Goal: Task Accomplishment & Management: Manage account settings

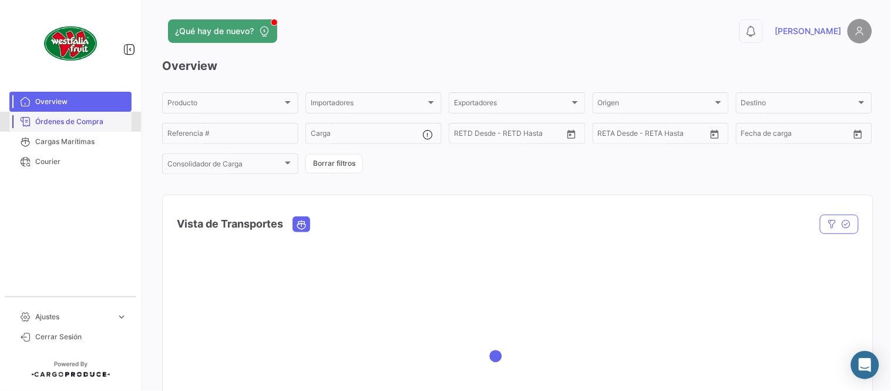
click at [96, 123] on span "Órdenes de Compra" at bounding box center [81, 121] width 92 height 11
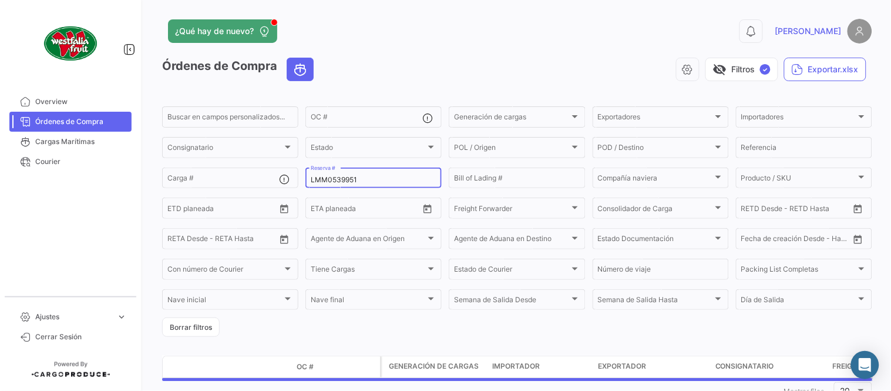
click at [331, 179] on input "LMM0539951" at bounding box center [374, 180] width 126 height 8
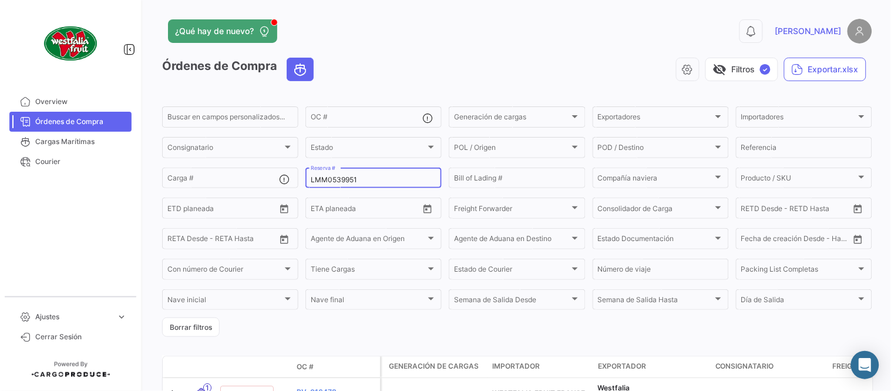
paste input "ZIMULMA816975"
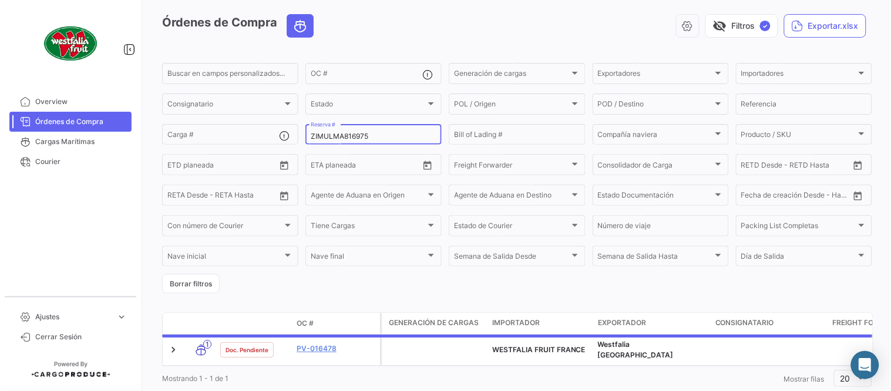
scroll to position [65, 0]
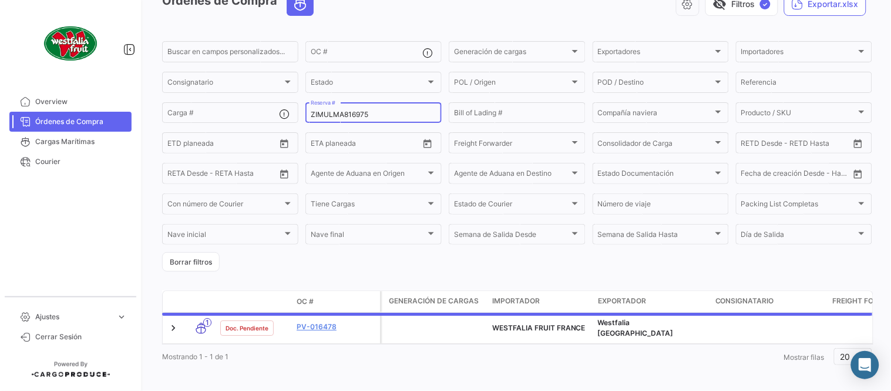
type input "ZIMULMA816975"
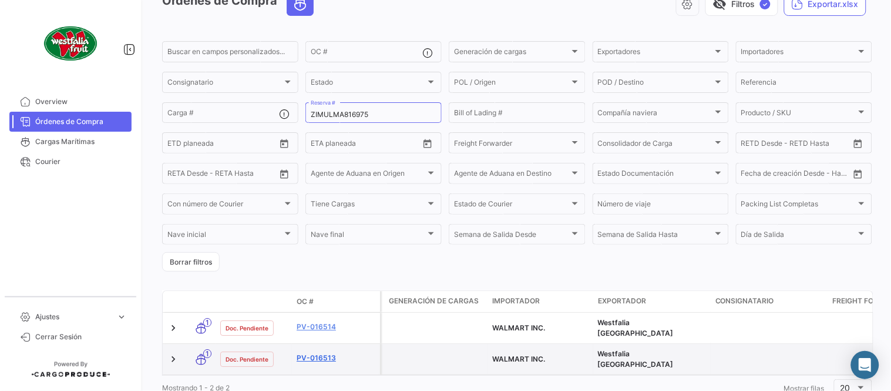
click at [318, 352] on link "PV-016513" at bounding box center [336, 357] width 79 height 11
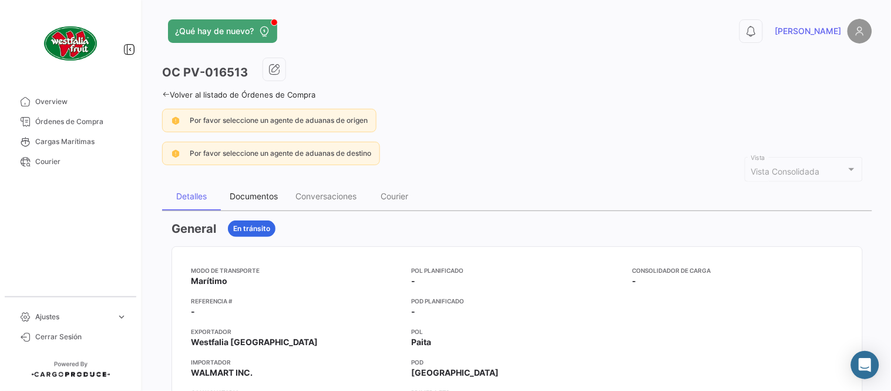
click at [249, 187] on div "Documentos" at bounding box center [254, 196] width 66 height 28
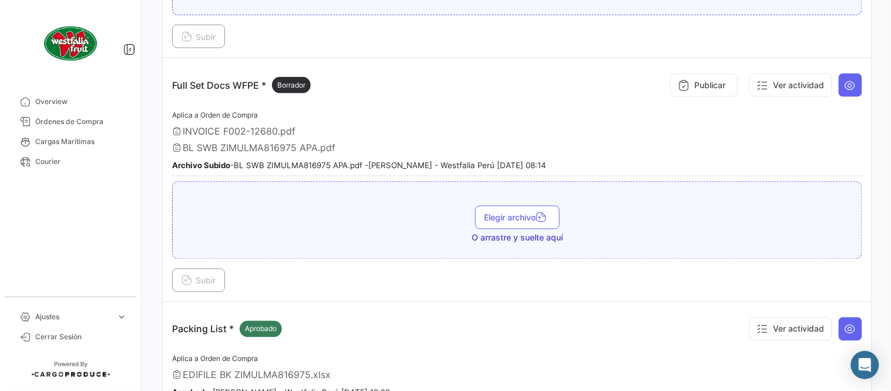
scroll to position [391, 0]
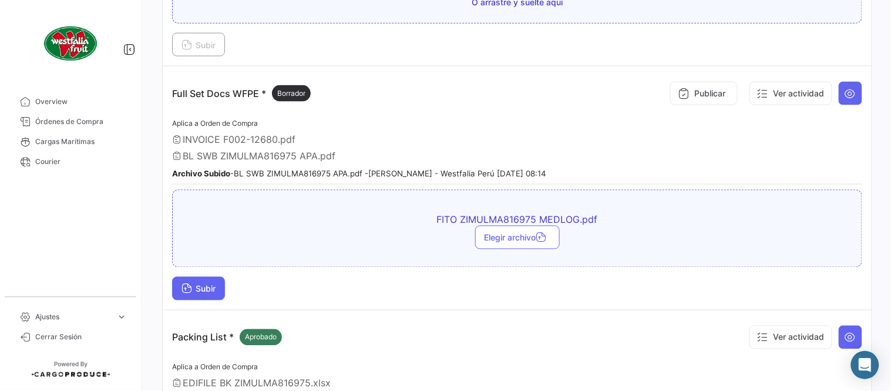
click at [210, 286] on span "Subir" at bounding box center [199, 289] width 34 height 10
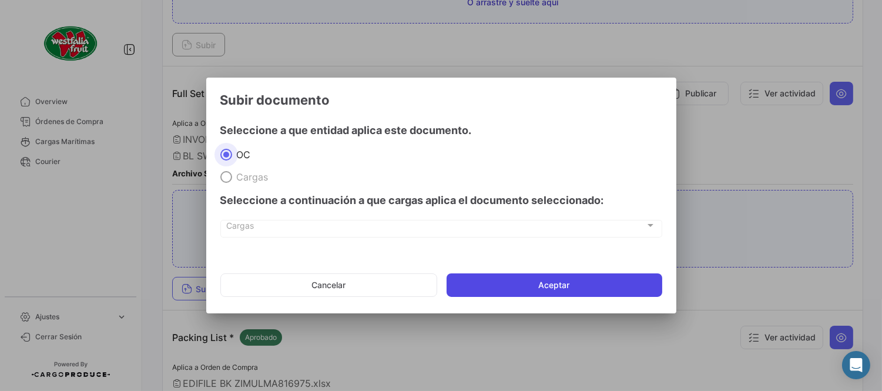
click at [562, 287] on button "Aceptar" at bounding box center [554, 284] width 216 height 23
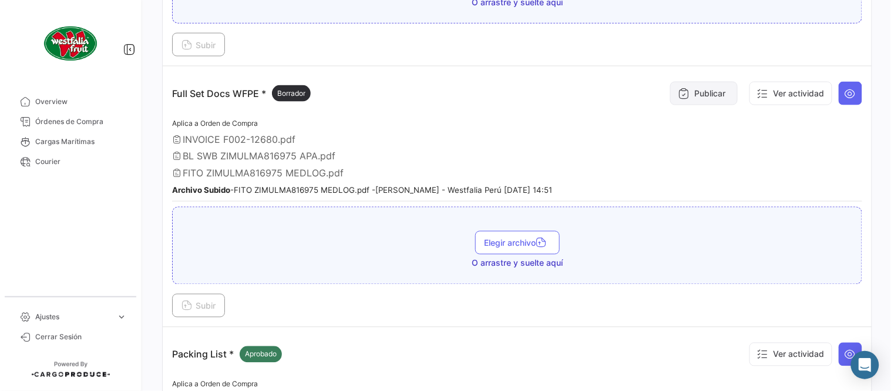
click at [686, 98] on button "Publicar" at bounding box center [704, 93] width 68 height 23
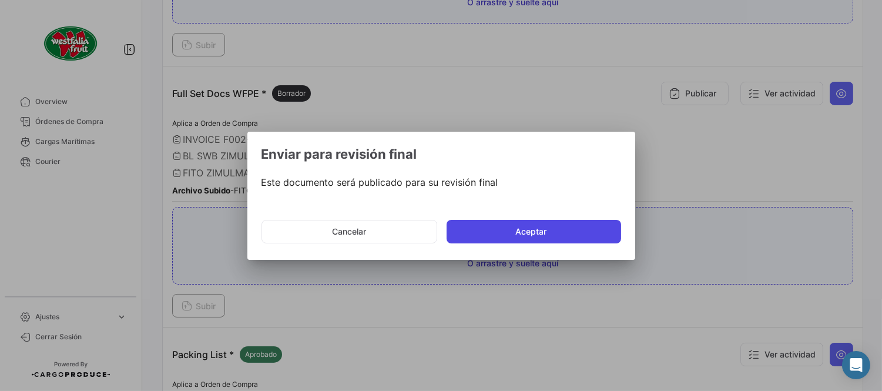
click at [523, 233] on button "Aceptar" at bounding box center [533, 231] width 174 height 23
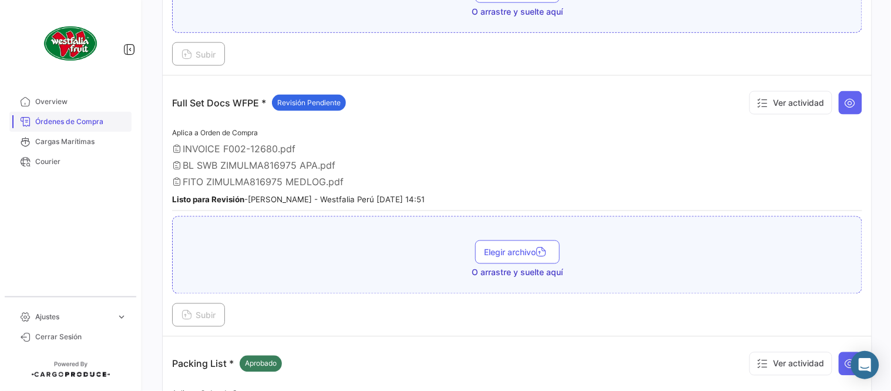
click at [96, 124] on span "Órdenes de Compra" at bounding box center [81, 121] width 92 height 11
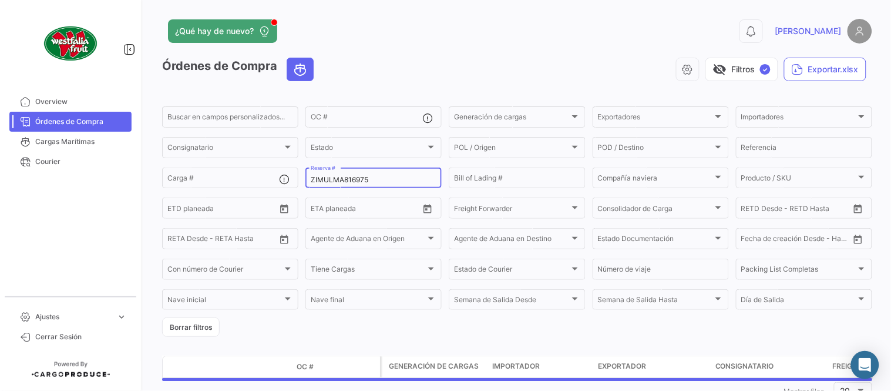
click at [324, 178] on input "ZIMULMA816975" at bounding box center [374, 180] width 126 height 8
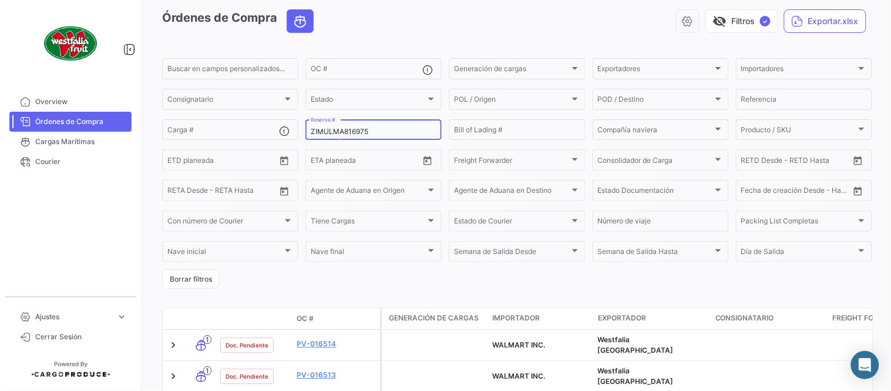
scroll to position [102, 0]
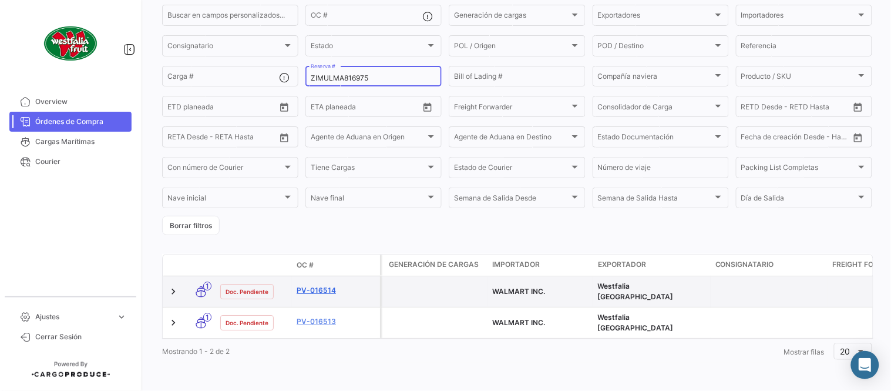
click at [307, 290] on link "PV-016514" at bounding box center [336, 290] width 79 height 11
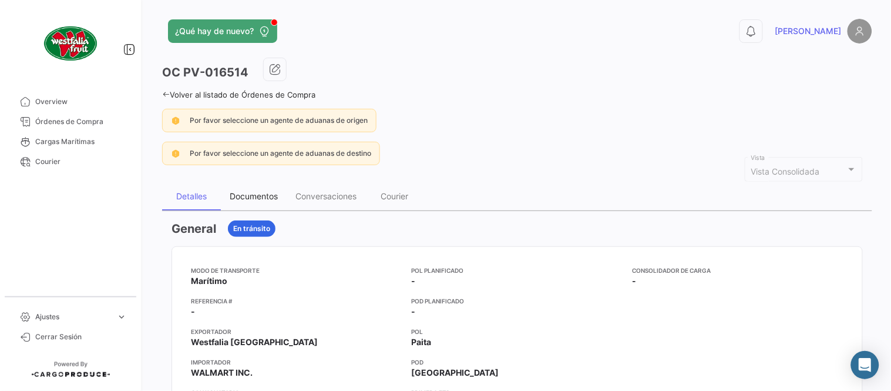
click at [238, 197] on div "Documentos" at bounding box center [254, 196] width 48 height 10
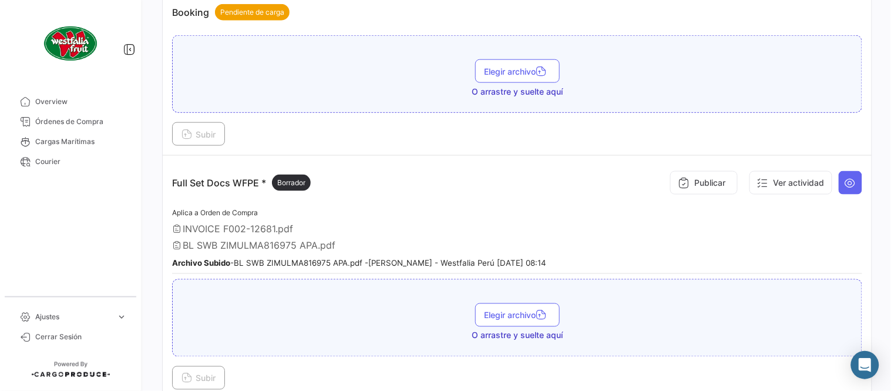
scroll to position [325, 0]
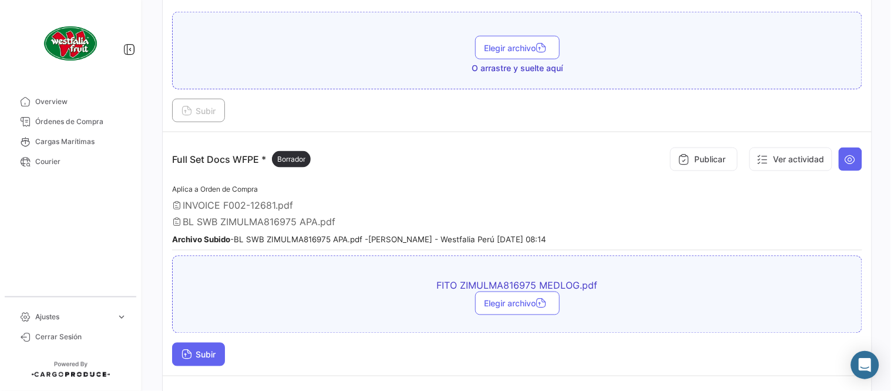
click at [200, 350] on span "Subir" at bounding box center [199, 355] width 34 height 10
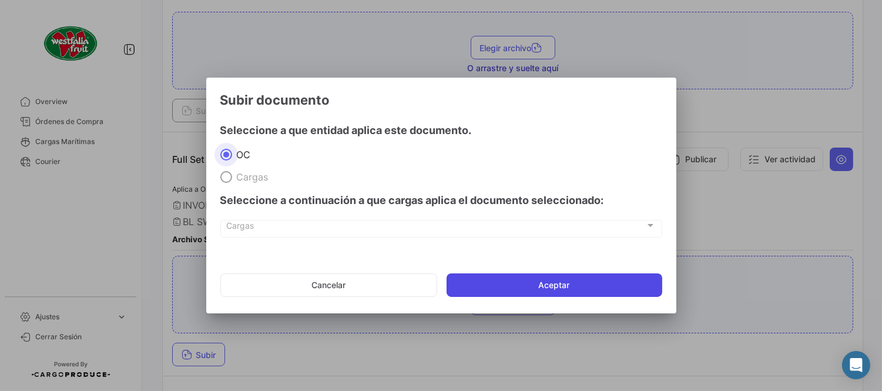
click at [565, 284] on button "Aceptar" at bounding box center [554, 284] width 216 height 23
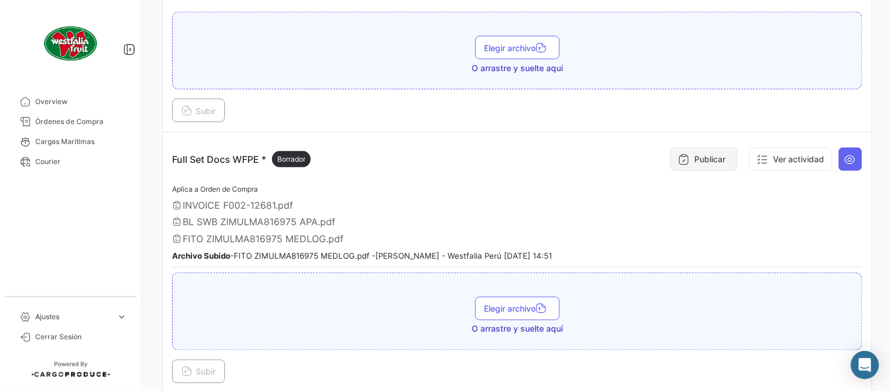
click at [692, 156] on button "Publicar" at bounding box center [704, 158] width 68 height 23
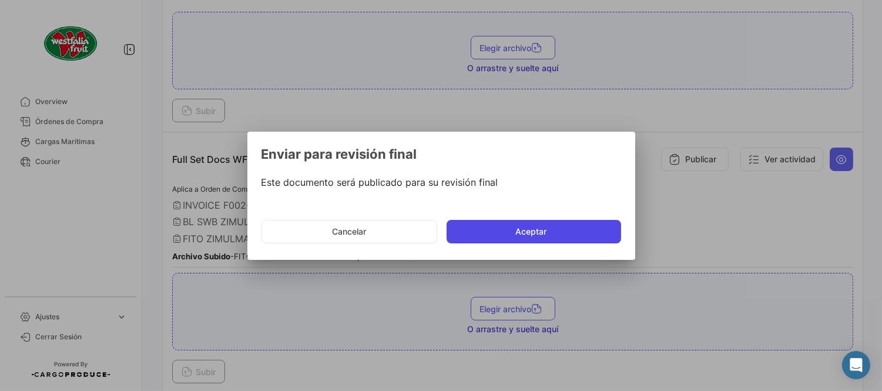
click at [569, 230] on button "Aceptar" at bounding box center [533, 231] width 174 height 23
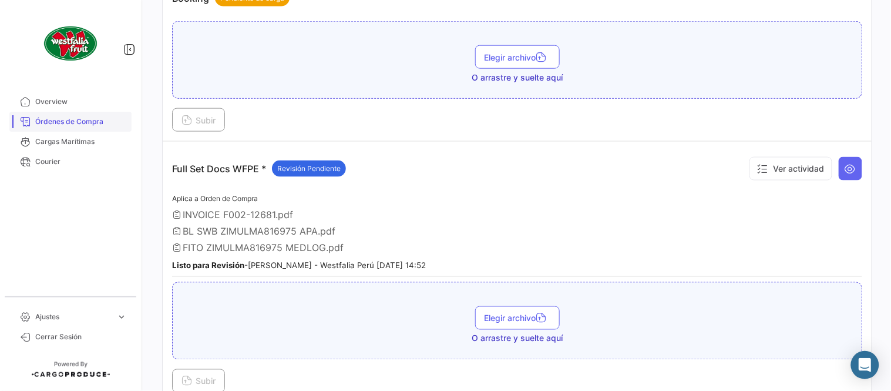
click at [56, 117] on span "Órdenes de Compra" at bounding box center [81, 121] width 92 height 11
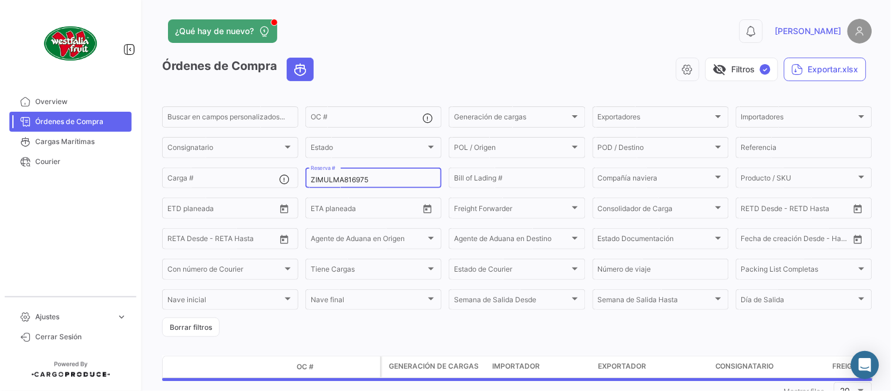
click at [343, 182] on input "ZIMULMA816975" at bounding box center [374, 180] width 126 height 8
paste input "46909602"
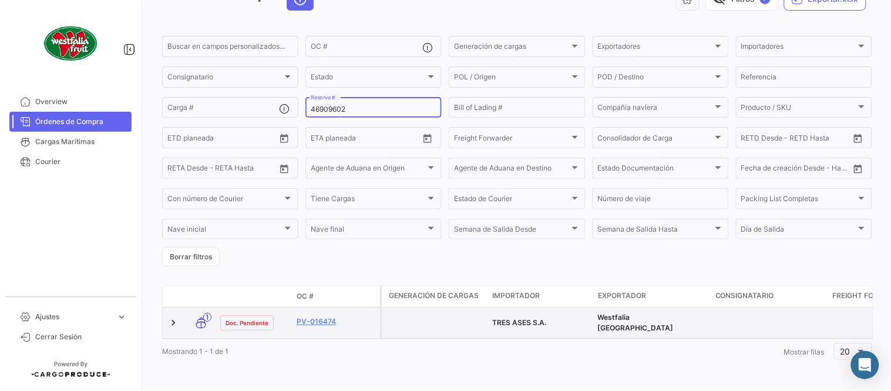
scroll to position [75, 0]
type input "46909602"
click at [325, 316] on link "PV-016474" at bounding box center [336, 321] width 79 height 11
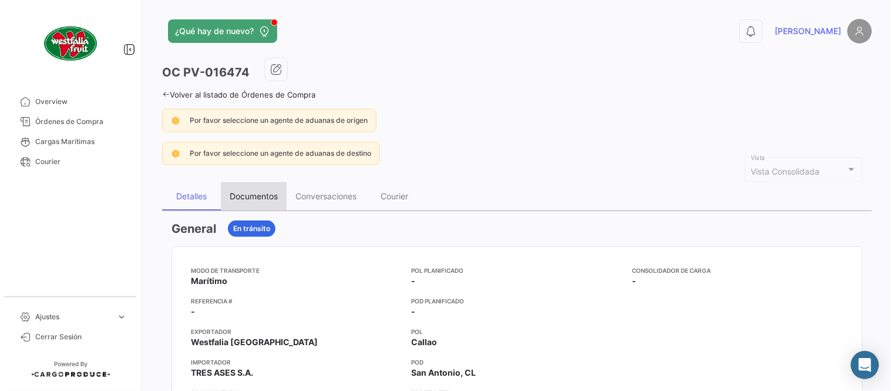
click at [250, 196] on div "Documentos" at bounding box center [254, 196] width 48 height 10
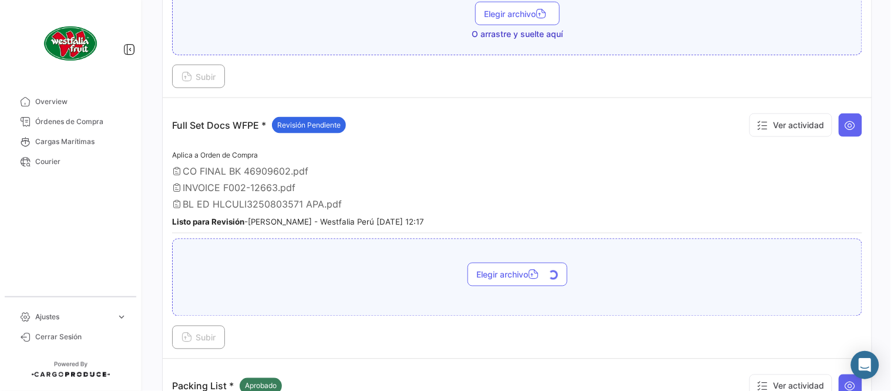
scroll to position [391, 0]
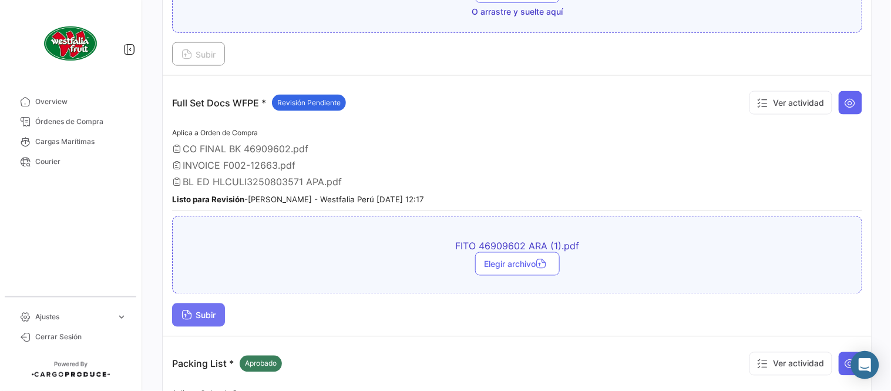
click at [207, 315] on span "Subir" at bounding box center [199, 315] width 34 height 10
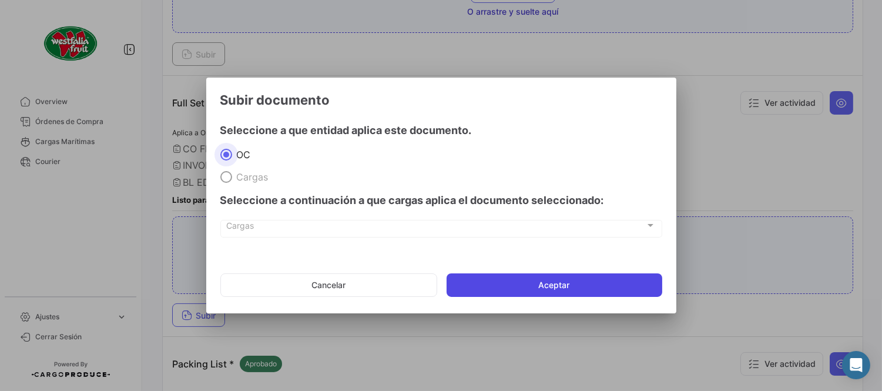
click at [523, 291] on button "Aceptar" at bounding box center [554, 284] width 216 height 23
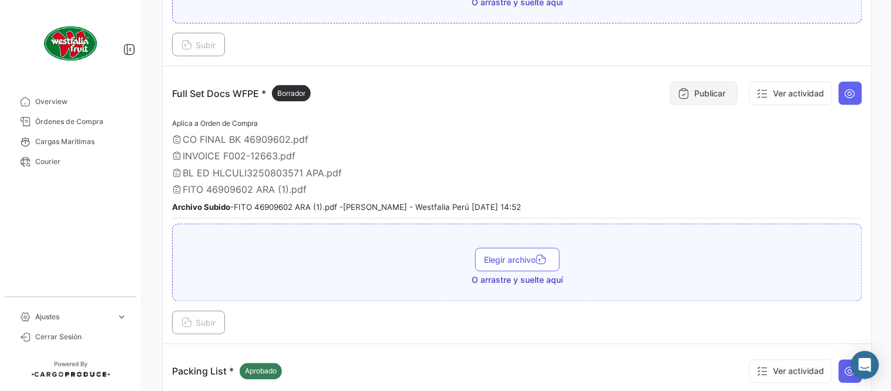
click at [690, 90] on button "Publicar" at bounding box center [704, 93] width 68 height 23
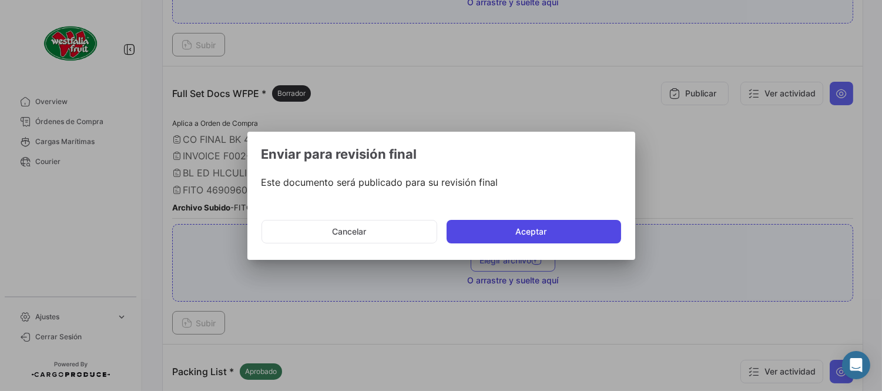
click at [575, 226] on button "Aceptar" at bounding box center [533, 231] width 174 height 23
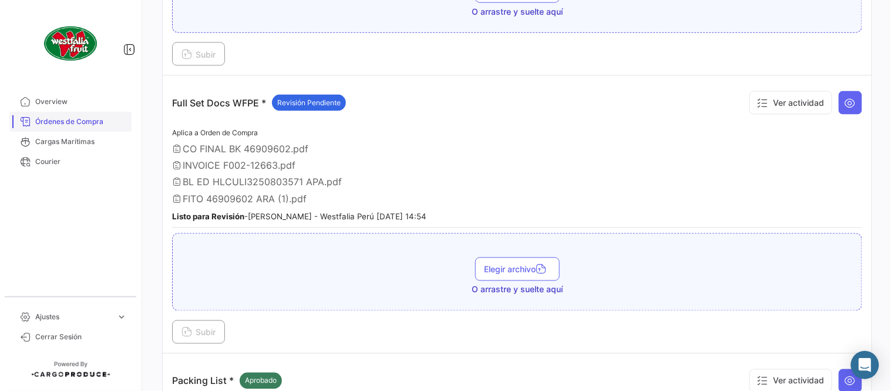
click at [96, 116] on span "Órdenes de Compra" at bounding box center [81, 121] width 92 height 11
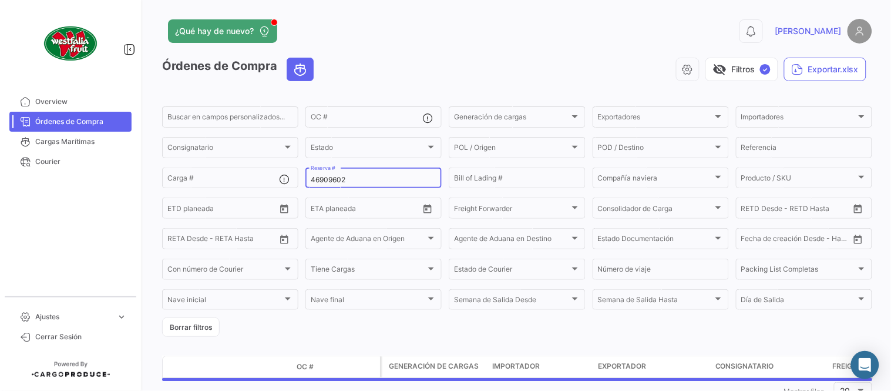
click at [362, 182] on input "46909602" at bounding box center [374, 180] width 126 height 8
paste input "2310625990"
type input "2310625990"
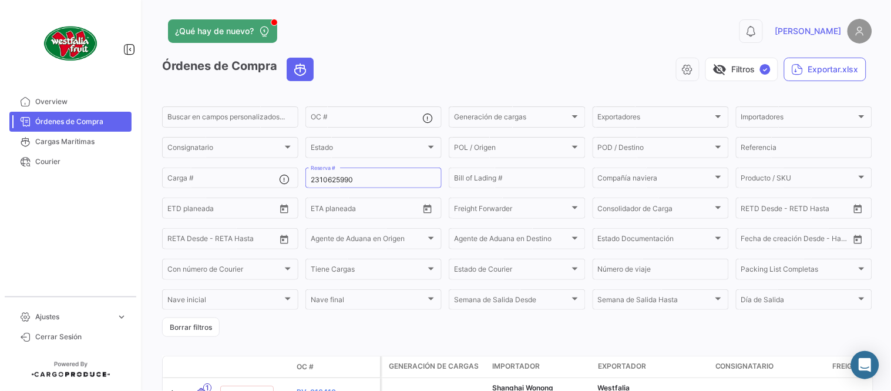
scroll to position [80, 0]
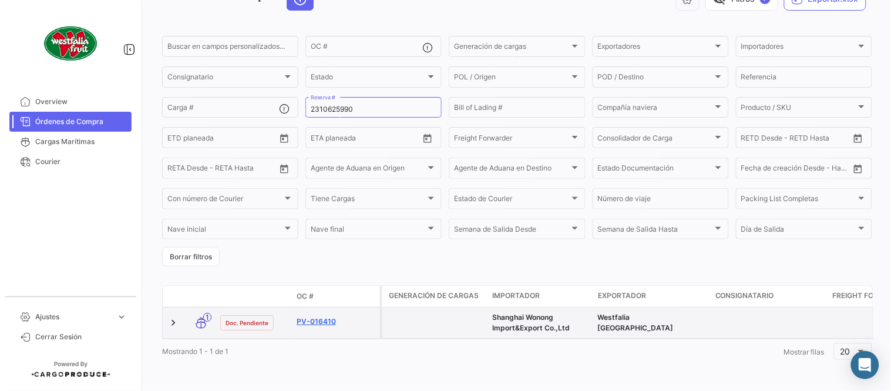
click at [324, 316] on link "PV-016410" at bounding box center [336, 321] width 79 height 11
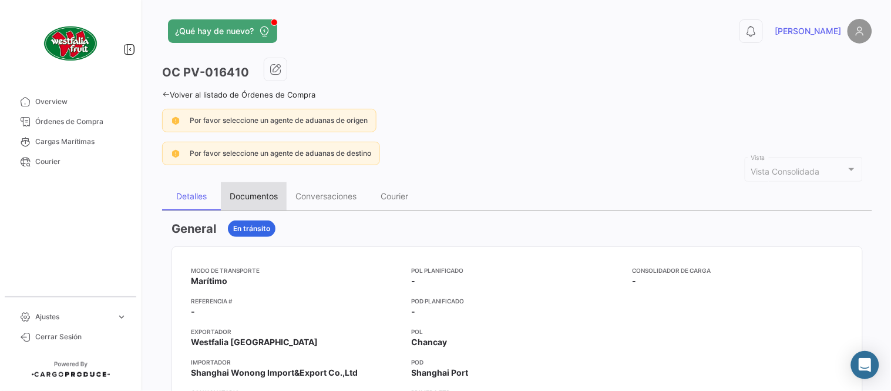
click at [258, 197] on div "Documentos" at bounding box center [254, 196] width 48 height 10
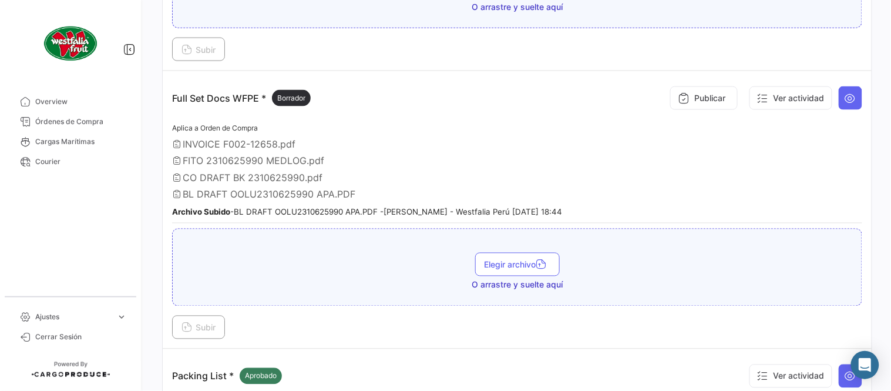
scroll to position [391, 0]
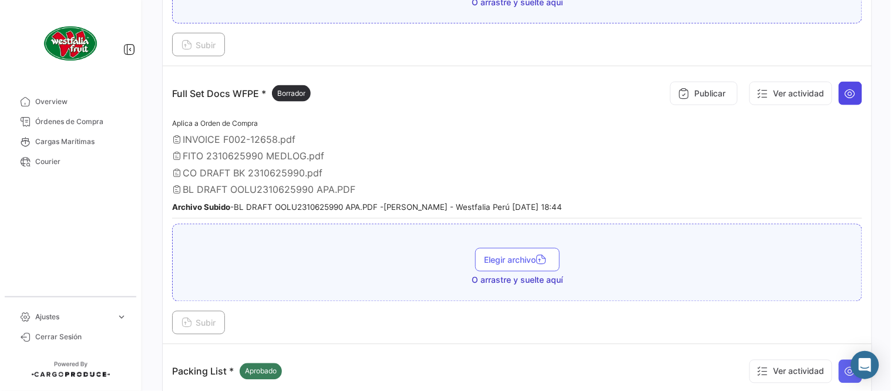
click at [854, 89] on button at bounding box center [850, 93] width 23 height 23
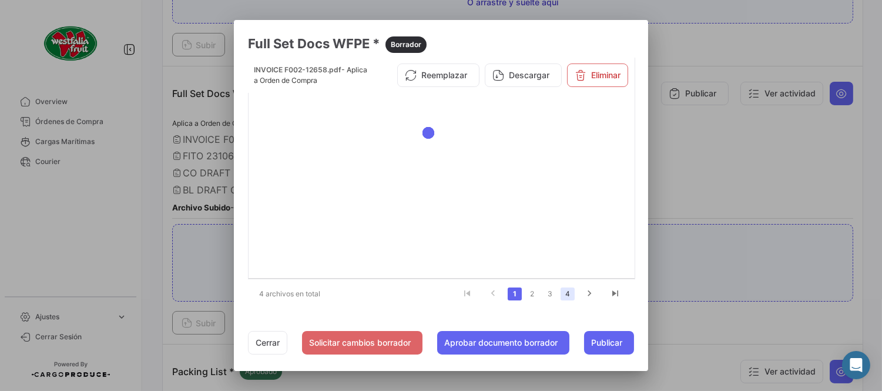
click at [575, 300] on link "4" at bounding box center [567, 293] width 14 height 13
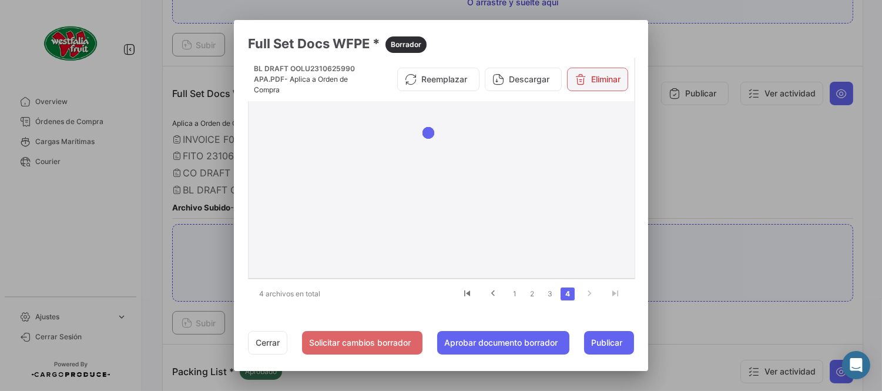
click at [592, 82] on button "Eliminar" at bounding box center [597, 79] width 61 height 23
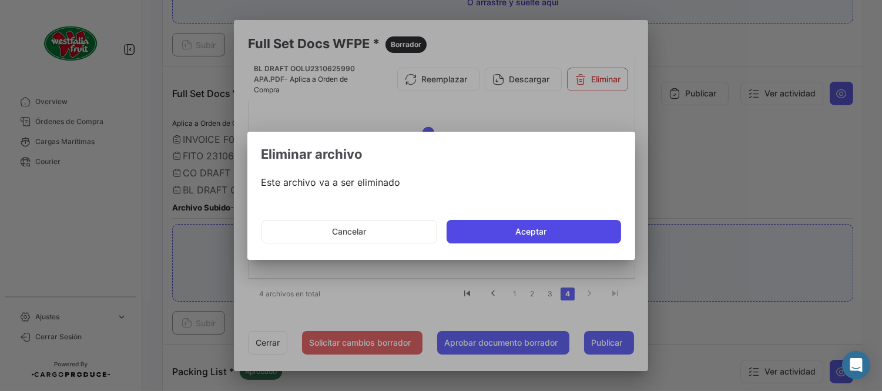
click at [532, 224] on button "Aceptar" at bounding box center [533, 231] width 174 height 23
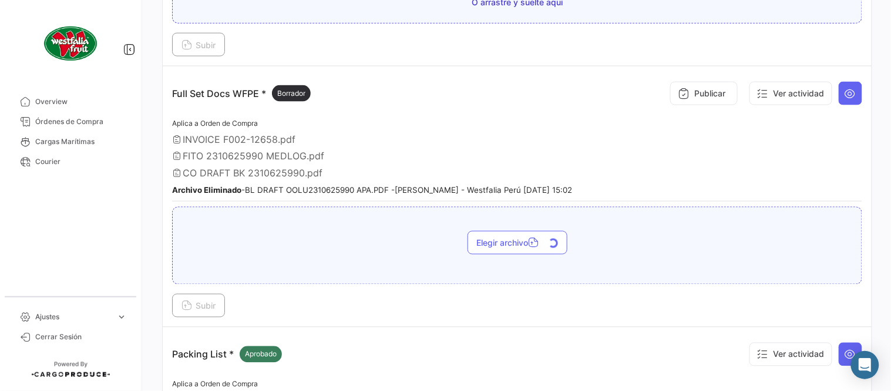
click at [198, 305] on span "Subir" at bounding box center [199, 306] width 34 height 10
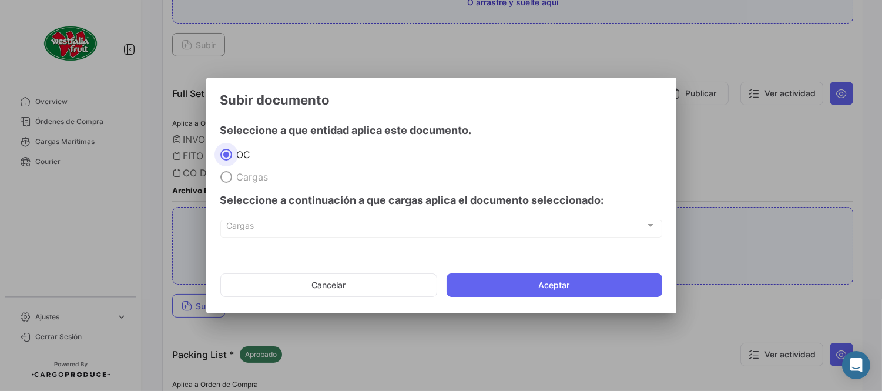
click at [538, 271] on mat-dialog-actions "Cancelar Aceptar" at bounding box center [441, 285] width 442 height 40
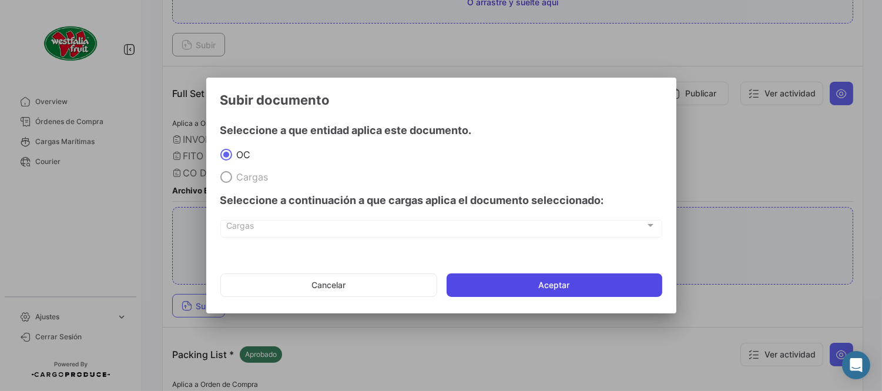
click at [543, 281] on button "Aceptar" at bounding box center [554, 284] width 216 height 23
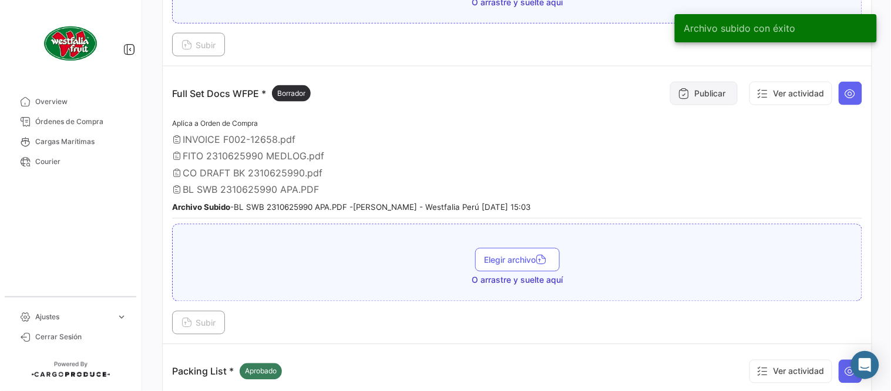
click at [689, 98] on button "Publicar" at bounding box center [704, 93] width 68 height 23
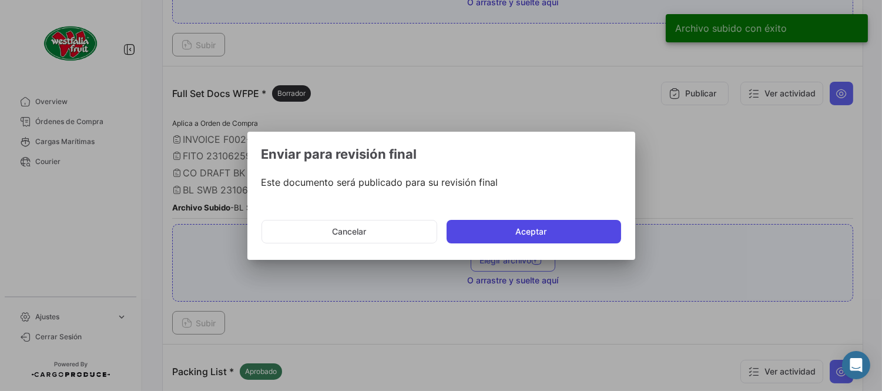
click at [508, 233] on button "Aceptar" at bounding box center [533, 231] width 174 height 23
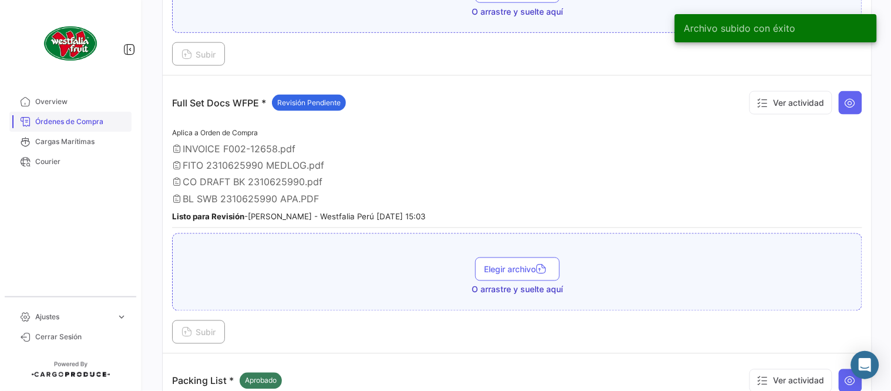
drag, startPoint x: 98, startPoint y: 125, endPoint x: 86, endPoint y: 112, distance: 17.4
click at [99, 125] on span "Órdenes de Compra" at bounding box center [81, 121] width 92 height 11
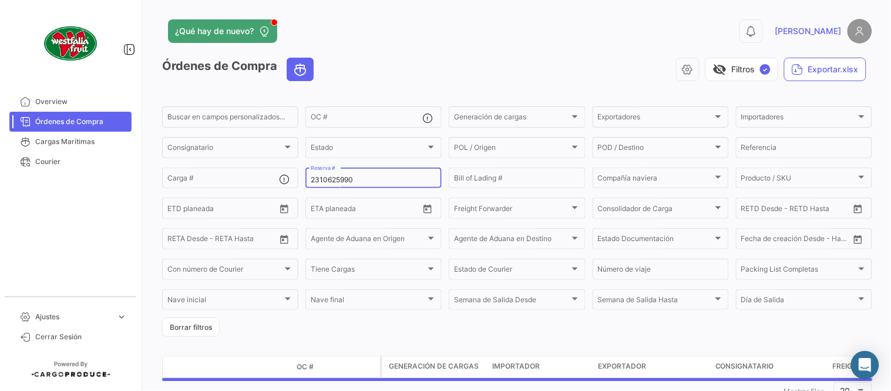
click at [365, 184] on div "2310625990 Reserva #" at bounding box center [374, 177] width 126 height 23
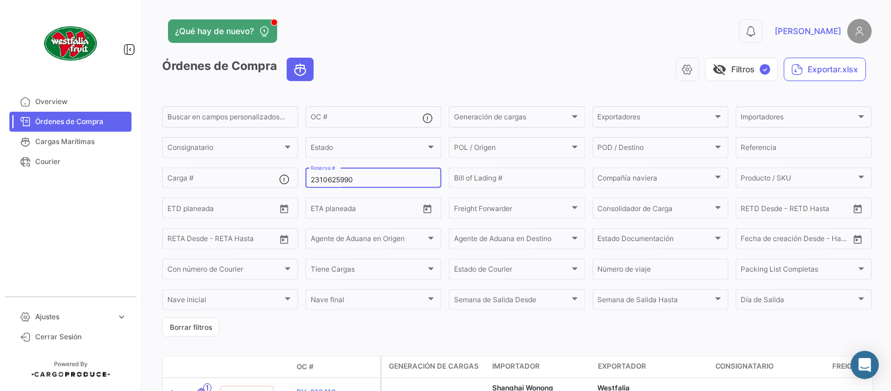
click at [363, 182] on input "2310625990" at bounding box center [374, 180] width 126 height 8
paste input "600"
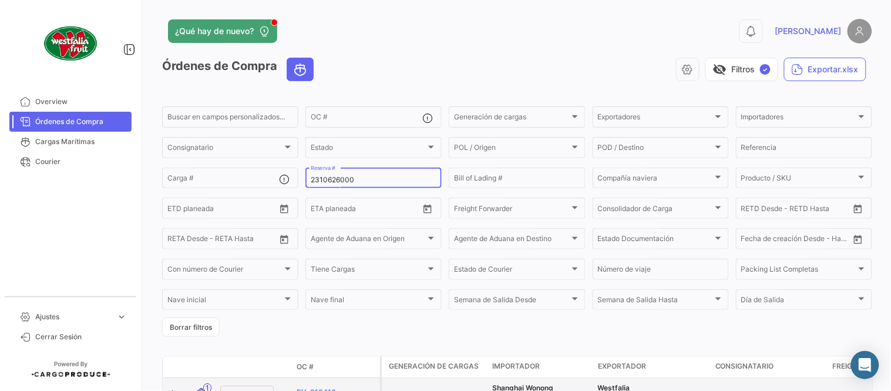
type input "2310626000"
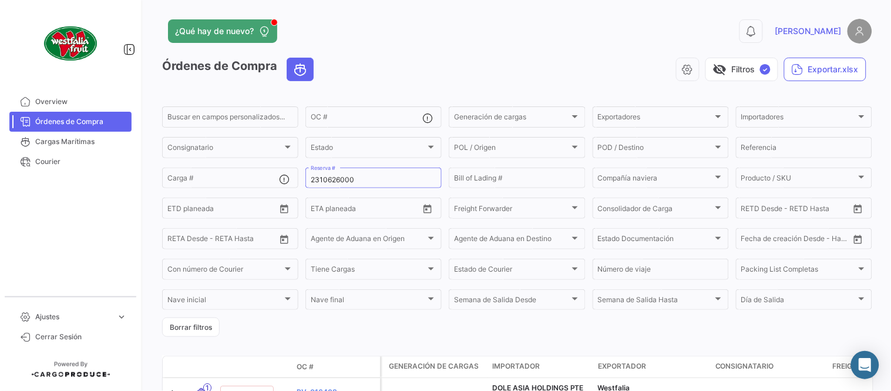
drag, startPoint x: 392, startPoint y: 49, endPoint x: 399, endPoint y: 48, distance: 7.7
click at [392, 49] on app-header "¿Qué hay de nuevo? 0 [PERSON_NAME]" at bounding box center [517, 38] width 710 height 39
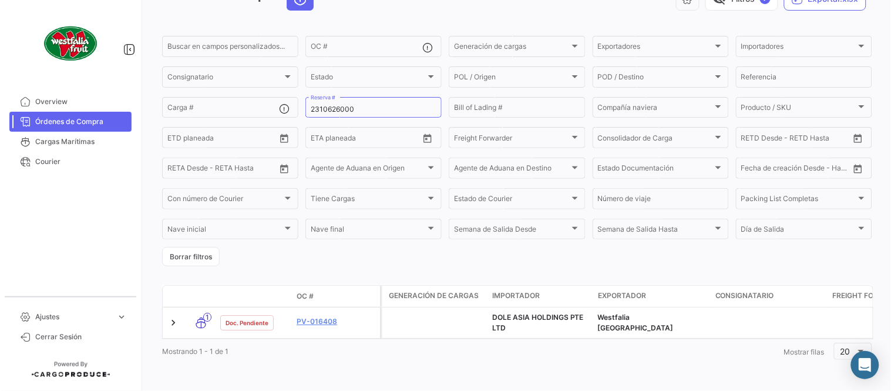
scroll to position [80, 0]
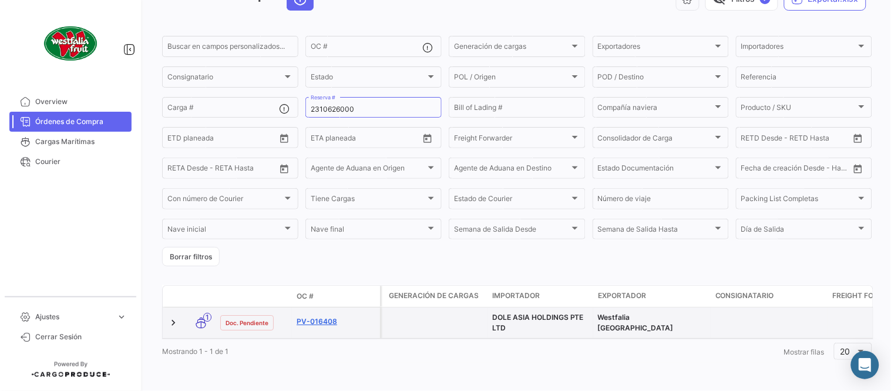
click at [318, 316] on link "PV-016408" at bounding box center [336, 321] width 79 height 11
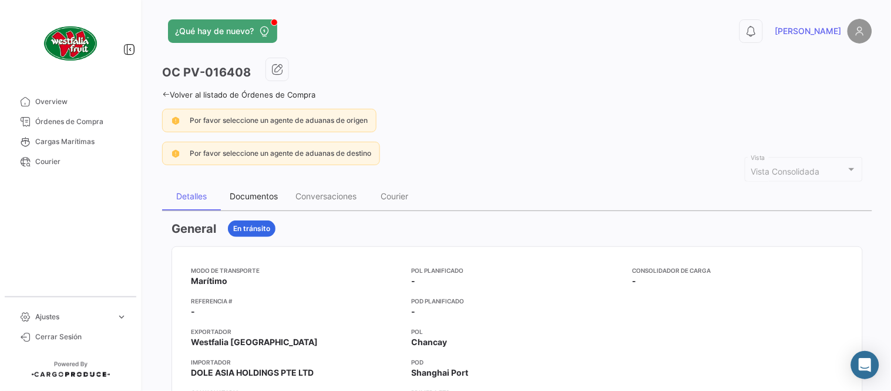
click at [274, 194] on div "Documentos" at bounding box center [254, 196] width 48 height 10
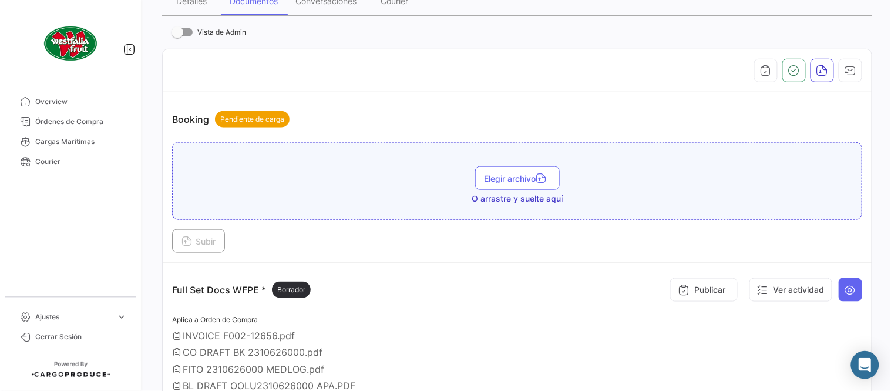
scroll to position [325, 0]
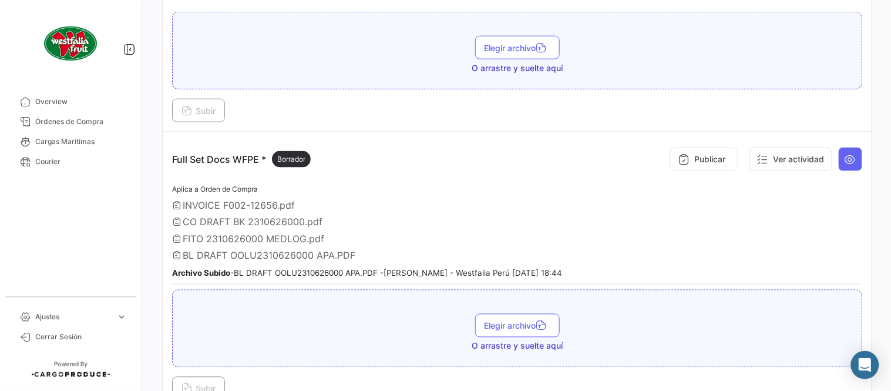
click at [352, 203] on div "INVOICE F002-12656.pdf" at bounding box center [517, 205] width 690 height 12
click at [845, 156] on icon at bounding box center [851, 159] width 12 height 12
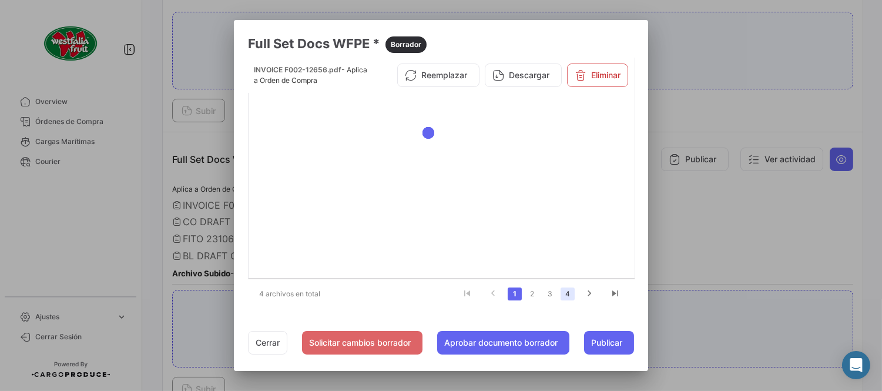
click at [570, 296] on link "4" at bounding box center [567, 293] width 14 height 13
click at [708, 203] on div at bounding box center [441, 195] width 882 height 391
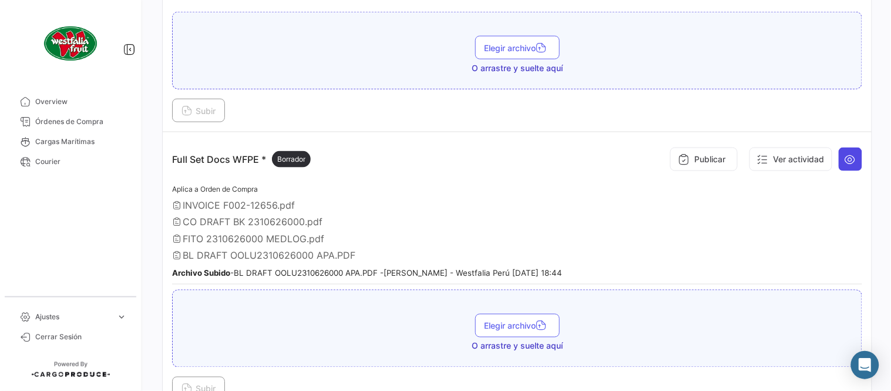
click at [848, 152] on button at bounding box center [850, 158] width 23 height 23
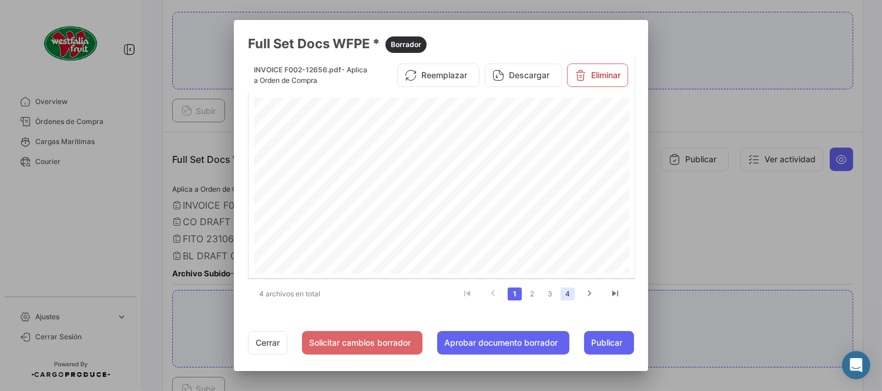
click at [565, 293] on link "4" at bounding box center [567, 293] width 14 height 13
click at [594, 84] on button "Eliminar" at bounding box center [597, 79] width 61 height 23
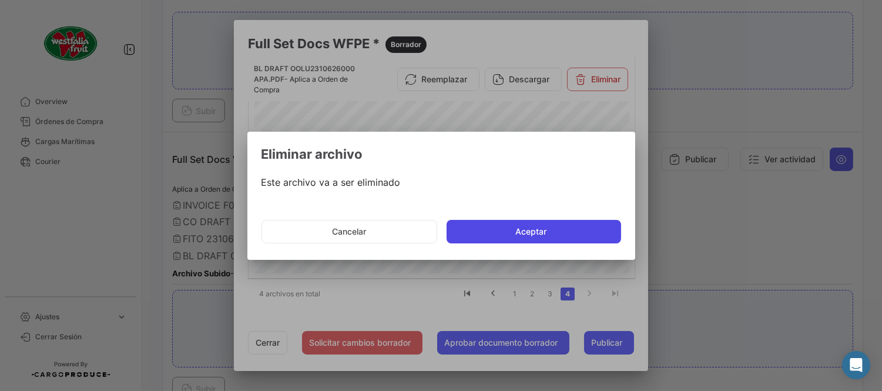
click at [525, 228] on button "Aceptar" at bounding box center [533, 231] width 174 height 23
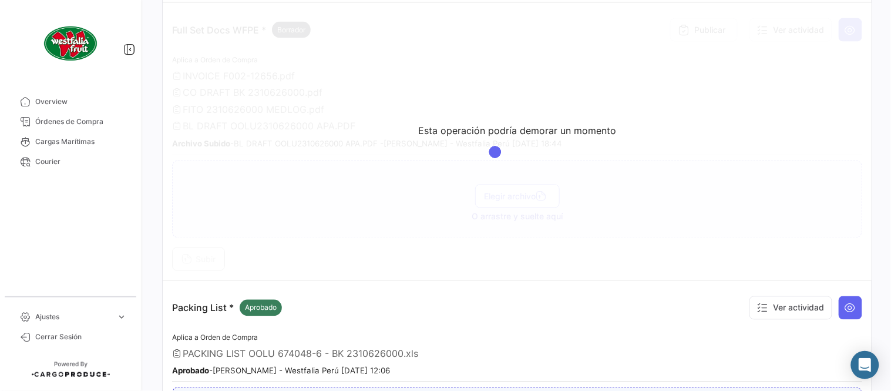
scroll to position [456, 0]
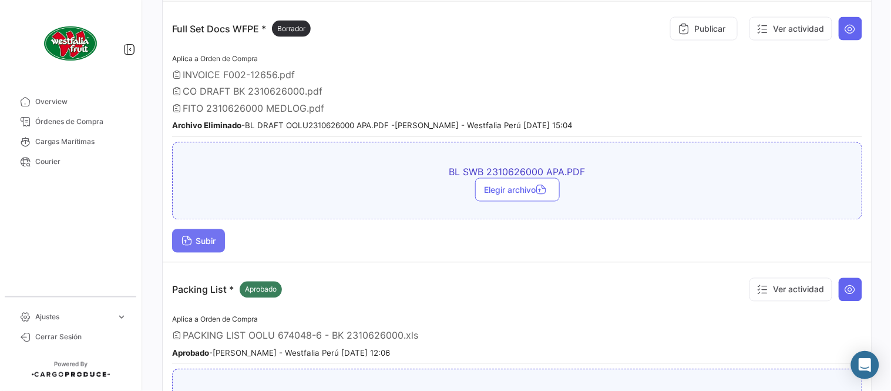
click at [203, 231] on button "Subir" at bounding box center [198, 240] width 53 height 23
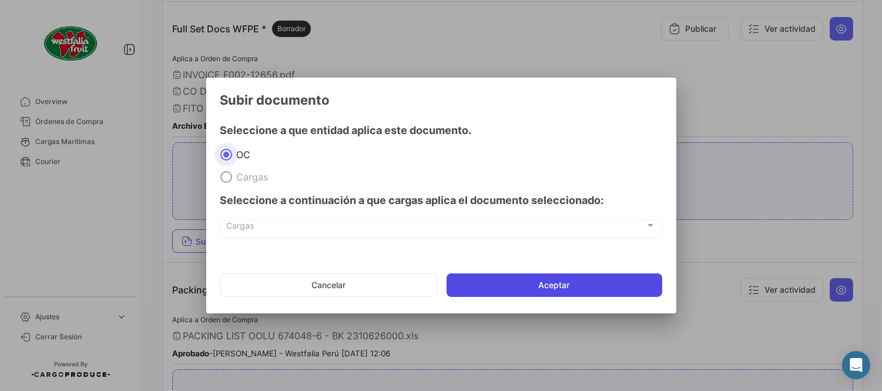
click at [549, 284] on button "Aceptar" at bounding box center [554, 284] width 216 height 23
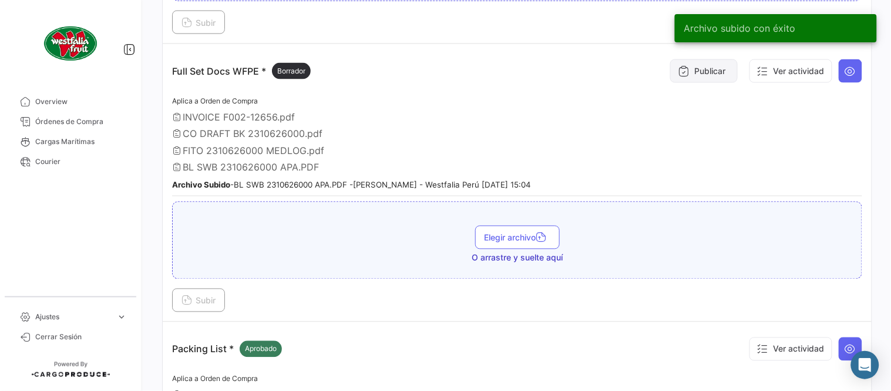
scroll to position [391, 0]
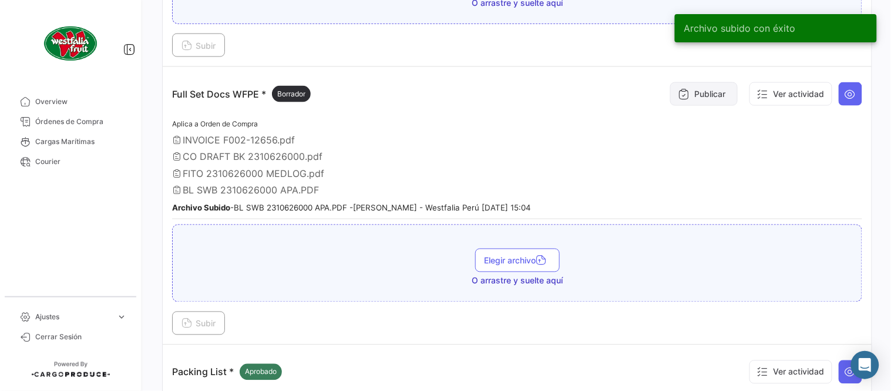
click at [697, 95] on button "Publicar" at bounding box center [704, 93] width 68 height 23
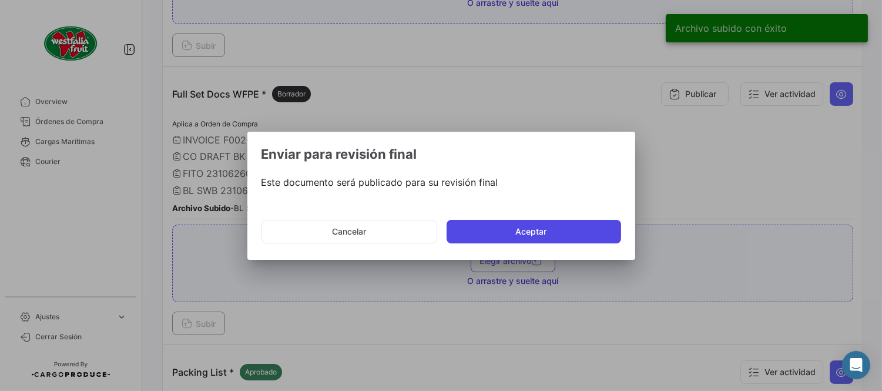
drag, startPoint x: 531, startPoint y: 226, endPoint x: 506, endPoint y: 227, distance: 24.7
click at [530, 226] on button "Aceptar" at bounding box center [533, 231] width 174 height 23
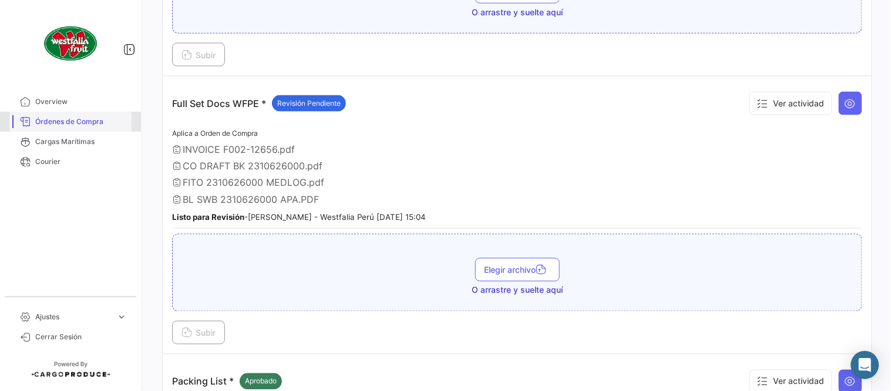
click at [63, 119] on span "Órdenes de Compra" at bounding box center [81, 121] width 92 height 11
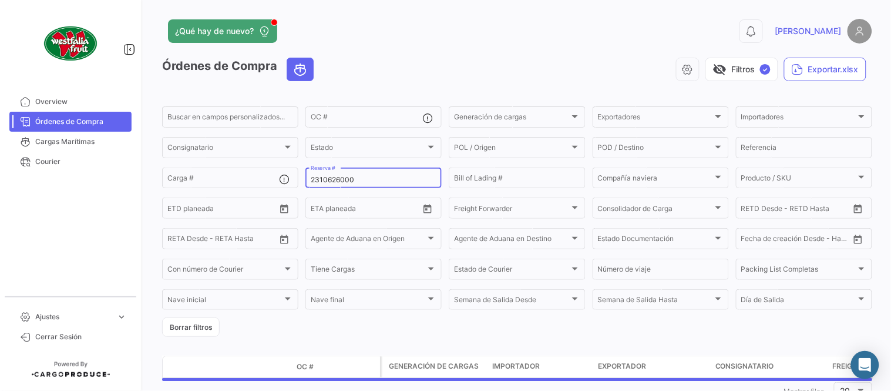
click at [372, 182] on input "2310626000" at bounding box center [374, 180] width 126 height 8
paste input "6"
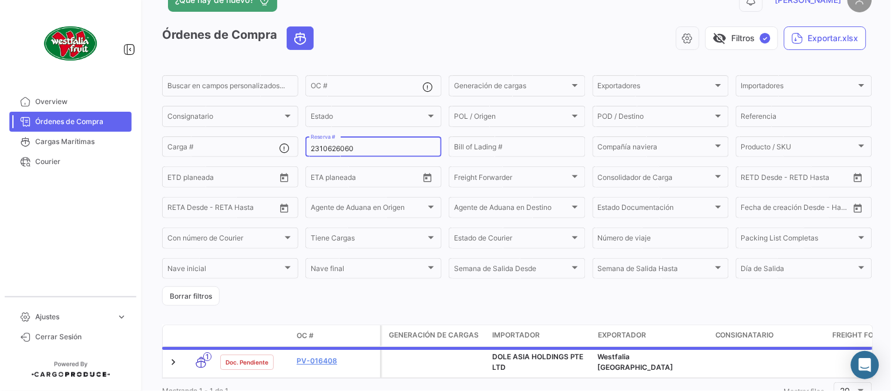
scroll to position [80, 0]
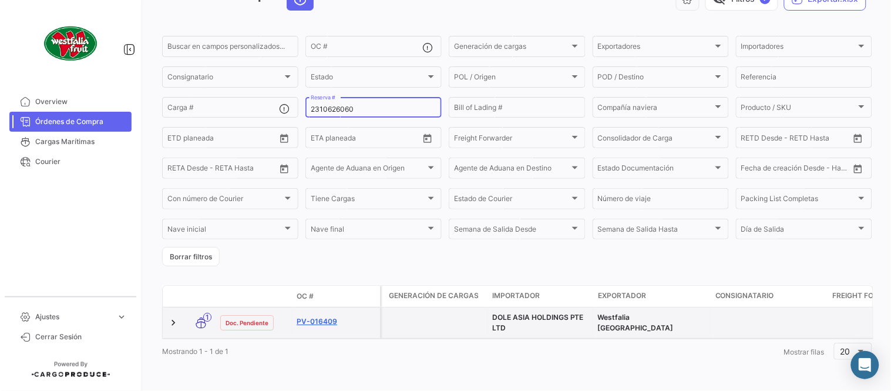
type input "2310626060"
click at [331, 316] on link "PV-016409" at bounding box center [336, 321] width 79 height 11
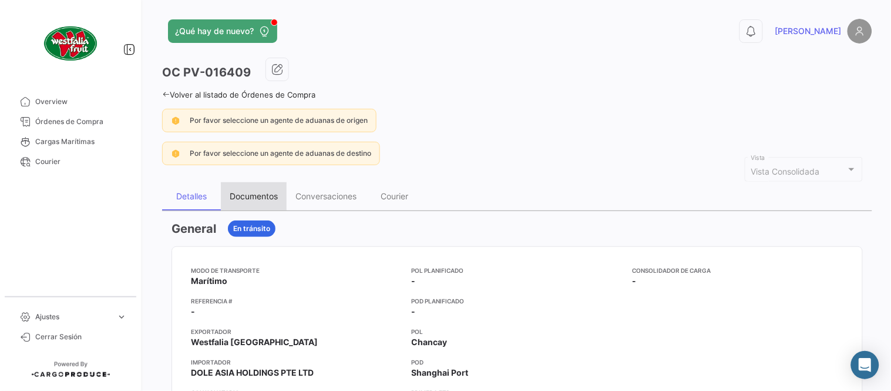
click at [254, 200] on div "Documentos" at bounding box center [254, 196] width 48 height 10
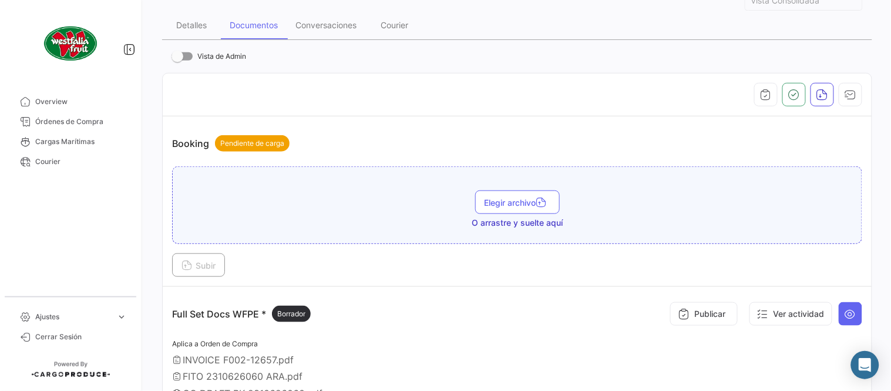
scroll to position [391, 0]
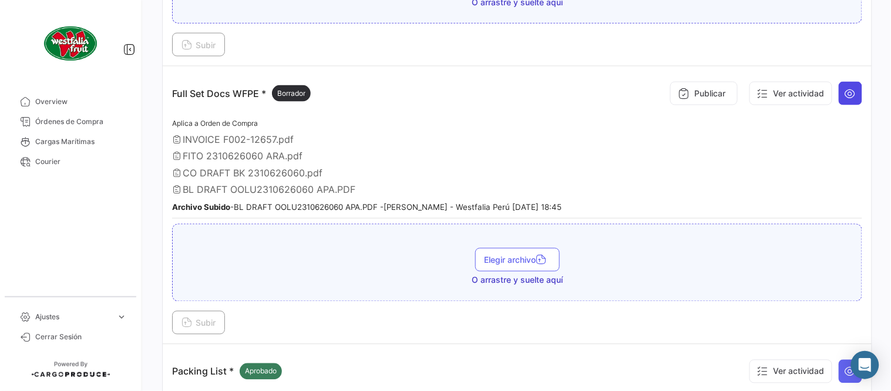
click at [845, 92] on icon at bounding box center [851, 94] width 12 height 12
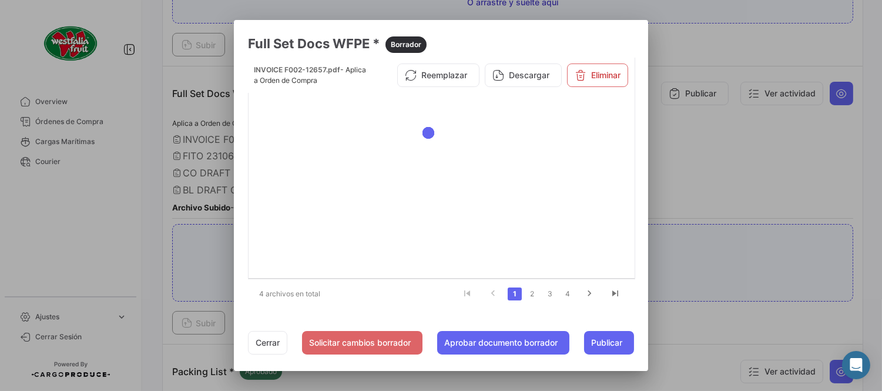
click at [576, 293] on li "4" at bounding box center [568, 294] width 18 height 20
click at [569, 297] on link "4" at bounding box center [567, 293] width 14 height 13
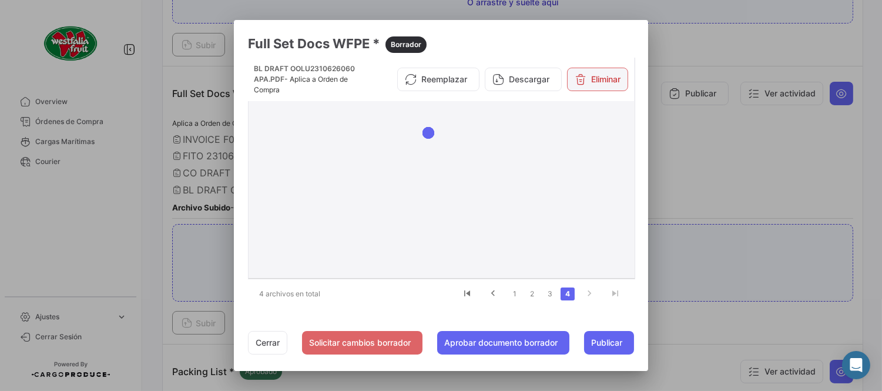
click at [595, 68] on button "Eliminar" at bounding box center [597, 79] width 61 height 23
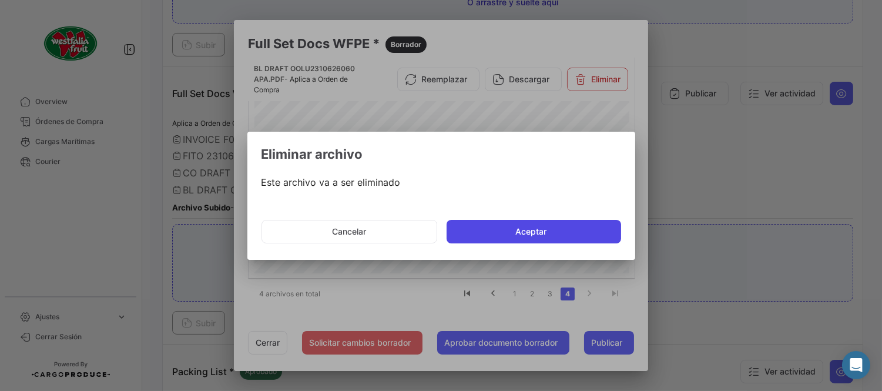
drag, startPoint x: 506, startPoint y: 230, endPoint x: 503, endPoint y: 224, distance: 6.6
click at [506, 231] on button "Aceptar" at bounding box center [533, 231] width 174 height 23
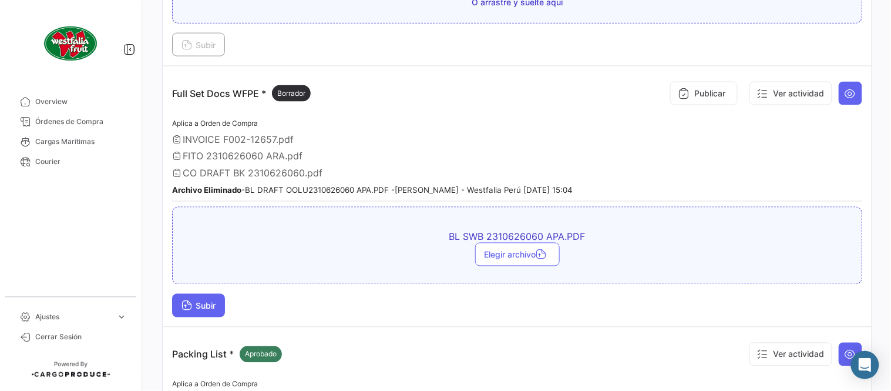
click at [203, 307] on button "Subir" at bounding box center [198, 305] width 53 height 23
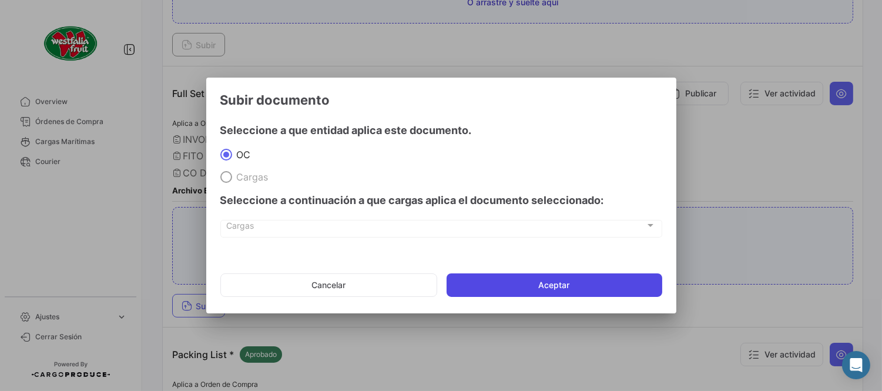
click at [507, 284] on button "Aceptar" at bounding box center [554, 284] width 216 height 23
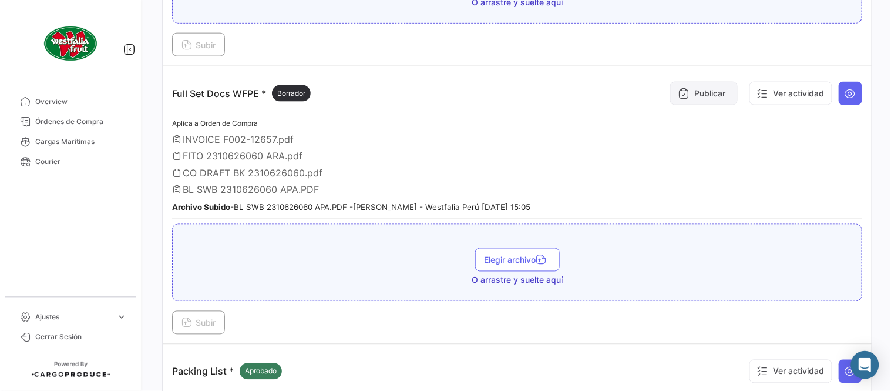
click at [698, 91] on button "Publicar" at bounding box center [704, 93] width 68 height 23
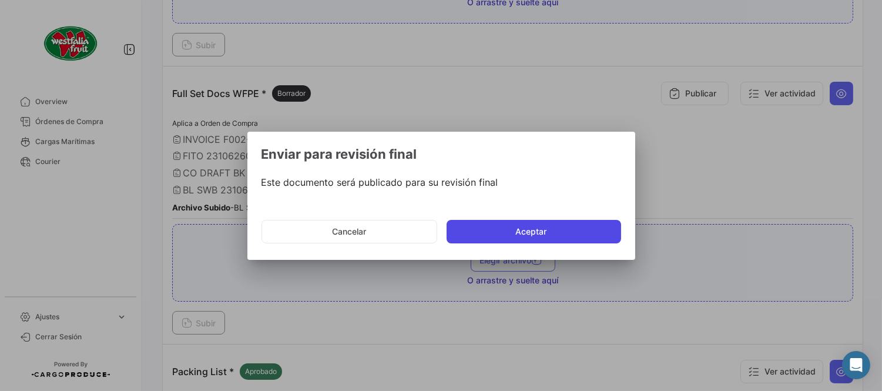
click at [568, 224] on button "Aceptar" at bounding box center [533, 231] width 174 height 23
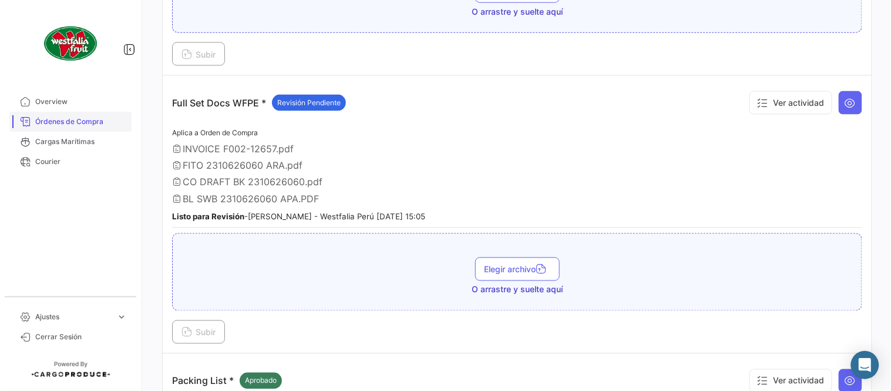
drag, startPoint x: 53, startPoint y: 125, endPoint x: 69, endPoint y: 130, distance: 16.5
click at [53, 125] on span "Órdenes de Compra" at bounding box center [81, 121] width 92 height 11
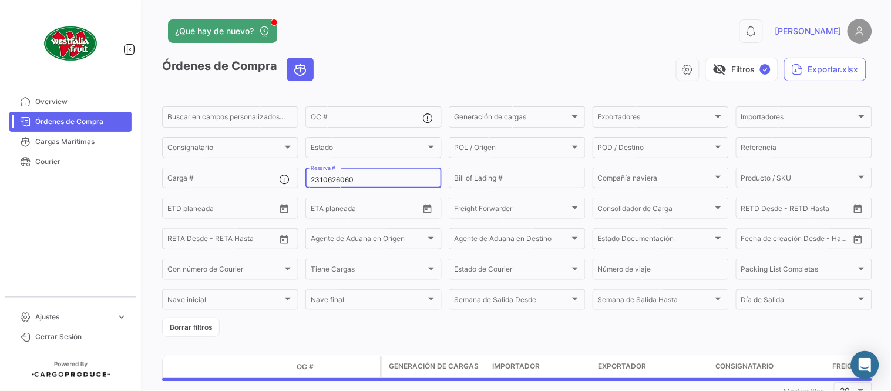
click at [339, 180] on input "2310626060" at bounding box center [374, 180] width 126 height 8
paste input "642674498"
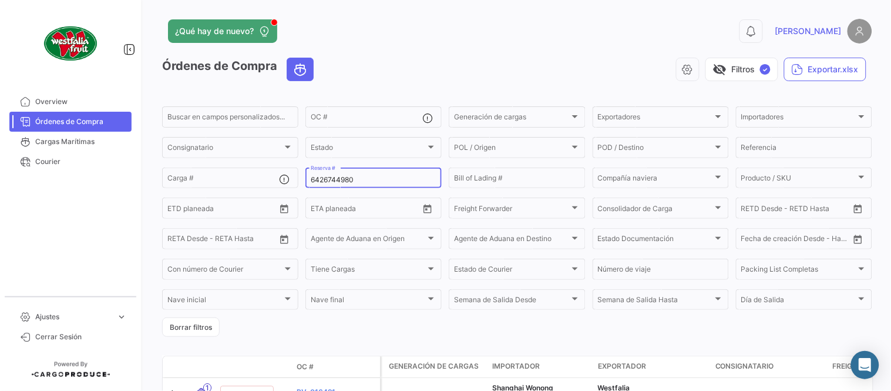
scroll to position [80, 0]
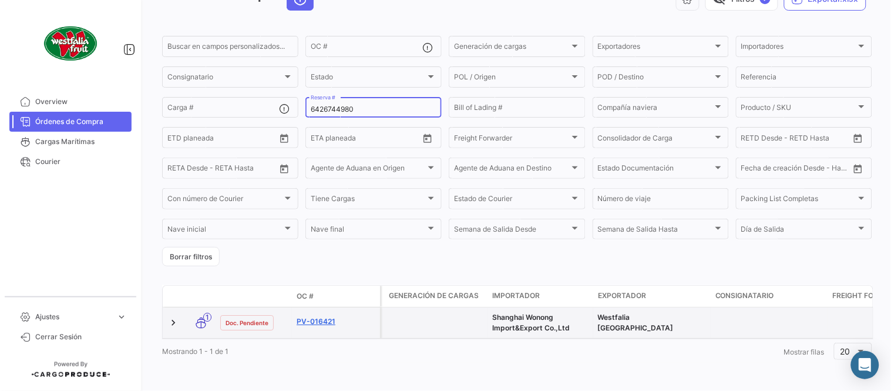
type input "6426744980"
click at [329, 316] on link "PV-016421" at bounding box center [336, 321] width 79 height 11
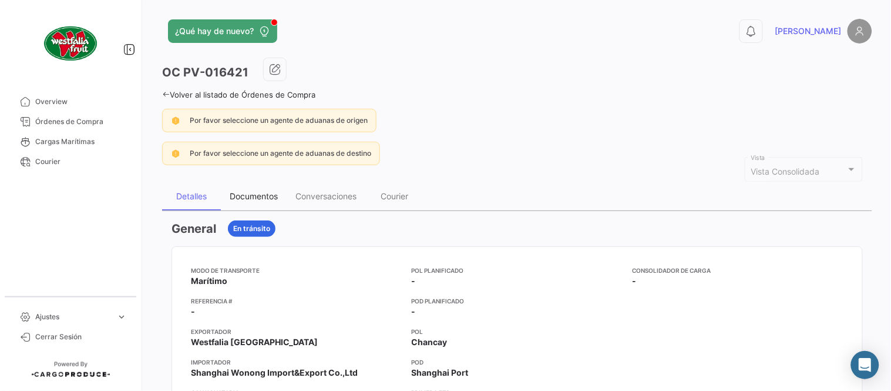
click at [253, 191] on div "Documentos" at bounding box center [254, 196] width 48 height 10
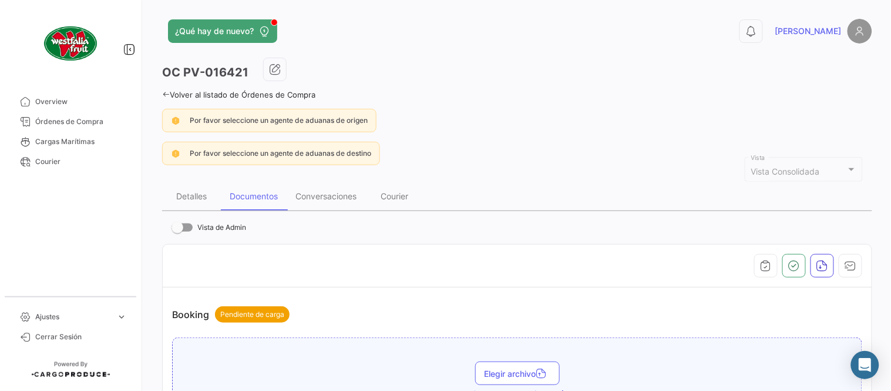
scroll to position [326, 0]
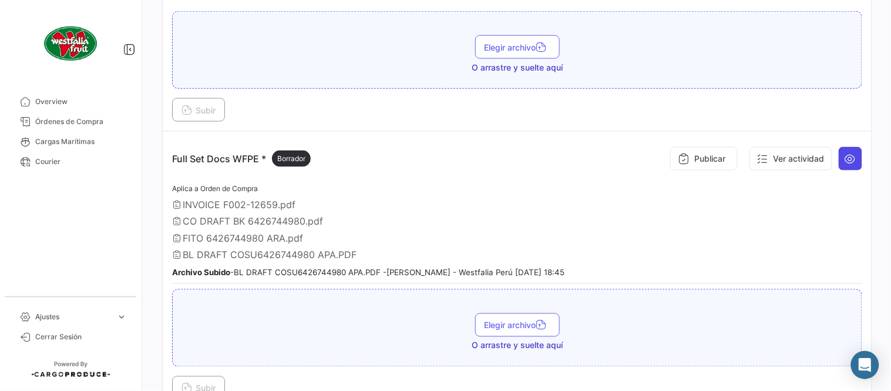
click at [845, 157] on icon at bounding box center [851, 159] width 12 height 12
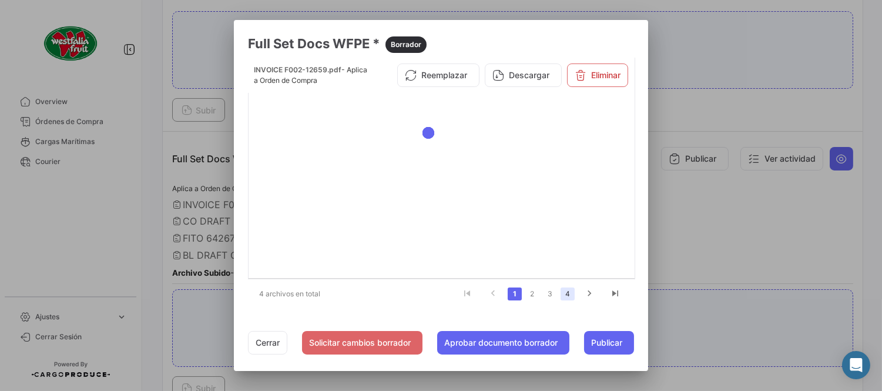
click at [573, 297] on link "4" at bounding box center [567, 293] width 14 height 13
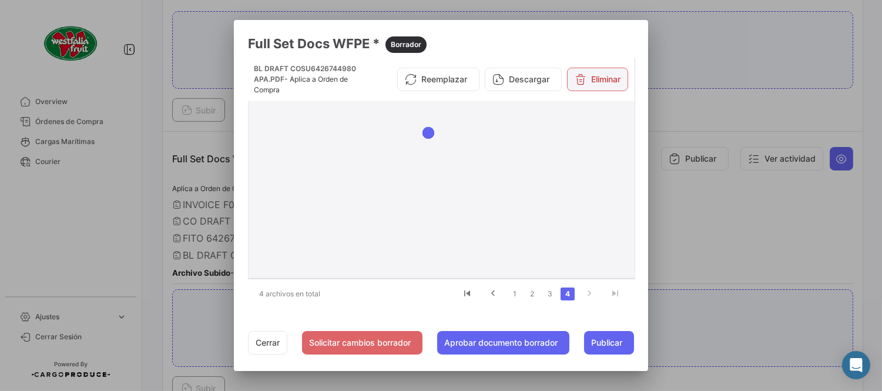
click at [580, 83] on icon at bounding box center [581, 79] width 12 height 12
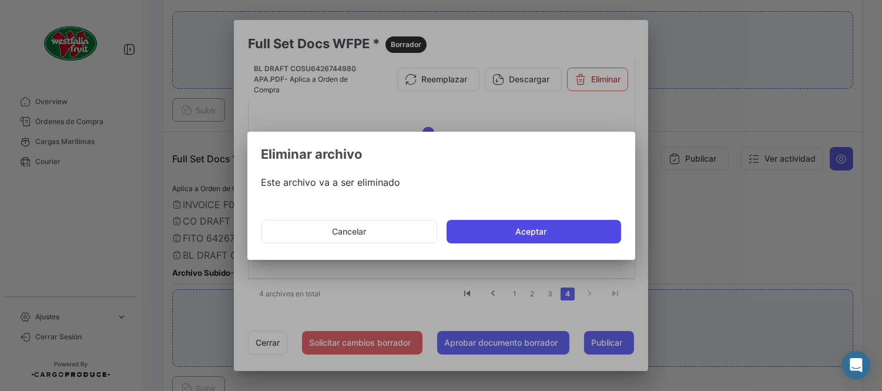
click at [491, 227] on button "Aceptar" at bounding box center [533, 231] width 174 height 23
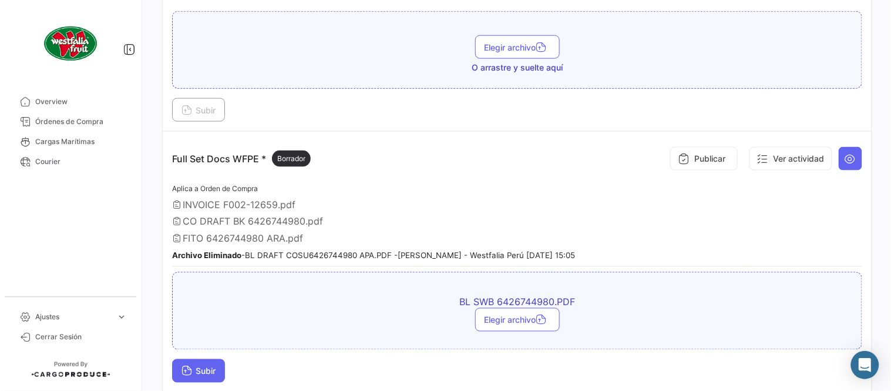
click at [199, 366] on span "Subir" at bounding box center [199, 371] width 34 height 10
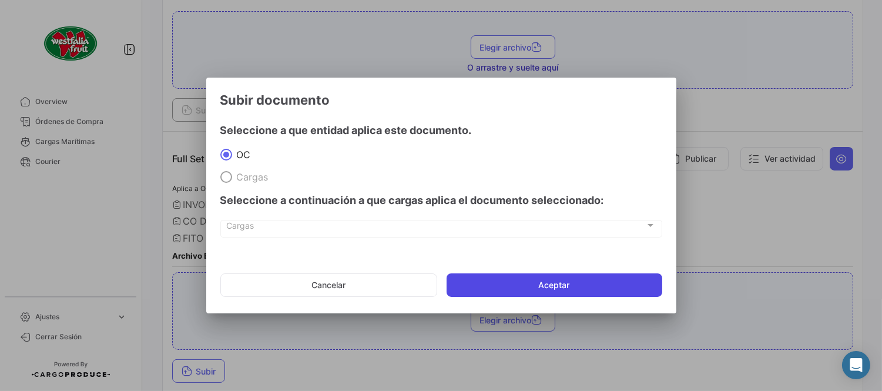
click at [526, 278] on button "Aceptar" at bounding box center [554, 284] width 216 height 23
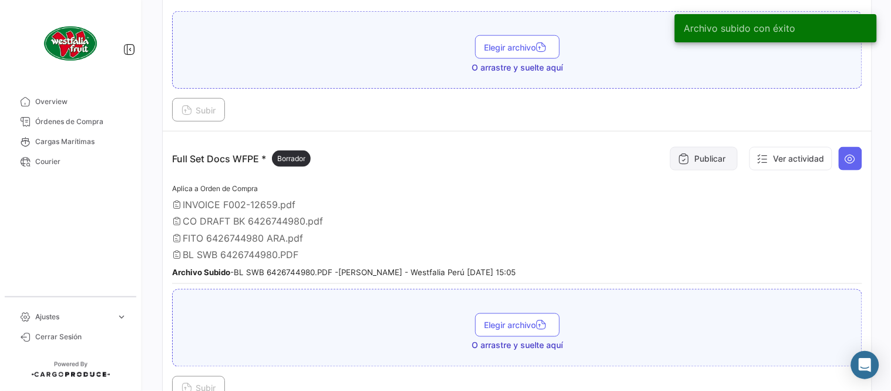
click at [684, 151] on button "Publicar" at bounding box center [704, 158] width 68 height 23
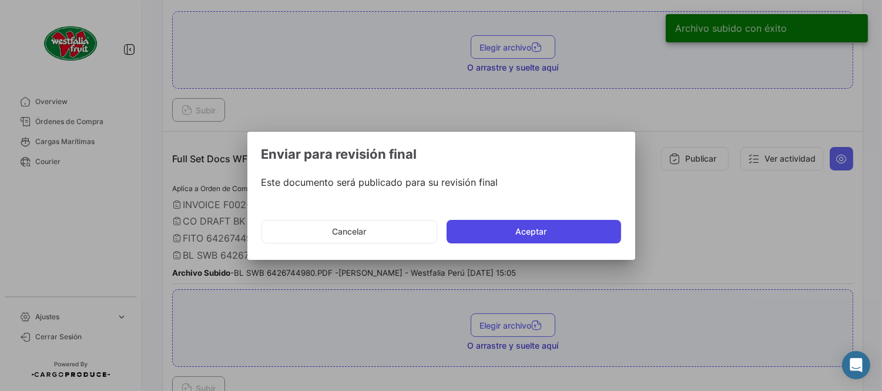
drag, startPoint x: 542, startPoint y: 244, endPoint x: 531, endPoint y: 237, distance: 13.2
click at [540, 244] on mat-dialog-actions "Cancelar Aceptar" at bounding box center [441, 231] width 360 height 40
click at [530, 232] on button "Aceptar" at bounding box center [533, 231] width 174 height 23
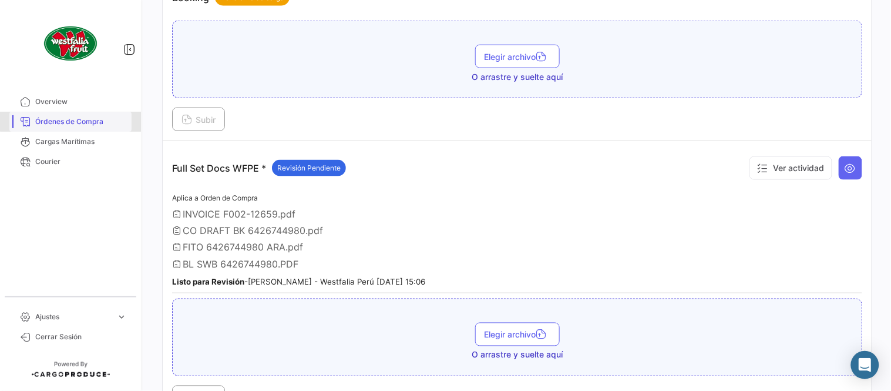
click at [87, 120] on span "Órdenes de Compra" at bounding box center [81, 121] width 92 height 11
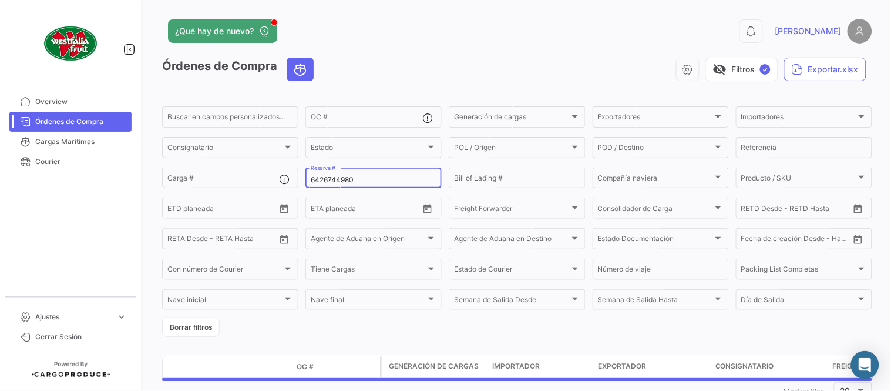
click at [327, 182] on input "6426744980" at bounding box center [374, 180] width 126 height 8
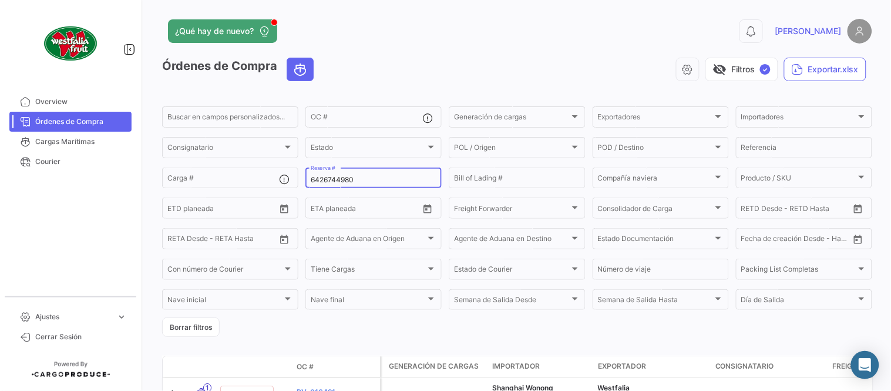
paste input "20905"
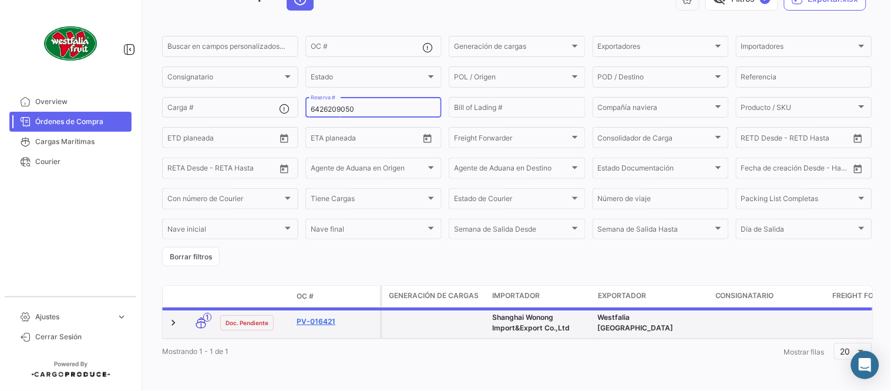
scroll to position [75, 0]
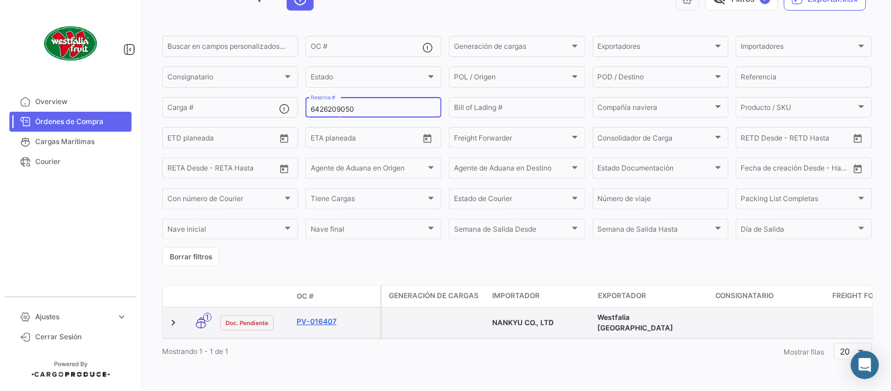
type input "6426209050"
click at [327, 316] on link "PV-016407" at bounding box center [336, 321] width 79 height 11
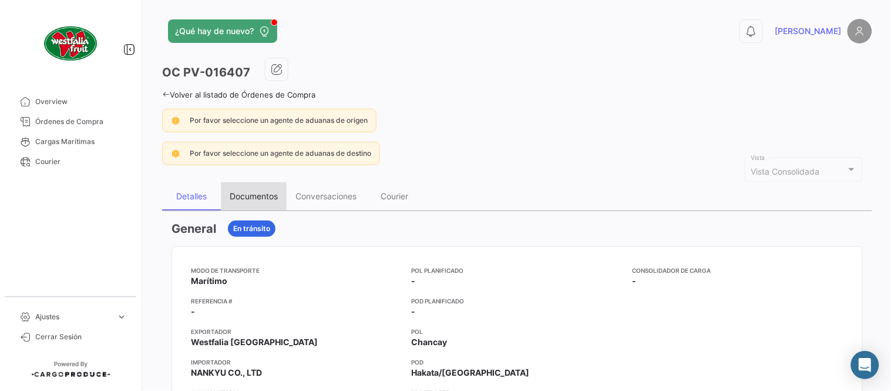
click at [264, 202] on div "Documentos" at bounding box center [254, 196] width 66 height 28
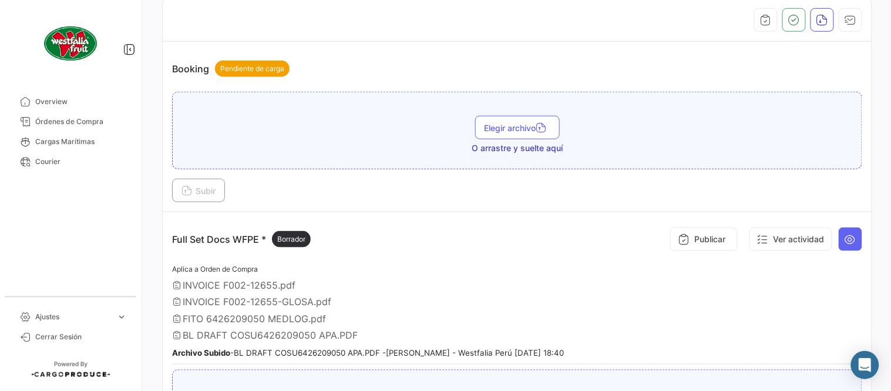
scroll to position [325, 0]
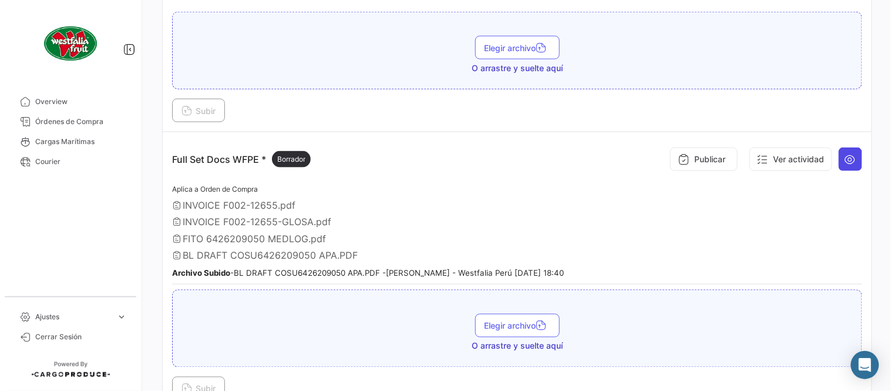
click at [845, 156] on icon at bounding box center [851, 159] width 12 height 12
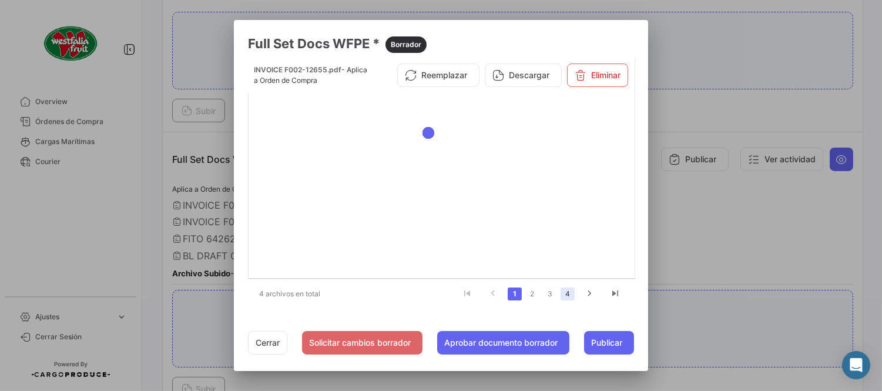
click at [570, 291] on link "4" at bounding box center [567, 293] width 14 height 13
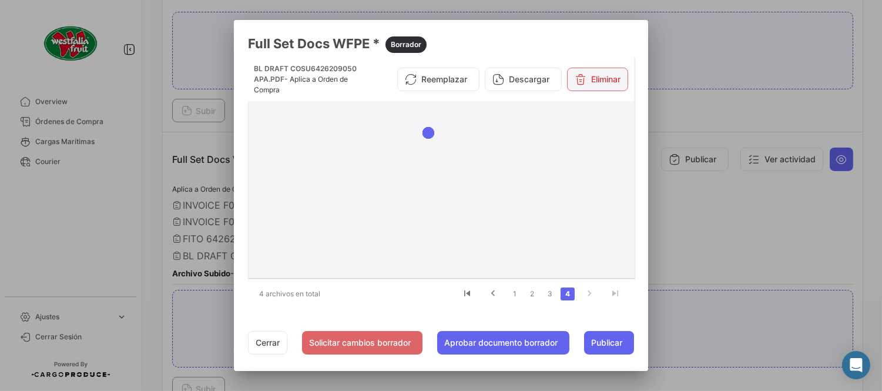
click at [595, 80] on button "Eliminar" at bounding box center [597, 79] width 61 height 23
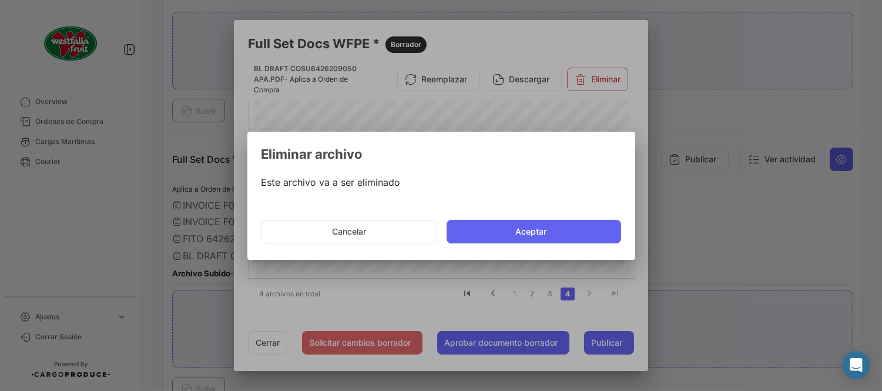
click at [536, 231] on button "Aceptar" at bounding box center [533, 231] width 174 height 23
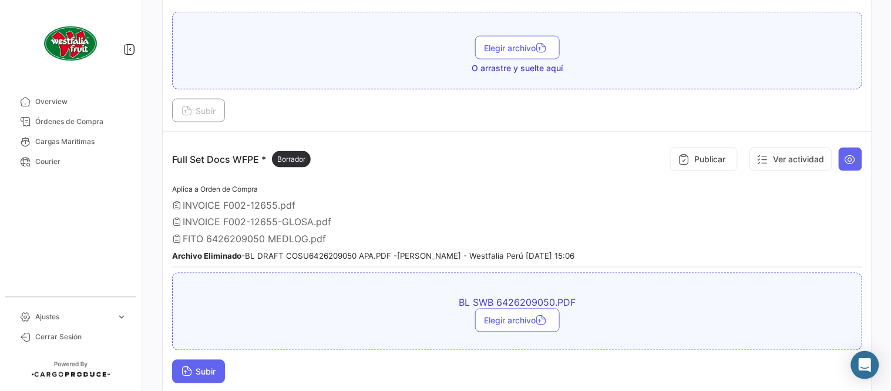
click at [190, 367] on icon at bounding box center [187, 372] width 11 height 11
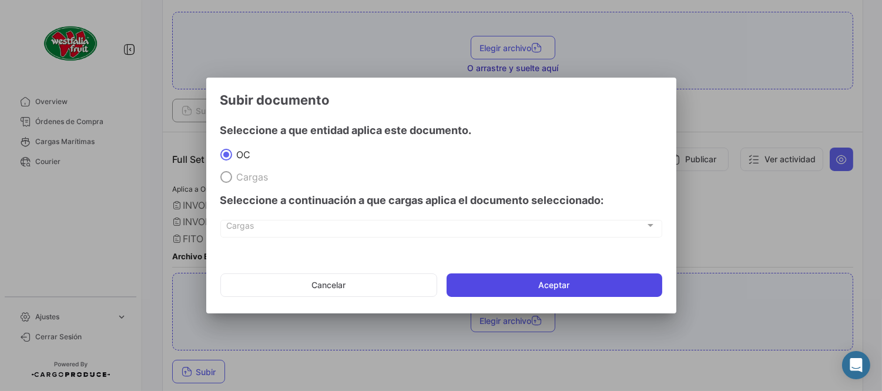
click at [536, 280] on button "Aceptar" at bounding box center [554, 284] width 216 height 23
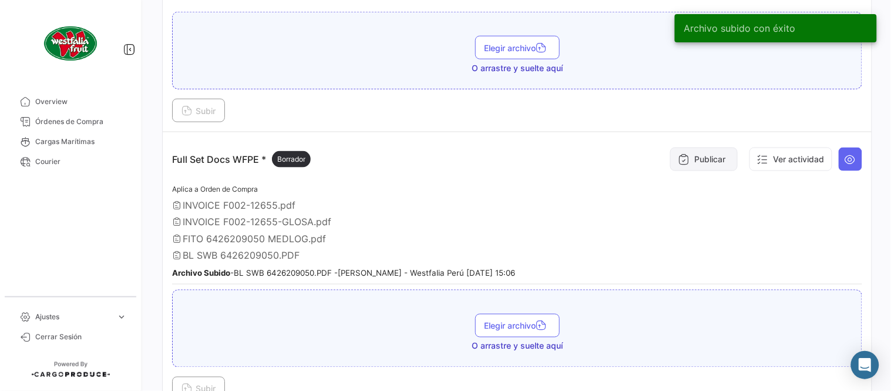
click at [682, 157] on icon at bounding box center [684, 159] width 12 height 12
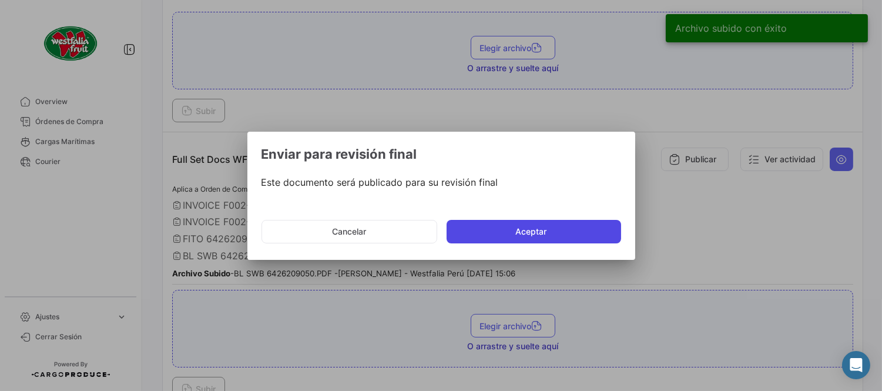
click at [489, 237] on button "Aceptar" at bounding box center [533, 231] width 174 height 23
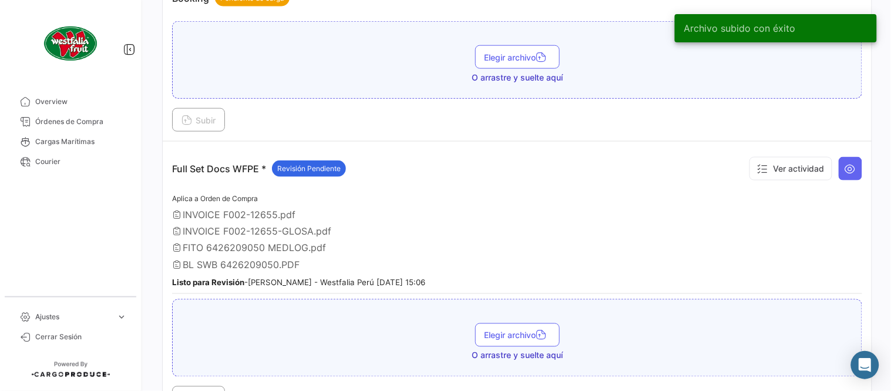
drag, startPoint x: 113, startPoint y: 120, endPoint x: 149, endPoint y: 118, distance: 35.3
click at [113, 120] on span "Órdenes de Compra" at bounding box center [81, 121] width 92 height 11
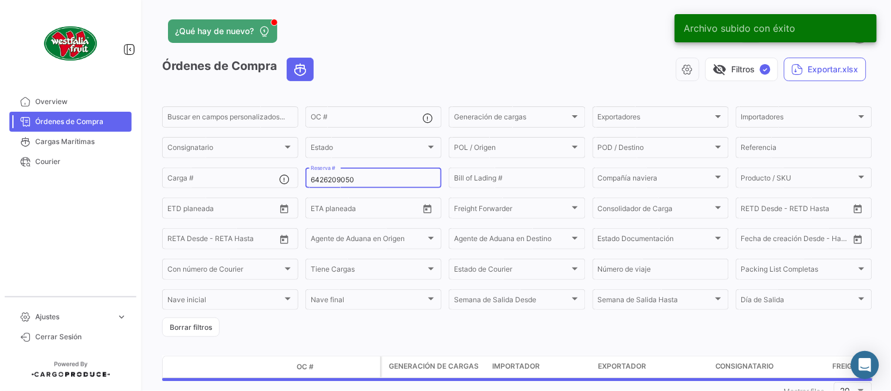
click at [334, 179] on input "6426209050" at bounding box center [374, 180] width 126 height 8
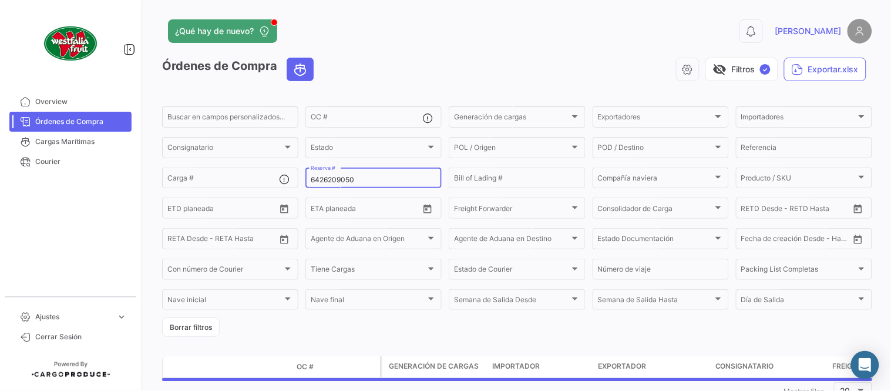
click at [334, 179] on input "6426209050" at bounding box center [374, 180] width 126 height 8
paste input "23108059"
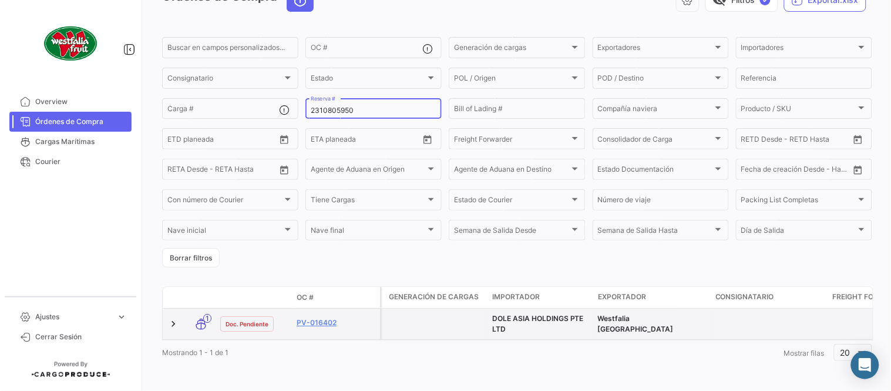
scroll to position [75, 0]
type input "2310805950"
click at [333, 316] on link "PV-016402" at bounding box center [336, 321] width 79 height 11
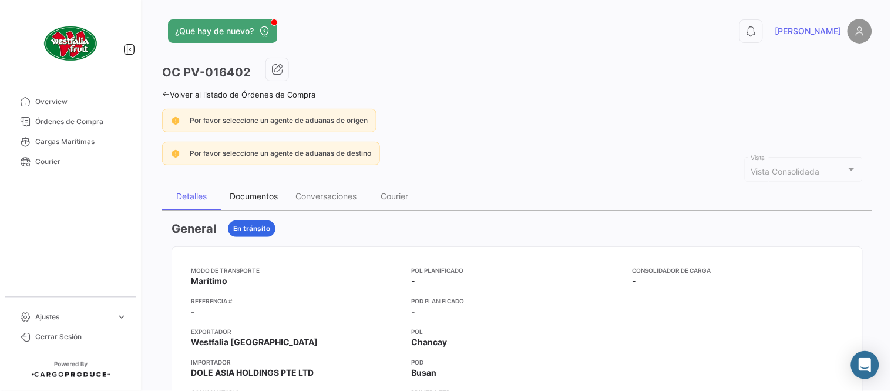
click at [250, 196] on div "Documentos" at bounding box center [254, 196] width 48 height 10
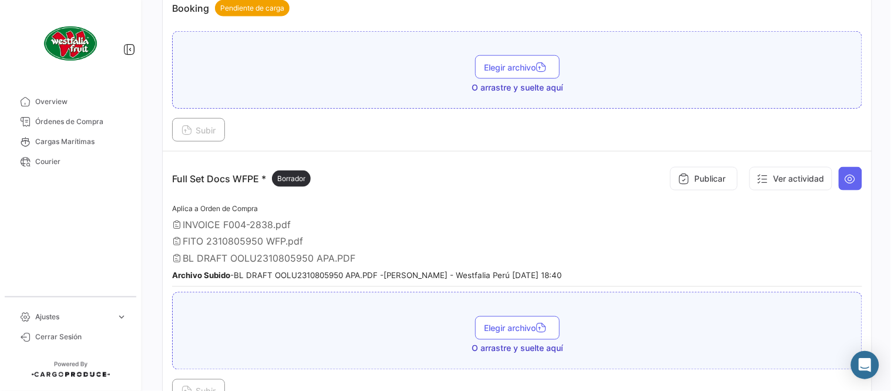
scroll to position [326, 0]
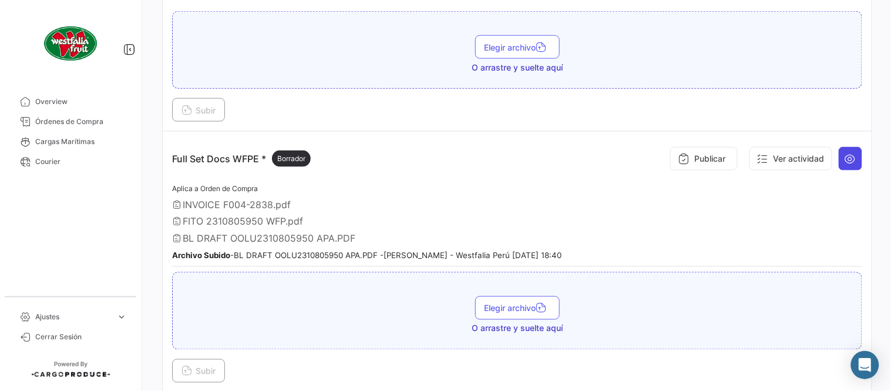
click at [850, 160] on button at bounding box center [850, 158] width 23 height 23
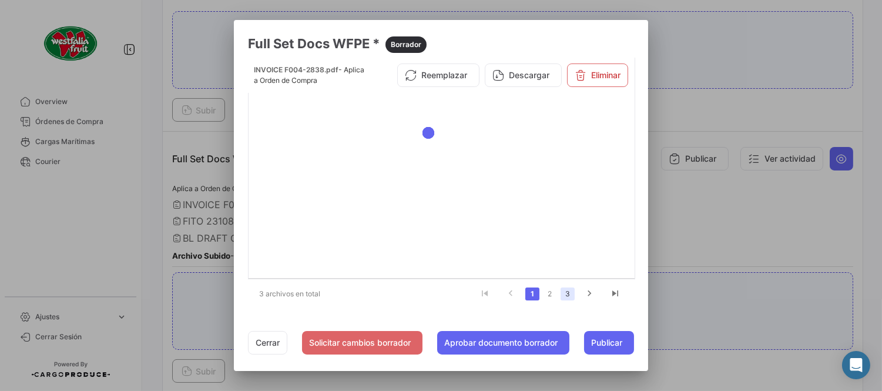
drag, startPoint x: 579, startPoint y: 297, endPoint x: 572, endPoint y: 292, distance: 8.3
click at [578, 297] on ul "1 2 3" at bounding box center [550, 294] width 156 height 20
click at [570, 291] on link "3" at bounding box center [567, 293] width 14 height 13
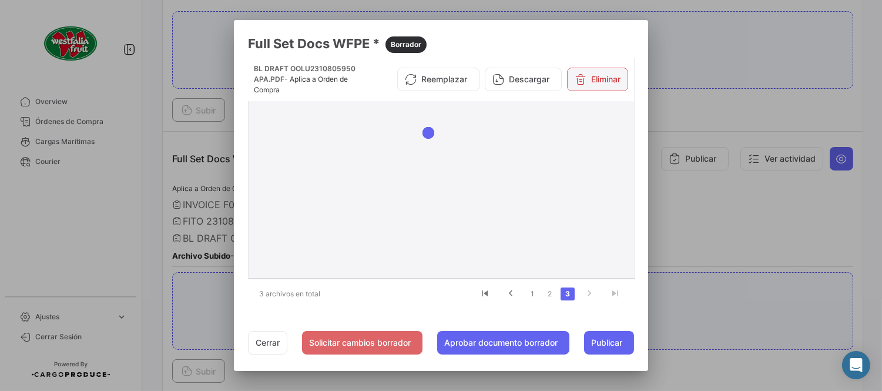
click at [592, 87] on button "Eliminar" at bounding box center [597, 79] width 61 height 23
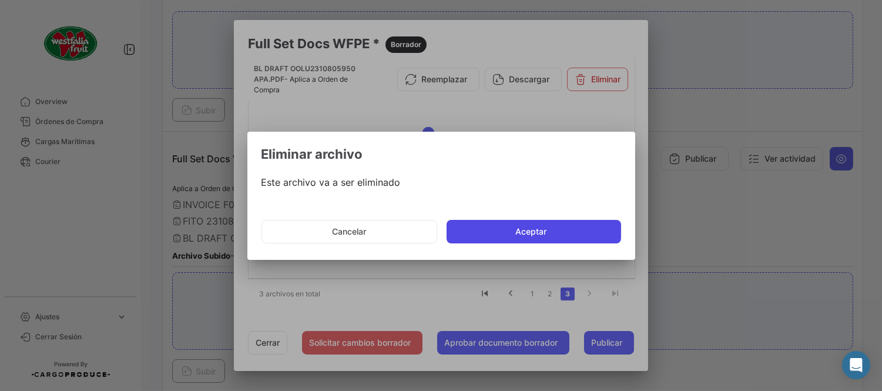
drag, startPoint x: 535, startPoint y: 213, endPoint x: 538, endPoint y: 222, distance: 9.8
click at [535, 216] on mat-dialog-actions "Cancelar Aceptar" at bounding box center [441, 231] width 360 height 40
click at [538, 222] on button "Aceptar" at bounding box center [533, 231] width 174 height 23
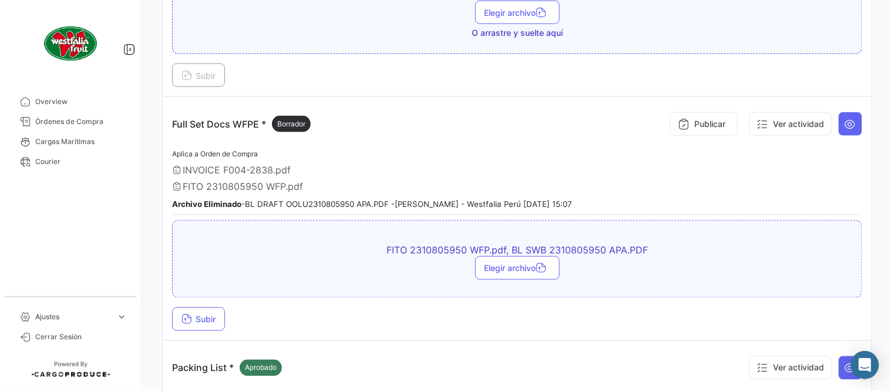
scroll to position [391, 0]
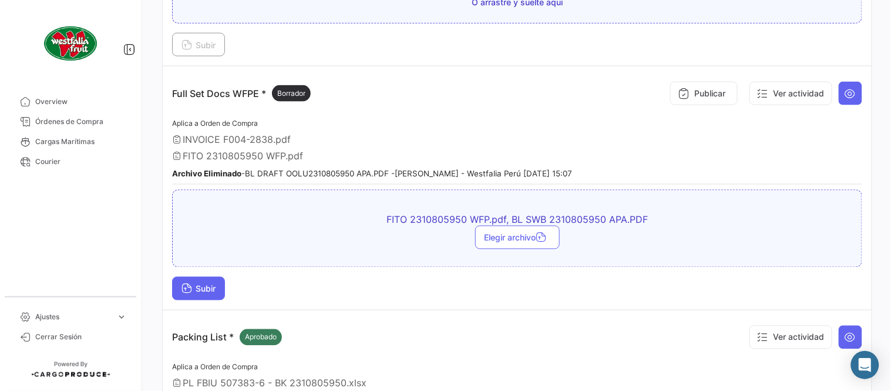
click at [221, 285] on button "Subir" at bounding box center [198, 288] width 53 height 23
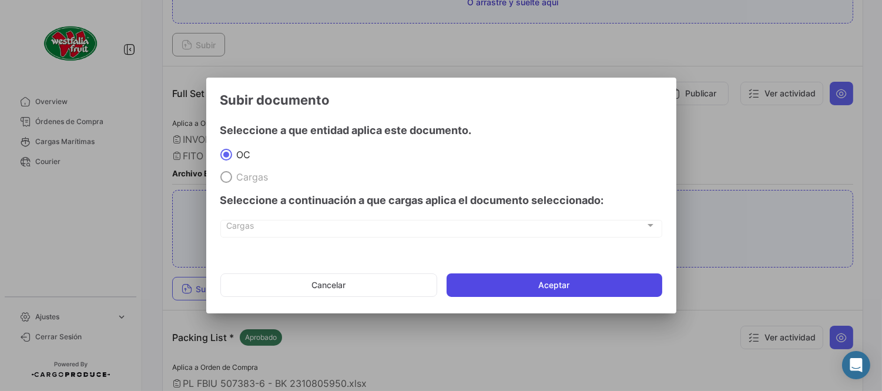
click at [535, 281] on button "Aceptar" at bounding box center [554, 284] width 216 height 23
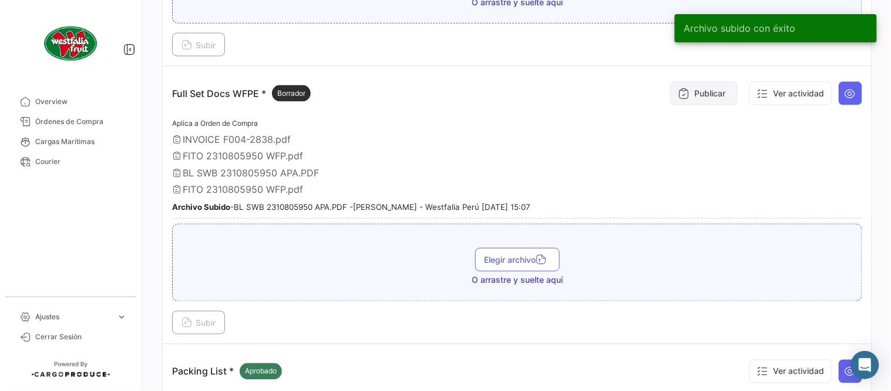
drag, startPoint x: 698, startPoint y: 98, endPoint x: 691, endPoint y: 99, distance: 6.5
click at [691, 99] on button "Publicar" at bounding box center [704, 93] width 68 height 23
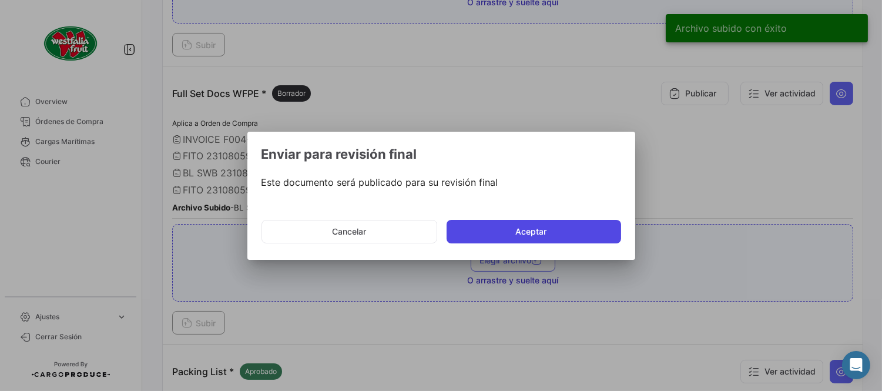
click at [472, 233] on button "Aceptar" at bounding box center [533, 231] width 174 height 23
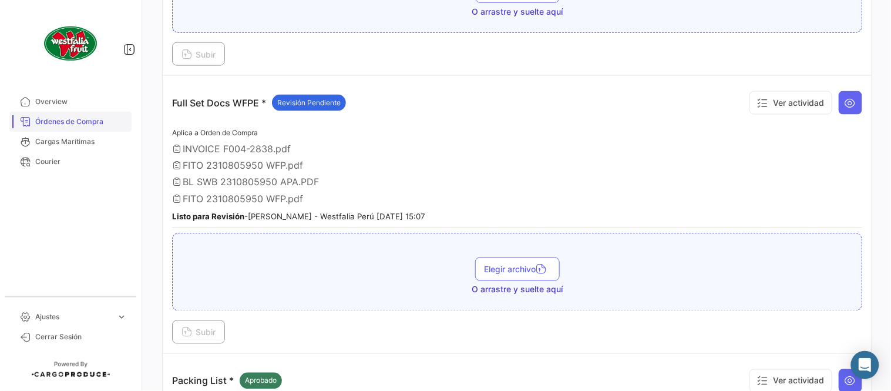
drag, startPoint x: 59, startPoint y: 120, endPoint x: 50, endPoint y: 113, distance: 11.4
click at [59, 120] on span "Órdenes de Compra" at bounding box center [81, 121] width 92 height 11
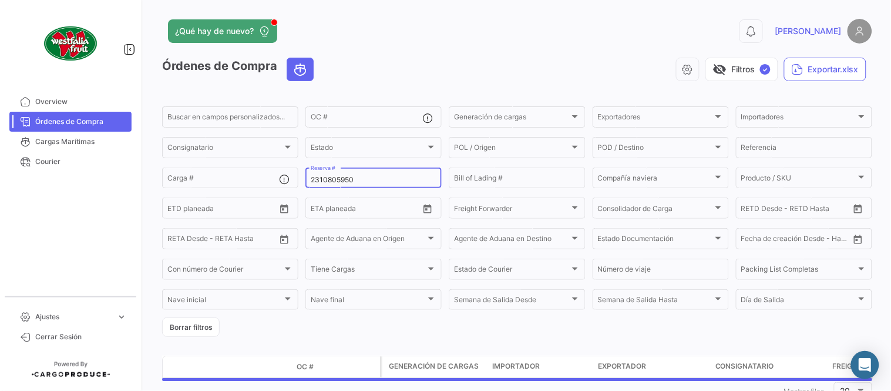
click at [350, 179] on input "2310805950" at bounding box center [374, 180] width 126 height 8
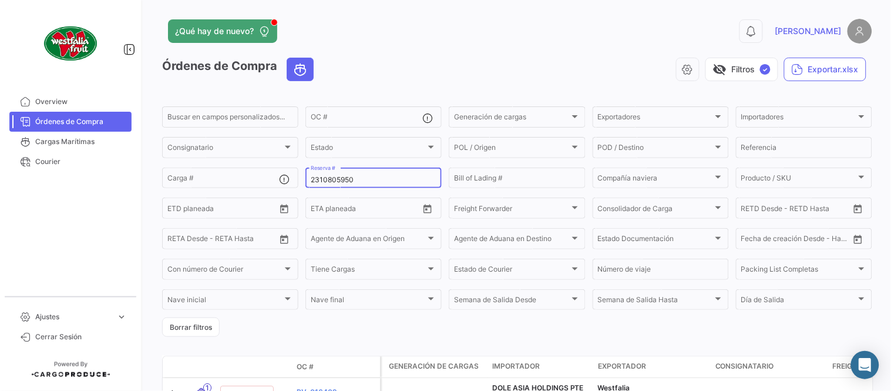
paste input "62608"
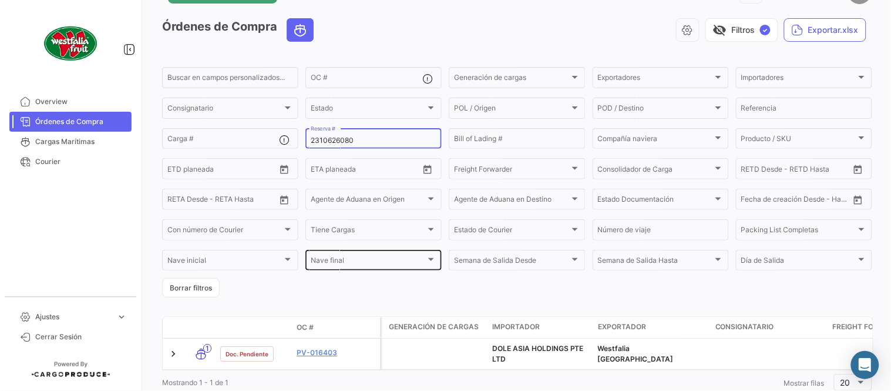
scroll to position [80, 0]
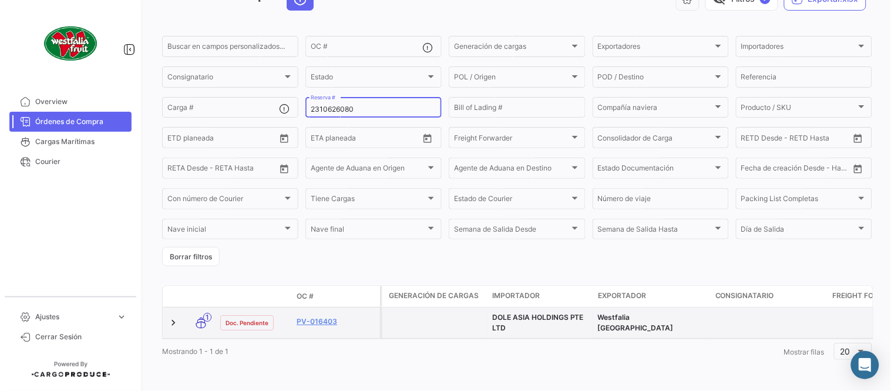
type input "2310626080"
click at [317, 307] on datatable-body-cell "PV-016403" at bounding box center [336, 322] width 88 height 31
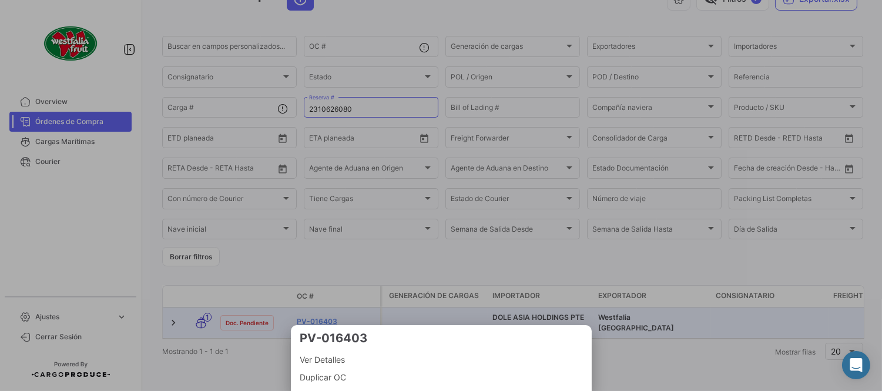
click at [321, 307] on div at bounding box center [441, 195] width 882 height 391
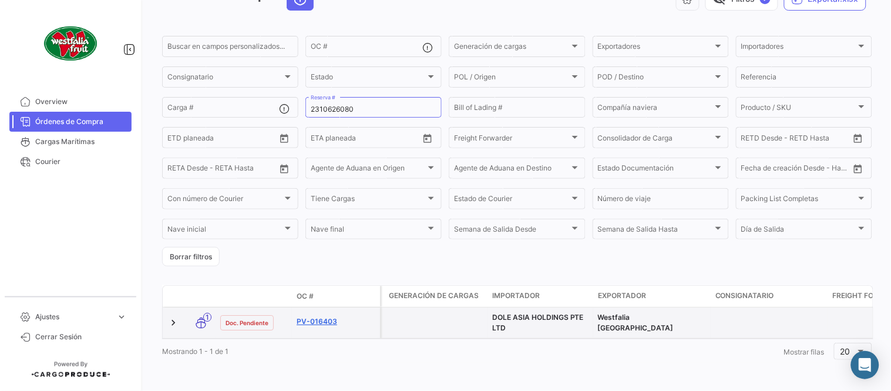
click at [324, 316] on link "PV-016403" at bounding box center [336, 321] width 79 height 11
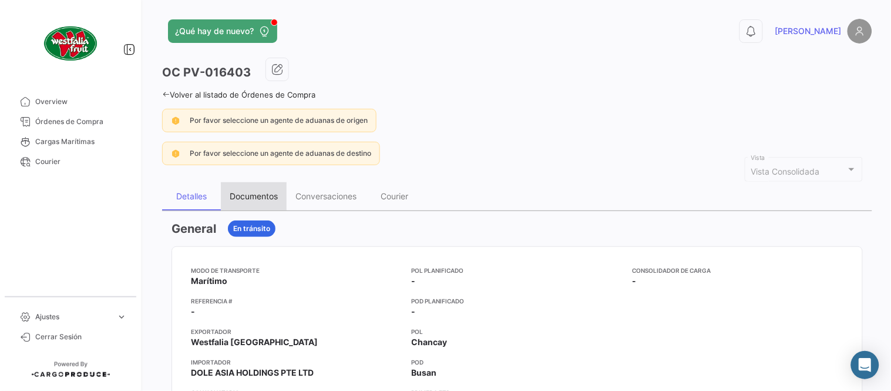
click at [267, 199] on div "Documentos" at bounding box center [254, 196] width 48 height 10
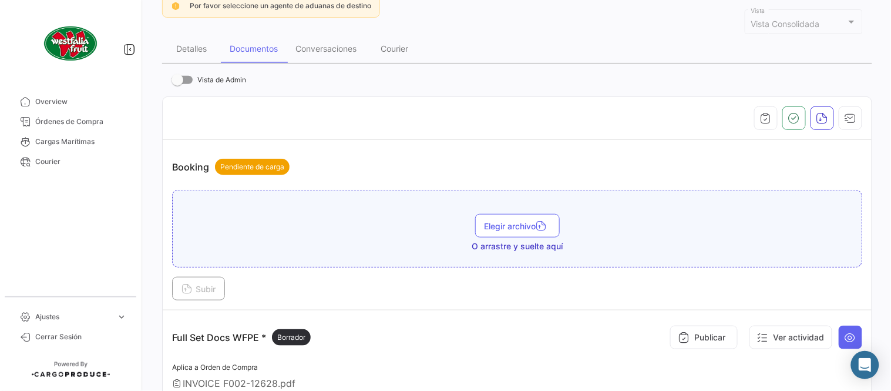
scroll to position [326, 0]
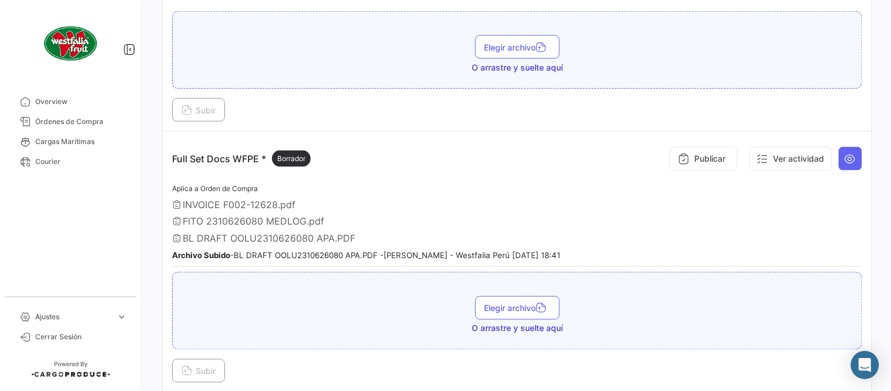
click at [414, 174] on div "Full Set Docs WFPE * Borrador Publicar Ver actividad" at bounding box center [517, 158] width 690 height 35
click at [852, 157] on button at bounding box center [850, 158] width 23 height 23
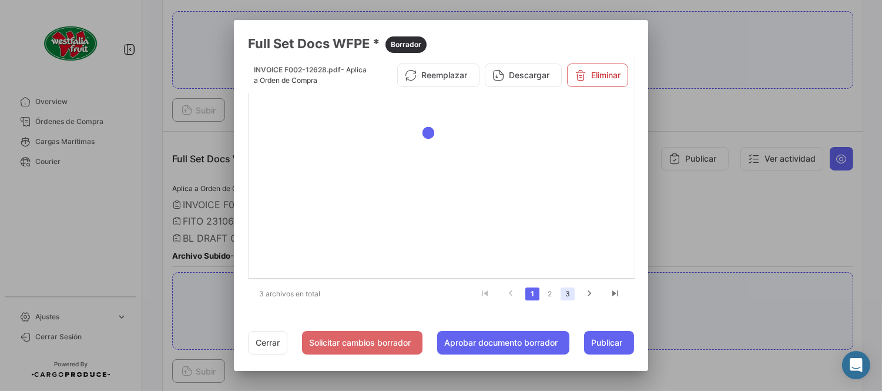
click at [571, 293] on link "3" at bounding box center [567, 293] width 14 height 13
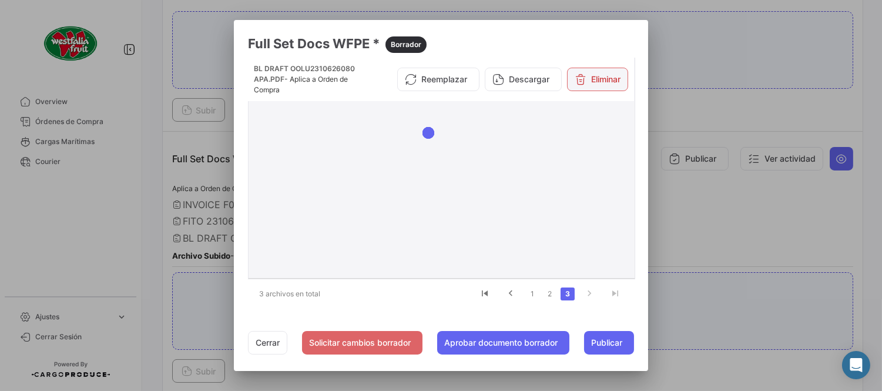
click at [601, 86] on button "Eliminar" at bounding box center [597, 79] width 61 height 23
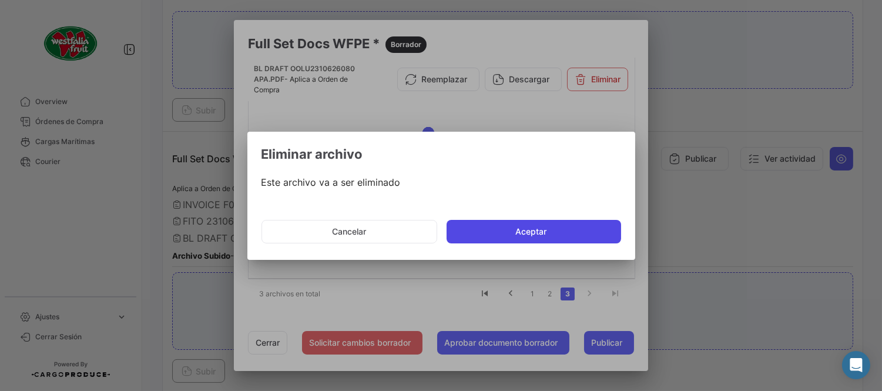
click at [488, 229] on button "Aceptar" at bounding box center [533, 231] width 174 height 23
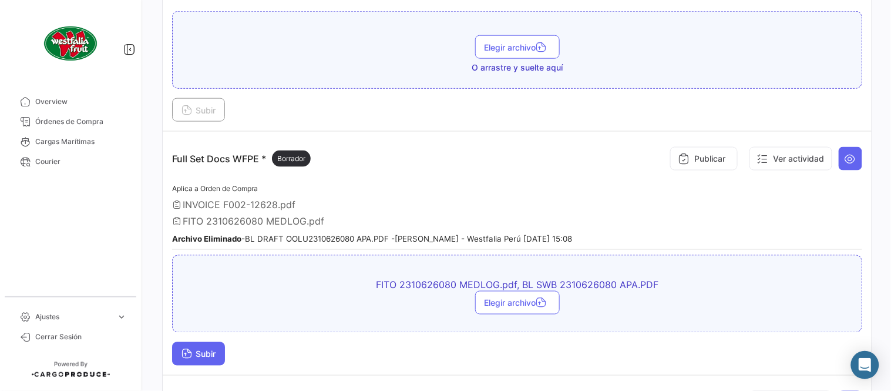
click at [194, 356] on button "Subir" at bounding box center [198, 353] width 53 height 23
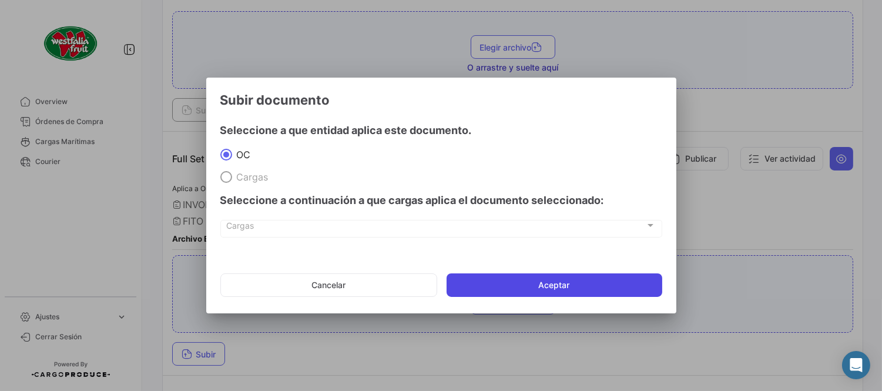
click at [560, 275] on button "Aceptar" at bounding box center [554, 284] width 216 height 23
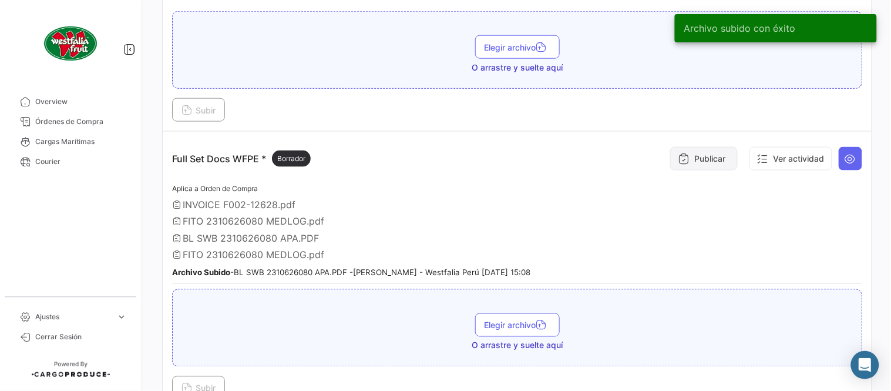
click at [702, 156] on button "Publicar" at bounding box center [704, 158] width 68 height 23
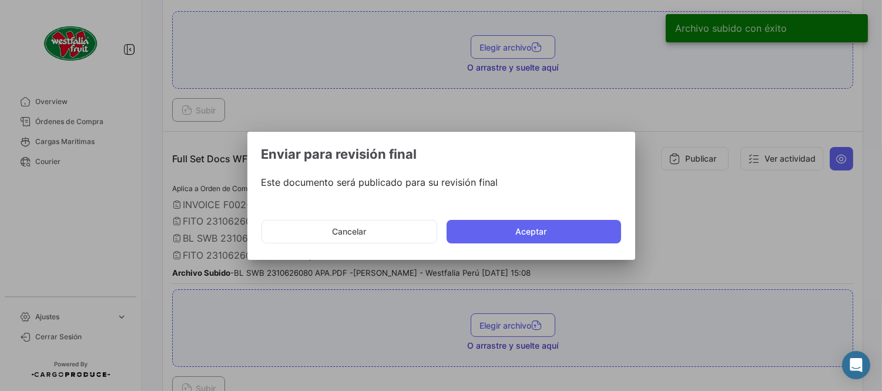
drag, startPoint x: 553, startPoint y: 226, endPoint x: 553, endPoint y: 217, distance: 8.2
click at [553, 226] on button "Aceptar" at bounding box center [533, 231] width 174 height 23
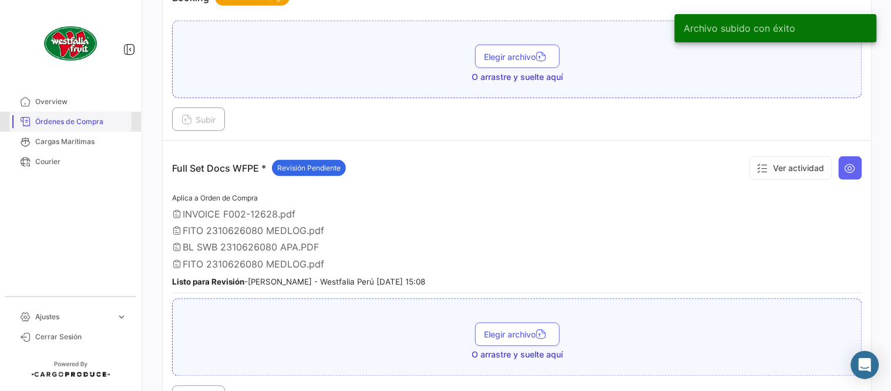
click at [92, 119] on span "Órdenes de Compra" at bounding box center [81, 121] width 92 height 11
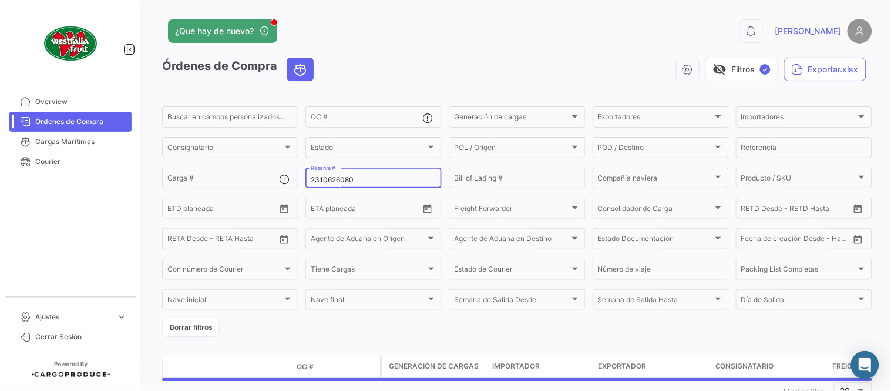
click at [333, 179] on input "2310626080" at bounding box center [374, 180] width 126 height 8
paste input "80616"
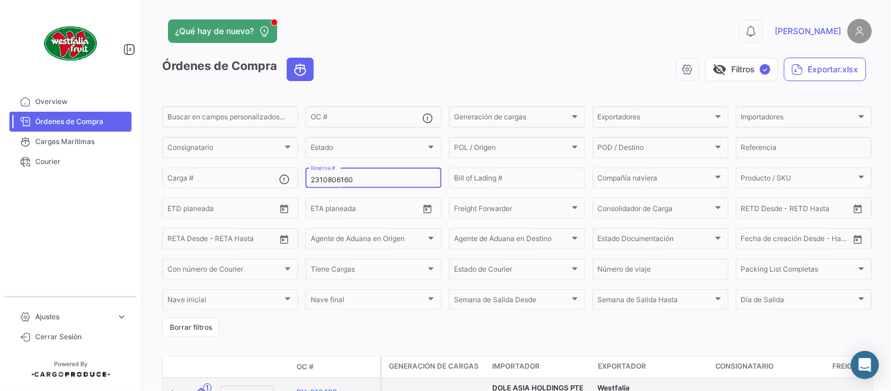
type input "2310806160"
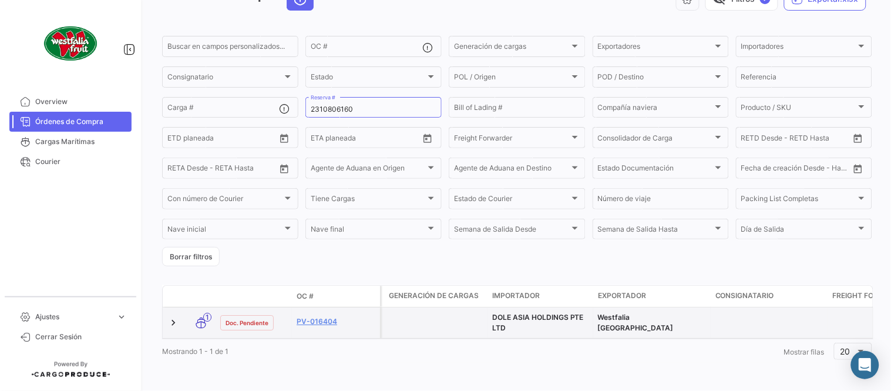
scroll to position [80, 0]
click at [316, 316] on link "PV-016404" at bounding box center [336, 321] width 79 height 11
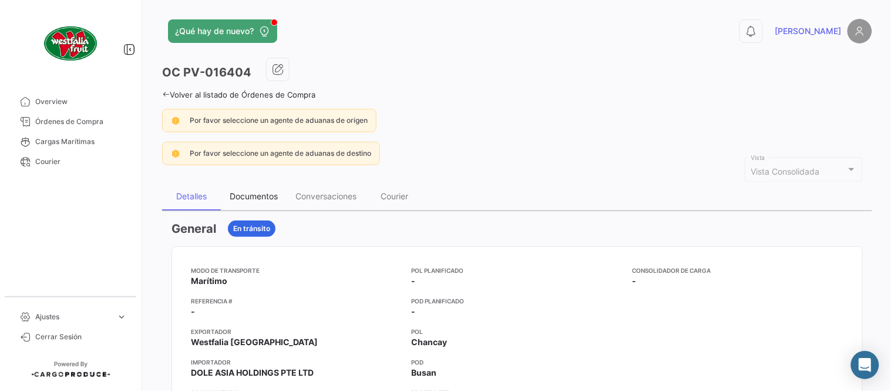
click at [260, 191] on div "Documentos" at bounding box center [254, 196] width 48 height 10
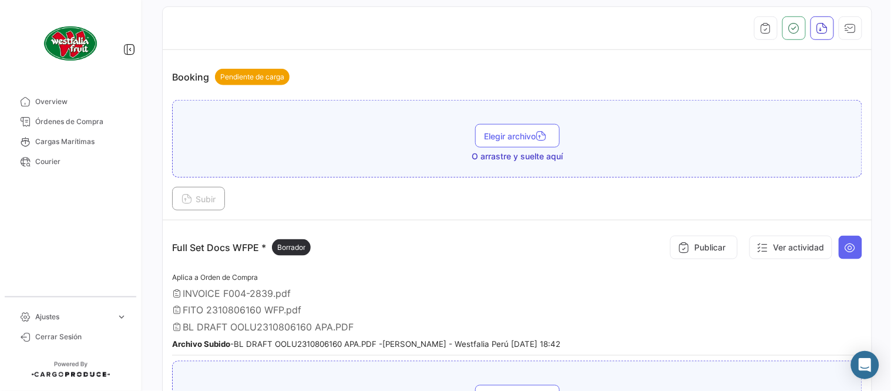
scroll to position [325, 0]
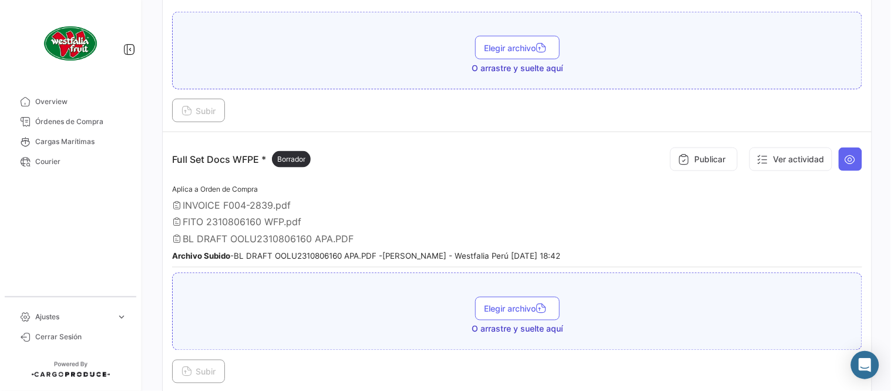
drag, startPoint x: 357, startPoint y: 230, endPoint x: 682, endPoint y: 190, distance: 328.0
click at [357, 230] on div "Aplica a Orden de Compra INVOICE F004-2839.pdf FITO 2310806160 WFP.pdf BL DRAFT…" at bounding box center [517, 224] width 690 height 85
click at [842, 165] on button at bounding box center [850, 158] width 23 height 23
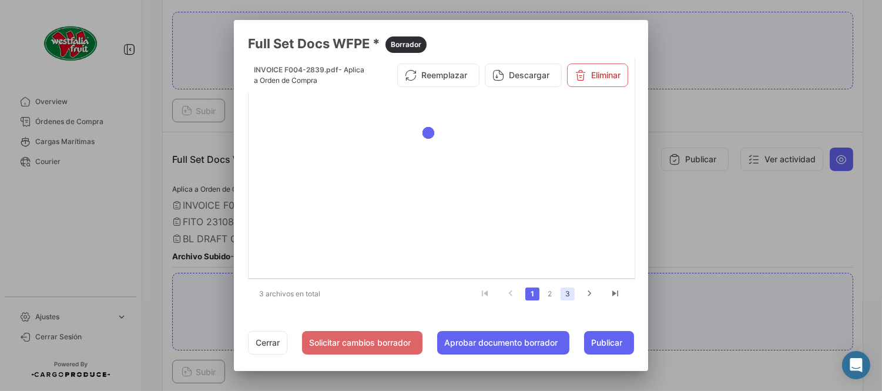
click at [573, 294] on link "3" at bounding box center [567, 293] width 14 height 13
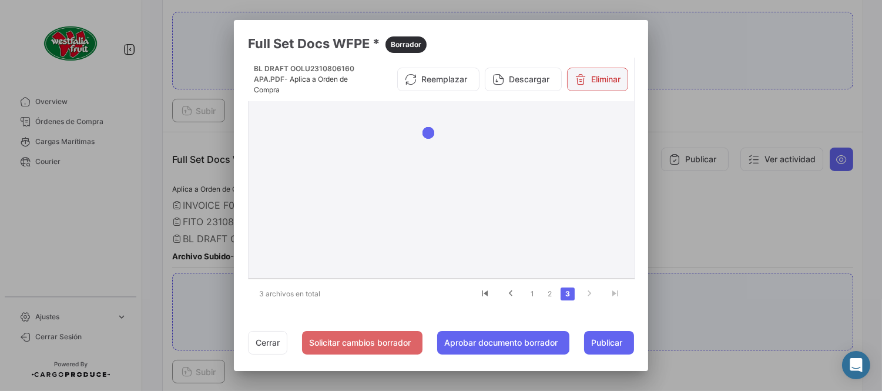
click at [617, 80] on button "Eliminar" at bounding box center [597, 79] width 61 height 23
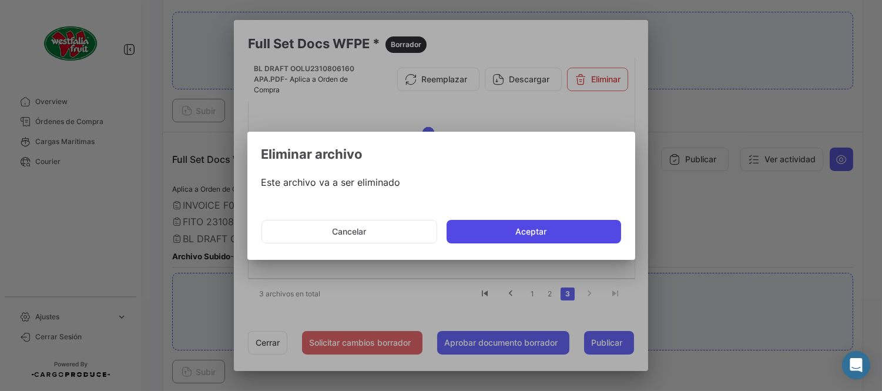
click at [508, 227] on button "Aceptar" at bounding box center [533, 231] width 174 height 23
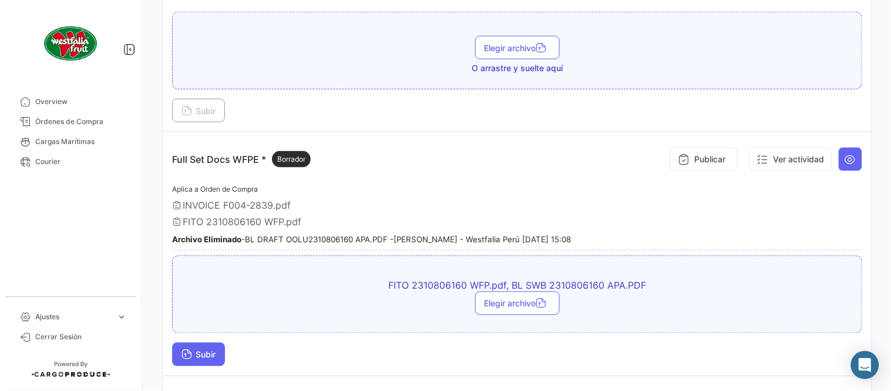
click at [189, 354] on icon at bounding box center [187, 355] width 11 height 11
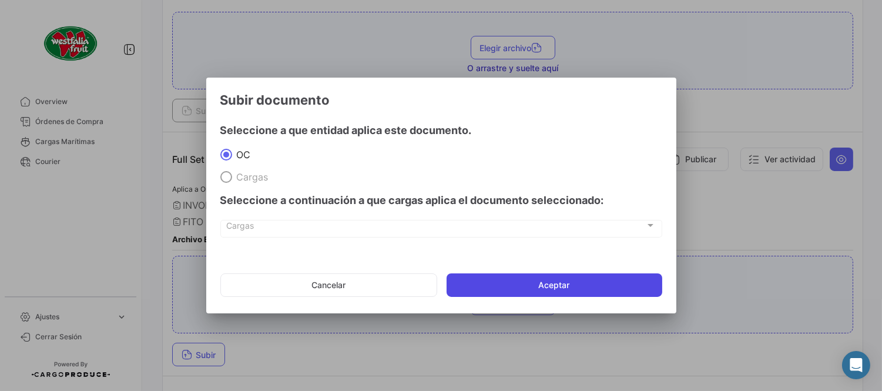
click at [515, 290] on button "Aceptar" at bounding box center [554, 284] width 216 height 23
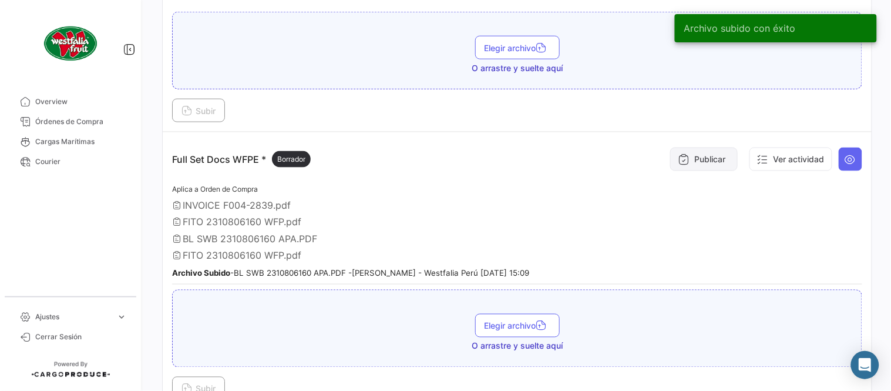
click at [706, 157] on button "Publicar" at bounding box center [704, 158] width 68 height 23
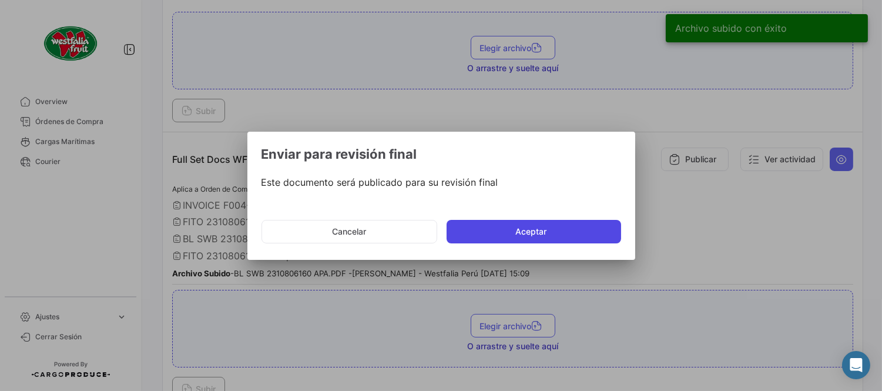
drag, startPoint x: 507, startPoint y: 233, endPoint x: 501, endPoint y: 236, distance: 7.1
click at [507, 233] on button "Aceptar" at bounding box center [533, 231] width 174 height 23
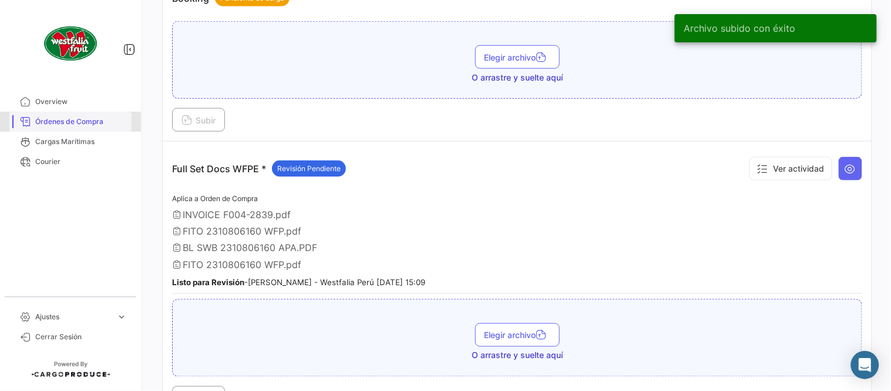
click at [106, 122] on span "Órdenes de Compra" at bounding box center [81, 121] width 92 height 11
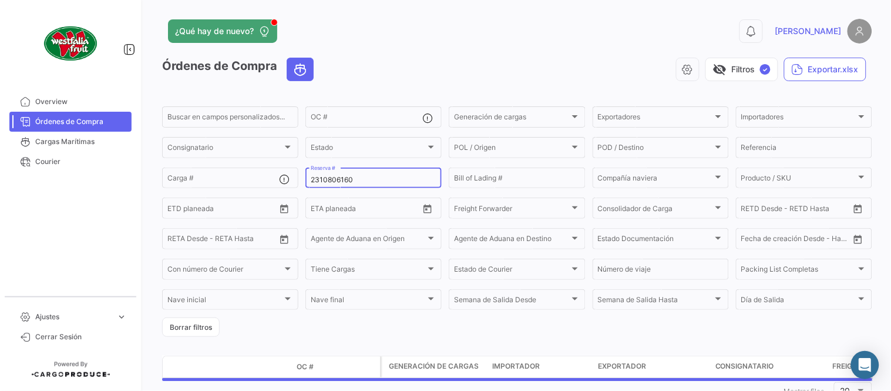
click at [345, 180] on input "2310806160" at bounding box center [374, 180] width 126 height 8
paste input "3"
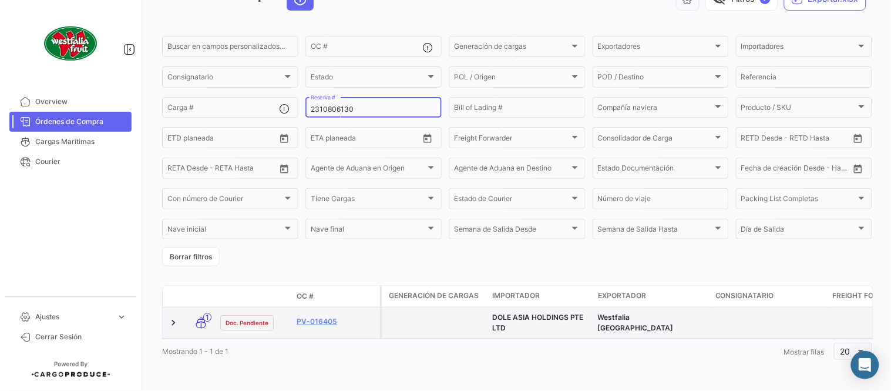
scroll to position [80, 0]
type input "2310806130"
click at [328, 316] on link "PV-016405" at bounding box center [336, 321] width 79 height 11
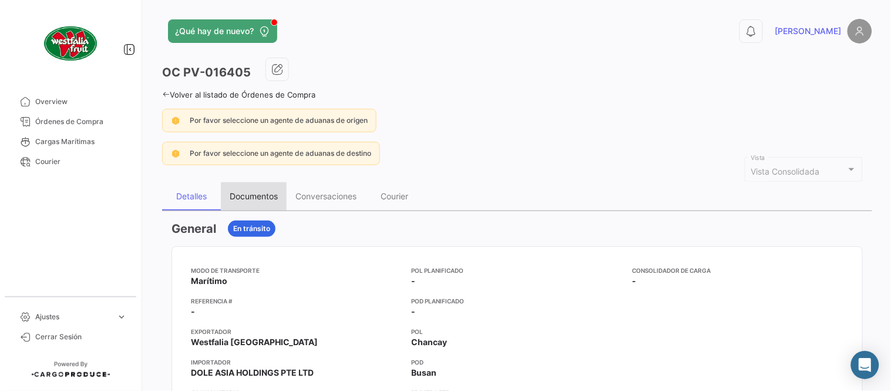
click at [271, 187] on div "Documentos" at bounding box center [254, 196] width 66 height 28
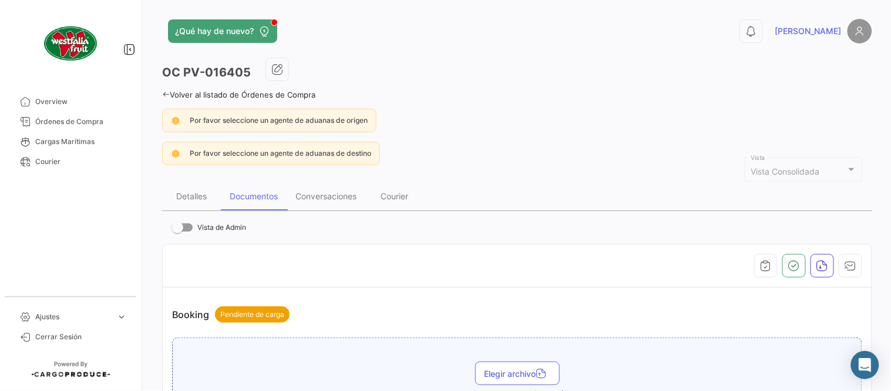
scroll to position [391, 0]
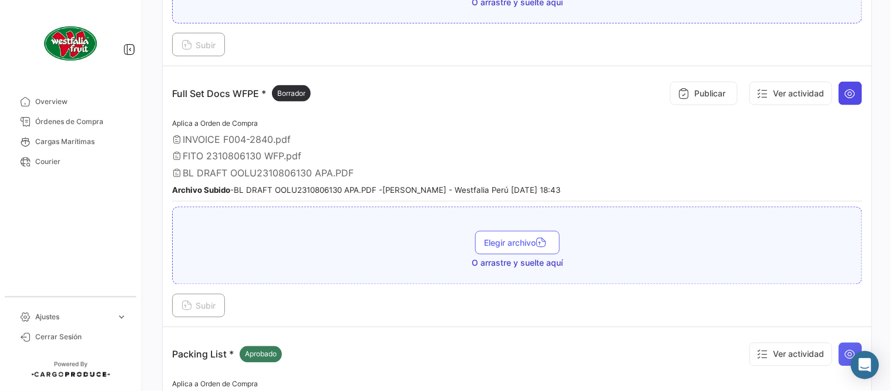
click at [852, 92] on button at bounding box center [850, 93] width 23 height 23
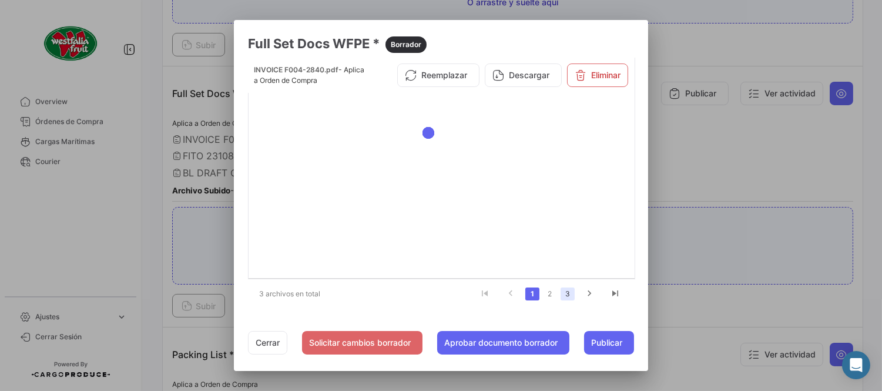
click at [568, 292] on link "3" at bounding box center [567, 293] width 14 height 13
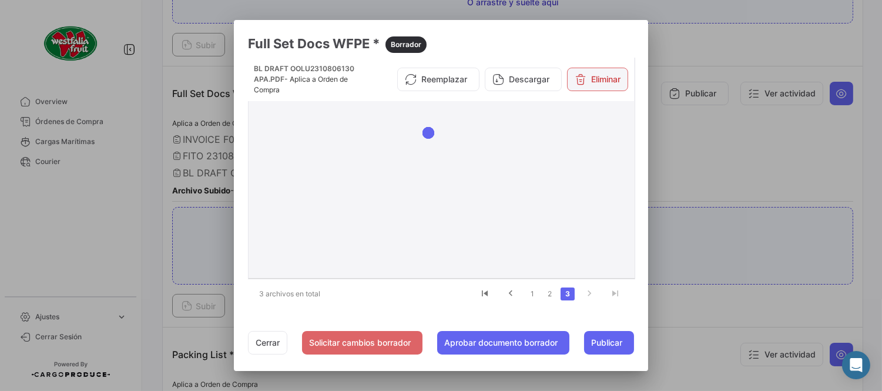
click at [605, 85] on button "Eliminar" at bounding box center [597, 79] width 61 height 23
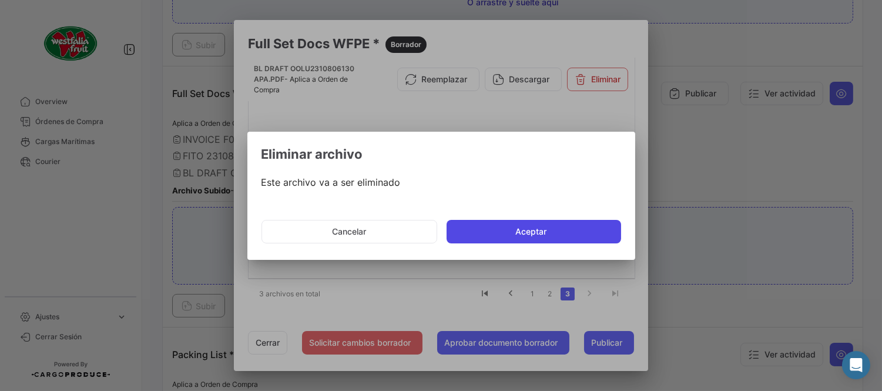
click at [526, 236] on button "Aceptar" at bounding box center [533, 231] width 174 height 23
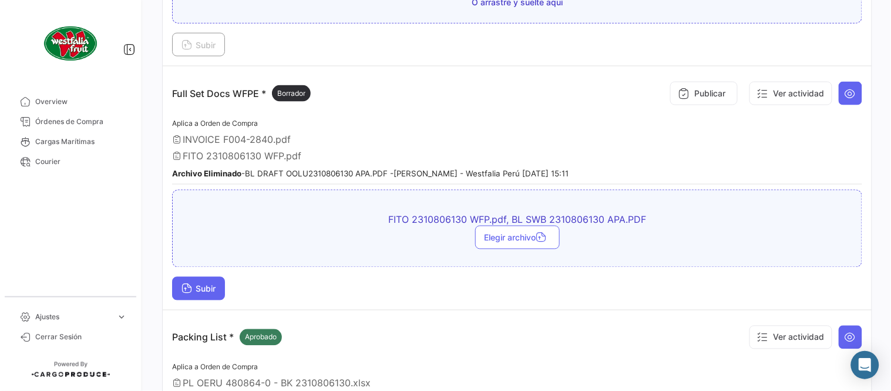
click at [201, 286] on span "Subir" at bounding box center [199, 289] width 34 height 10
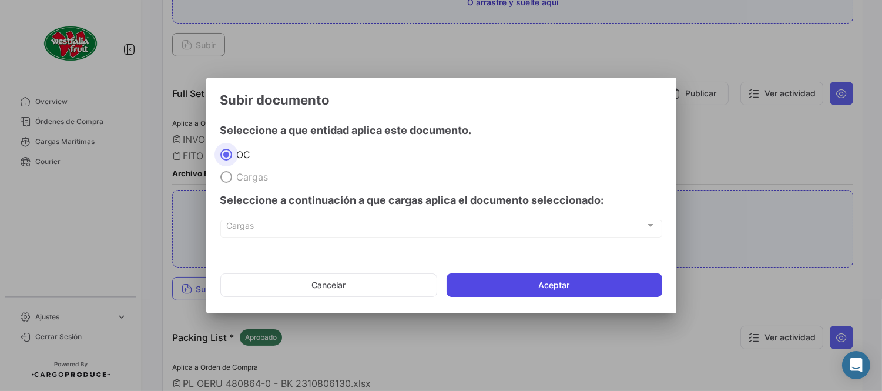
click at [513, 282] on button "Aceptar" at bounding box center [554, 284] width 216 height 23
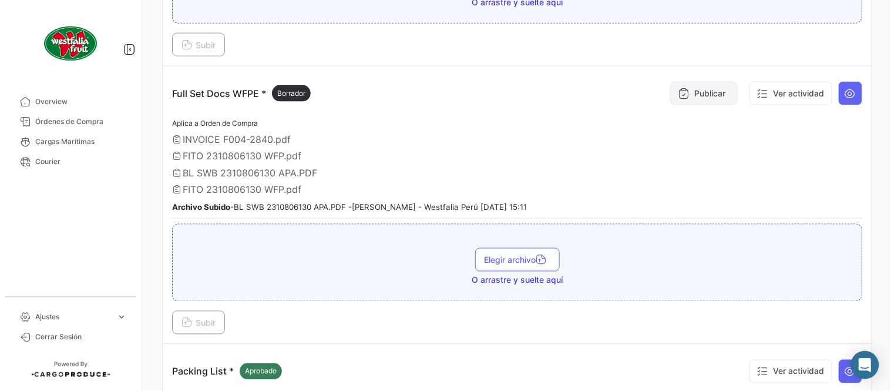
click at [700, 88] on button "Publicar" at bounding box center [704, 93] width 68 height 23
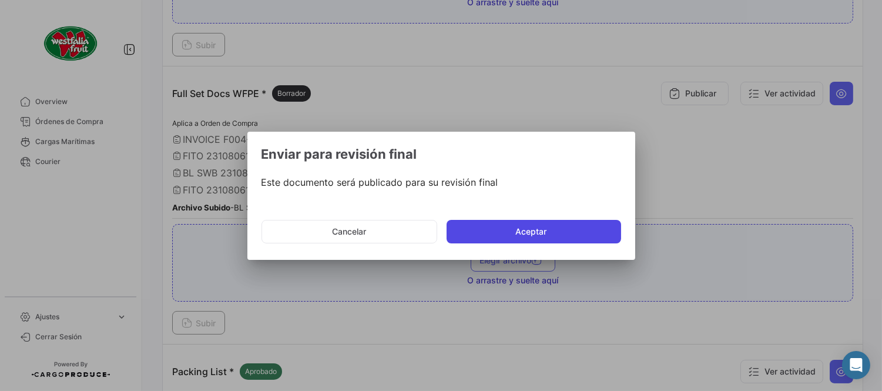
click at [506, 235] on button "Aceptar" at bounding box center [533, 231] width 174 height 23
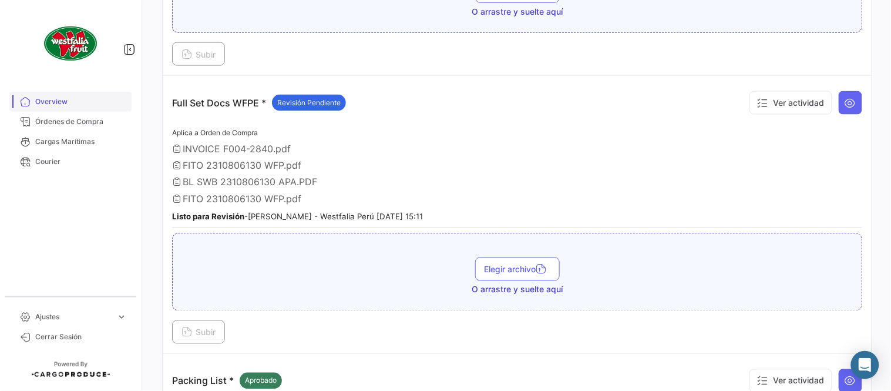
drag, startPoint x: 81, startPoint y: 116, endPoint x: 120, endPoint y: 109, distance: 39.3
click at [81, 116] on span "Órdenes de Compra" at bounding box center [81, 121] width 92 height 11
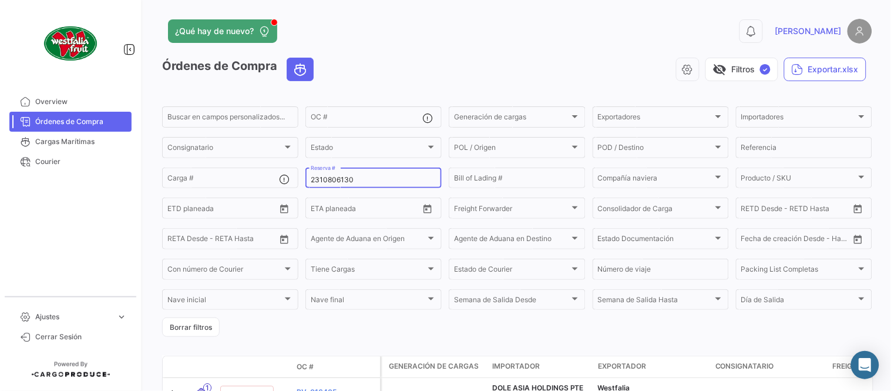
click at [313, 186] on div "2310806130 Reserva #" at bounding box center [374, 177] width 126 height 23
click at [313, 184] on div "2310806130 Reserva #" at bounding box center [374, 177] width 126 height 23
click at [314, 180] on input "2310806130" at bounding box center [374, 180] width 126 height 8
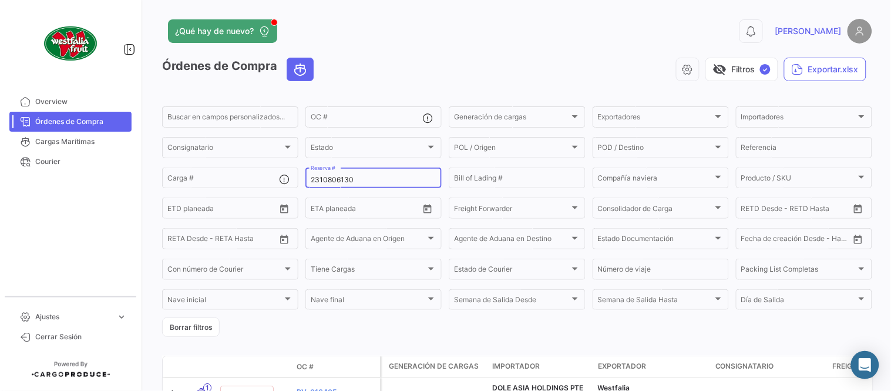
paste input "76397720"
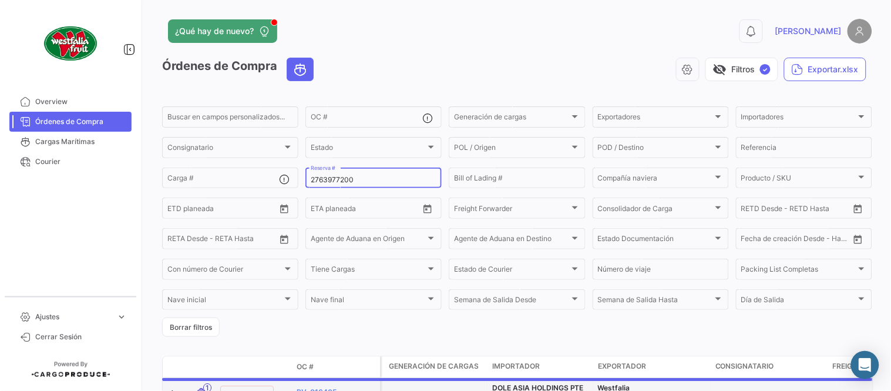
type input "2763977200"
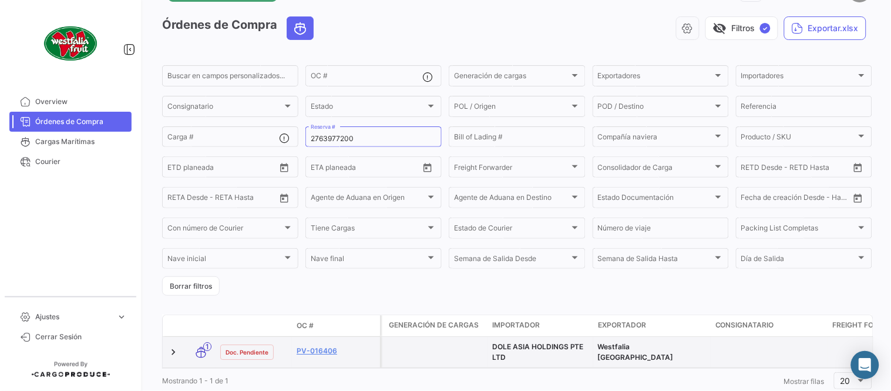
scroll to position [80, 0]
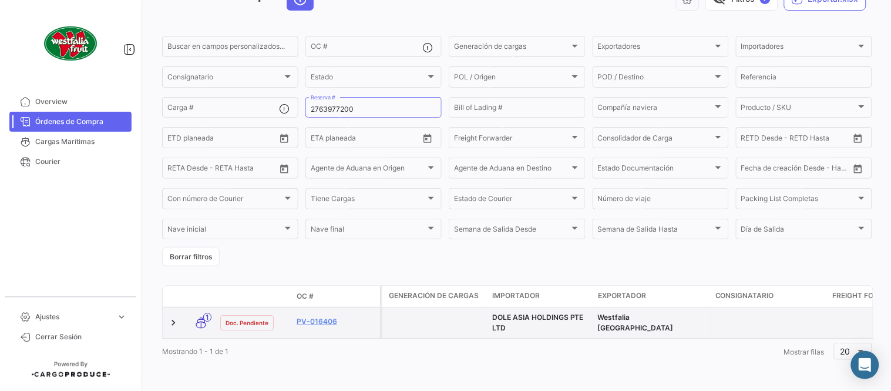
click at [335, 321] on datatable-body-cell "PV-016406" at bounding box center [336, 322] width 88 height 31
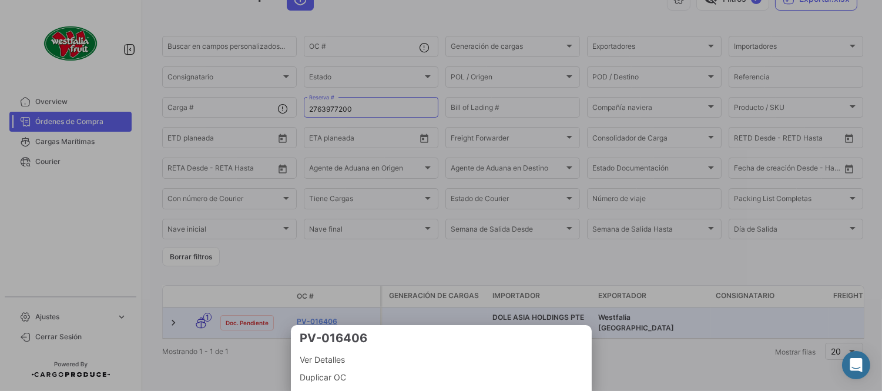
click at [326, 316] on div at bounding box center [441, 195] width 882 height 391
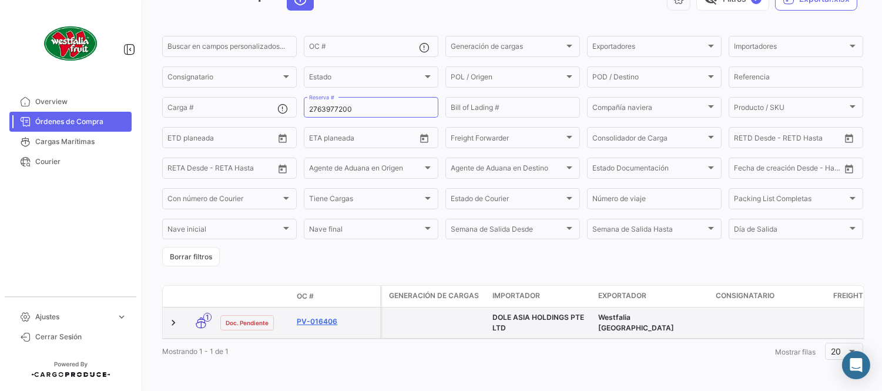
click at [322, 316] on link "PV-016406" at bounding box center [336, 321] width 79 height 11
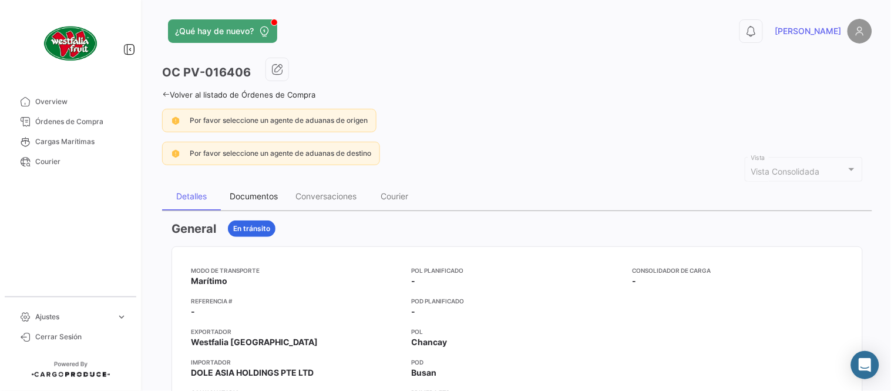
click at [264, 193] on div "Documentos" at bounding box center [254, 196] width 48 height 10
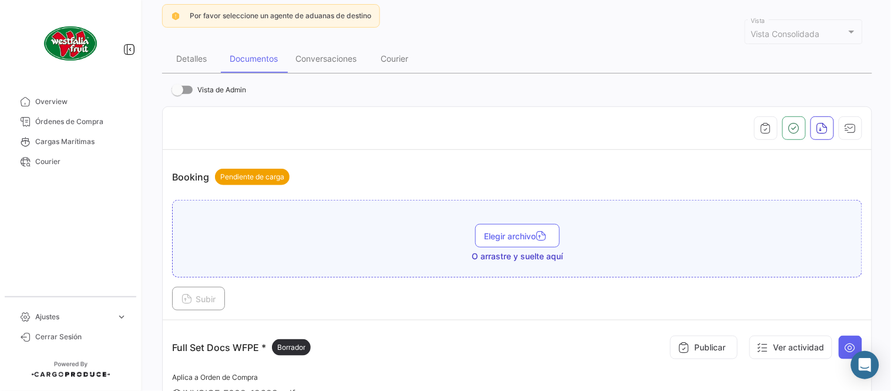
scroll to position [326, 0]
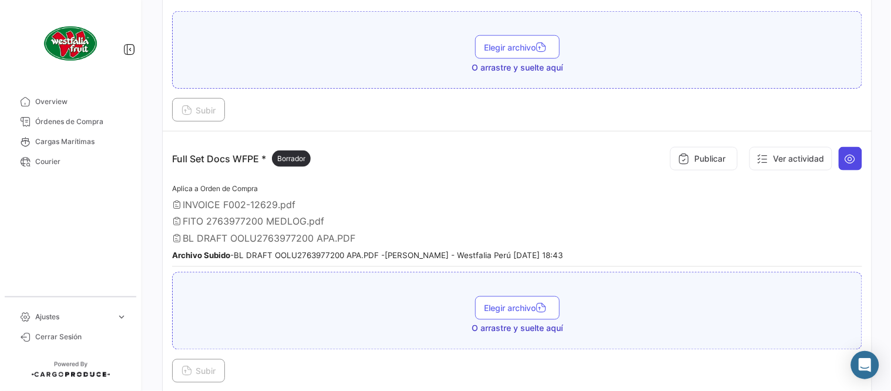
click at [839, 157] on button at bounding box center [850, 158] width 23 height 23
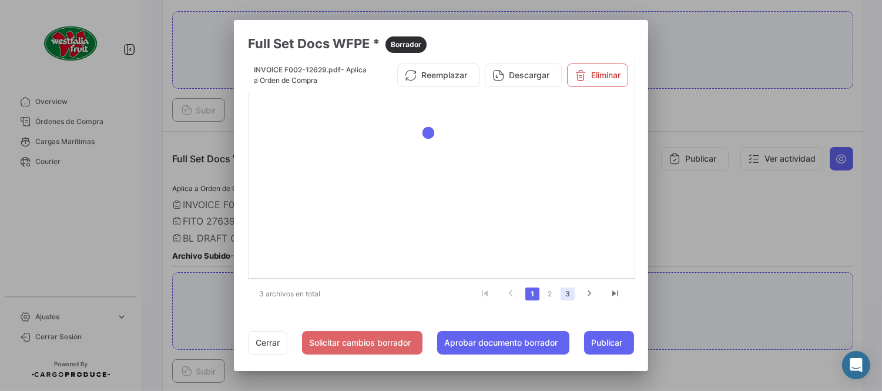
click at [575, 297] on link "3" at bounding box center [567, 293] width 14 height 13
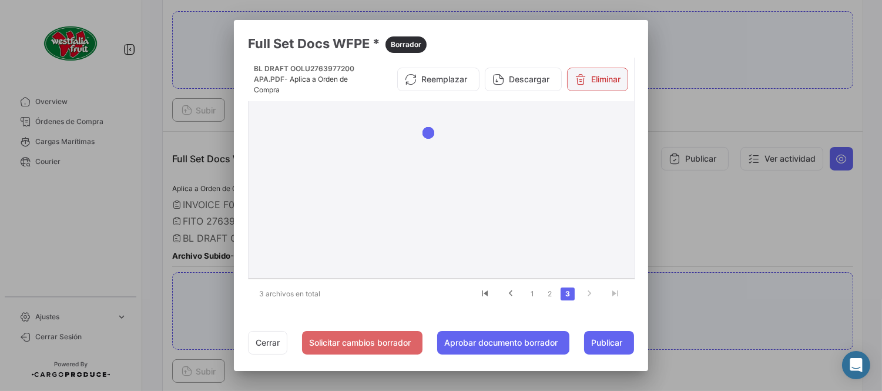
click at [602, 80] on button "Eliminar" at bounding box center [597, 79] width 61 height 23
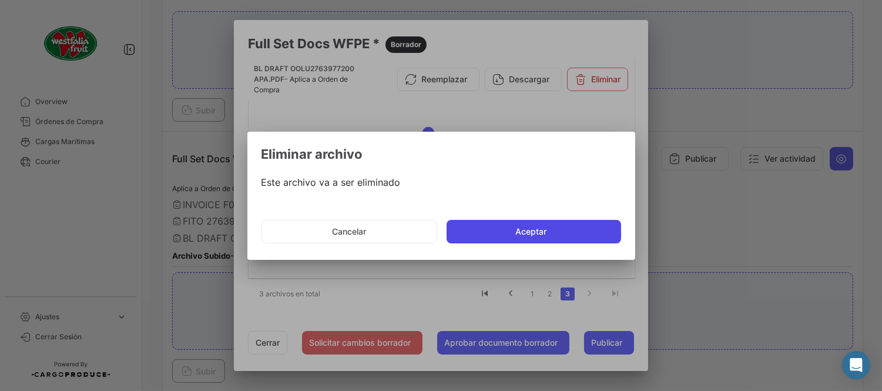
click at [507, 220] on button "Aceptar" at bounding box center [533, 231] width 174 height 23
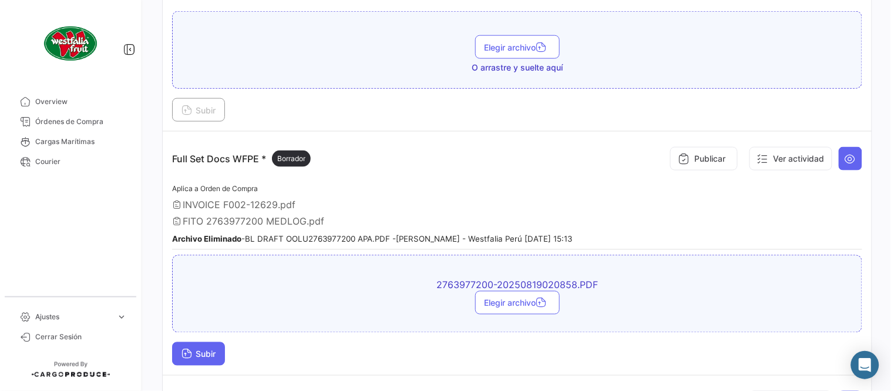
click at [225, 344] on button "Subir" at bounding box center [198, 353] width 53 height 23
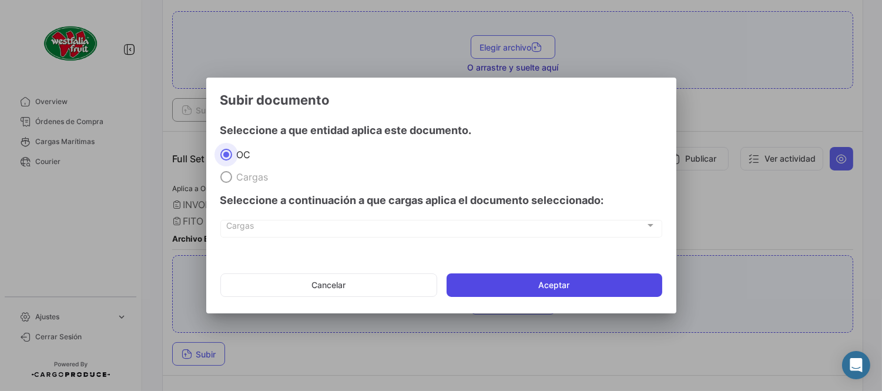
click at [509, 291] on button "Aceptar" at bounding box center [554, 284] width 216 height 23
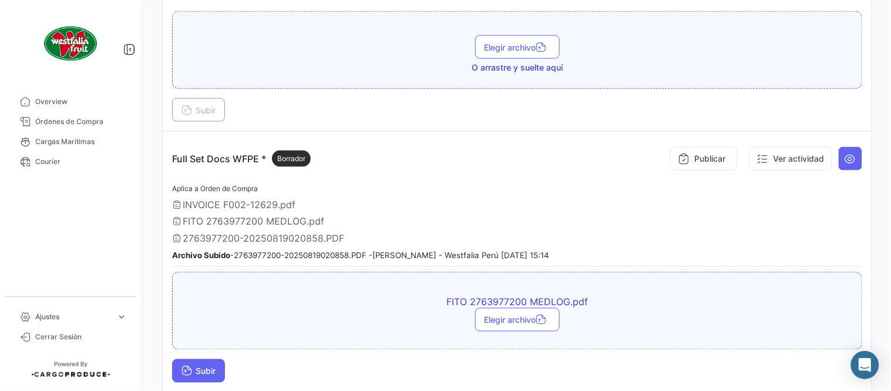
click at [196, 366] on span "Subir" at bounding box center [199, 371] width 34 height 10
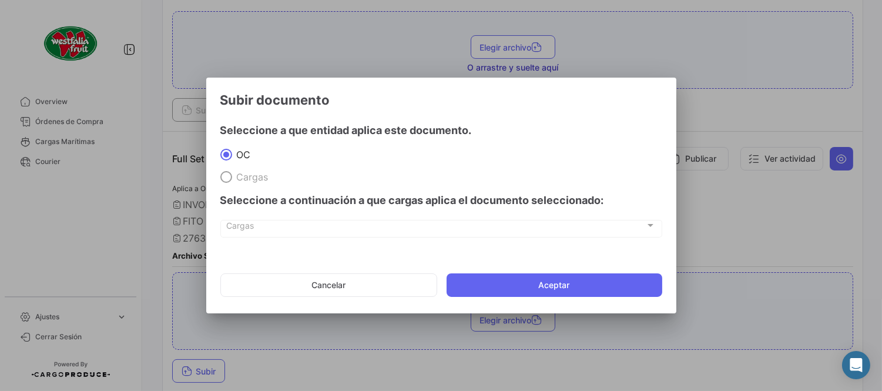
click at [500, 271] on mat-dialog-actions "Cancelar Aceptar" at bounding box center [441, 285] width 442 height 40
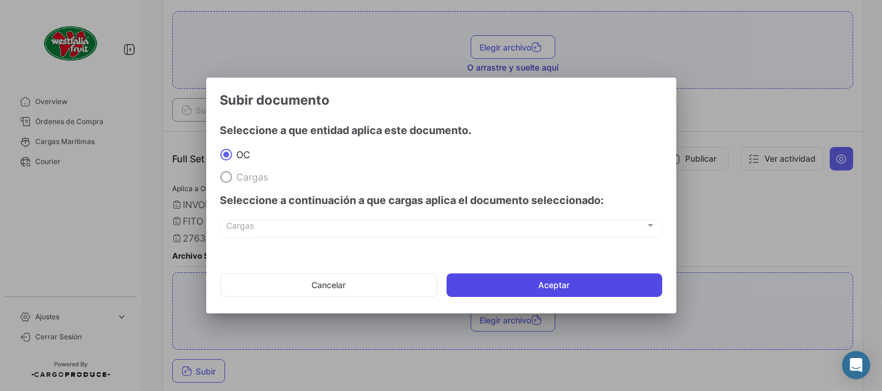
click at [506, 279] on button "Aceptar" at bounding box center [554, 284] width 216 height 23
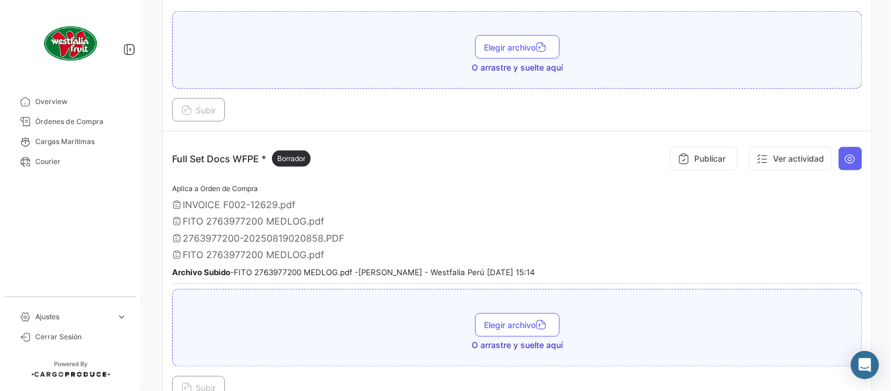
click at [394, 221] on div "FITO 2763977200 MEDLOG.pdf" at bounding box center [517, 221] width 690 height 12
click at [707, 159] on button "Publicar" at bounding box center [704, 158] width 68 height 23
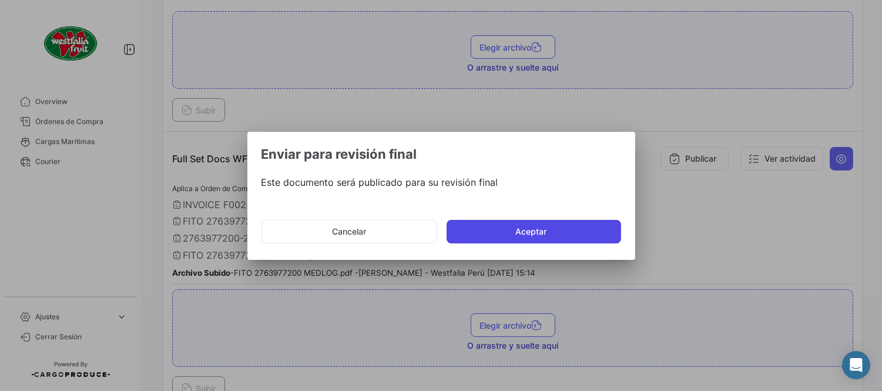
click at [500, 236] on button "Aceptar" at bounding box center [533, 231] width 174 height 23
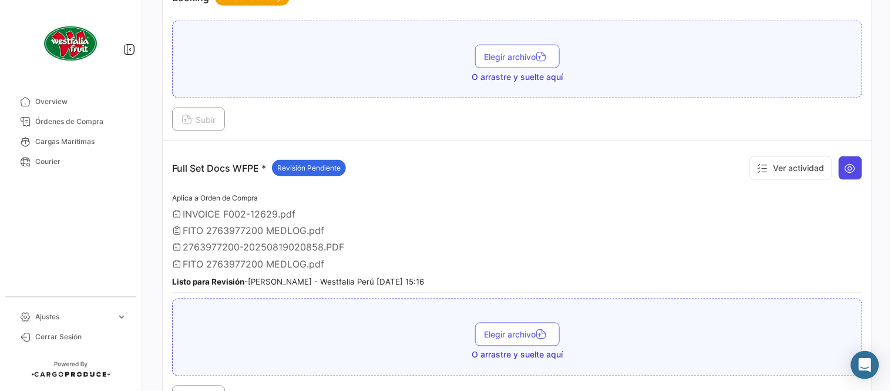
click at [847, 167] on icon at bounding box center [851, 168] width 12 height 12
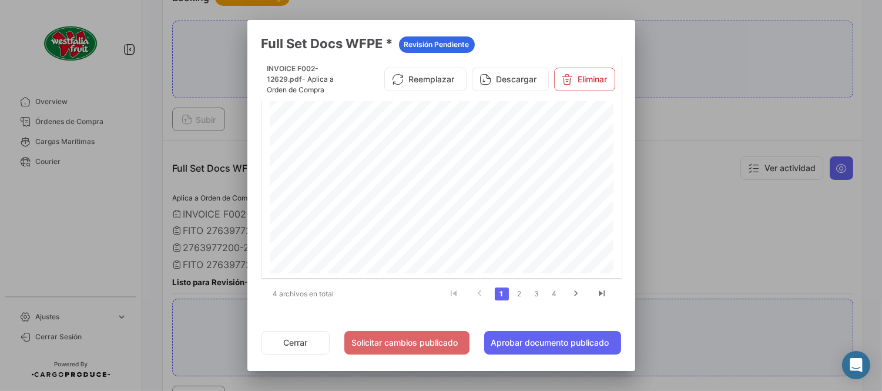
click at [699, 68] on div at bounding box center [441, 195] width 882 height 391
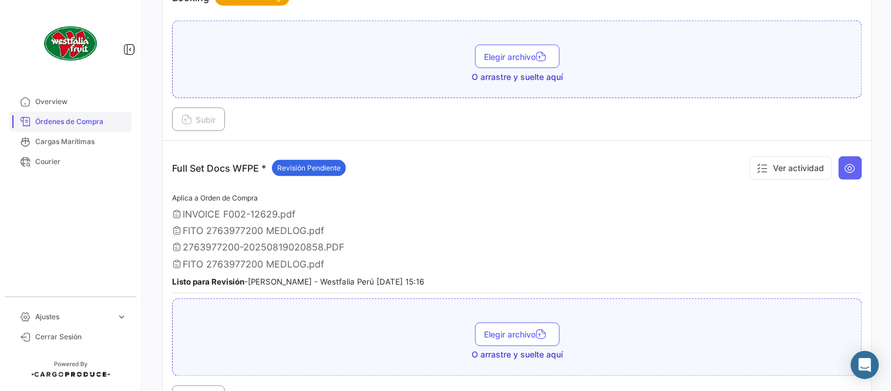
click at [89, 120] on span "Órdenes de Compra" at bounding box center [81, 121] width 92 height 11
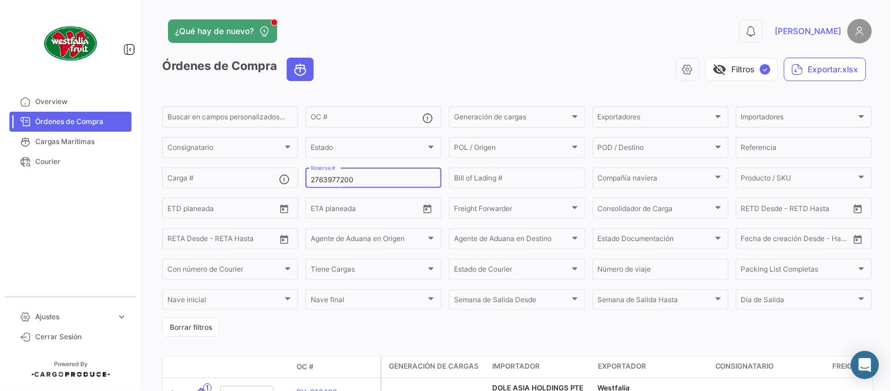
click at [344, 179] on input "2763977200" at bounding box center [374, 180] width 126 height 8
paste input "LMM0539951"
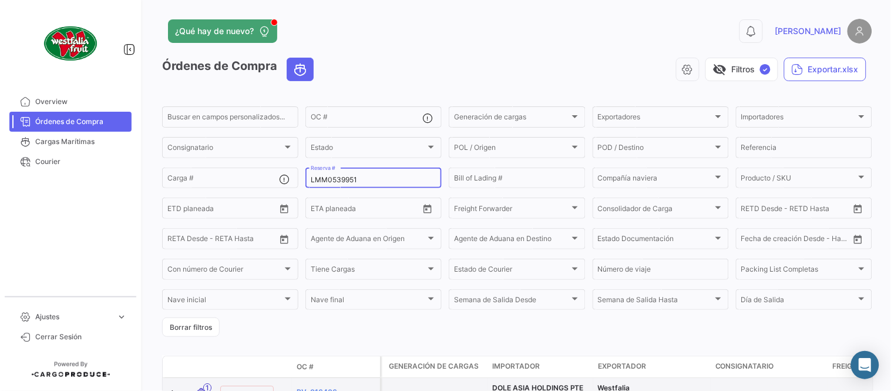
type input "LMM0539951"
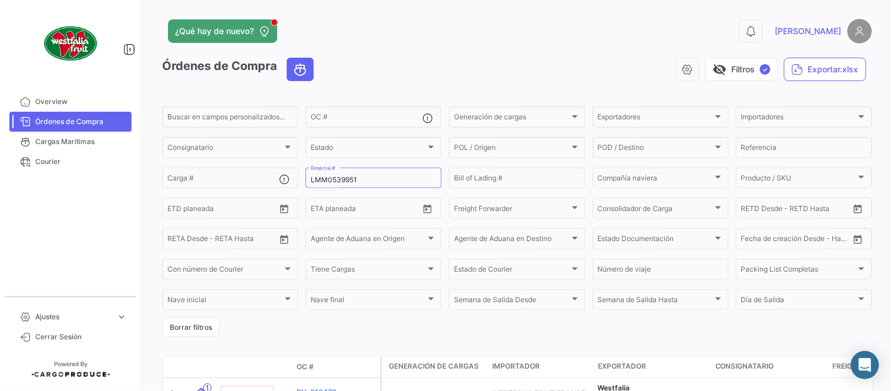
drag, startPoint x: 372, startPoint y: 322, endPoint x: 368, endPoint y: 332, distance: 10.8
click at [372, 324] on form "Buscar en campos personalizados... OC # Generación de cargas Generación de carg…" at bounding box center [517, 221] width 710 height 232
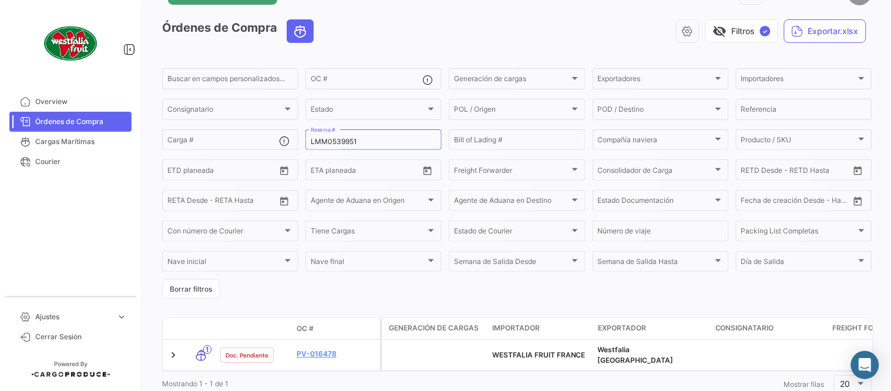
scroll to position [75, 0]
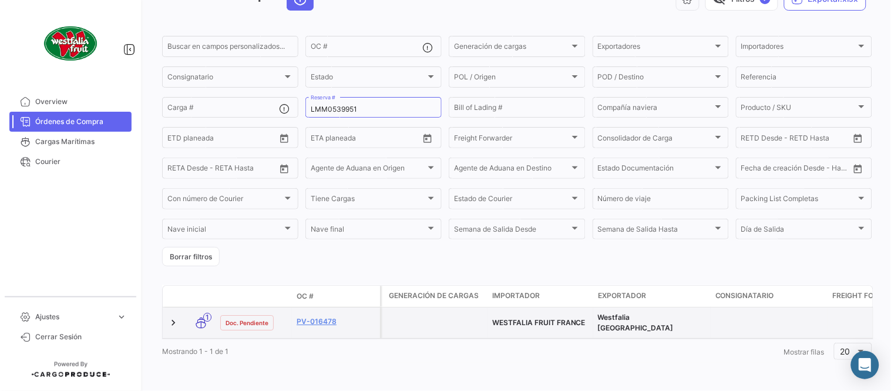
click at [325, 320] on div "PV-016478" at bounding box center [336, 323] width 79 height 14
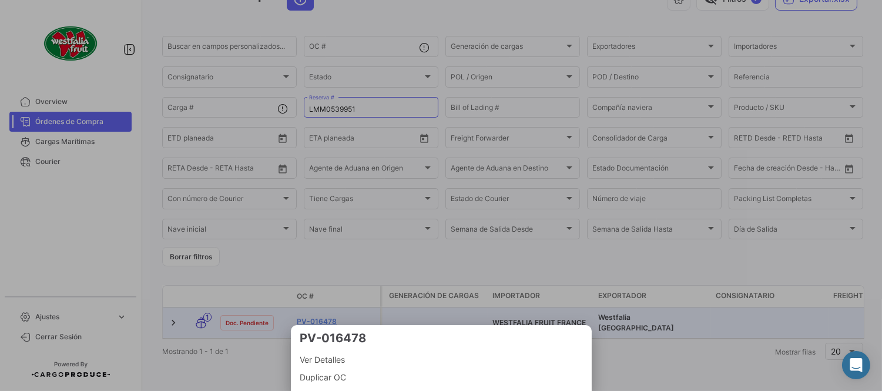
click at [413, 296] on div at bounding box center [441, 195] width 882 height 391
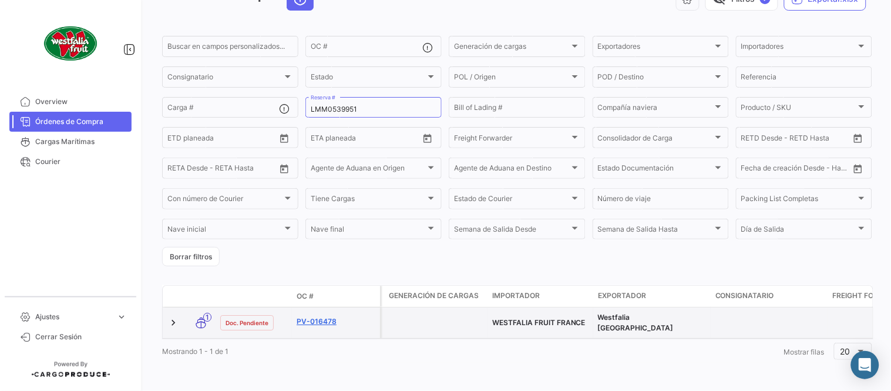
click at [335, 316] on link "PV-016478" at bounding box center [336, 321] width 79 height 11
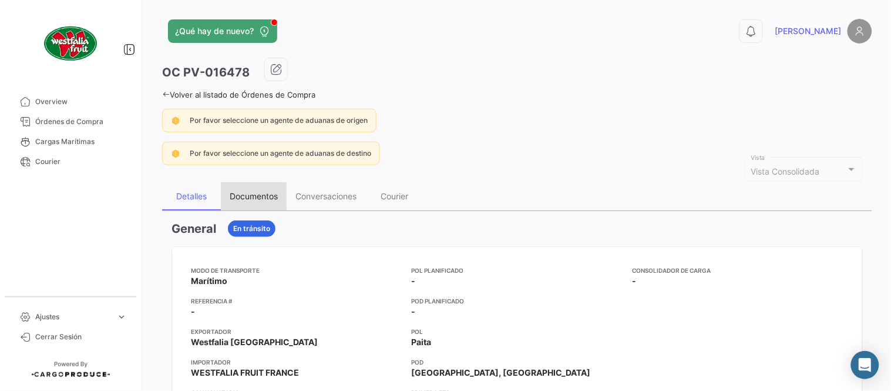
click at [248, 197] on div "Documentos" at bounding box center [254, 196] width 48 height 10
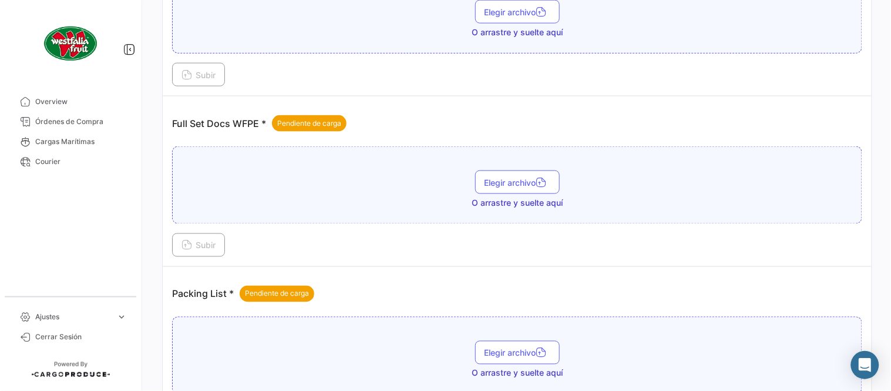
scroll to position [343, 0]
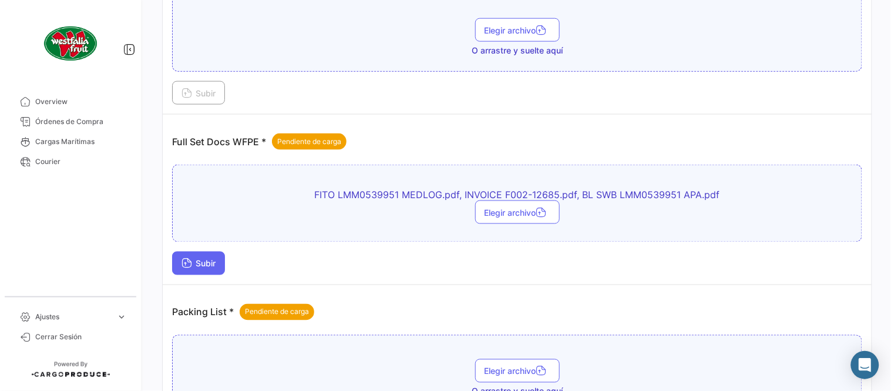
click at [213, 266] on span "Subir" at bounding box center [199, 263] width 34 height 10
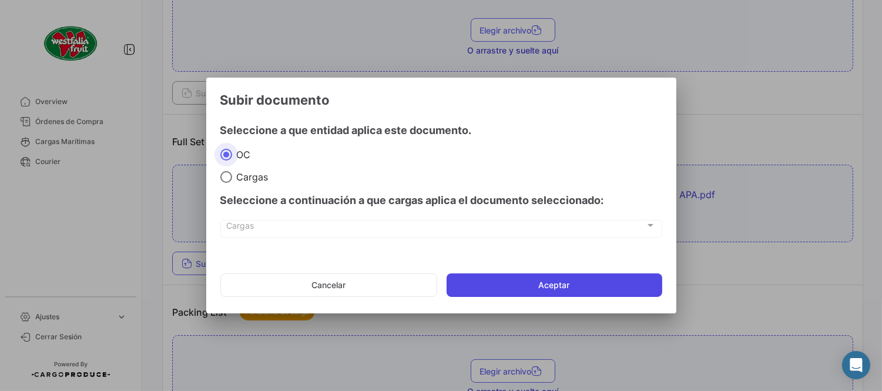
click at [498, 287] on button "Aceptar" at bounding box center [554, 284] width 216 height 23
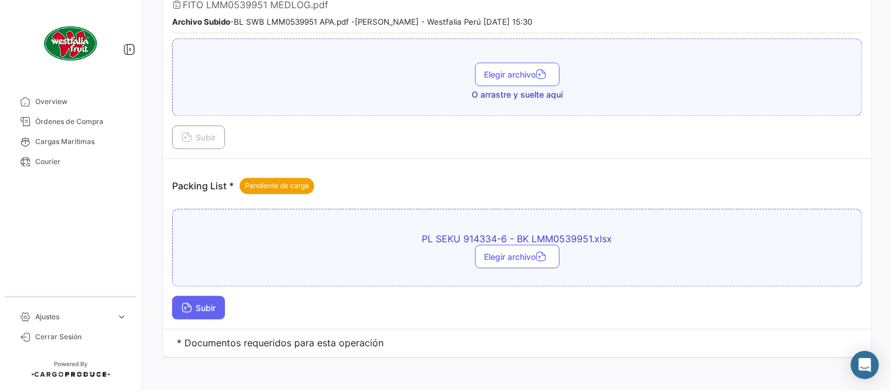
scroll to position [561, 0]
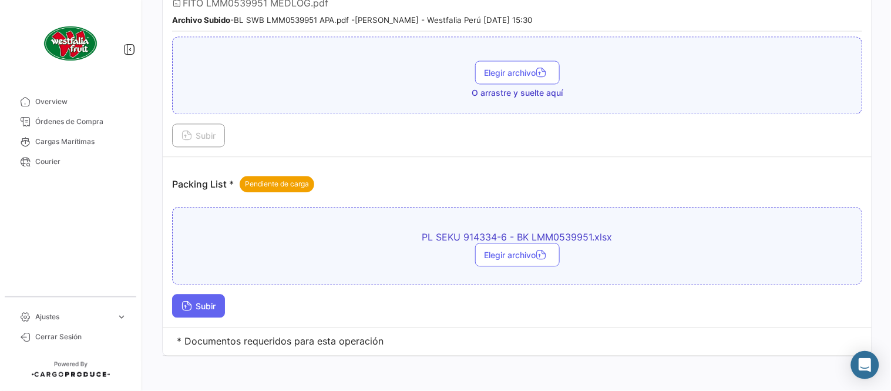
click at [213, 302] on span "Subir" at bounding box center [199, 306] width 34 height 10
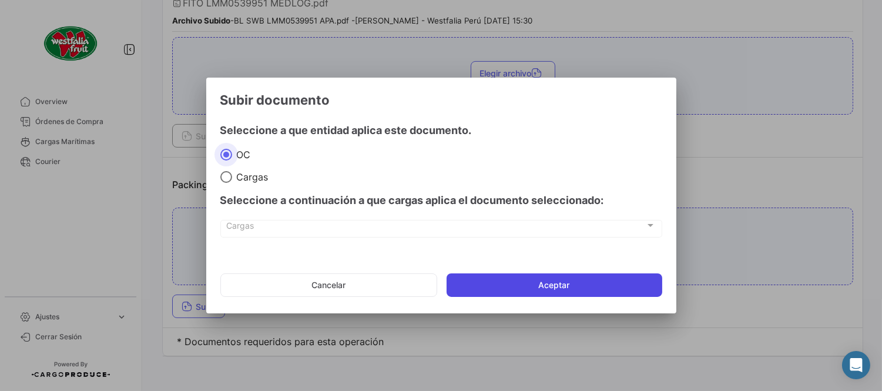
drag, startPoint x: 506, startPoint y: 294, endPoint x: 576, endPoint y: 345, distance: 87.4
click at [507, 294] on button "Aceptar" at bounding box center [554, 284] width 216 height 23
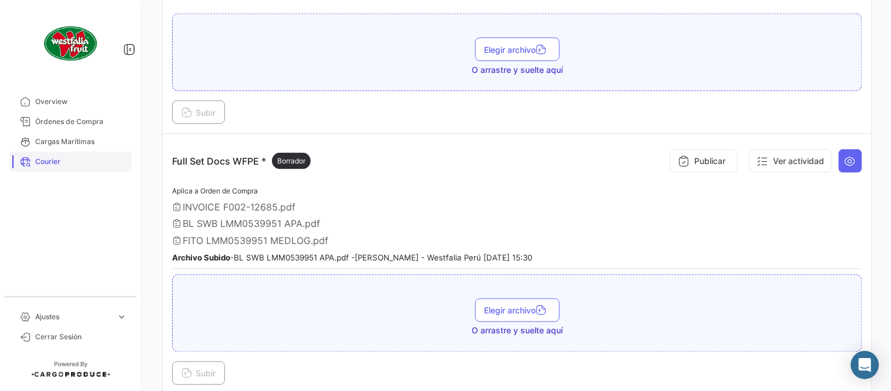
scroll to position [300, 0]
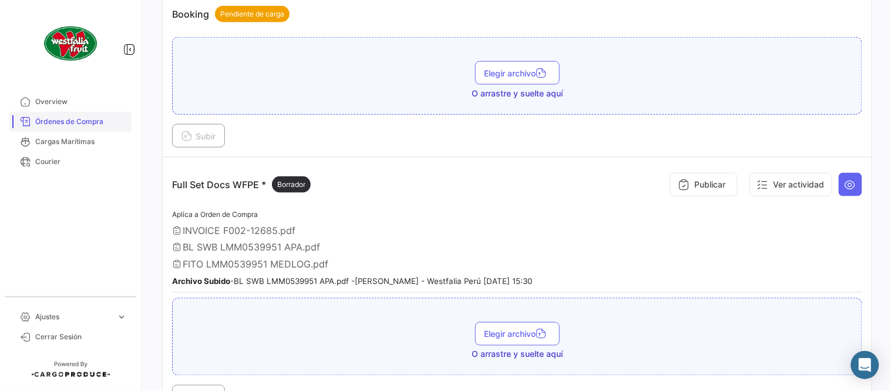
click at [92, 125] on span "Órdenes de Compra" at bounding box center [81, 121] width 92 height 11
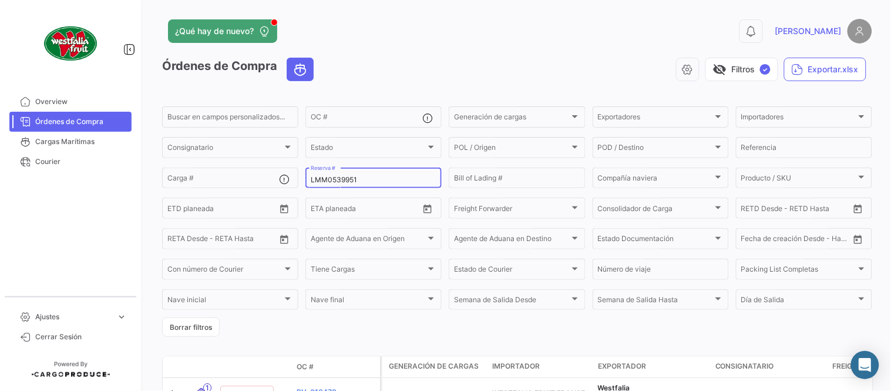
click at [345, 181] on input "LMM0539951" at bounding box center [374, 180] width 126 height 8
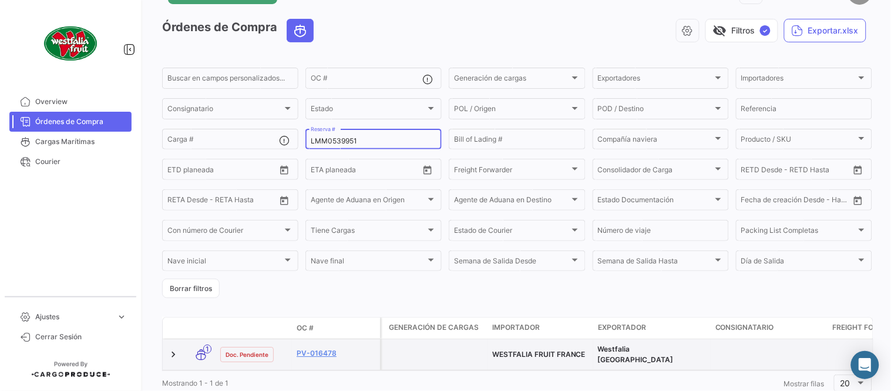
scroll to position [75, 0]
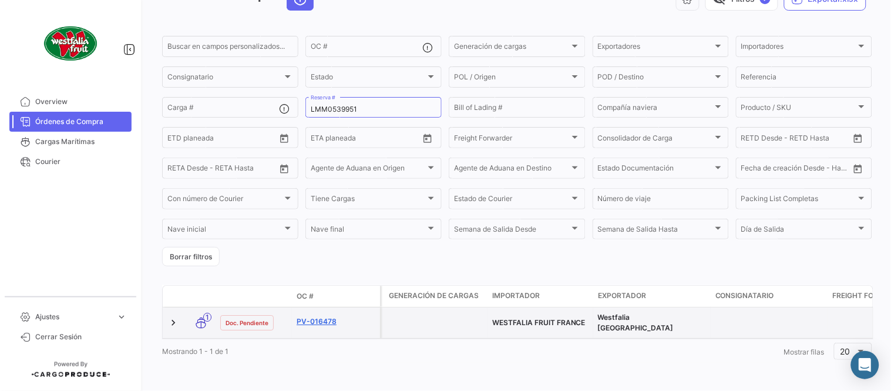
click at [324, 316] on link "PV-016478" at bounding box center [336, 321] width 79 height 11
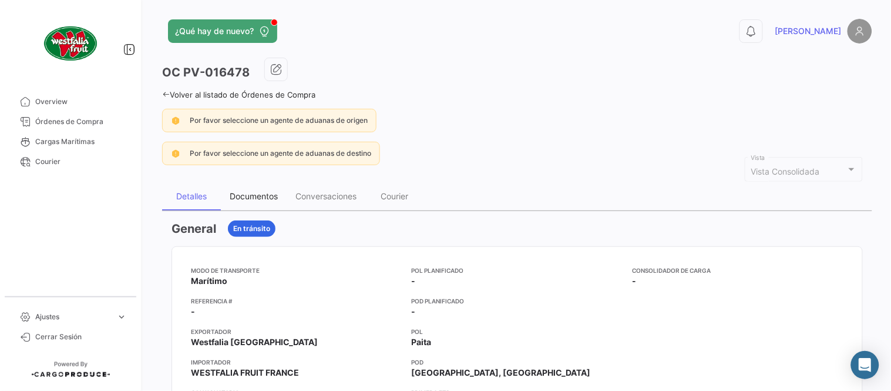
click at [274, 201] on div "Documentos" at bounding box center [254, 196] width 66 height 28
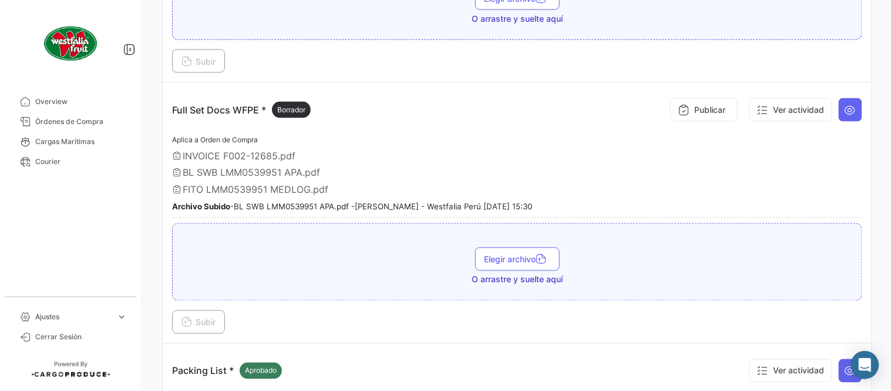
scroll to position [456, 0]
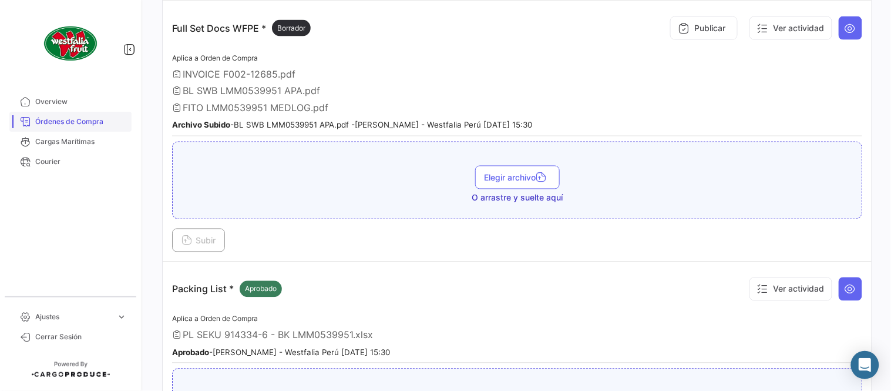
click at [89, 122] on span "Órdenes de Compra" at bounding box center [81, 121] width 92 height 11
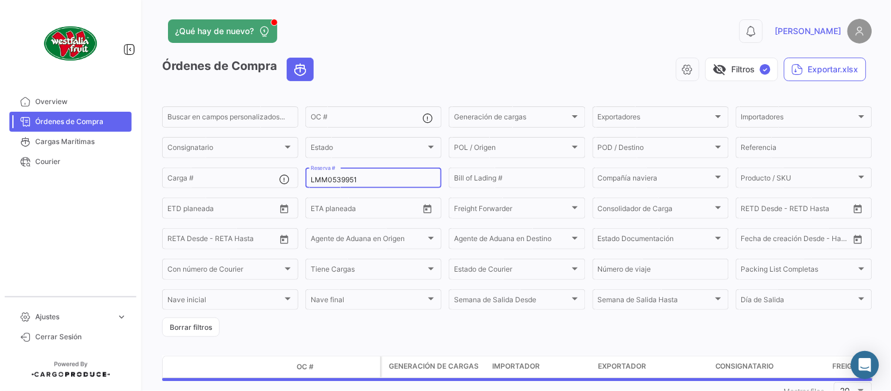
click at [333, 177] on input "LMM0539951" at bounding box center [374, 180] width 126 height 8
paste input "2310806160"
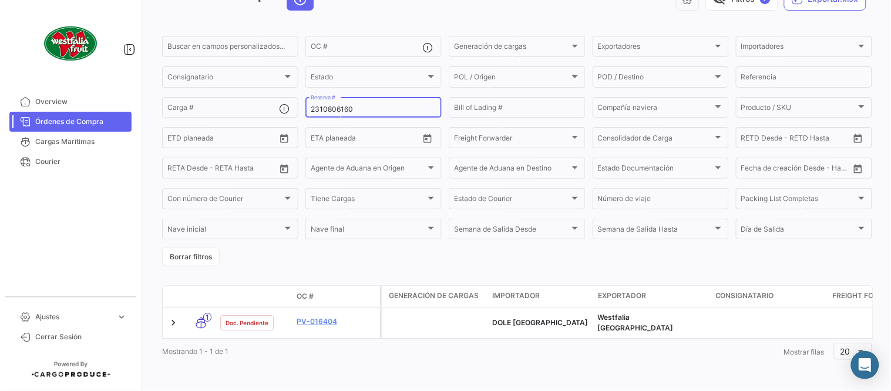
scroll to position [75, 0]
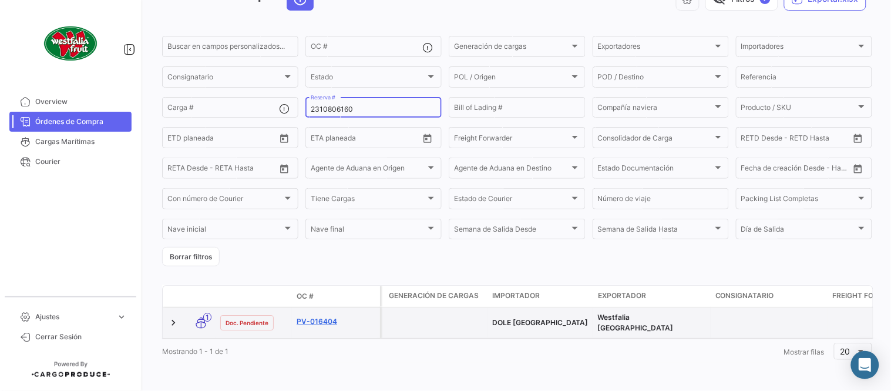
type input "2310806160"
click at [321, 316] on link "PV-016404" at bounding box center [336, 321] width 79 height 11
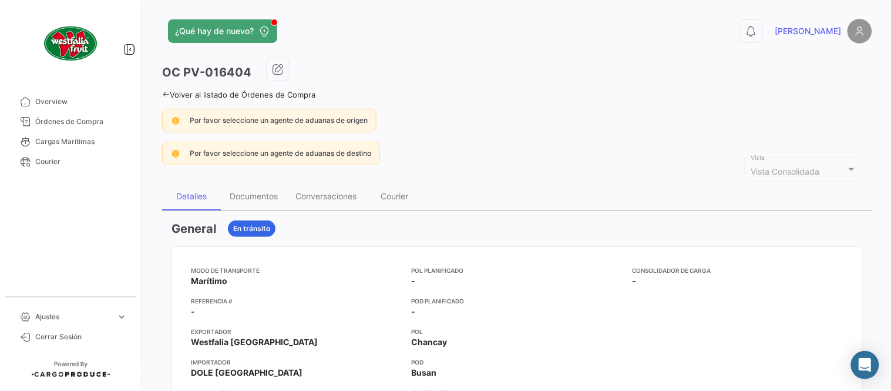
click at [582, 153] on div "Por favor seleccione un agente de aduanas de destino" at bounding box center [517, 153] width 710 height 23
click at [241, 201] on div "Documentos" at bounding box center [254, 196] width 66 height 28
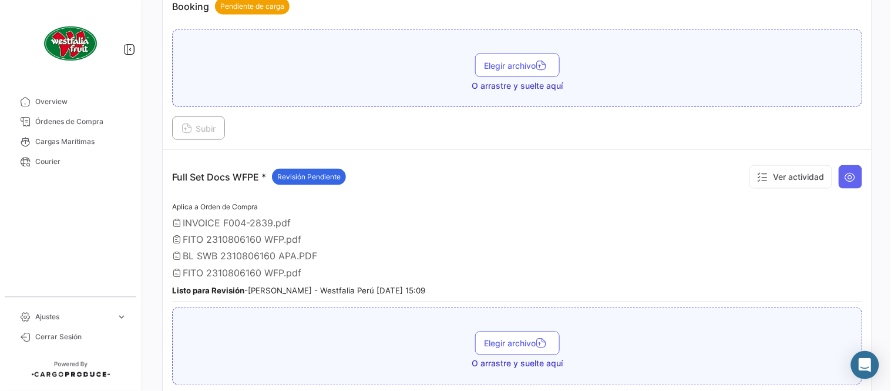
scroll to position [391, 0]
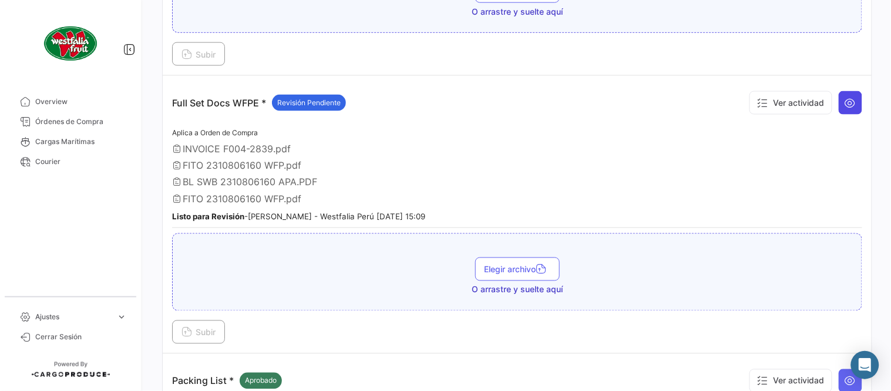
click at [844, 109] on button at bounding box center [850, 102] width 23 height 23
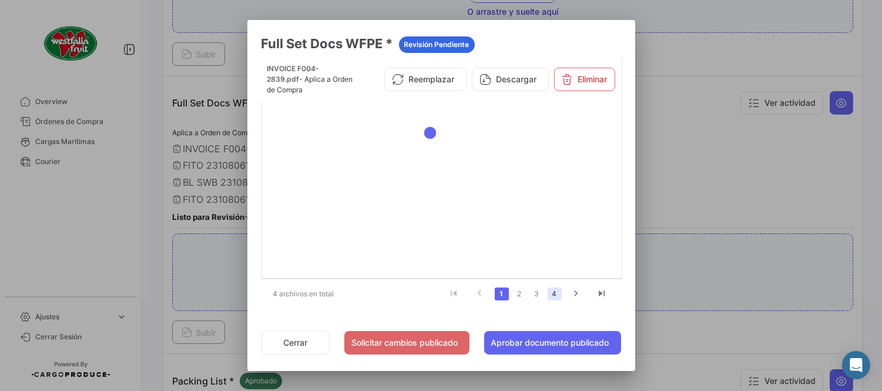
click at [556, 296] on link "4" at bounding box center [555, 293] width 14 height 13
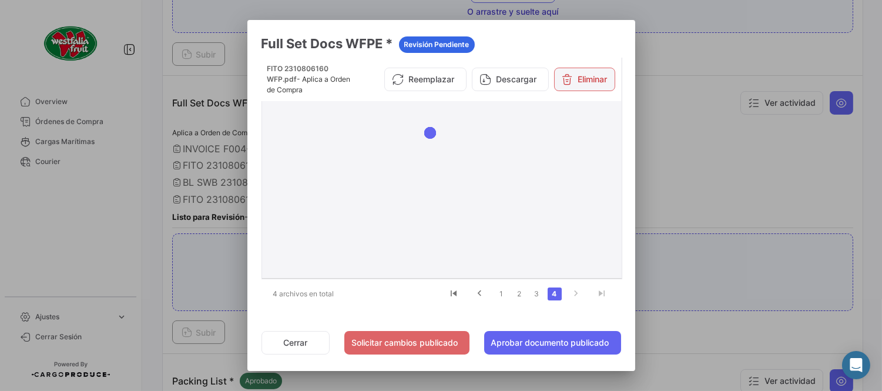
click at [586, 80] on button "Eliminar" at bounding box center [584, 79] width 61 height 23
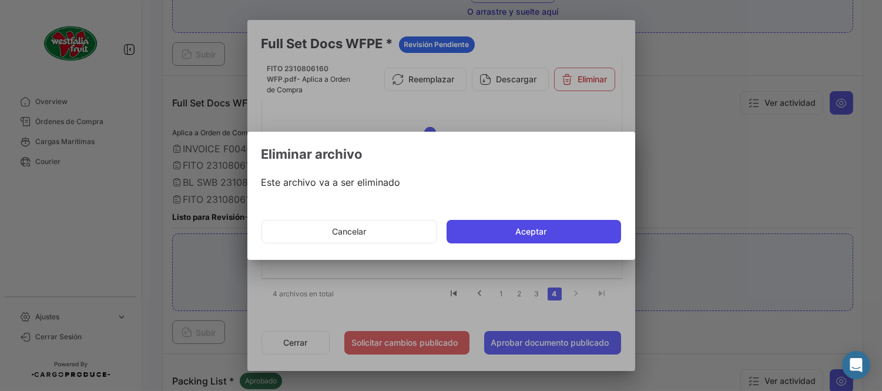
click at [524, 227] on button "Aceptar" at bounding box center [533, 231] width 174 height 23
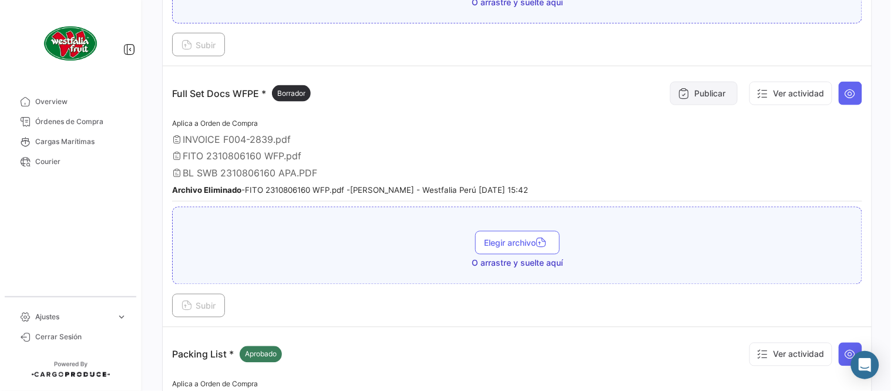
click at [678, 96] on icon at bounding box center [684, 94] width 12 height 12
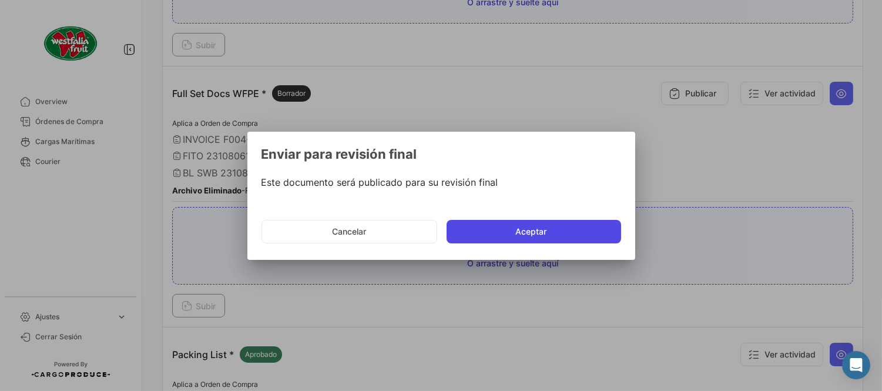
click at [545, 227] on button "Aceptar" at bounding box center [533, 231] width 174 height 23
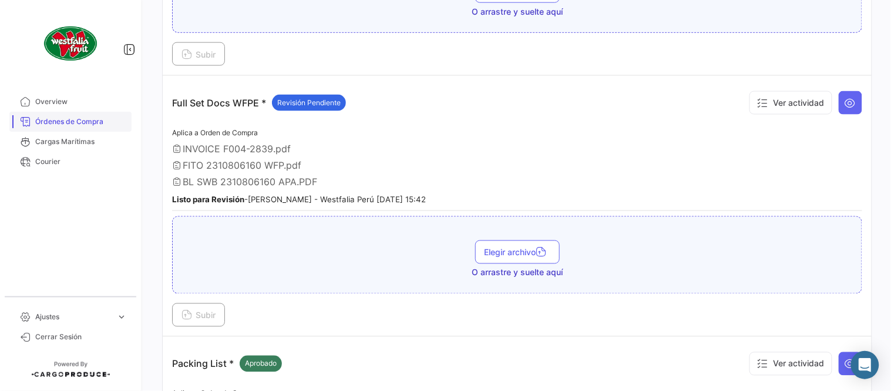
click at [108, 125] on span "Órdenes de Compra" at bounding box center [81, 121] width 92 height 11
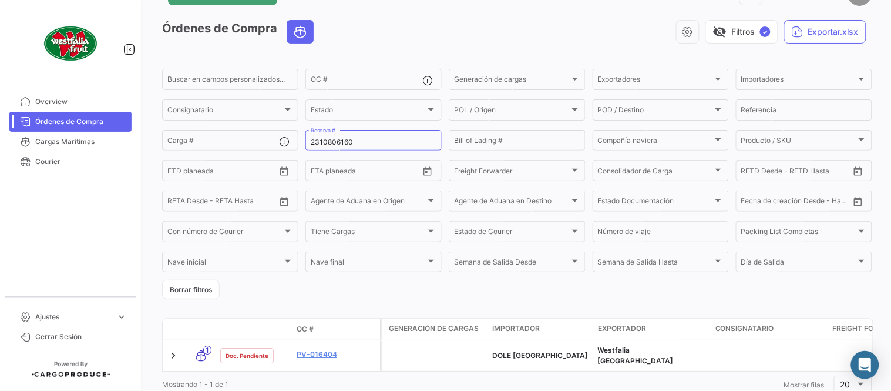
scroll to position [75, 0]
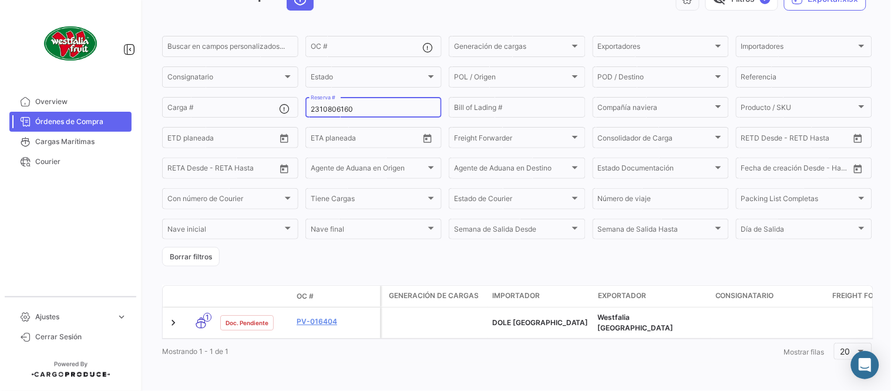
click at [341, 105] on input "2310806160" at bounding box center [374, 109] width 126 height 8
paste input "3"
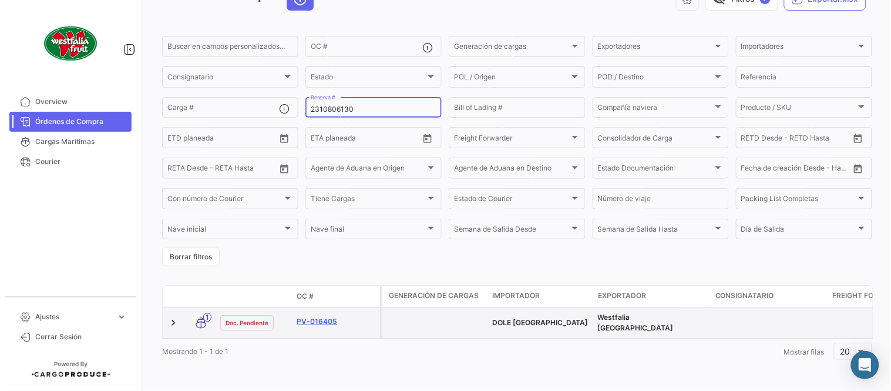
type input "2310806130"
click at [330, 316] on link "PV-016405" at bounding box center [336, 321] width 79 height 11
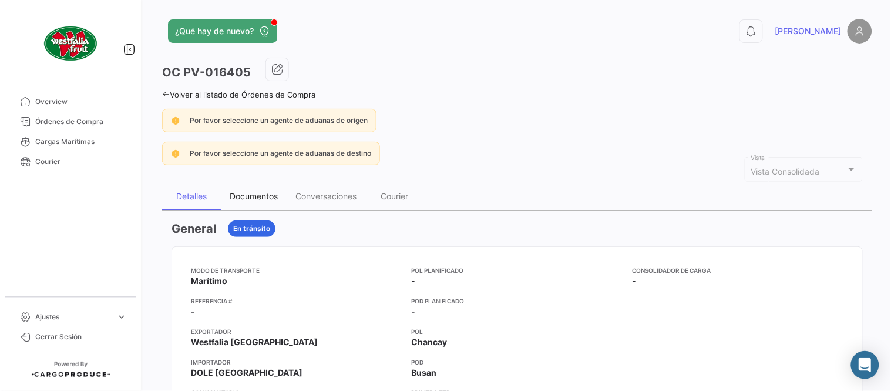
click at [271, 198] on div "Documentos" at bounding box center [254, 196] width 48 height 10
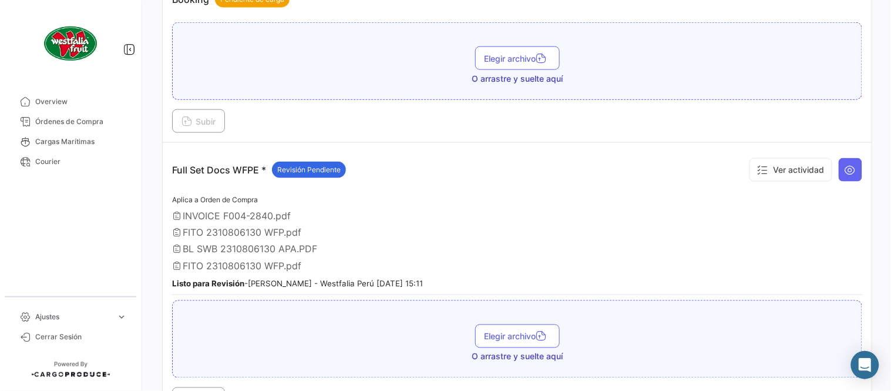
scroll to position [325, 0]
click at [847, 174] on button at bounding box center [850, 168] width 23 height 23
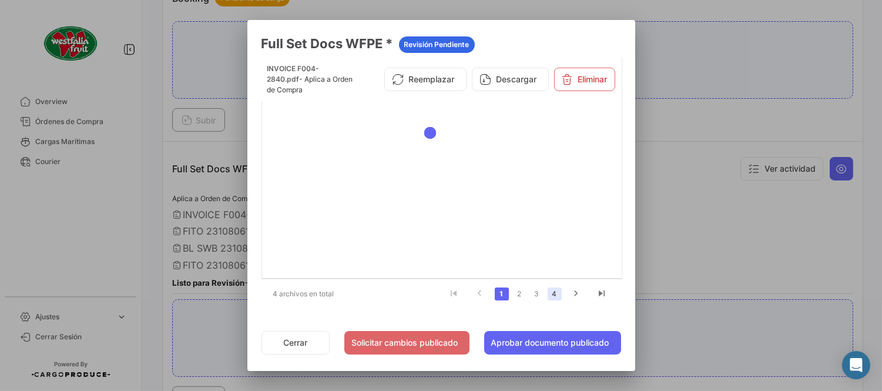
click at [556, 296] on link "4" at bounding box center [555, 293] width 14 height 13
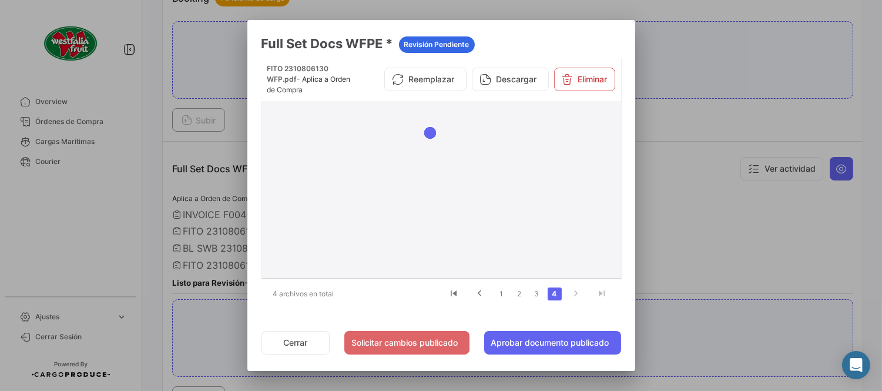
click at [579, 63] on div "FITO 2310806130 WFP.pdf - Aplica a Orden de Compra Reemplazar Descargar Eliminar" at bounding box center [441, 79] width 360 height 43
click at [583, 77] on button "Eliminar" at bounding box center [584, 79] width 61 height 23
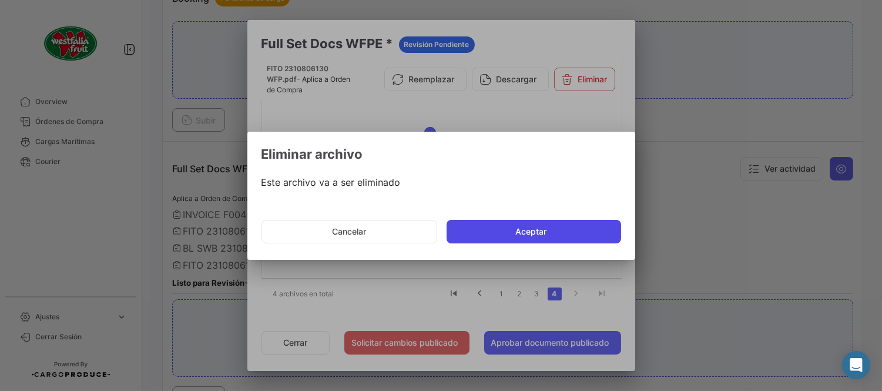
click at [520, 227] on button "Aceptar" at bounding box center [533, 231] width 174 height 23
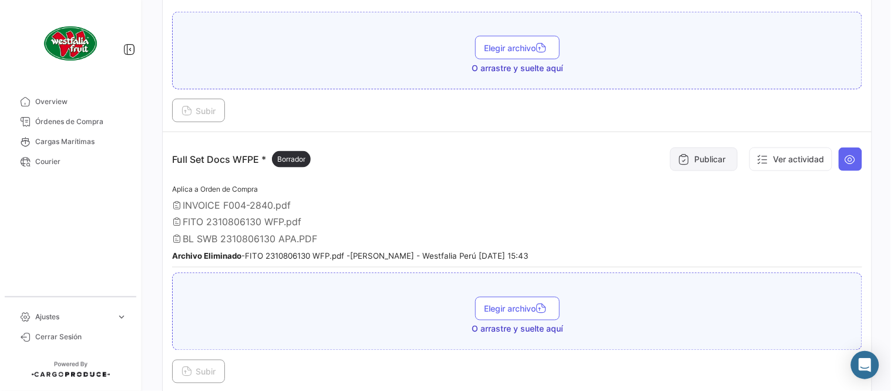
click at [683, 160] on button "Publicar" at bounding box center [704, 158] width 68 height 23
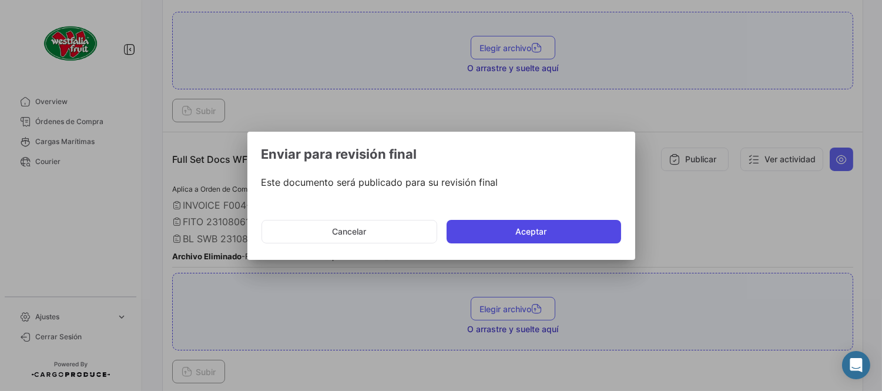
click at [559, 227] on button "Aceptar" at bounding box center [533, 231] width 174 height 23
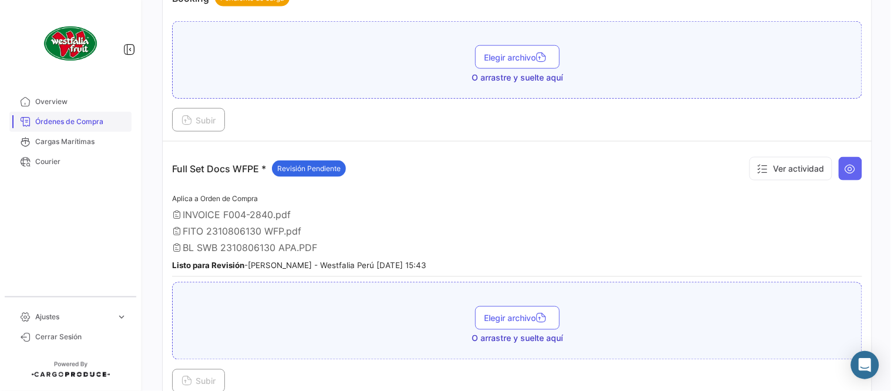
click at [93, 116] on span "Órdenes de Compra" at bounding box center [81, 121] width 92 height 11
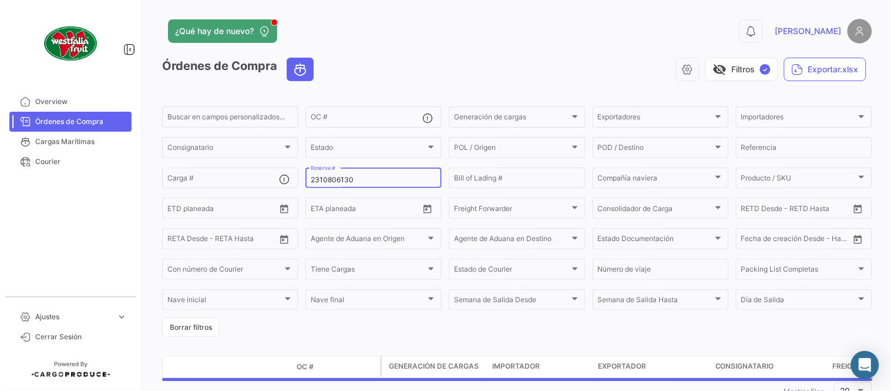
click at [342, 181] on input "2310806130" at bounding box center [374, 180] width 126 height 8
click at [341, 180] on input "2310806130" at bounding box center [374, 180] width 126 height 8
paste input "76397720"
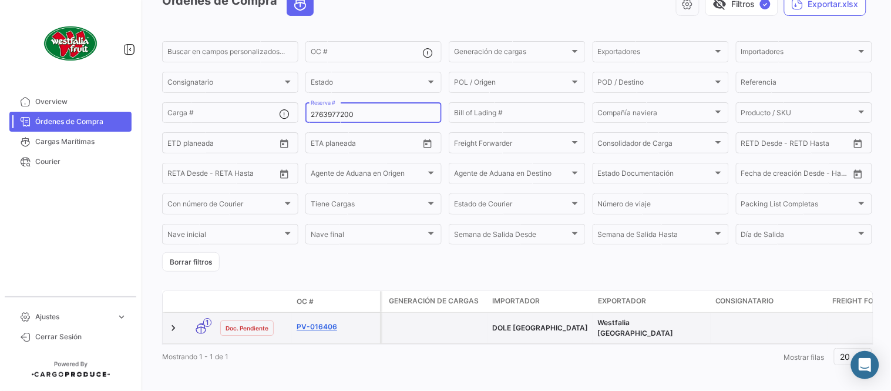
type input "2763977200"
click at [318, 324] on link "PV-016406" at bounding box center [336, 326] width 79 height 11
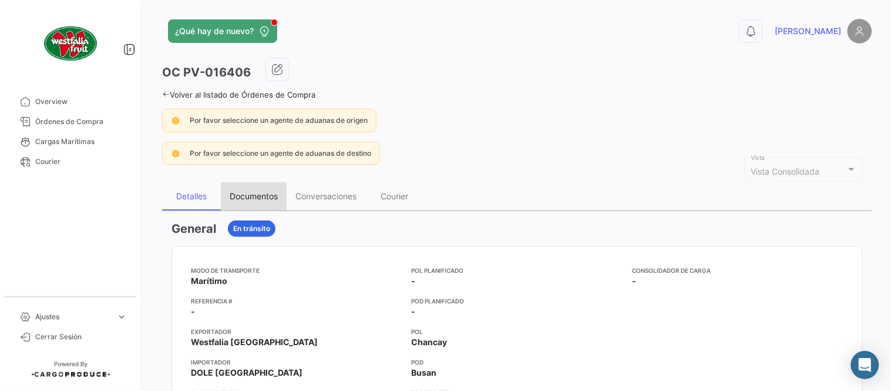
click at [256, 199] on div "Documentos" at bounding box center [254, 196] width 48 height 10
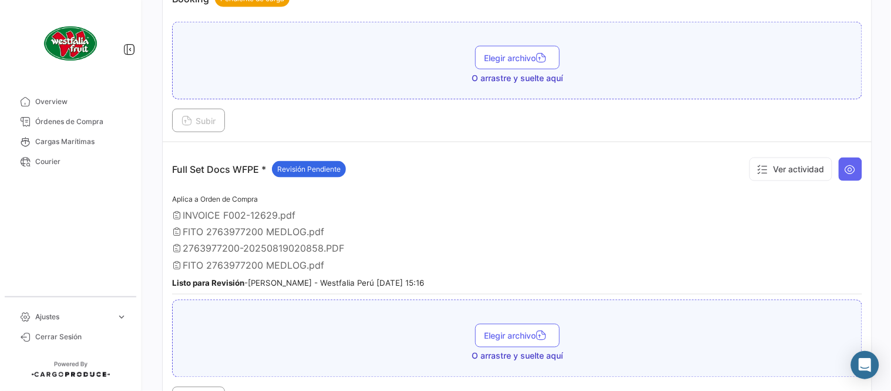
scroll to position [325, 0]
click at [840, 177] on button at bounding box center [850, 168] width 23 height 23
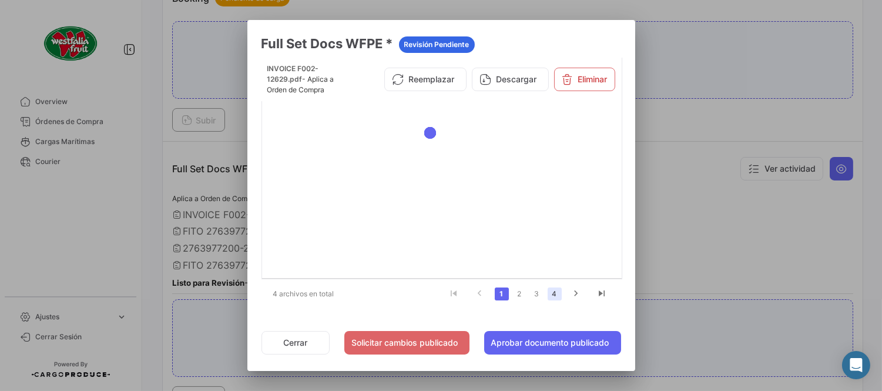
click at [559, 296] on link "4" at bounding box center [555, 293] width 14 height 13
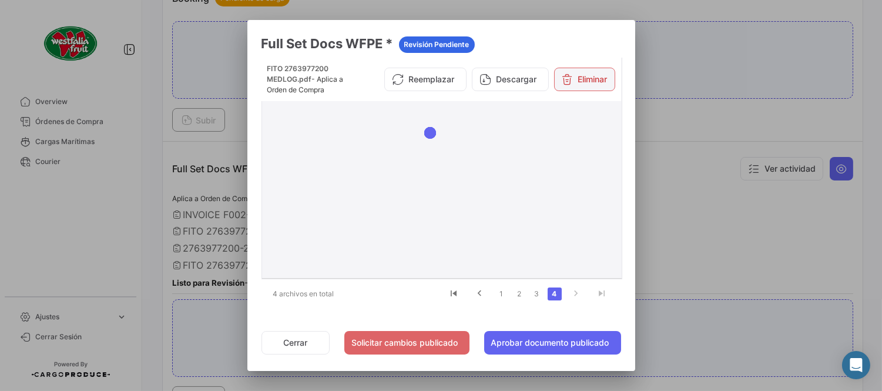
click at [578, 88] on button "Eliminar" at bounding box center [584, 79] width 61 height 23
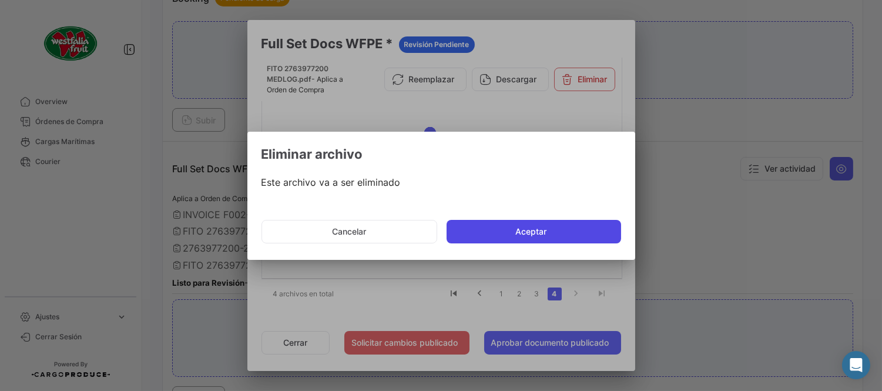
click at [522, 230] on button "Aceptar" at bounding box center [533, 231] width 174 height 23
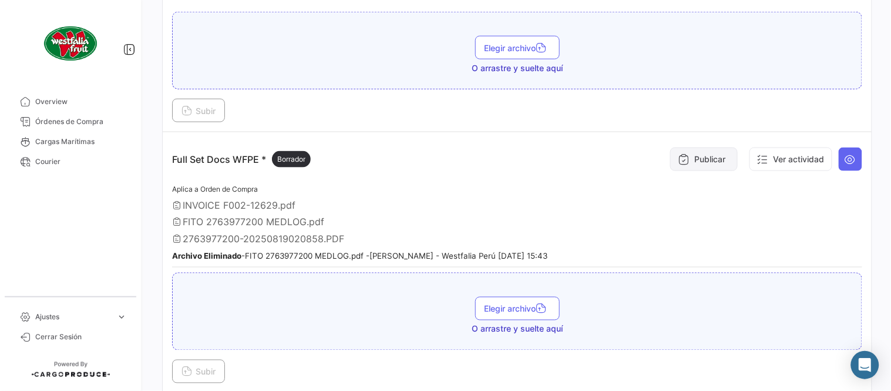
click at [689, 160] on button "Publicar" at bounding box center [704, 158] width 68 height 23
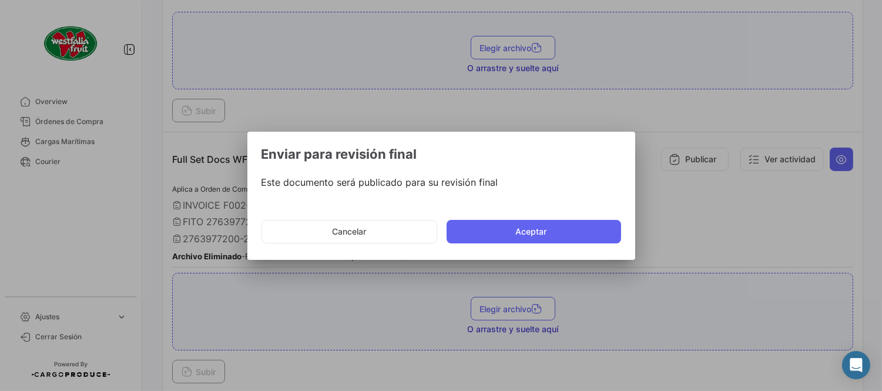
click at [549, 224] on button "Aceptar" at bounding box center [533, 231] width 174 height 23
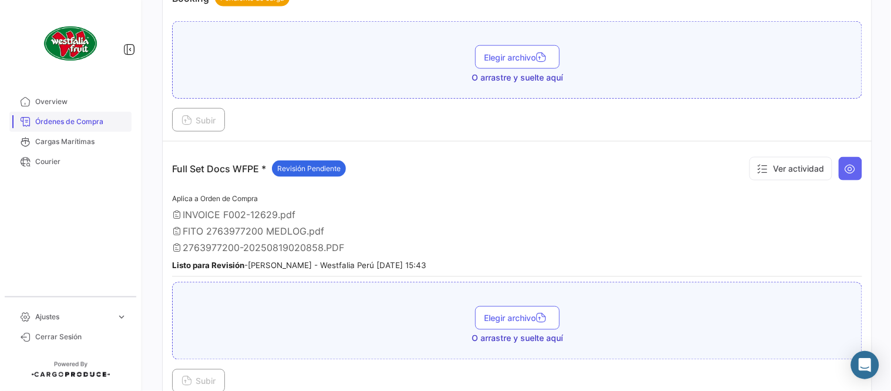
click at [90, 115] on link "Órdenes de Compra" at bounding box center [70, 122] width 122 height 20
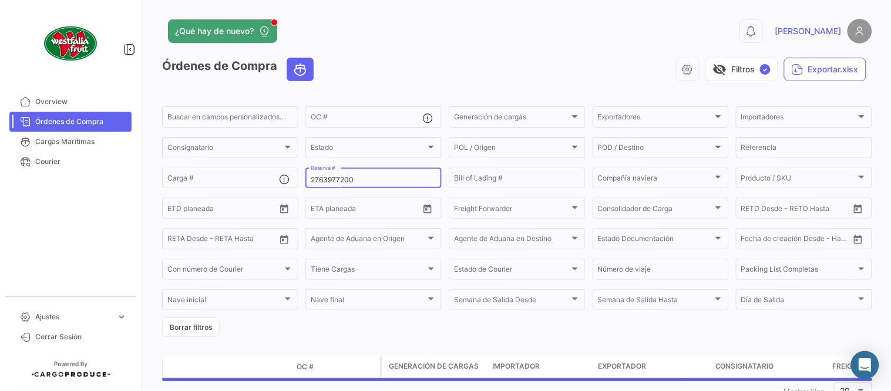
click at [328, 183] on input "2763977200" at bounding box center [374, 180] width 126 height 8
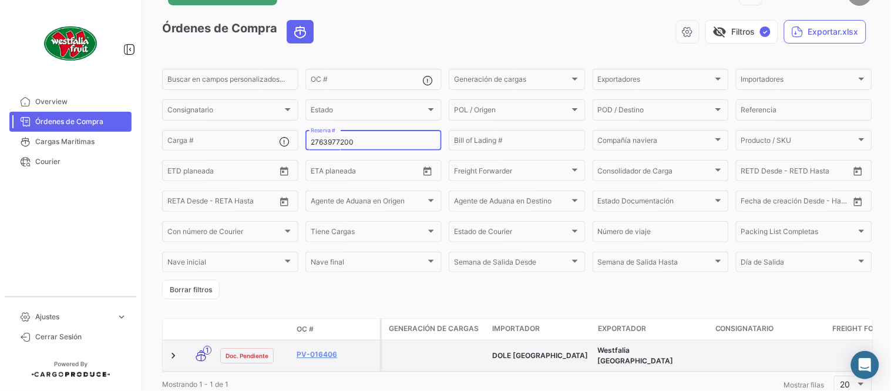
scroll to position [75, 0]
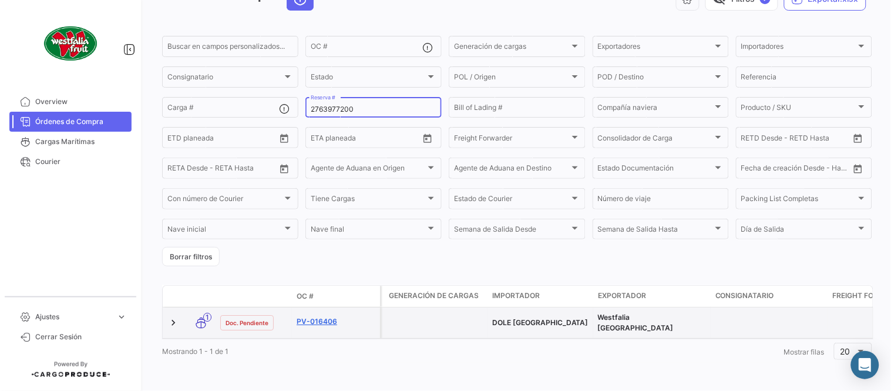
click at [328, 316] on link "PV-016406" at bounding box center [336, 321] width 79 height 11
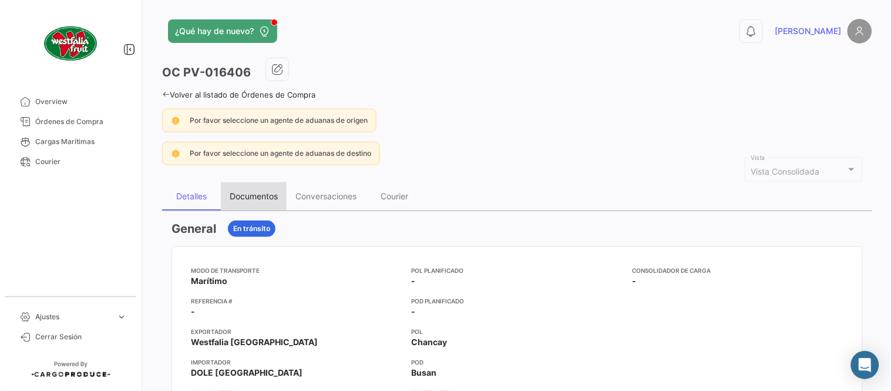
click at [253, 204] on div "Documentos" at bounding box center [254, 196] width 66 height 28
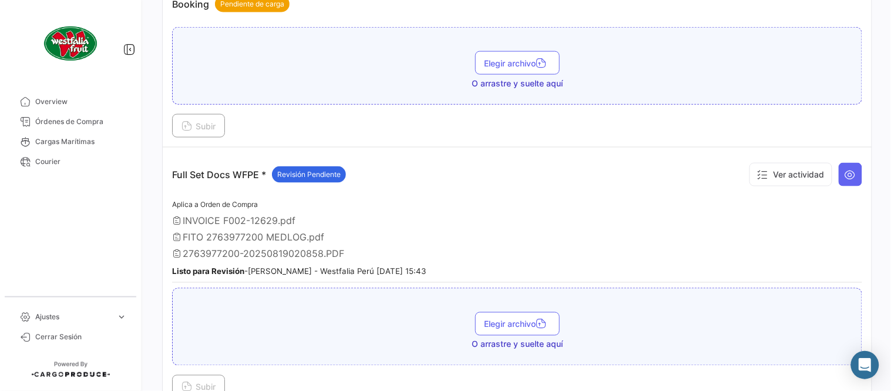
scroll to position [325, 0]
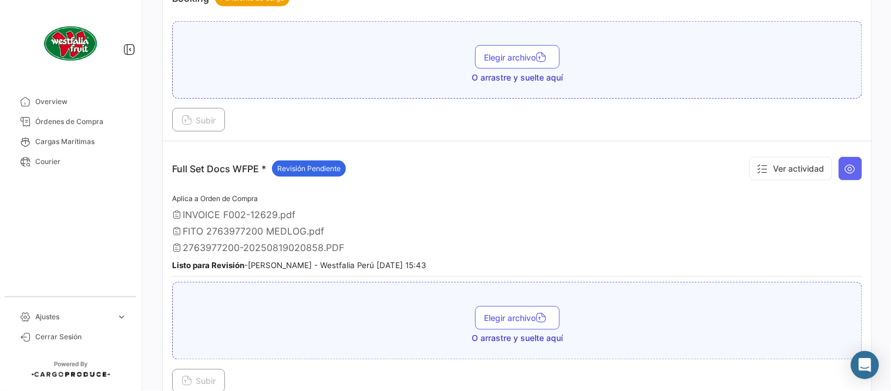
click at [860, 167] on td "Full Set Docs WFPE * Revisión Pendiente Ver actividad Aplica a Orden de Compra …" at bounding box center [517, 272] width 709 height 261
click at [850, 167] on button at bounding box center [850, 168] width 23 height 23
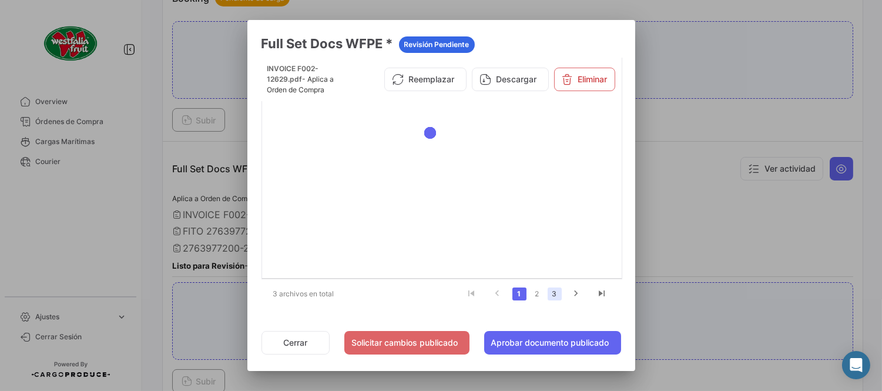
click at [556, 291] on link "3" at bounding box center [555, 293] width 14 height 13
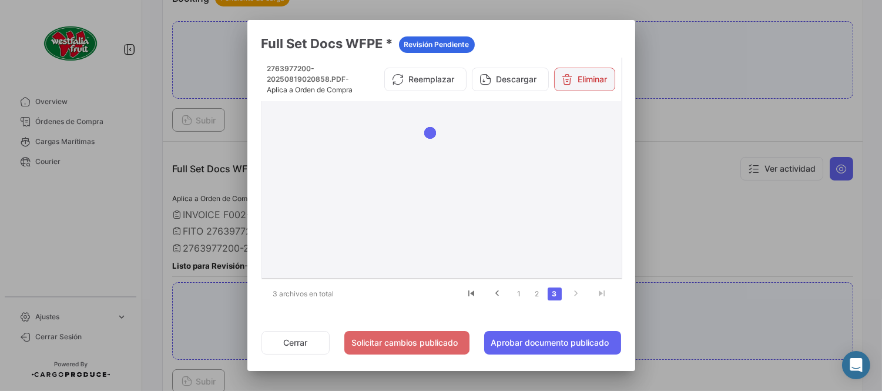
click at [578, 80] on button "Eliminar" at bounding box center [584, 79] width 61 height 23
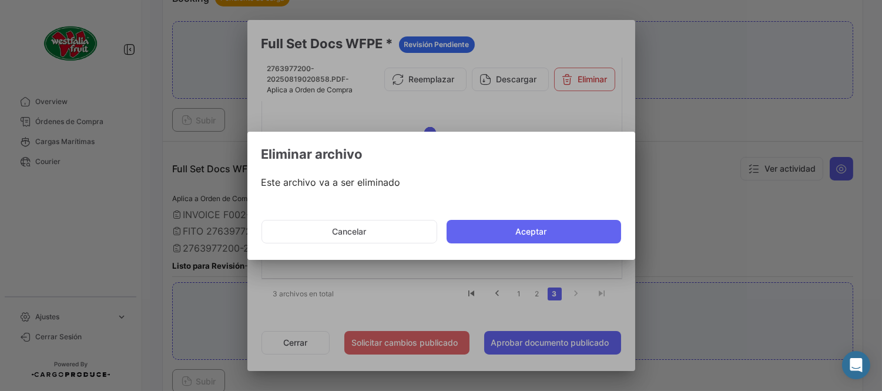
click at [533, 220] on button "Aceptar" at bounding box center [533, 231] width 174 height 23
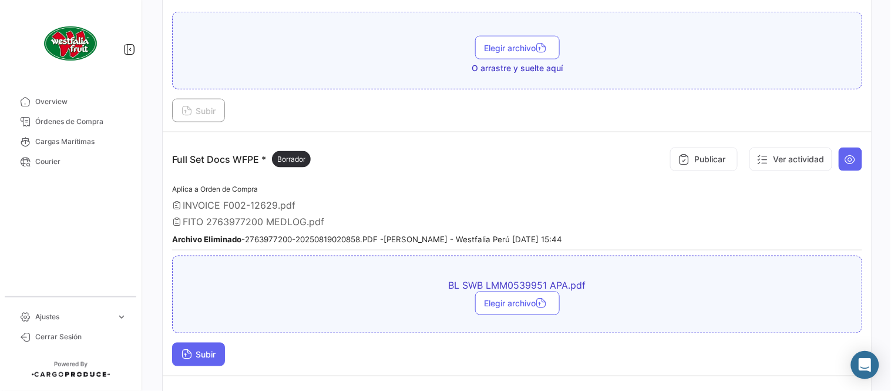
click at [223, 357] on button "Subir" at bounding box center [198, 354] width 53 height 23
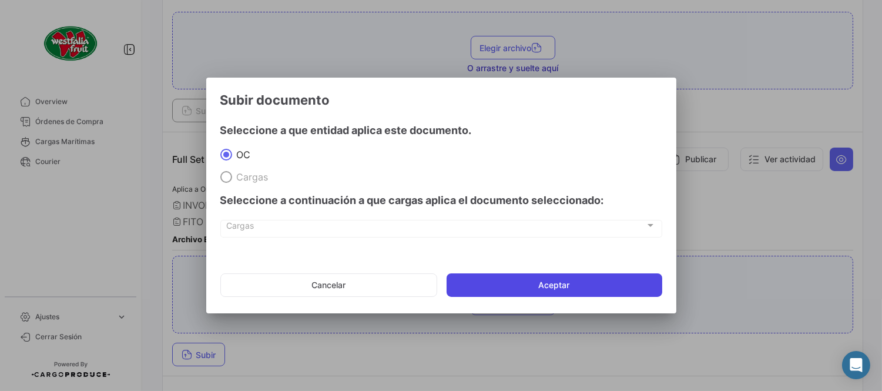
click at [508, 296] on button "Aceptar" at bounding box center [554, 284] width 216 height 23
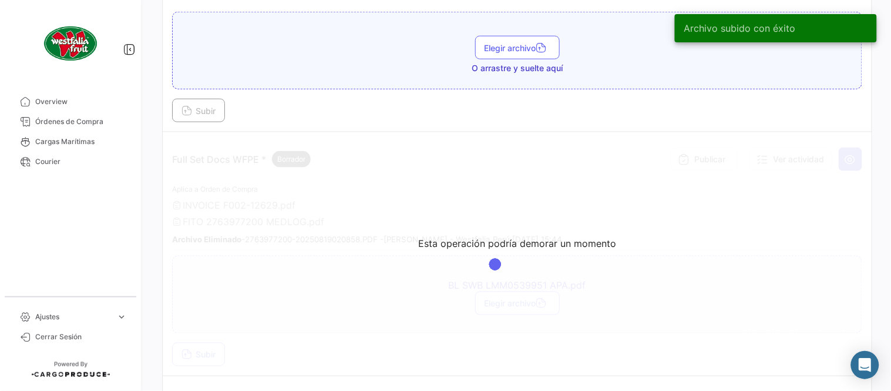
click at [370, 190] on app-loading-simple-component "Esta operación podría demorar un momento" at bounding box center [517, 253] width 709 height 243
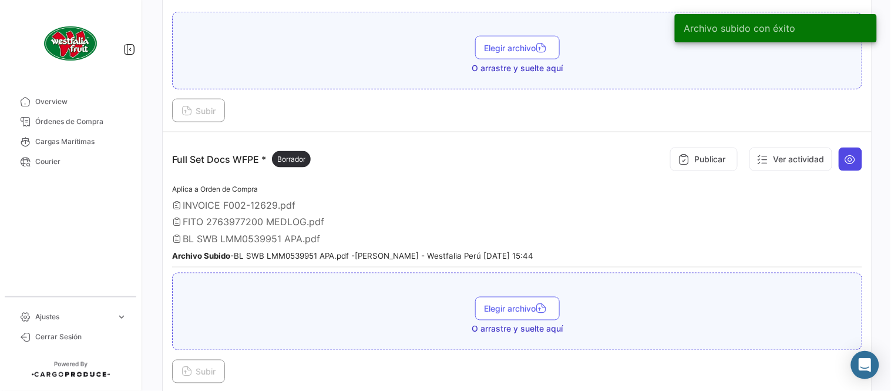
click at [850, 166] on button at bounding box center [850, 158] width 23 height 23
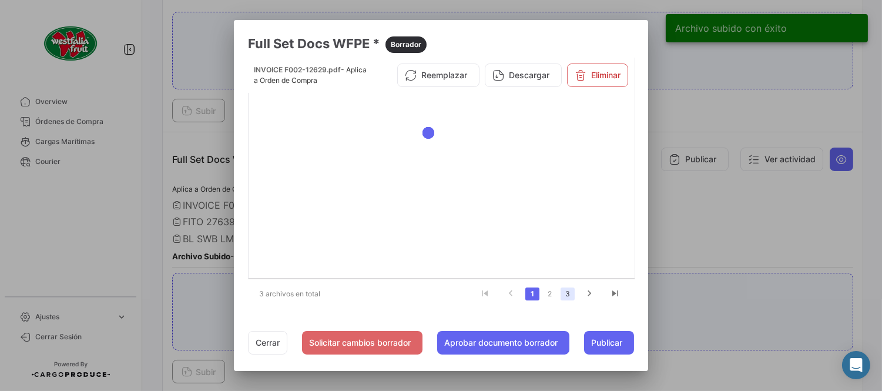
click at [574, 298] on link "3" at bounding box center [567, 293] width 14 height 13
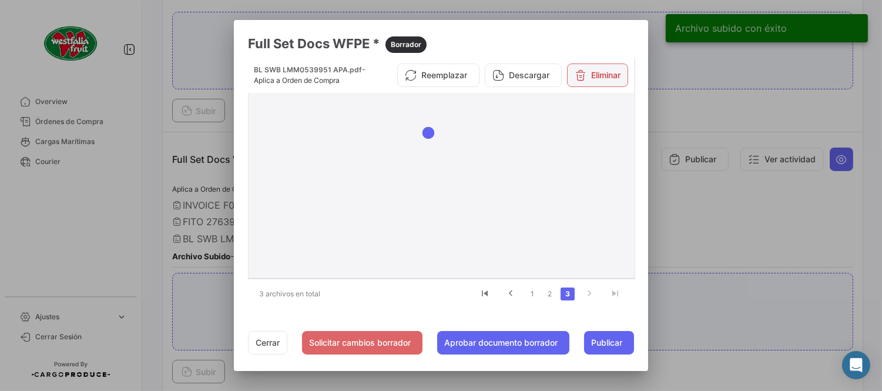
click at [603, 78] on button "Eliminar" at bounding box center [597, 74] width 61 height 23
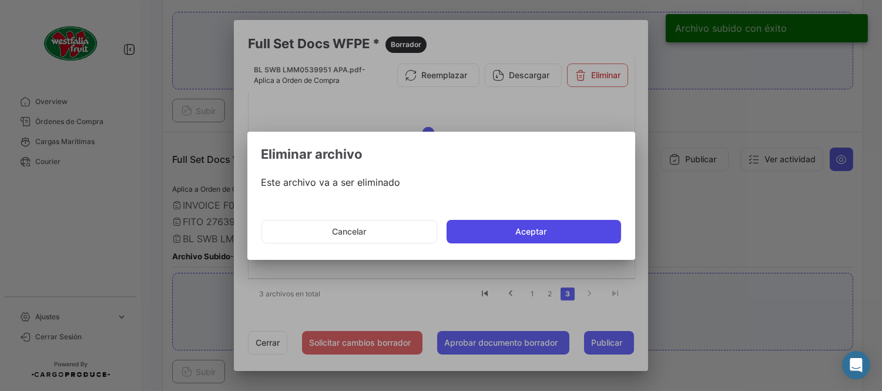
drag, startPoint x: 526, startPoint y: 224, endPoint x: 515, endPoint y: 207, distance: 20.4
click at [525, 224] on button "Aceptar" at bounding box center [533, 231] width 174 height 23
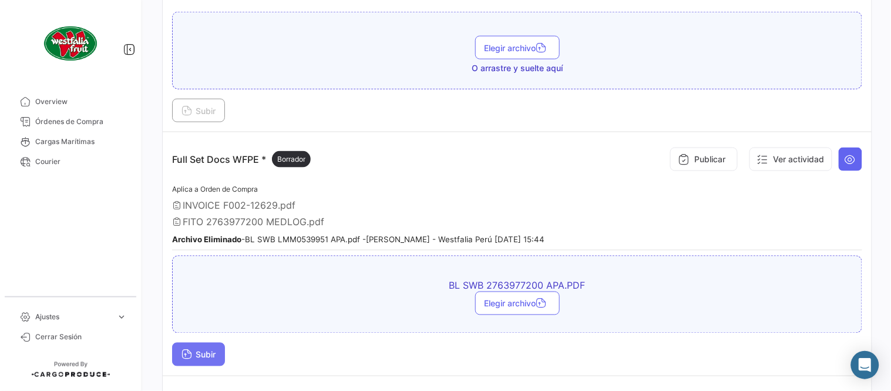
click at [221, 350] on button "Subir" at bounding box center [198, 354] width 53 height 23
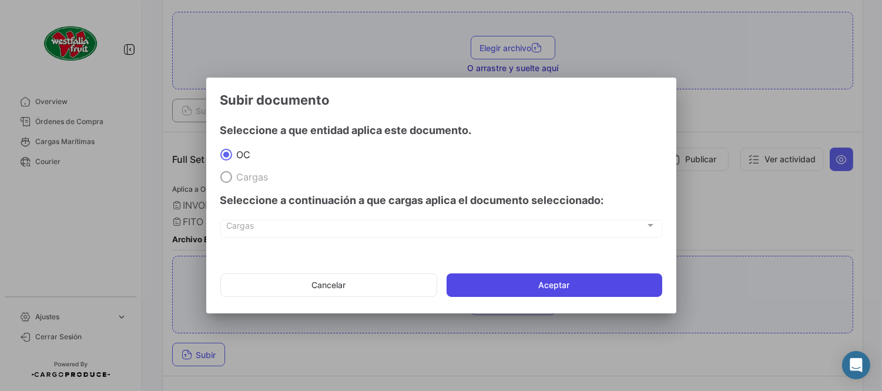
drag, startPoint x: 475, startPoint y: 284, endPoint x: 477, endPoint y: 378, distance: 94.6
click at [475, 284] on button "Aceptar" at bounding box center [554, 284] width 216 height 23
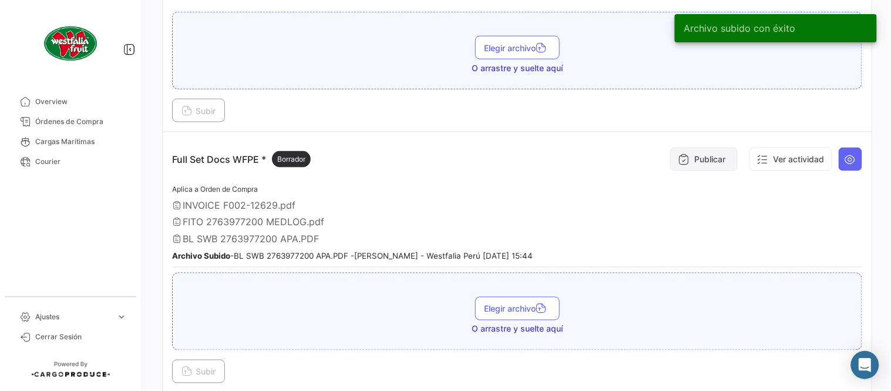
click at [695, 156] on button "Publicar" at bounding box center [704, 158] width 68 height 23
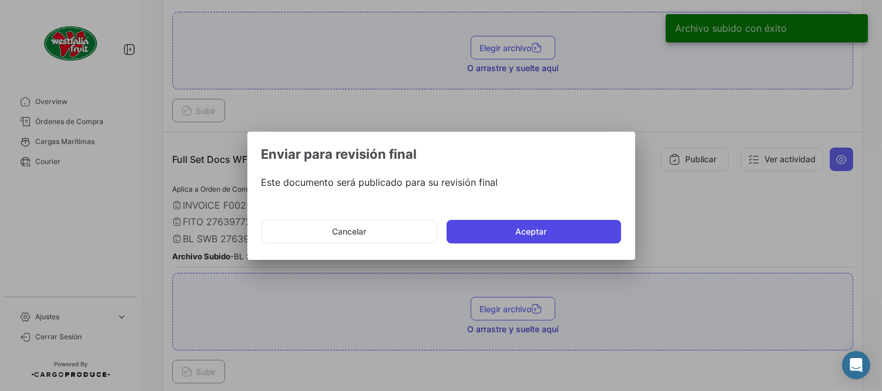
click at [557, 233] on button "Aceptar" at bounding box center [533, 231] width 174 height 23
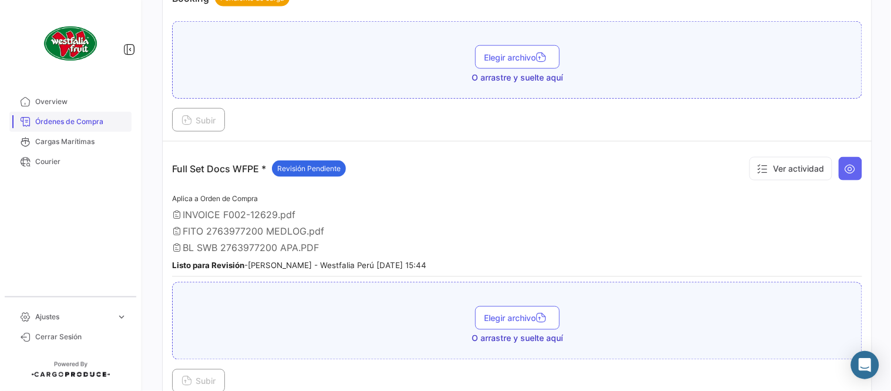
click at [87, 122] on span "Órdenes de Compra" at bounding box center [81, 121] width 92 height 11
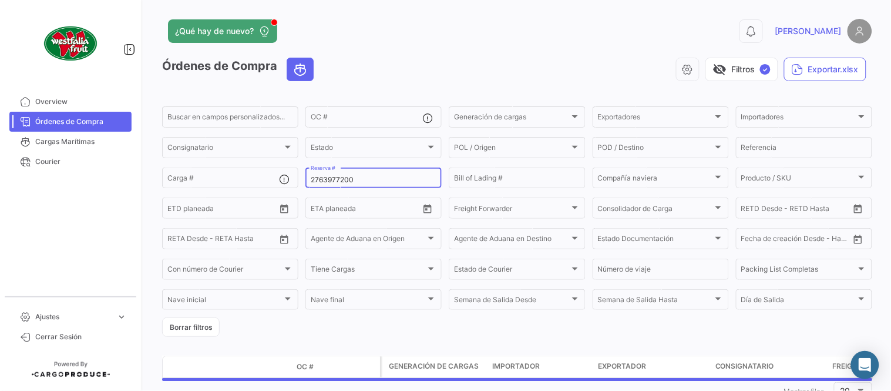
click at [341, 173] on div "2763977200 Reserva #" at bounding box center [374, 177] width 126 height 23
click at [347, 178] on input "2763977200" at bounding box center [374, 180] width 126 height 8
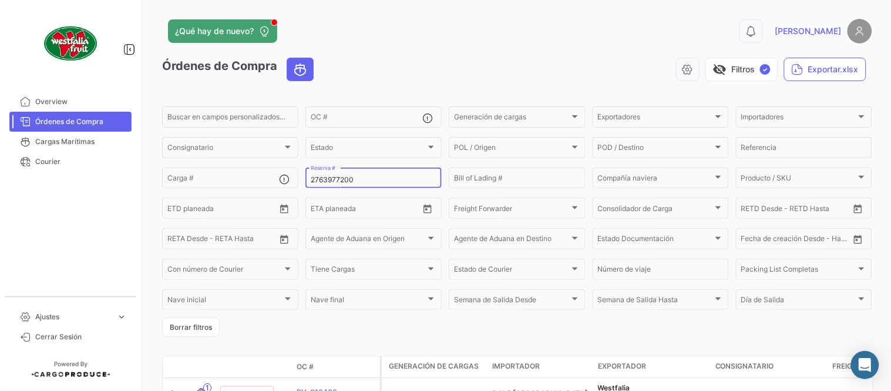
paste input "LMM0539732"
click at [74, 115] on link "Órdenes de Compra" at bounding box center [70, 122] width 122 height 20
click at [337, 176] on input "LMM0539732" at bounding box center [374, 180] width 126 height 8
paste input "95"
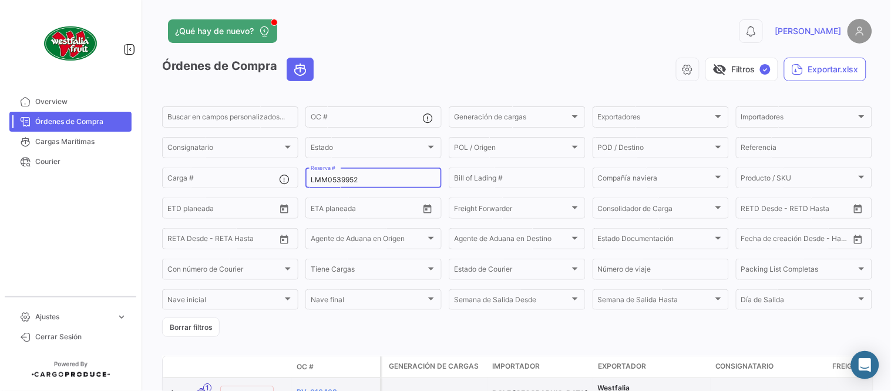
type input "LMM0539952"
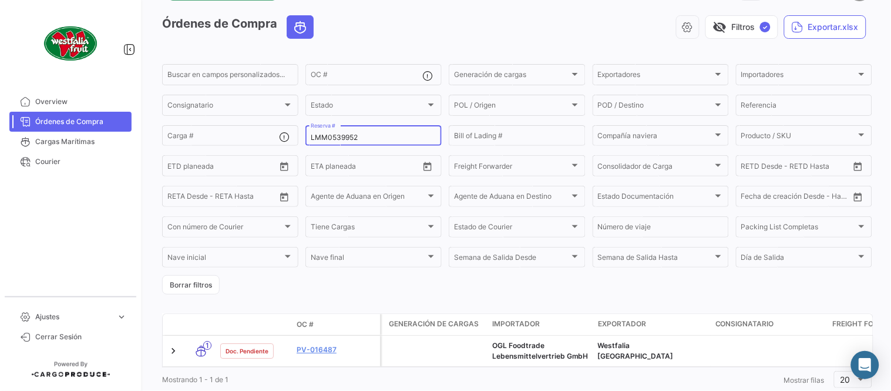
scroll to position [80, 0]
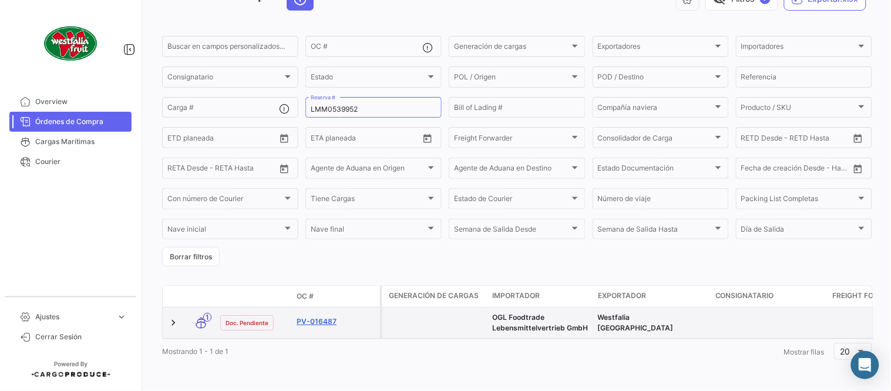
click at [310, 316] on link "PV-016487" at bounding box center [336, 321] width 79 height 11
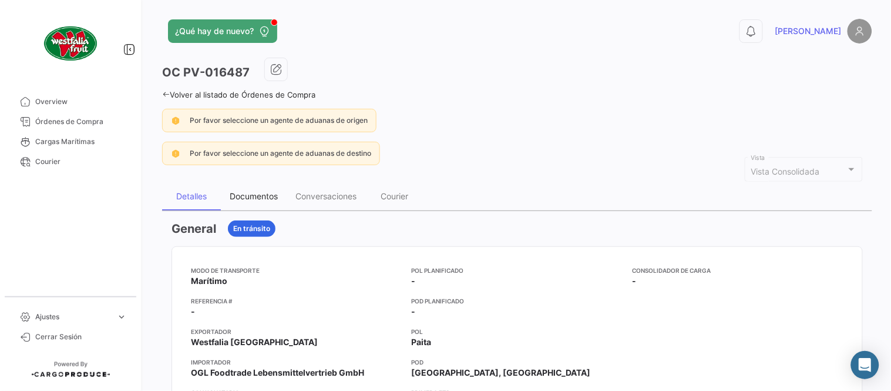
click at [266, 186] on div "Documentos" at bounding box center [254, 196] width 66 height 28
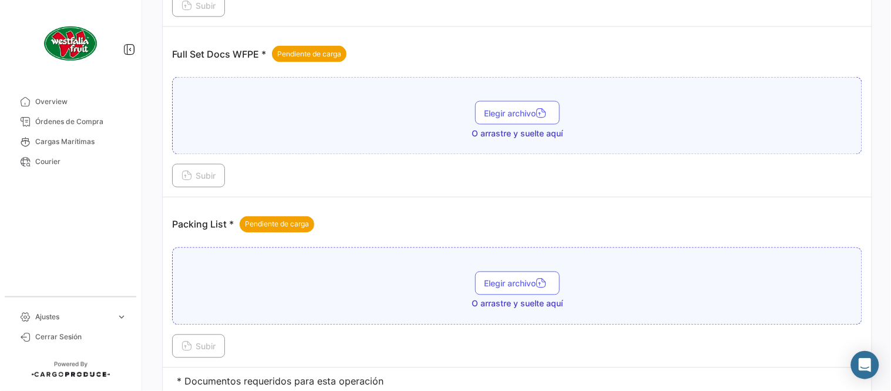
scroll to position [474, 0]
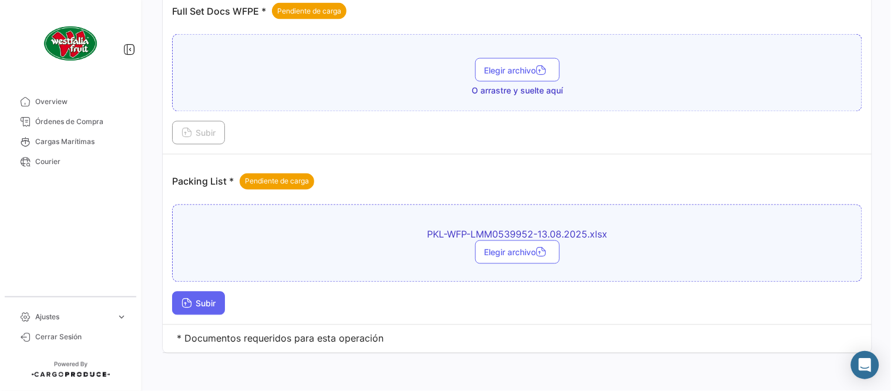
click at [203, 297] on button "Subir" at bounding box center [198, 302] width 53 height 23
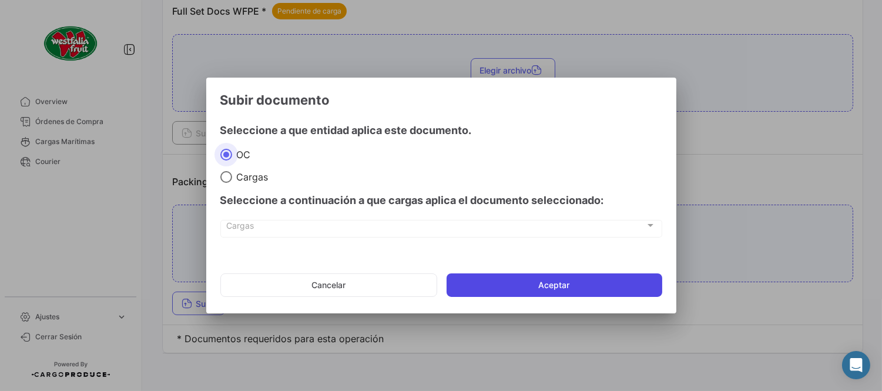
click at [468, 274] on button "Aceptar" at bounding box center [554, 284] width 216 height 23
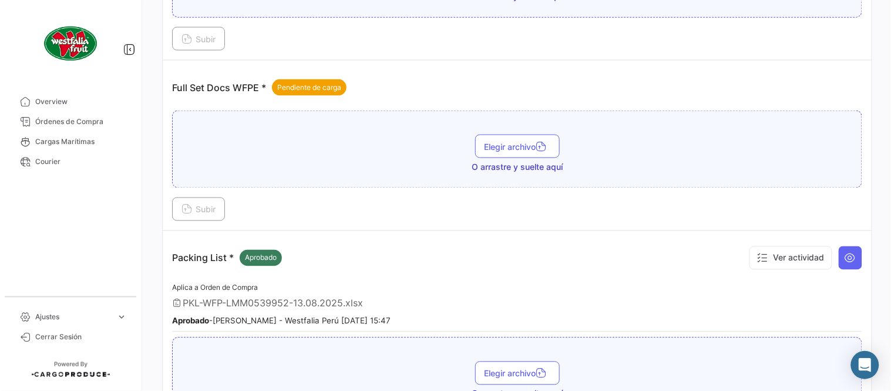
scroll to position [408, 0]
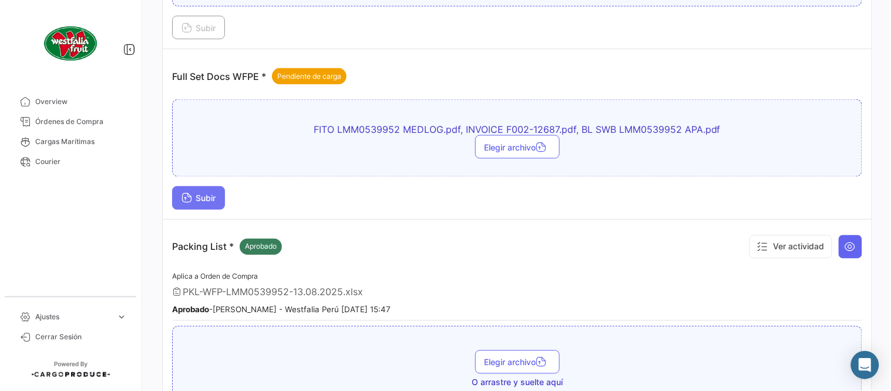
click at [202, 200] on span "Subir" at bounding box center [199, 198] width 34 height 10
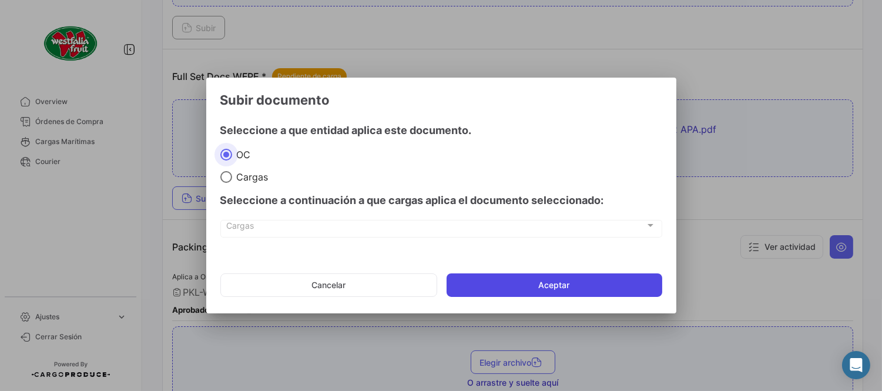
click at [490, 286] on button "Aceptar" at bounding box center [554, 284] width 216 height 23
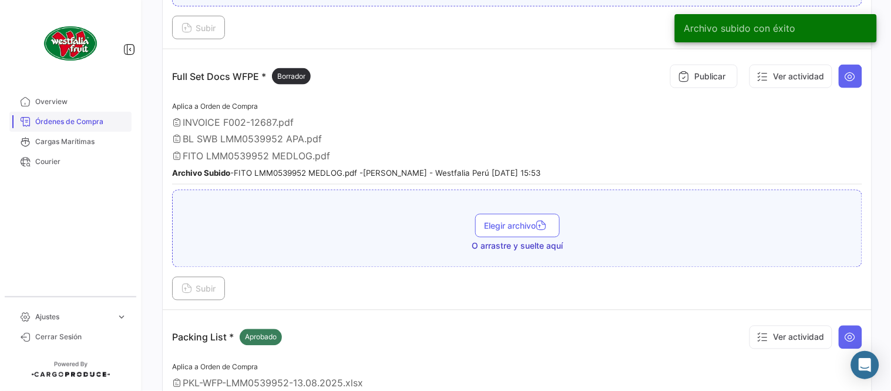
click at [95, 115] on link "Órdenes de Compra" at bounding box center [70, 122] width 122 height 20
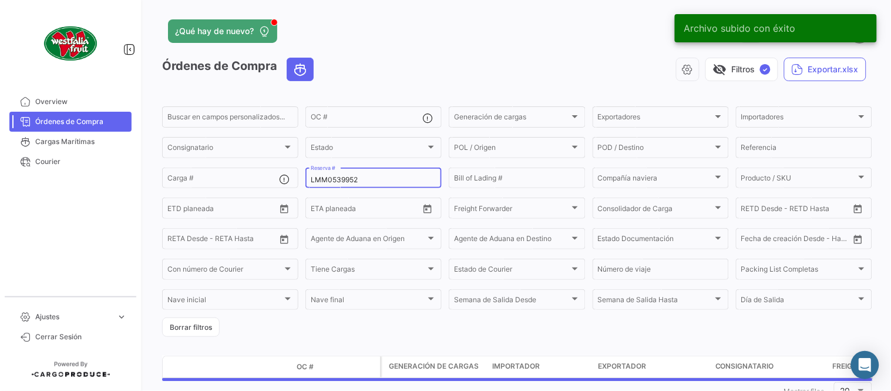
click at [348, 178] on input "LMM0539952" at bounding box center [374, 180] width 126 height 8
paste input "48"
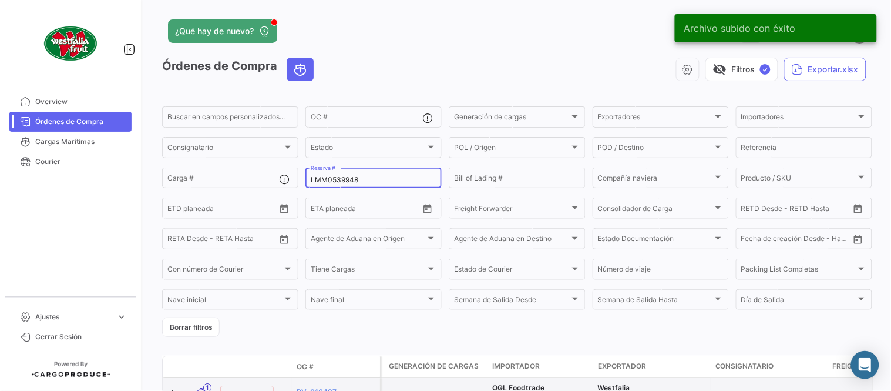
type input "LMM0539948"
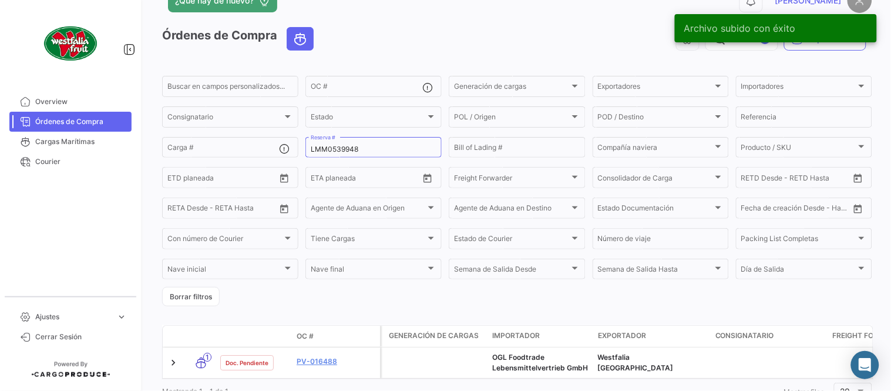
scroll to position [80, 0]
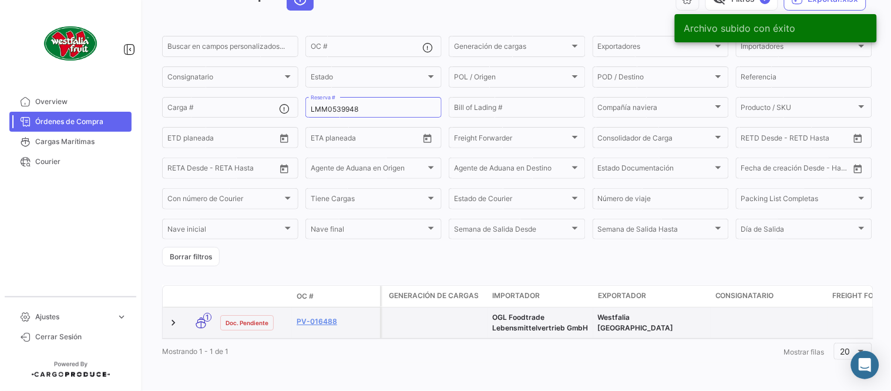
click at [310, 307] on datatable-body-cell "PV-016488" at bounding box center [336, 322] width 88 height 31
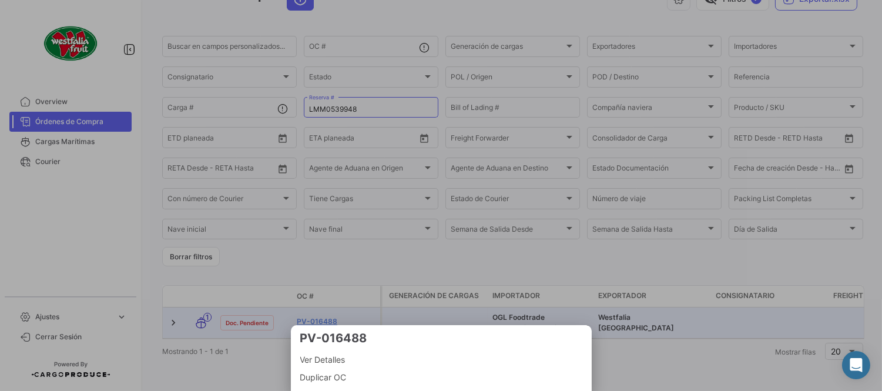
click at [317, 311] on div at bounding box center [441, 195] width 882 height 391
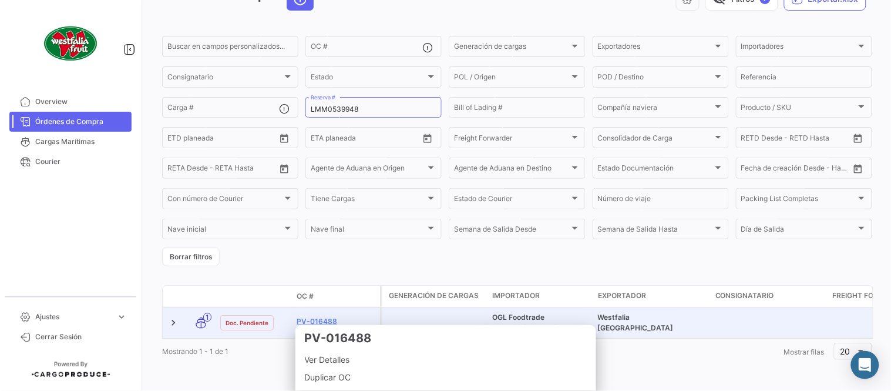
click at [317, 316] on link "PV-016488" at bounding box center [336, 321] width 79 height 11
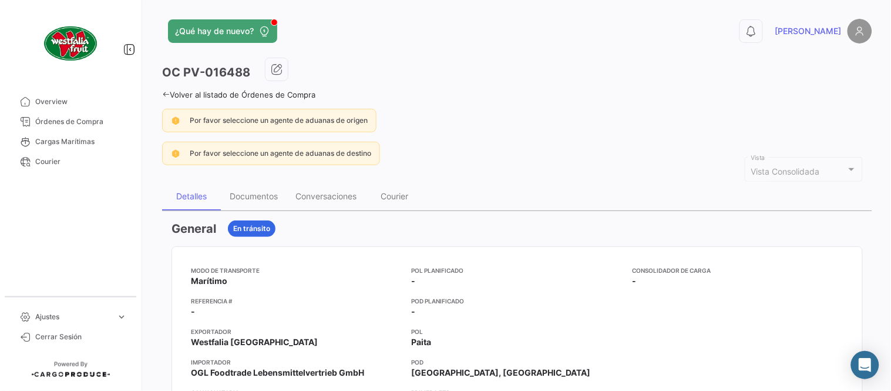
click at [265, 197] on div "Documentos" at bounding box center [254, 196] width 48 height 10
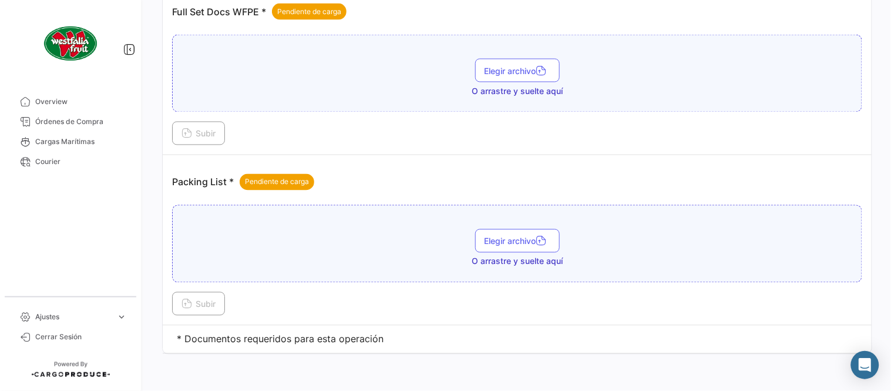
scroll to position [474, 0]
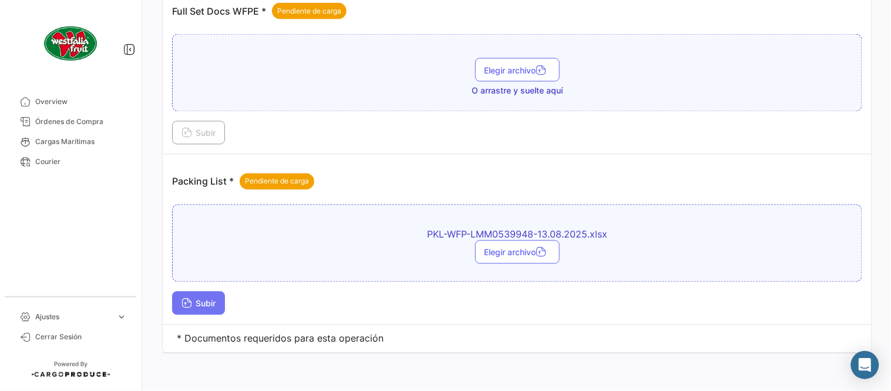
click at [201, 304] on span "Subir" at bounding box center [199, 303] width 34 height 10
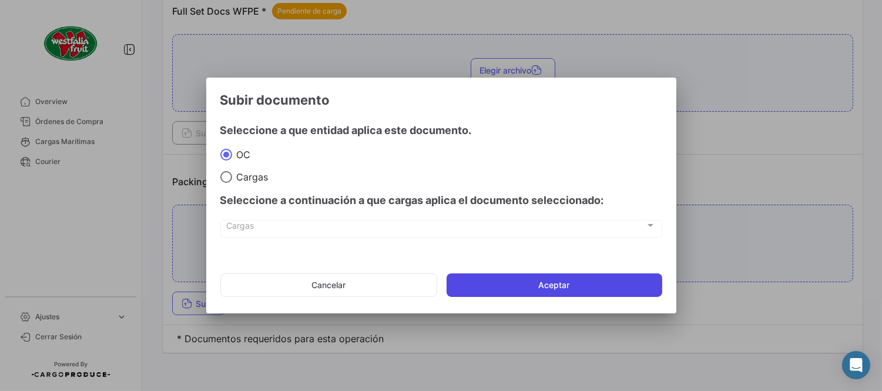
click at [485, 287] on button "Aceptar" at bounding box center [554, 284] width 216 height 23
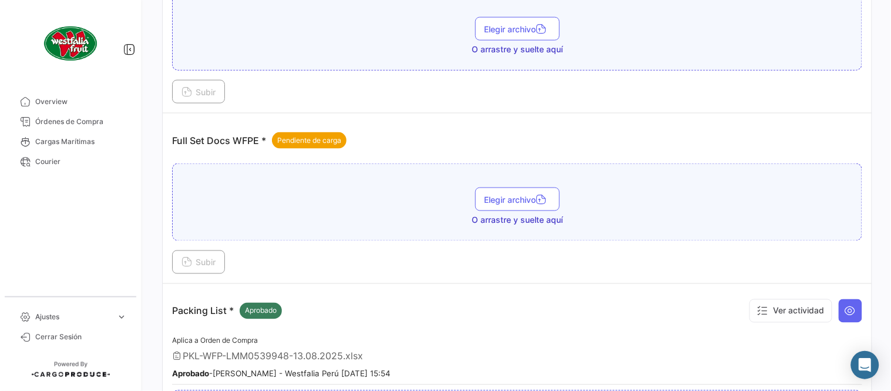
scroll to position [343, 0]
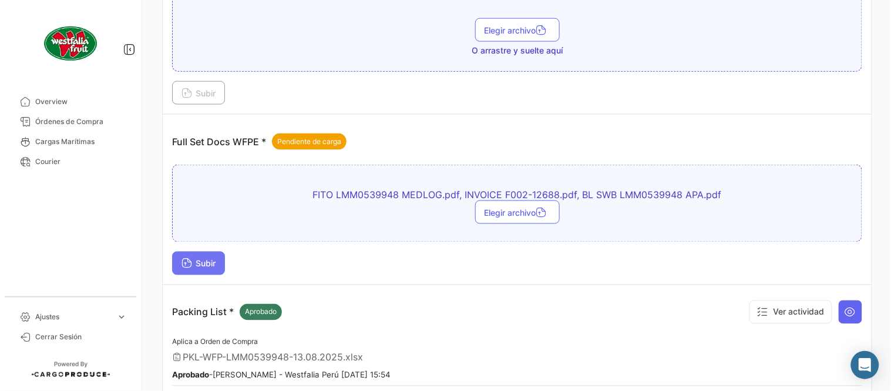
click at [216, 267] on span "Subir" at bounding box center [199, 263] width 34 height 10
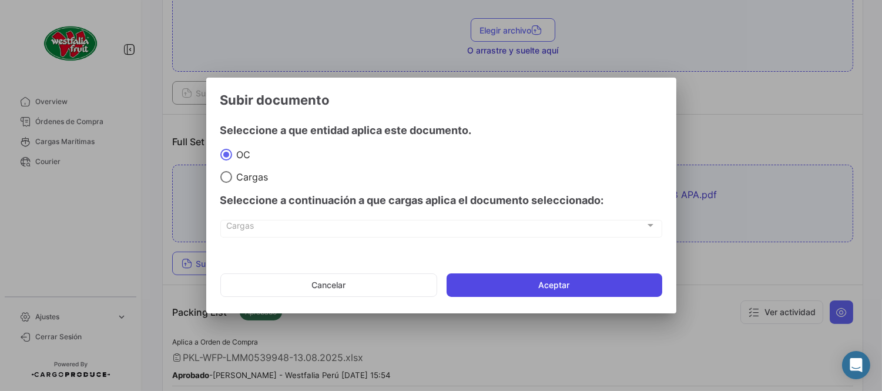
click at [515, 286] on button "Aceptar" at bounding box center [554, 284] width 216 height 23
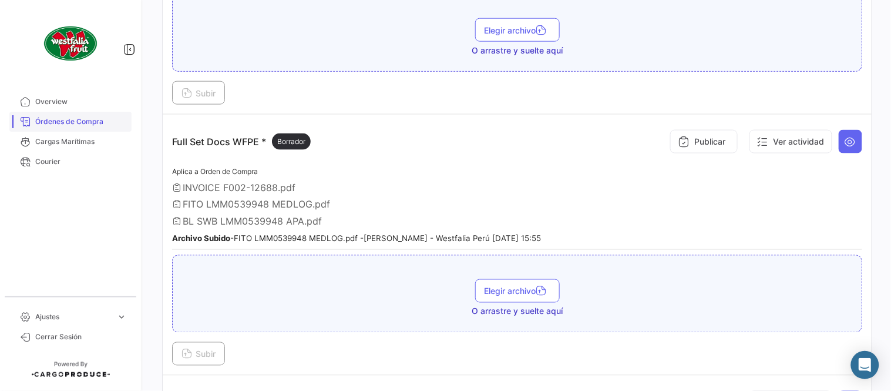
click at [88, 129] on link "Órdenes de Compra" at bounding box center [70, 122] width 122 height 20
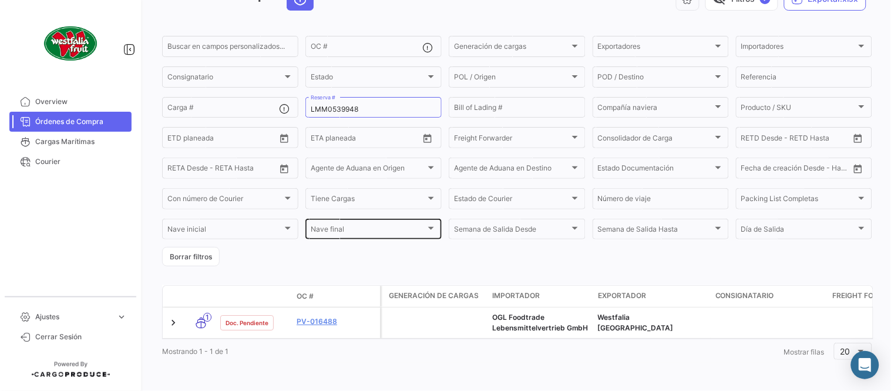
scroll to position [80, 0]
click at [339, 105] on input "LMM0539948" at bounding box center [374, 109] width 126 height 8
paste input "79"
type input "LMM0539979"
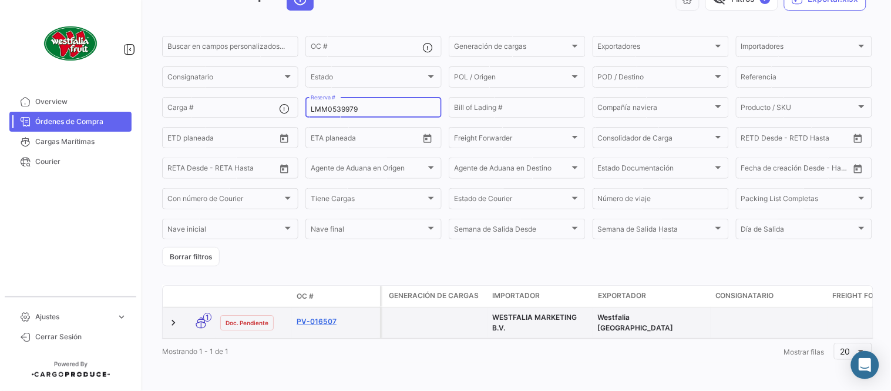
click at [333, 316] on link "PV-016507" at bounding box center [336, 321] width 79 height 11
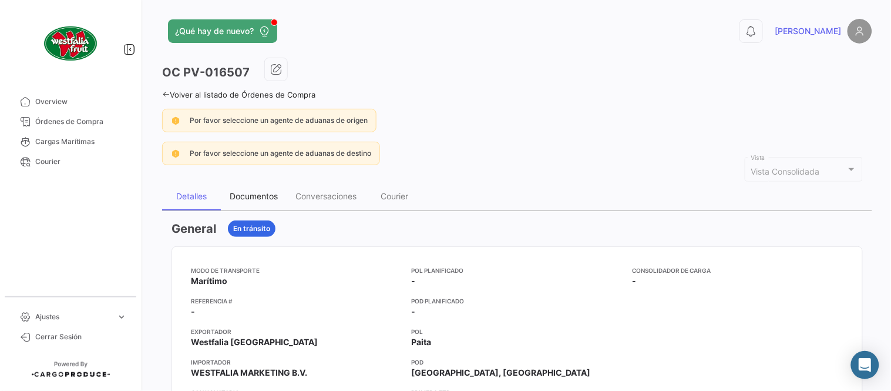
click at [257, 201] on div "Documentos" at bounding box center [254, 196] width 66 height 28
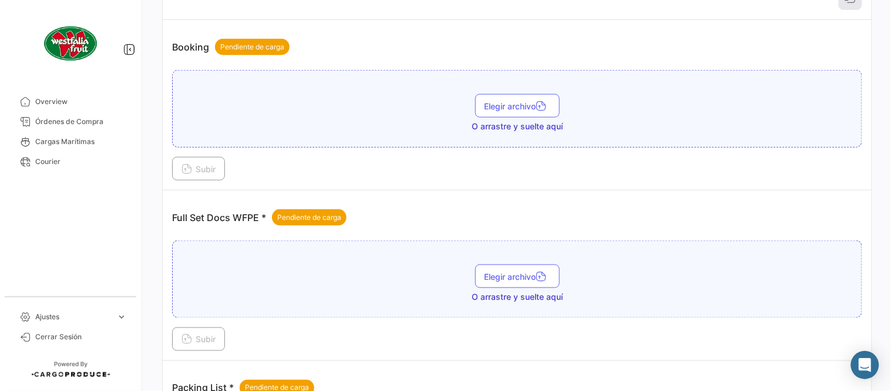
scroll to position [474, 0]
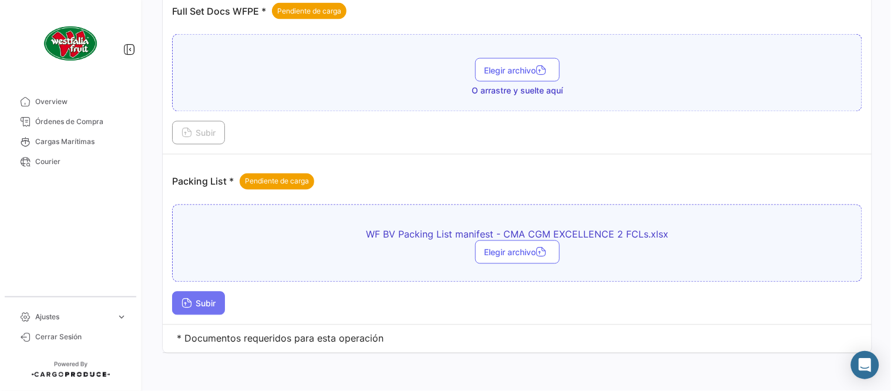
click at [195, 311] on button "Subir" at bounding box center [198, 302] width 53 height 23
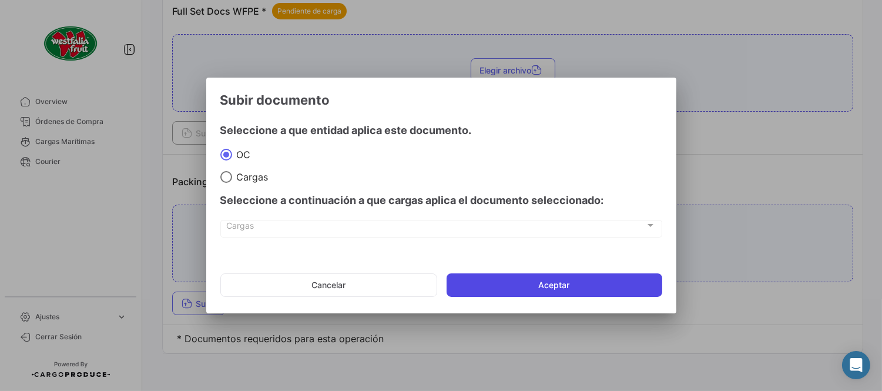
click at [572, 273] on button "Aceptar" at bounding box center [554, 284] width 216 height 23
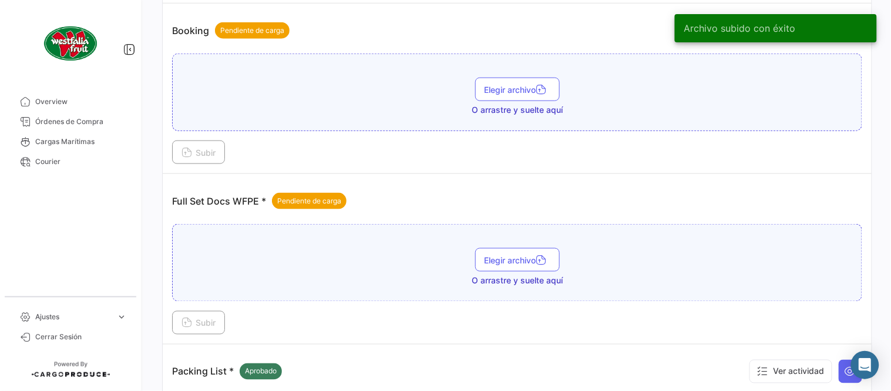
scroll to position [278, 0]
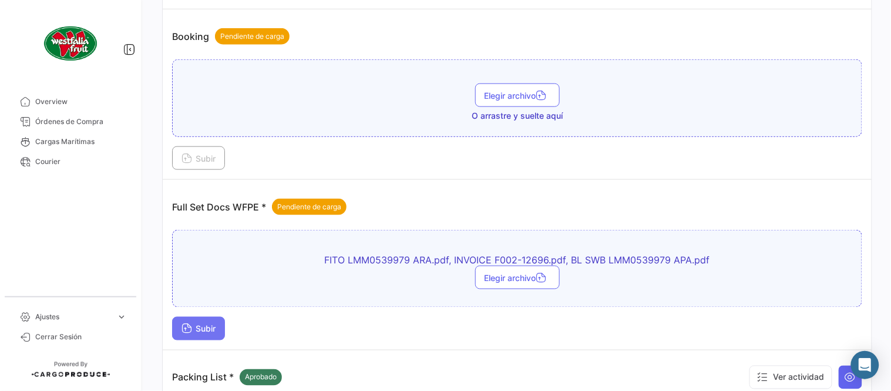
click at [202, 327] on span "Subir" at bounding box center [199, 329] width 34 height 10
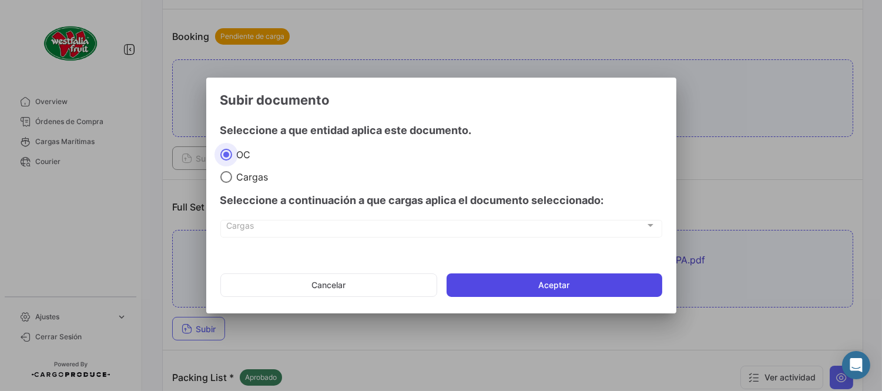
click at [536, 286] on button "Aceptar" at bounding box center [554, 284] width 216 height 23
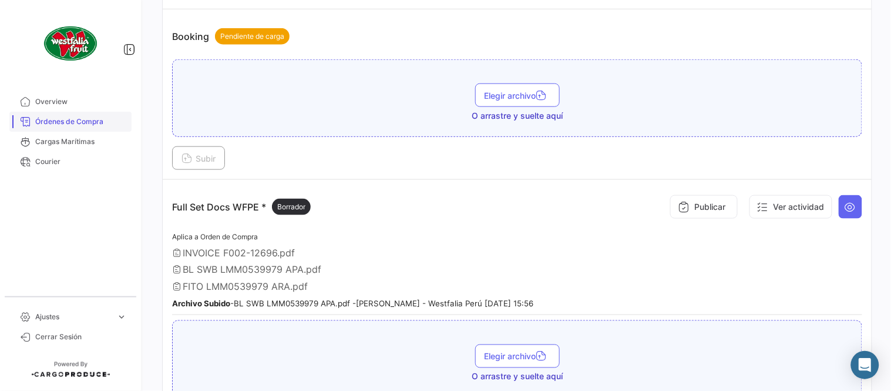
click at [85, 120] on span "Órdenes de Compra" at bounding box center [81, 121] width 92 height 11
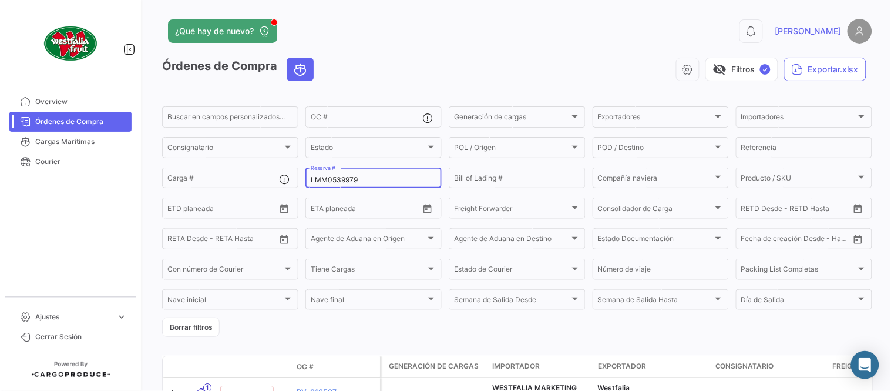
click at [375, 183] on input "LMM0539979" at bounding box center [374, 180] width 126 height 8
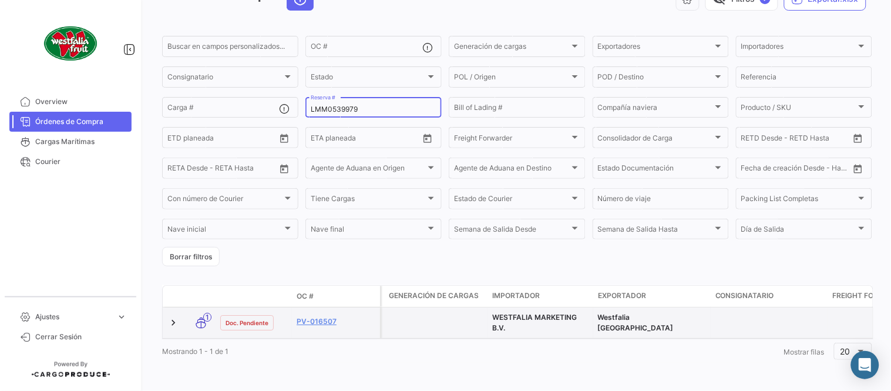
scroll to position [80, 0]
click at [331, 316] on link "PV-016507" at bounding box center [336, 321] width 79 height 11
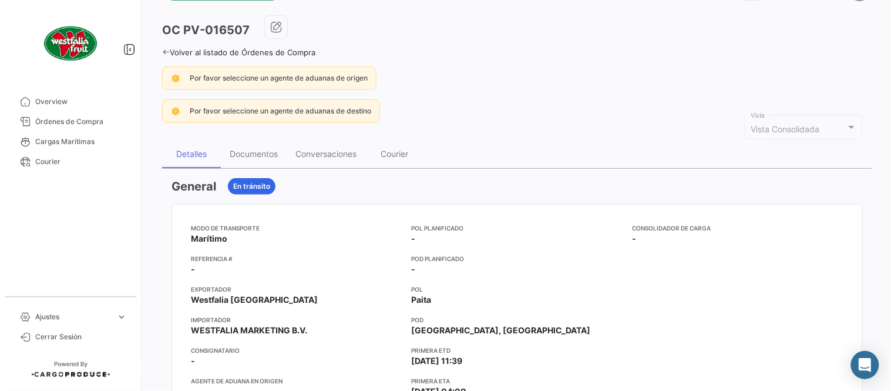
scroll to position [65, 0]
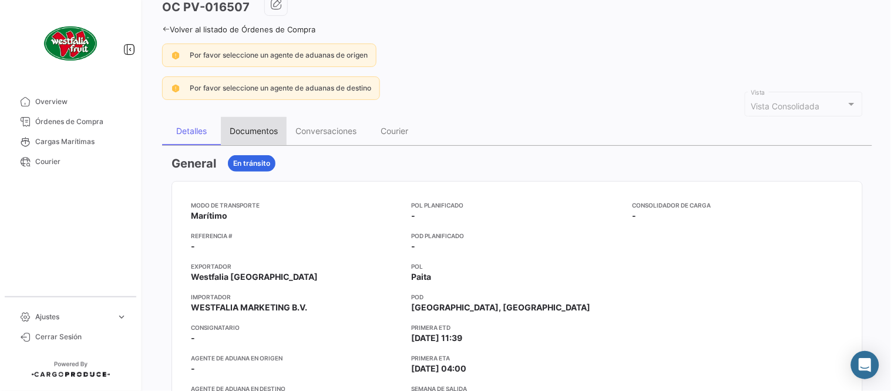
click at [257, 126] on div "Documentos" at bounding box center [254, 131] width 48 height 10
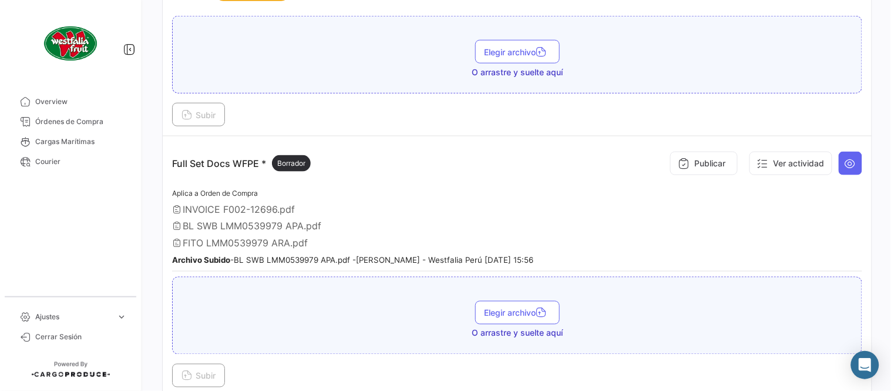
scroll to position [326, 0]
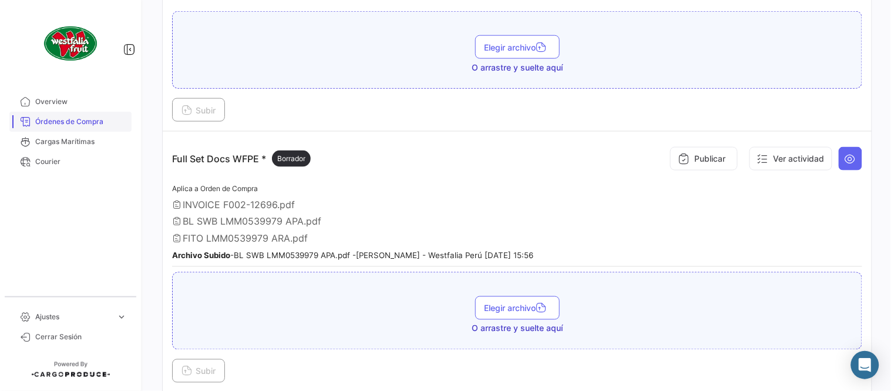
click at [127, 122] on link "Órdenes de Compra" at bounding box center [70, 122] width 122 height 20
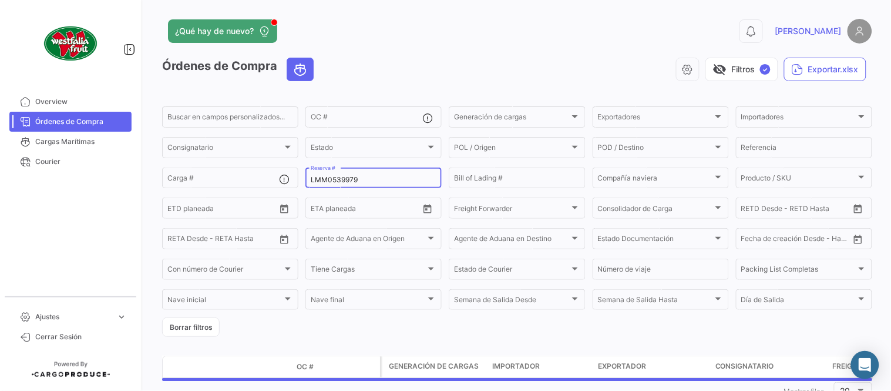
click at [319, 173] on div "LMM0539979 Reserva #" at bounding box center [374, 177] width 126 height 23
click at [321, 174] on div "LMM0539979 Reserva #" at bounding box center [374, 177] width 126 height 23
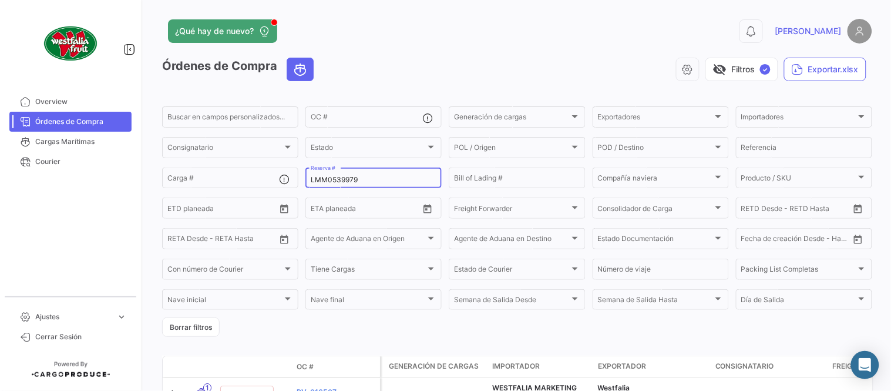
click at [324, 176] on input "LMM0539979" at bounding box center [374, 180] width 126 height 8
paste input "4"
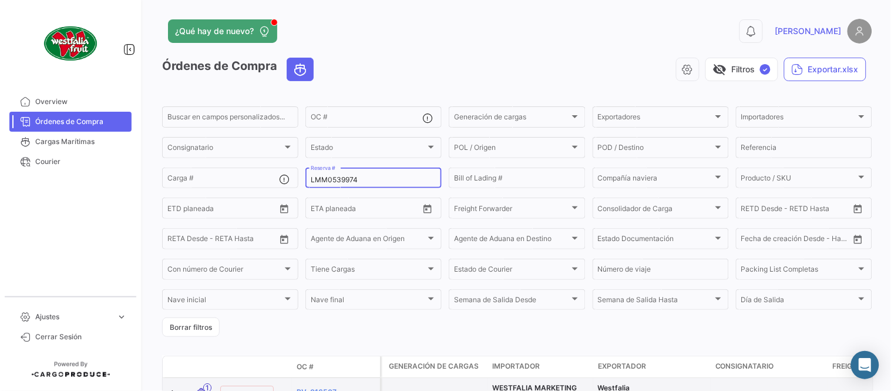
type input "LMM0539974"
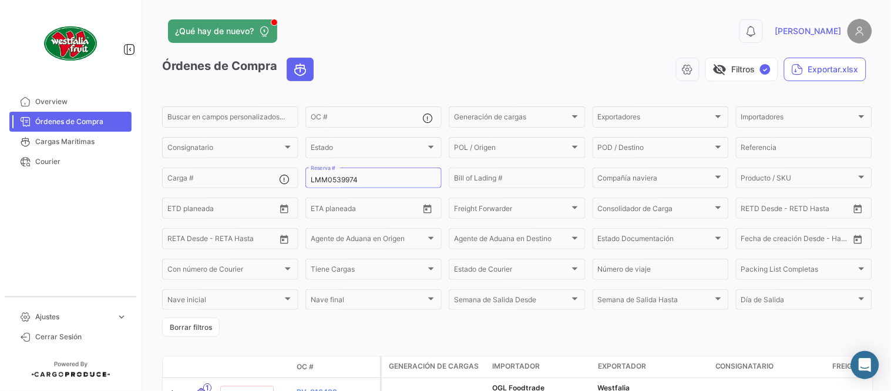
click at [345, 330] on form "Buscar en campos personalizados... OC # Generación de cargas Generación de carg…" at bounding box center [517, 221] width 710 height 232
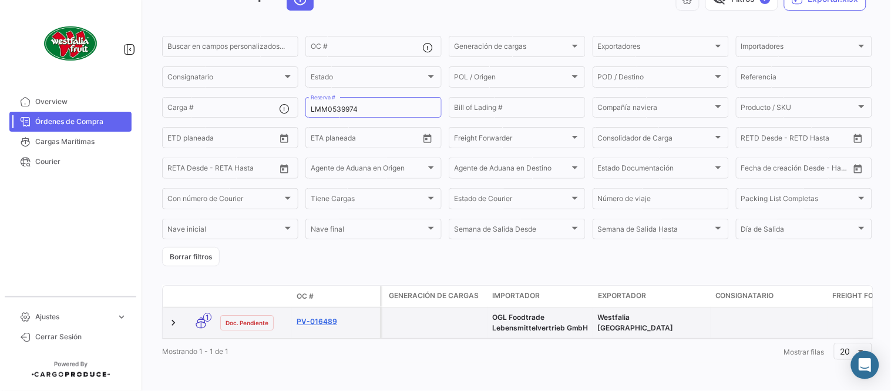
scroll to position [80, 0]
click at [322, 316] on link "PV-016489" at bounding box center [336, 321] width 79 height 11
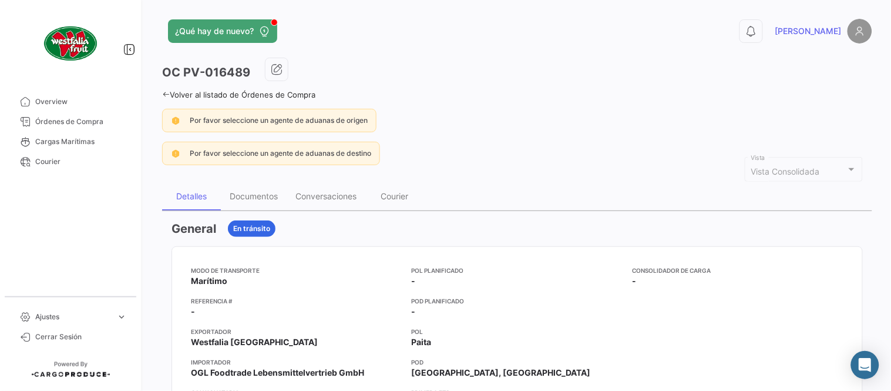
click at [267, 194] on div "Documentos" at bounding box center [254, 196] width 48 height 10
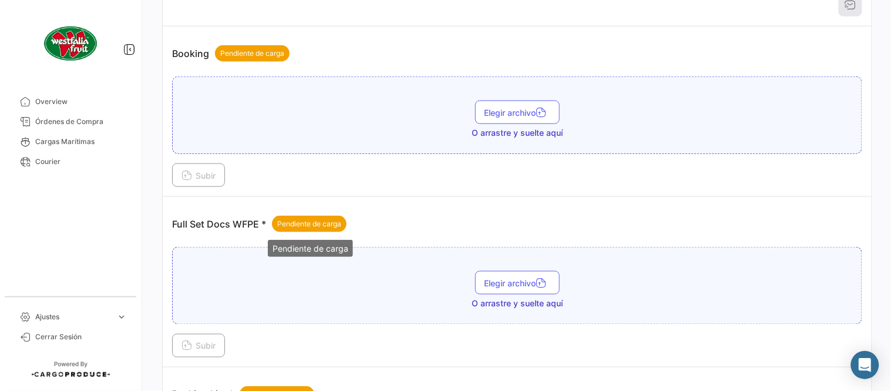
scroll to position [474, 0]
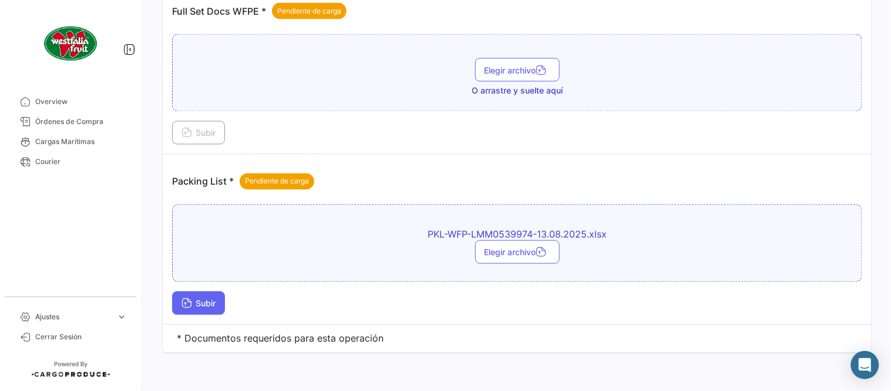
click at [210, 302] on span "Subir" at bounding box center [199, 303] width 34 height 10
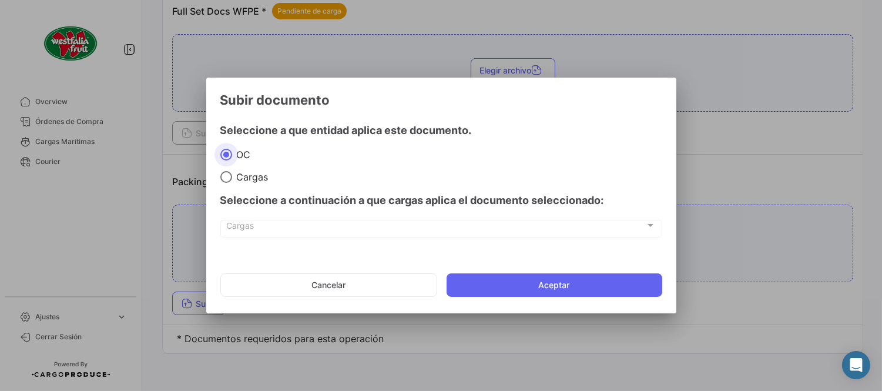
drag, startPoint x: 523, startPoint y: 280, endPoint x: 513, endPoint y: 282, distance: 10.3
click at [523, 280] on button "Aceptar" at bounding box center [554, 284] width 216 height 23
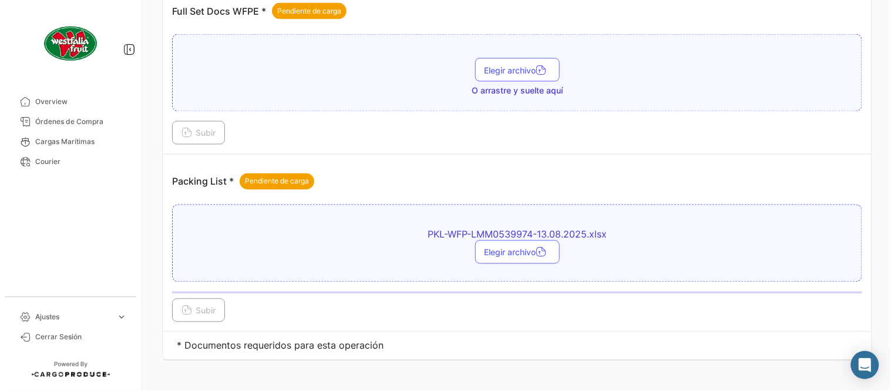
scroll to position [343, 0]
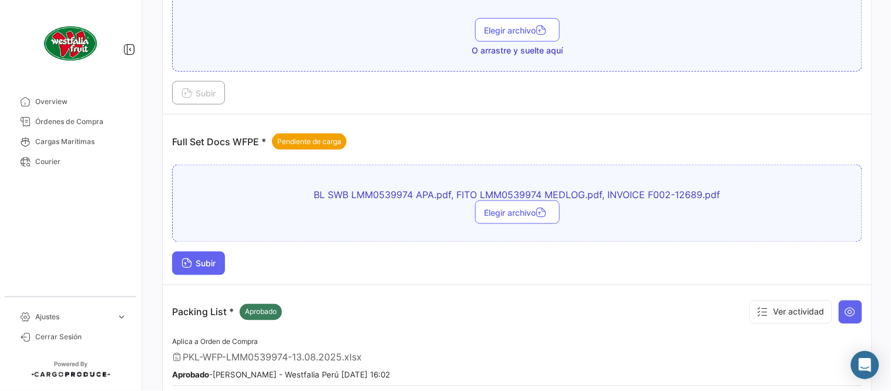
click at [206, 268] on button "Subir" at bounding box center [198, 262] width 53 height 23
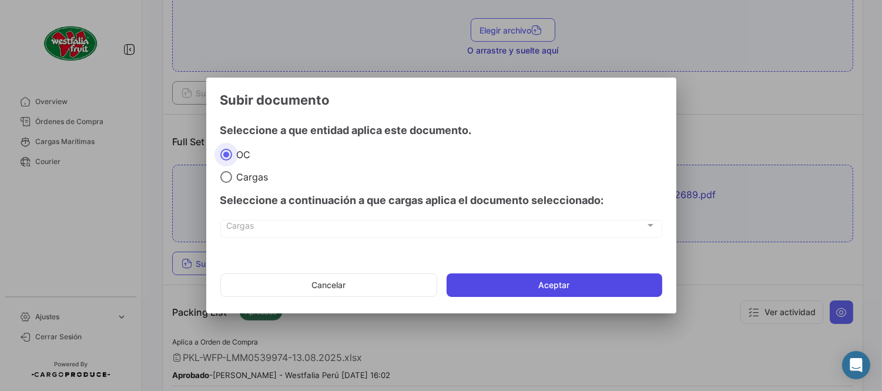
click at [586, 286] on button "Aceptar" at bounding box center [554, 284] width 216 height 23
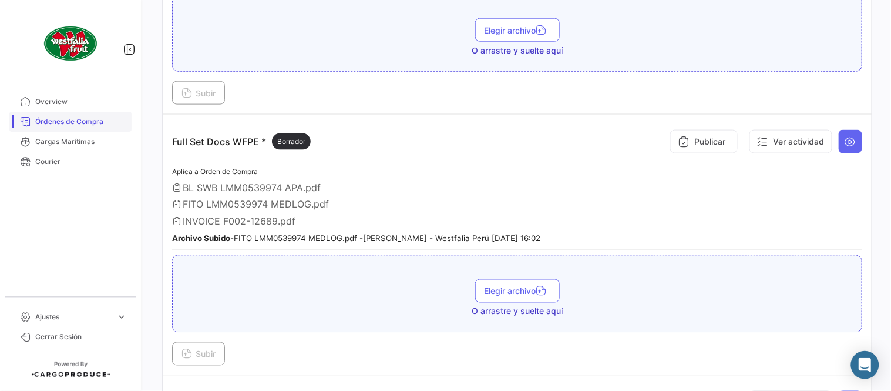
click at [80, 120] on span "Órdenes de Compra" at bounding box center [81, 121] width 92 height 11
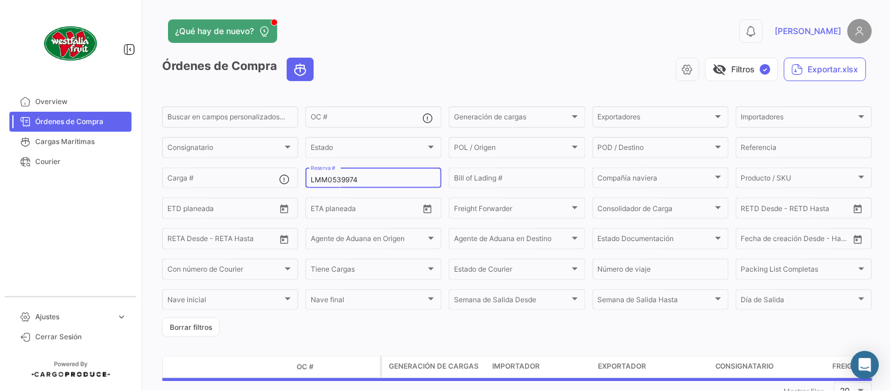
click at [374, 183] on input "LMM0539974" at bounding box center [374, 180] width 126 height 8
paste input "50"
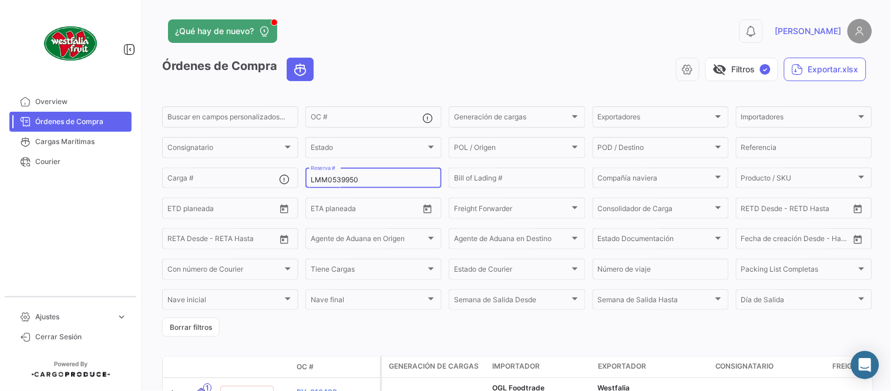
type input "LMM0539950"
drag, startPoint x: 327, startPoint y: 330, endPoint x: 308, endPoint y: 319, distance: 22.4
click at [327, 330] on form "Buscar en campos personalizados... OC # Generación de cargas Generación de carg…" at bounding box center [517, 221] width 710 height 232
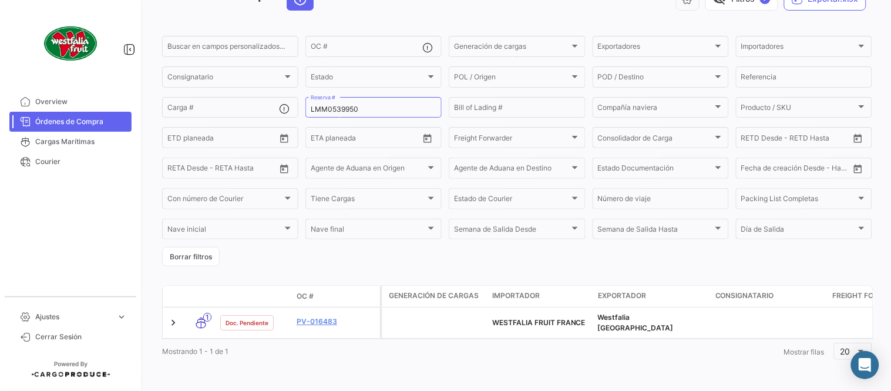
scroll to position [75, 0]
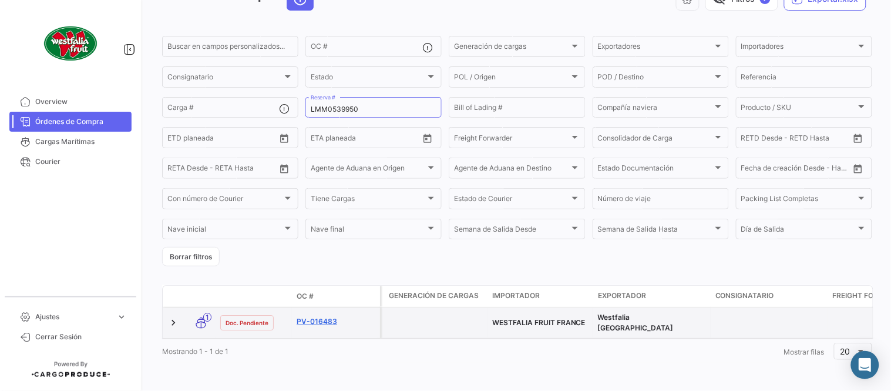
click at [332, 316] on link "PV-016483" at bounding box center [336, 321] width 79 height 11
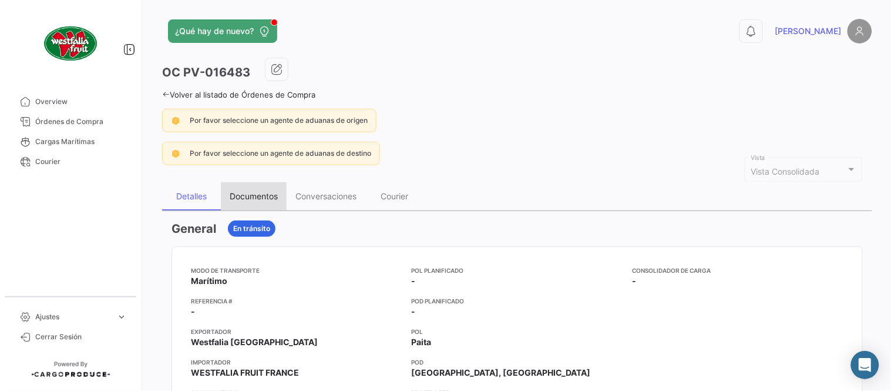
click at [250, 192] on div "Documentos" at bounding box center [254, 196] width 48 height 10
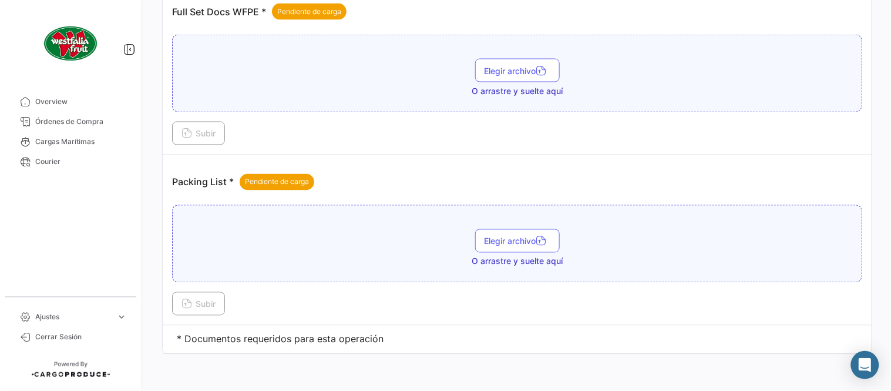
scroll to position [474, 0]
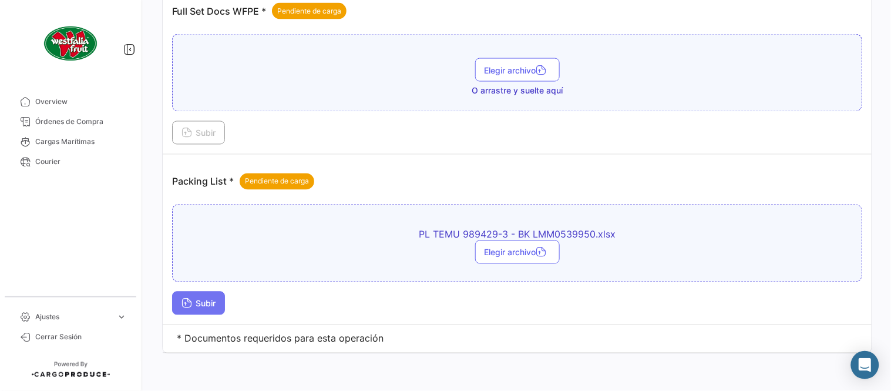
click at [222, 298] on button "Subir" at bounding box center [198, 302] width 53 height 23
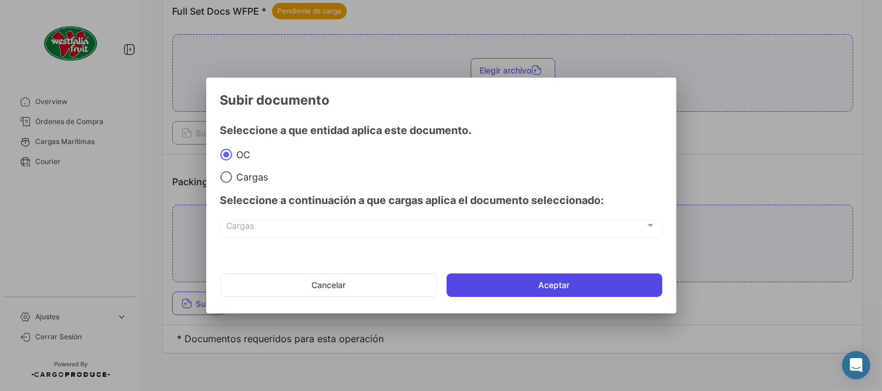
click at [486, 285] on button "Aceptar" at bounding box center [554, 284] width 216 height 23
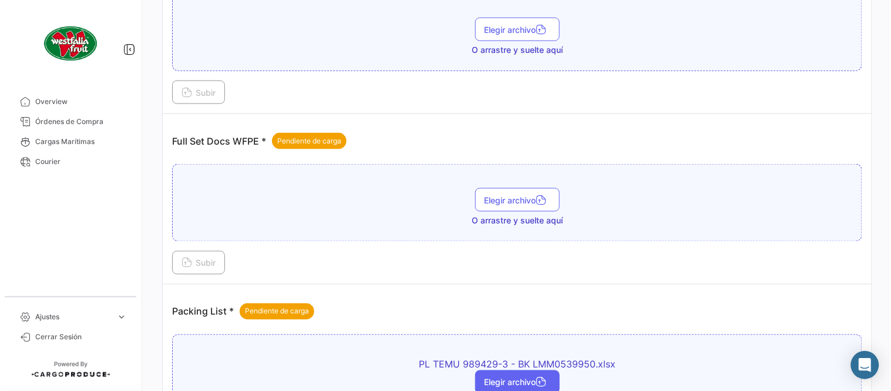
scroll to position [343, 0]
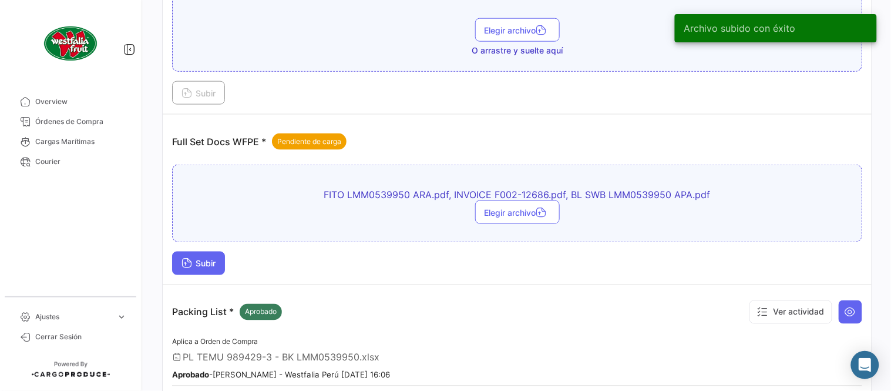
click at [216, 267] on span "Subir" at bounding box center [199, 263] width 34 height 10
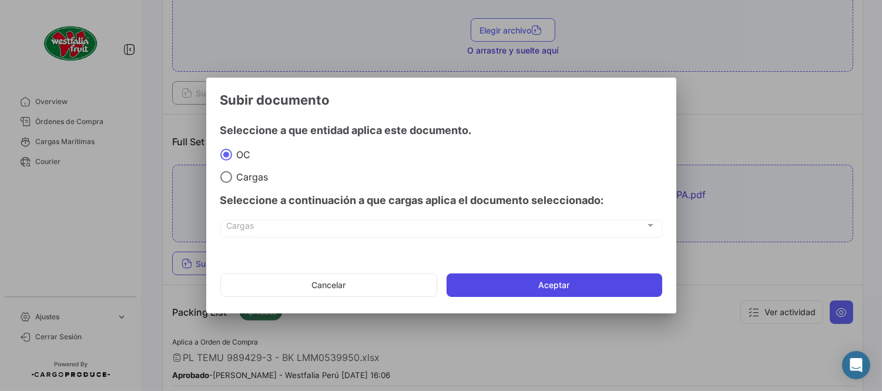
drag, startPoint x: 557, startPoint y: 286, endPoint x: 561, endPoint y: 296, distance: 10.3
click at [557, 289] on button "Aceptar" at bounding box center [554, 284] width 216 height 23
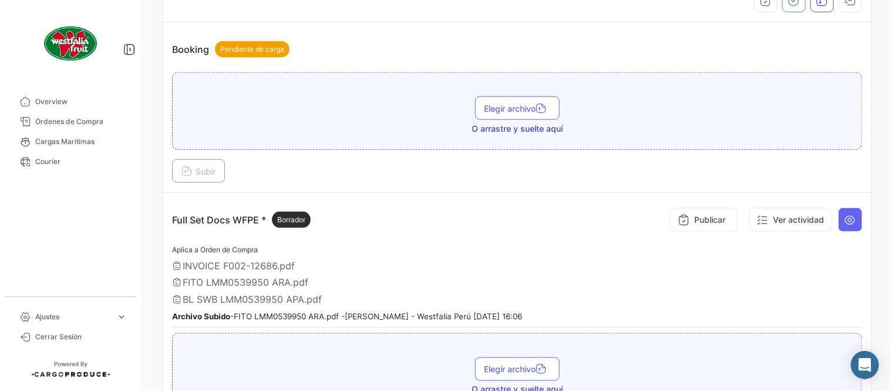
scroll to position [147, 0]
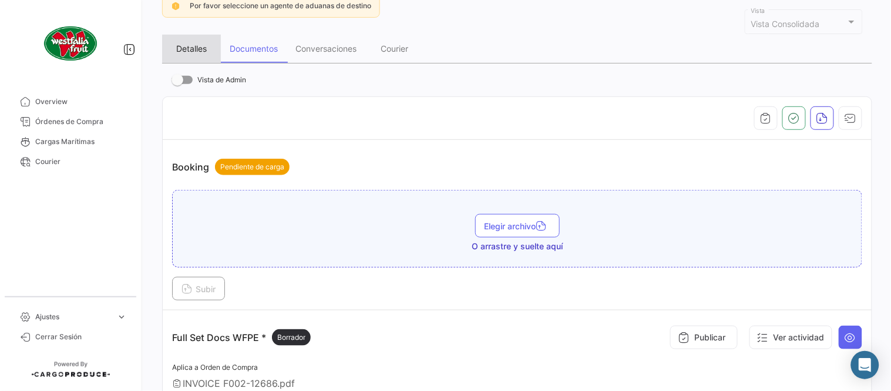
click at [193, 51] on div "Detalles" at bounding box center [191, 48] width 31 height 10
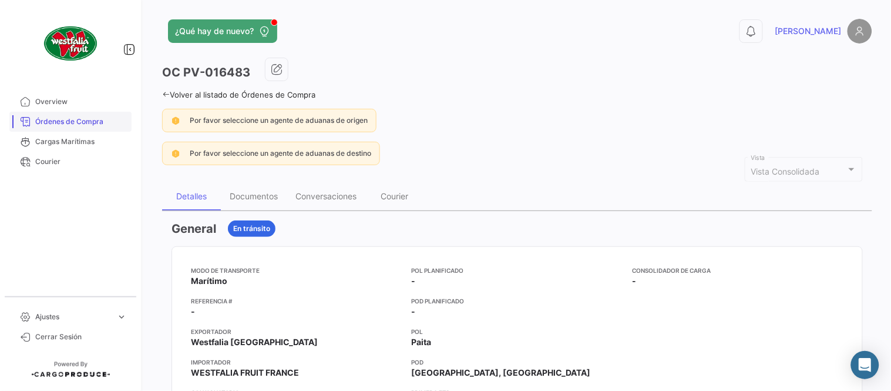
click at [105, 120] on span "Órdenes de Compra" at bounding box center [81, 121] width 92 height 11
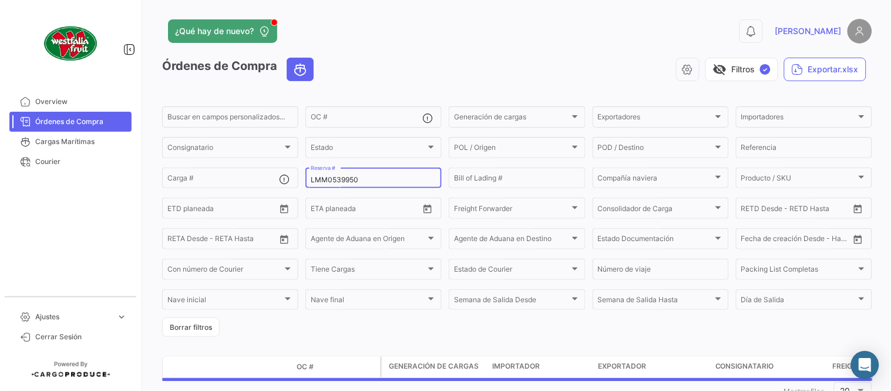
click at [347, 173] on div "LMM0539950 Reserva #" at bounding box center [374, 177] width 126 height 23
click at [357, 177] on input "LMM0539950" at bounding box center [374, 180] width 126 height 8
paste input "93"
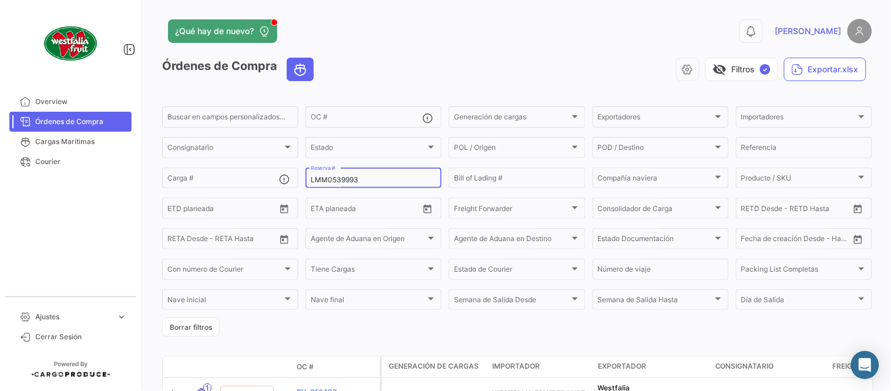
type input "LMM0539993"
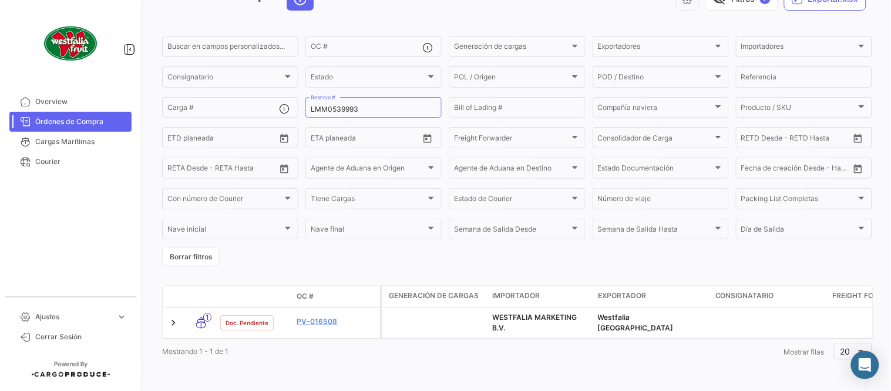
scroll to position [80, 0]
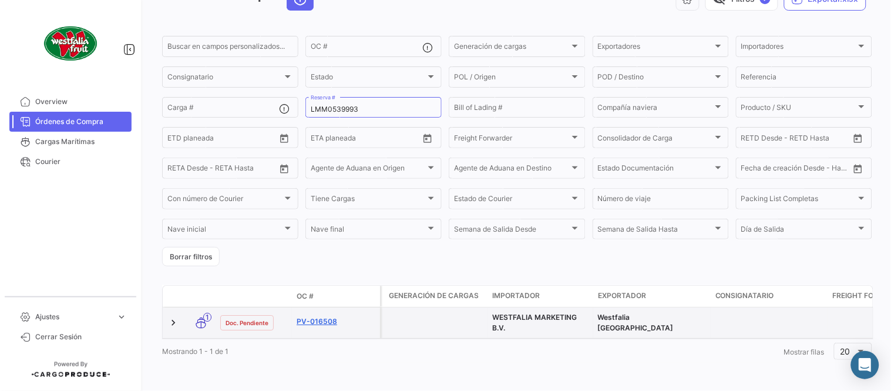
click at [325, 316] on link "PV-016508" at bounding box center [336, 321] width 79 height 11
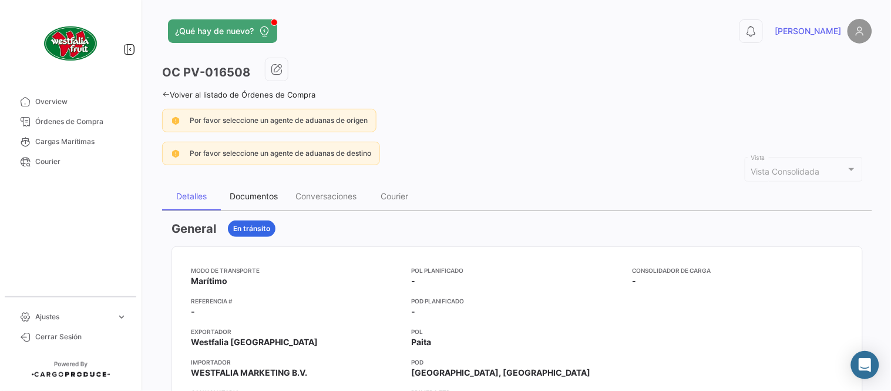
click at [261, 200] on div "Documentos" at bounding box center [254, 196] width 48 height 10
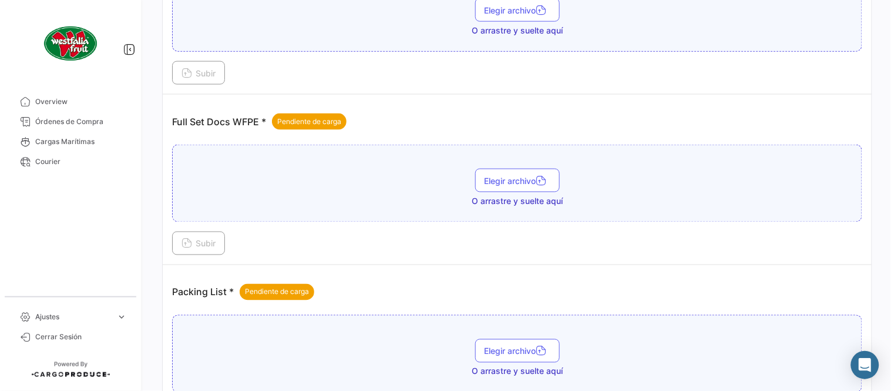
scroll to position [474, 0]
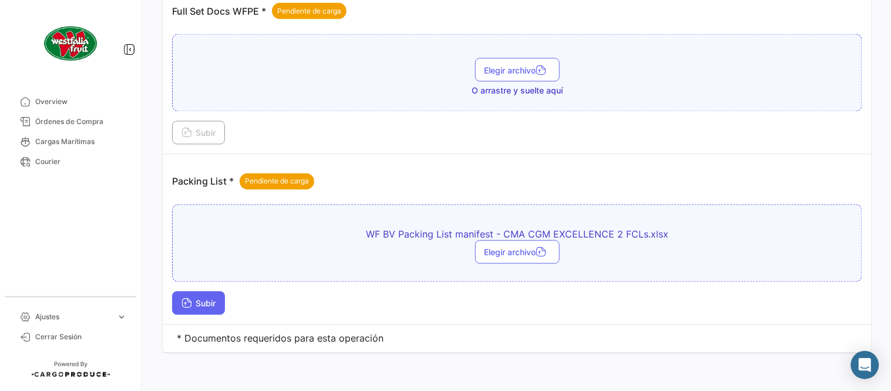
click at [222, 303] on button "Subir" at bounding box center [198, 302] width 53 height 23
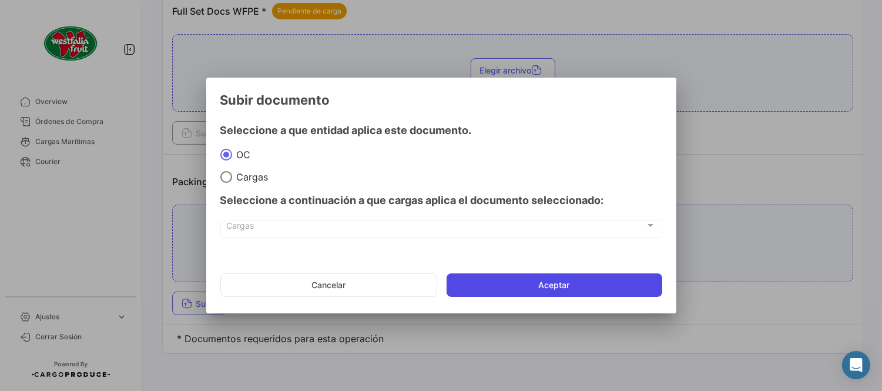
click at [526, 286] on button "Aceptar" at bounding box center [554, 284] width 216 height 23
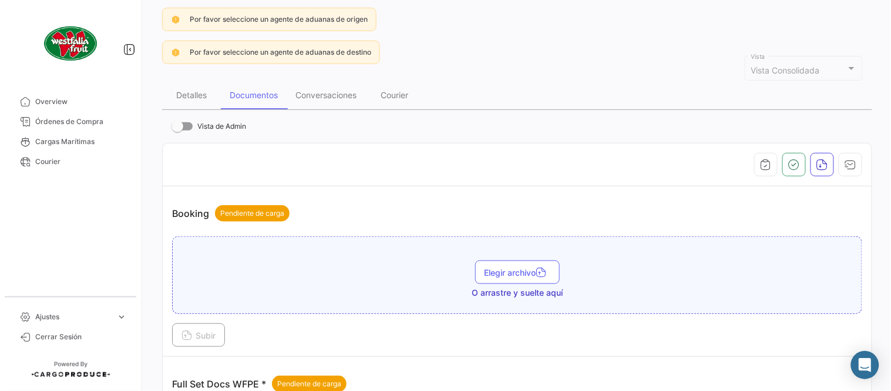
scroll to position [326, 0]
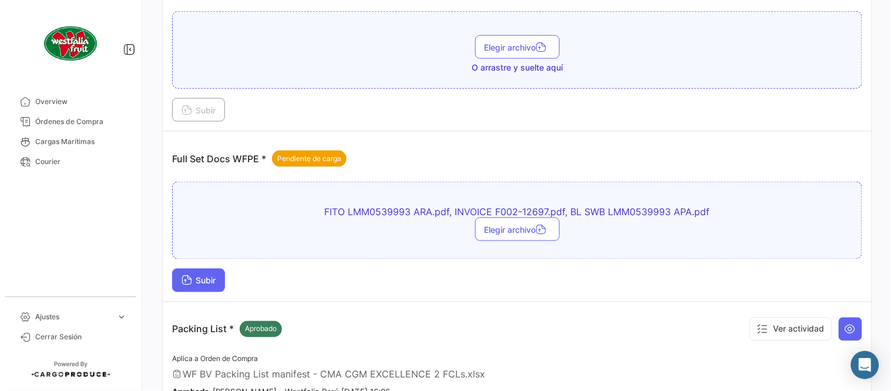
click at [198, 290] on button "Subir" at bounding box center [198, 279] width 53 height 23
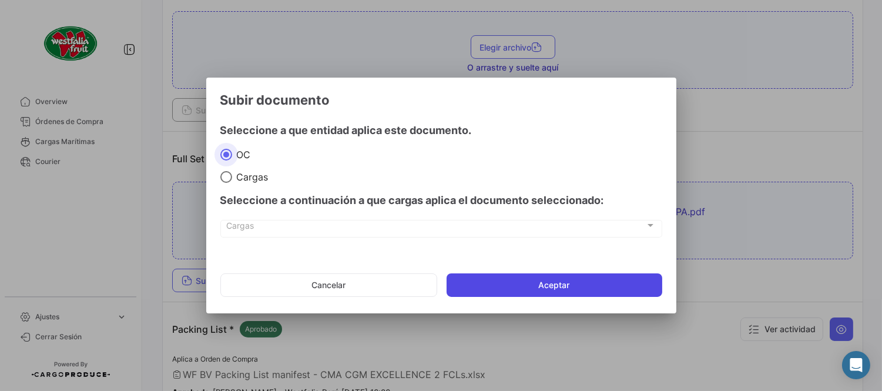
click at [525, 280] on button "Aceptar" at bounding box center [554, 284] width 216 height 23
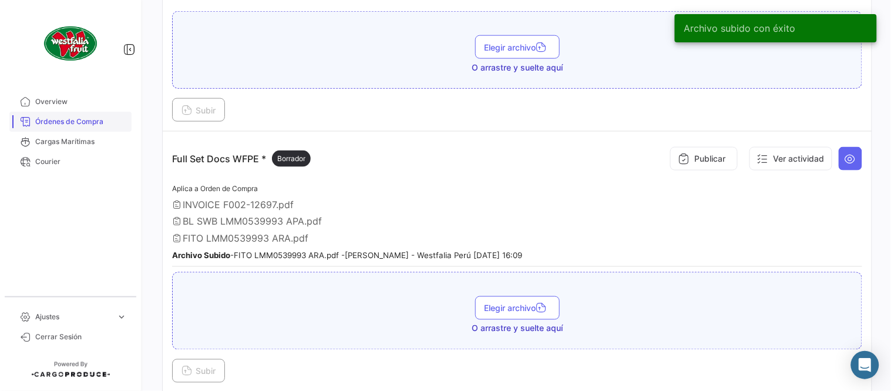
click at [123, 125] on span "Órdenes de Compra" at bounding box center [81, 121] width 92 height 11
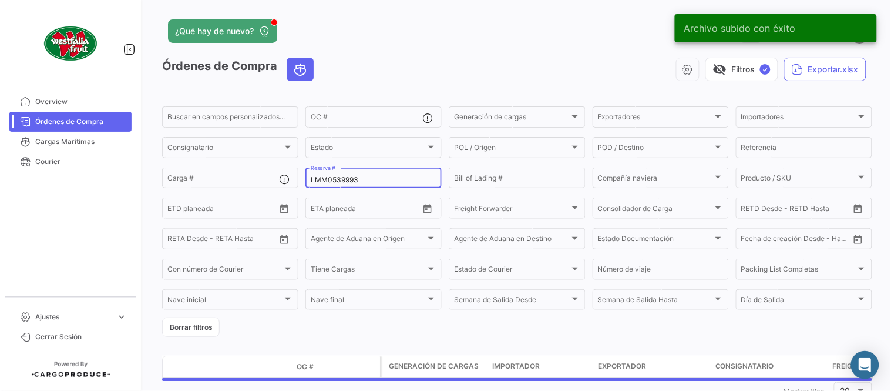
click at [363, 181] on input "LMM0539993" at bounding box center [374, 180] width 126 height 8
paste input "PENL2533004"
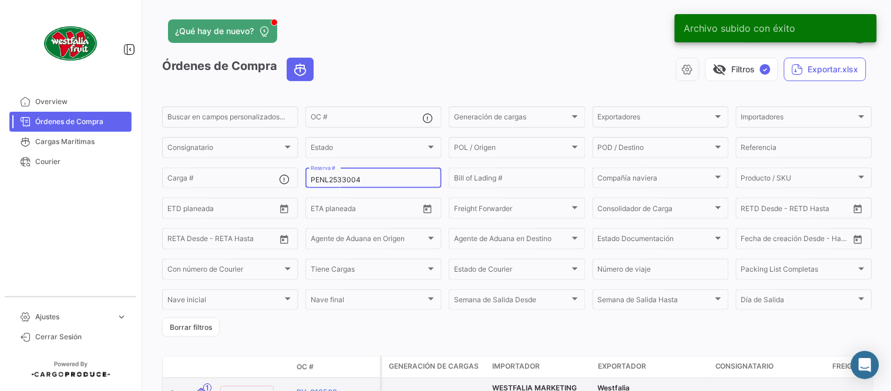
type input "PENL2533004"
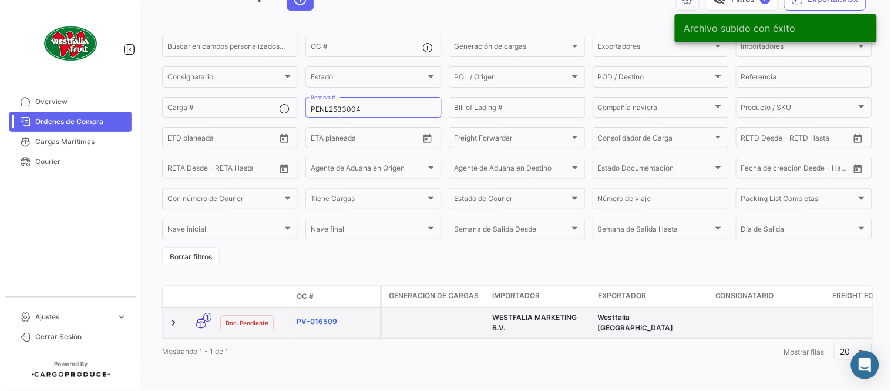
scroll to position [80, 0]
click at [320, 316] on link "PV-016509" at bounding box center [336, 321] width 79 height 11
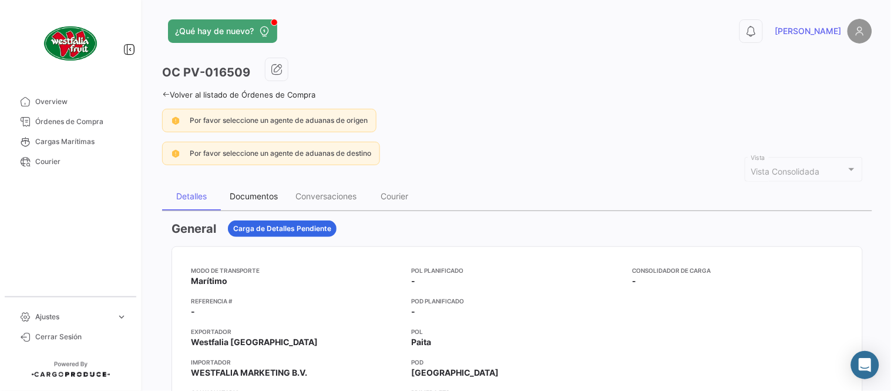
click at [258, 194] on div "Documentos" at bounding box center [254, 196] width 48 height 10
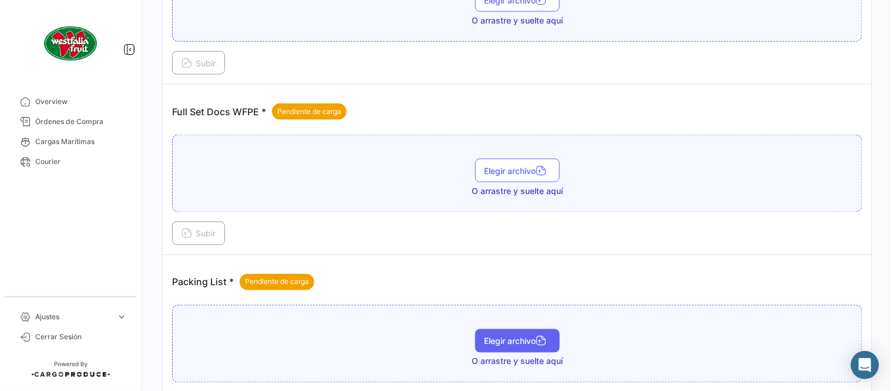
scroll to position [474, 0]
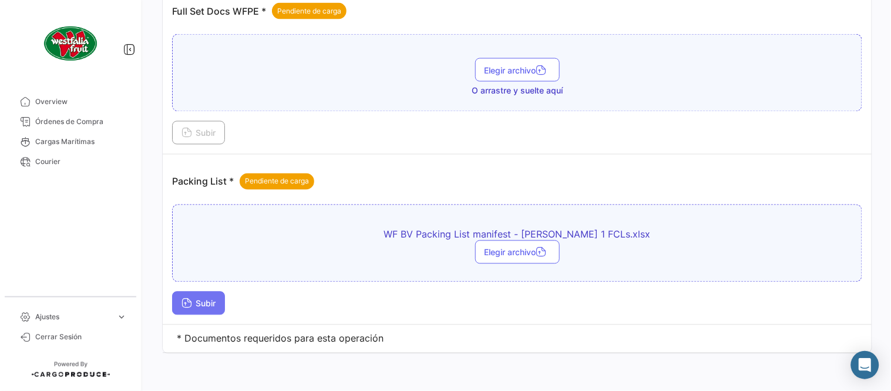
click at [194, 297] on button "Subir" at bounding box center [198, 302] width 53 height 23
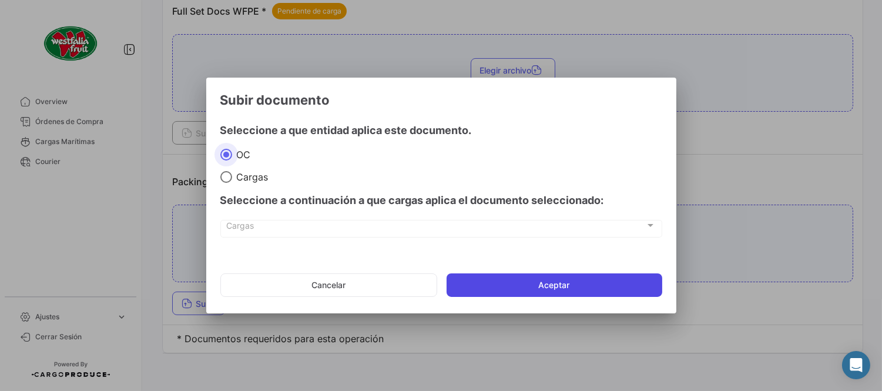
drag, startPoint x: 474, startPoint y: 284, endPoint x: 461, endPoint y: 347, distance: 63.5
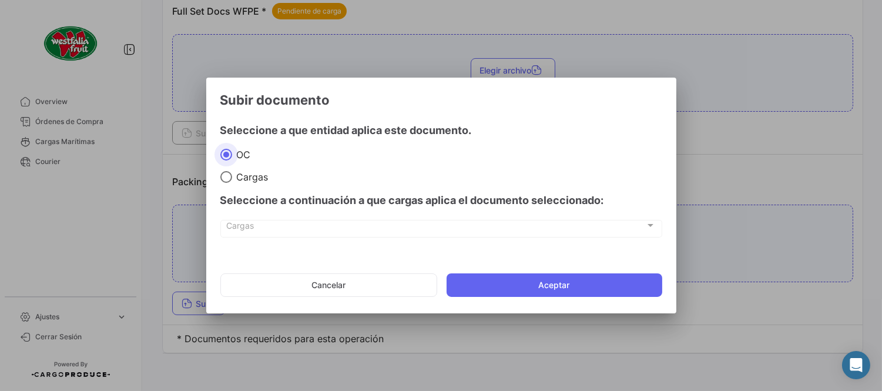
click at [474, 285] on button "Aceptar" at bounding box center [554, 284] width 216 height 23
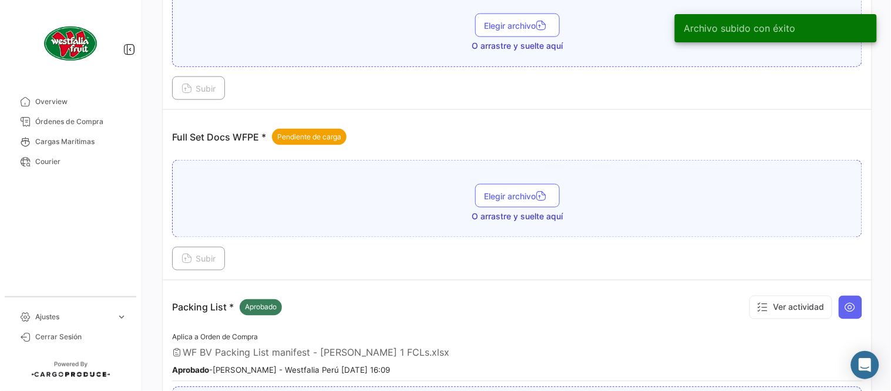
scroll to position [343, 0]
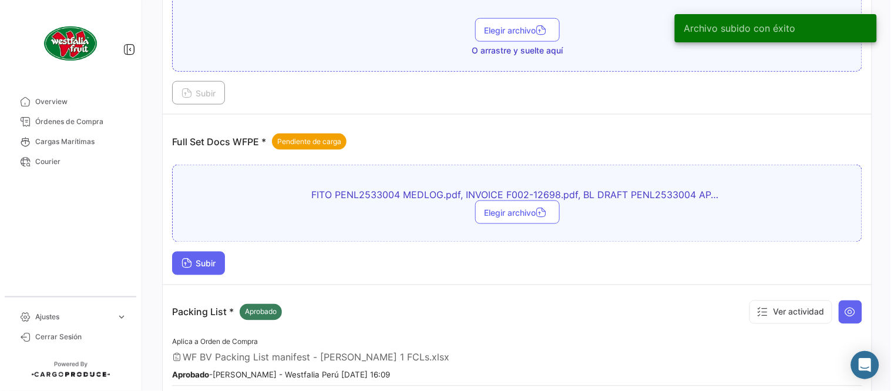
click at [206, 267] on span "Subir" at bounding box center [199, 263] width 34 height 10
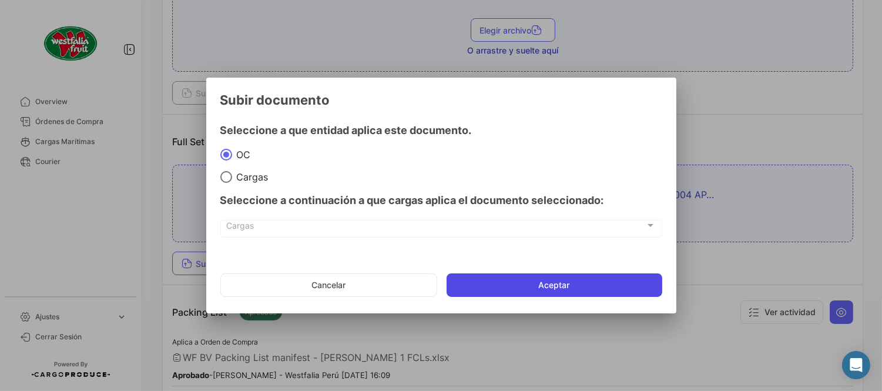
drag, startPoint x: 582, startPoint y: 284, endPoint x: 676, endPoint y: 354, distance: 117.1
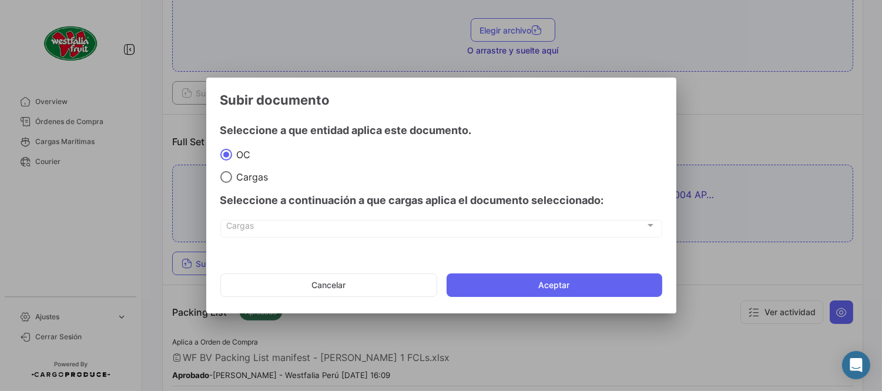
click at [582, 284] on button "Aceptar" at bounding box center [554, 284] width 216 height 23
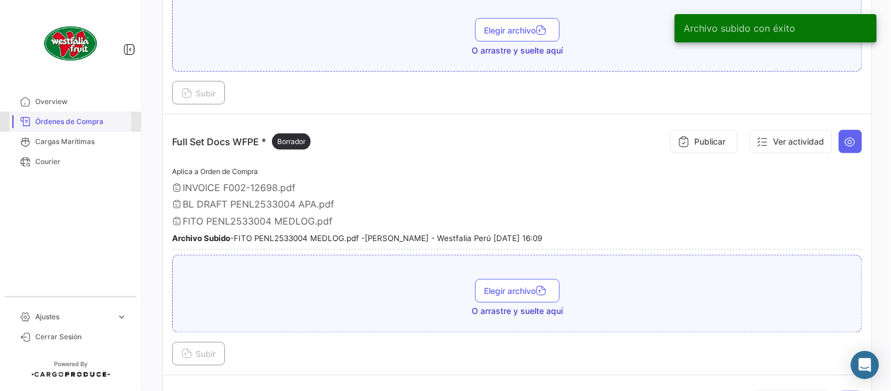
click at [106, 115] on link "Órdenes de Compra" at bounding box center [70, 122] width 122 height 20
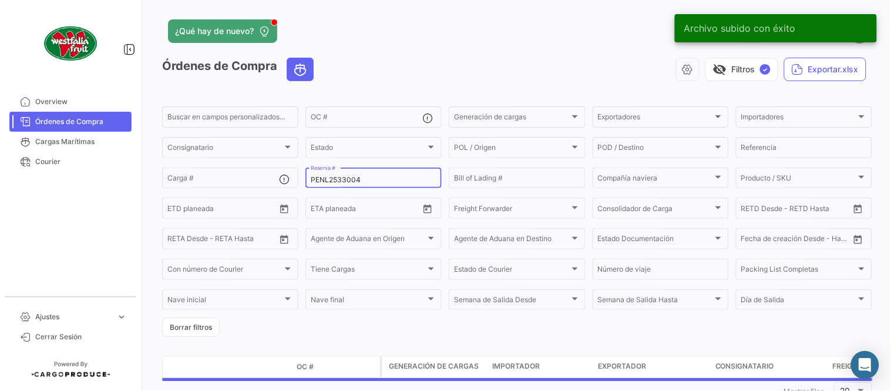
click at [355, 178] on input "PENL2533004" at bounding box center [374, 180] width 126 height 8
paste input "258085526"
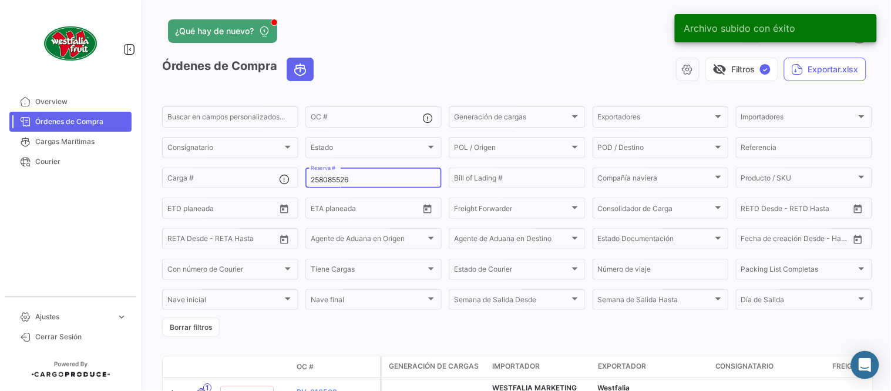
type input "258085526"
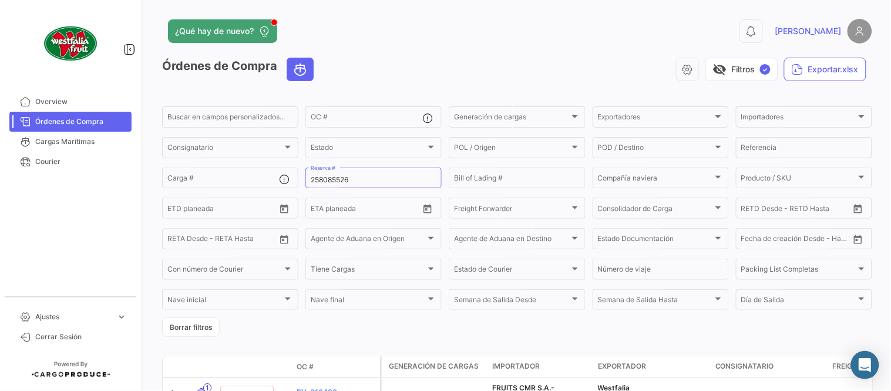
click at [348, 322] on form "Buscar en campos personalizados... OC # Generación de cargas Generación de carg…" at bounding box center [517, 221] width 710 height 232
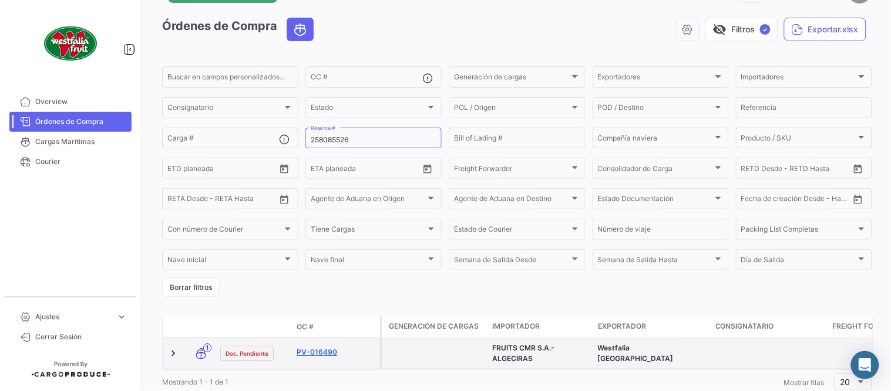
scroll to position [80, 0]
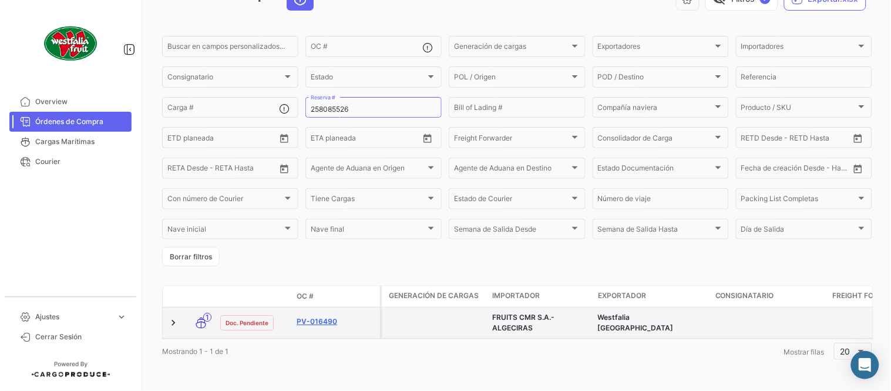
click at [315, 316] on link "PV-016490" at bounding box center [336, 321] width 79 height 11
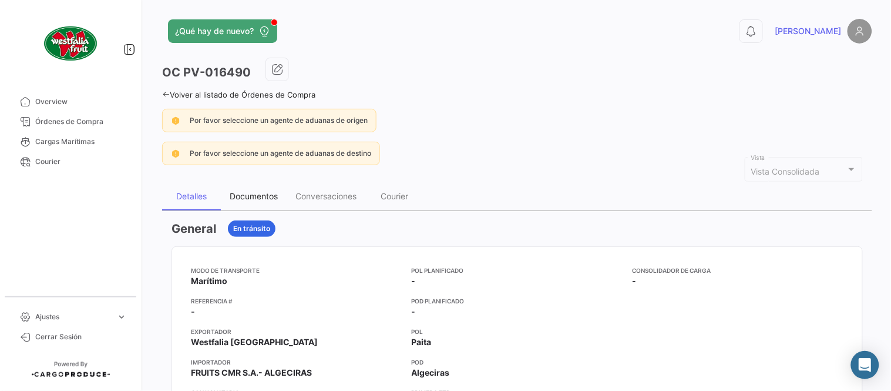
click at [248, 183] on div "Documentos" at bounding box center [254, 196] width 66 height 28
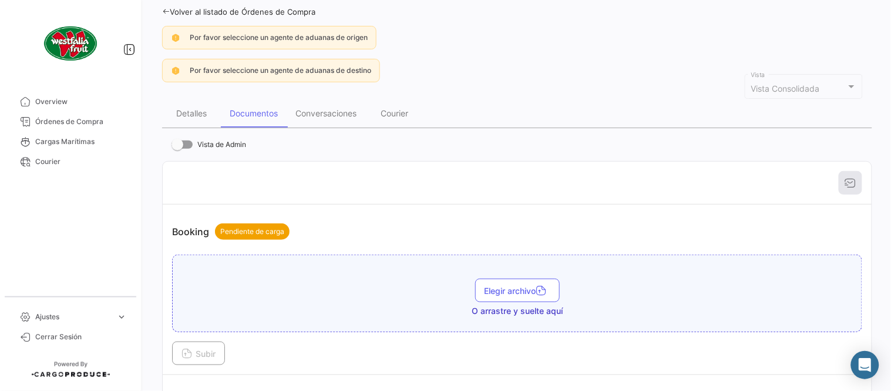
scroll to position [82, 0]
click at [196, 115] on div "Detalles" at bounding box center [191, 114] width 31 height 10
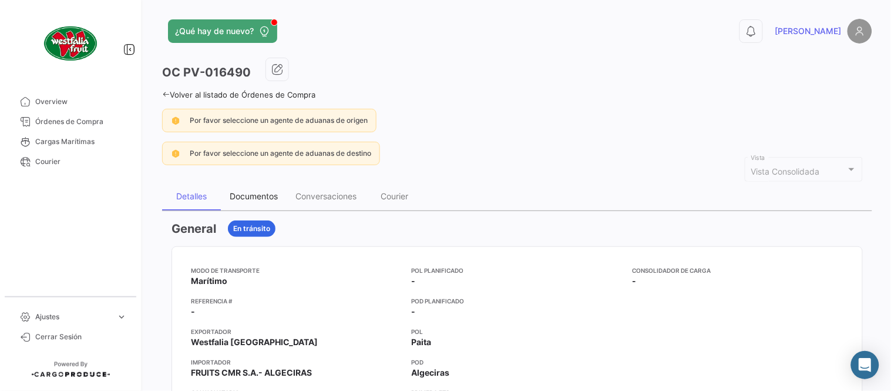
click at [266, 190] on div "Documentos" at bounding box center [254, 196] width 66 height 28
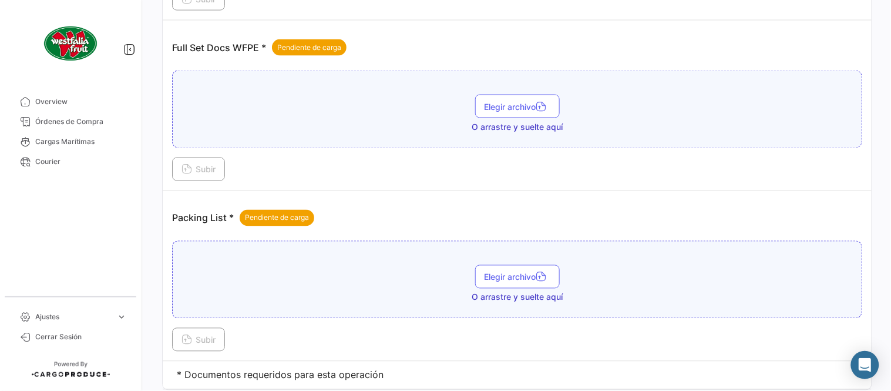
scroll to position [474, 0]
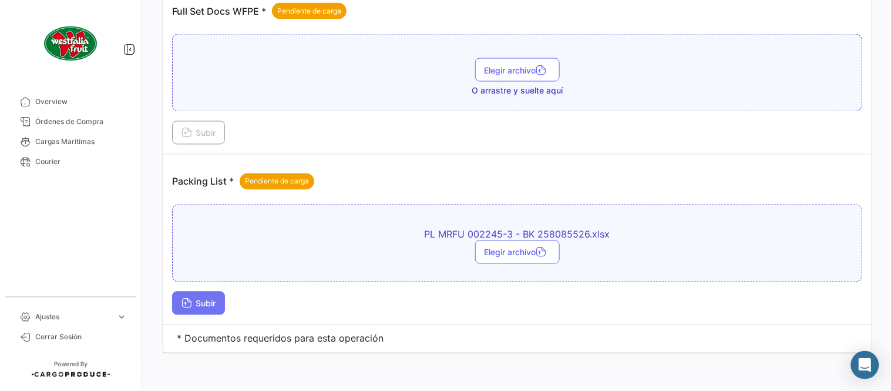
click at [207, 305] on span "Subir" at bounding box center [199, 303] width 34 height 10
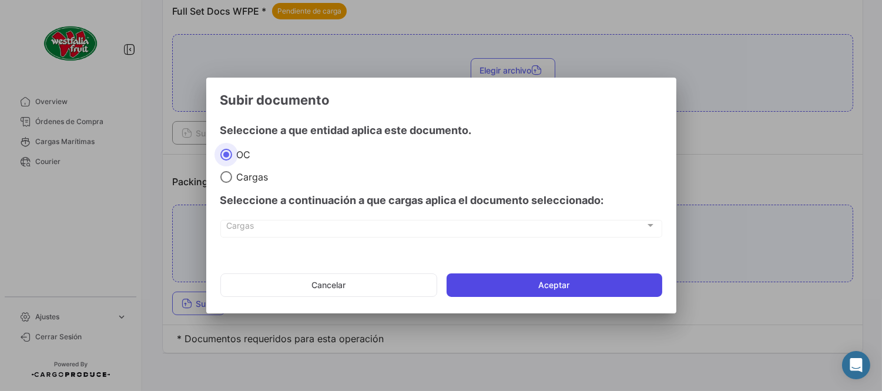
click at [515, 291] on button "Aceptar" at bounding box center [554, 284] width 216 height 23
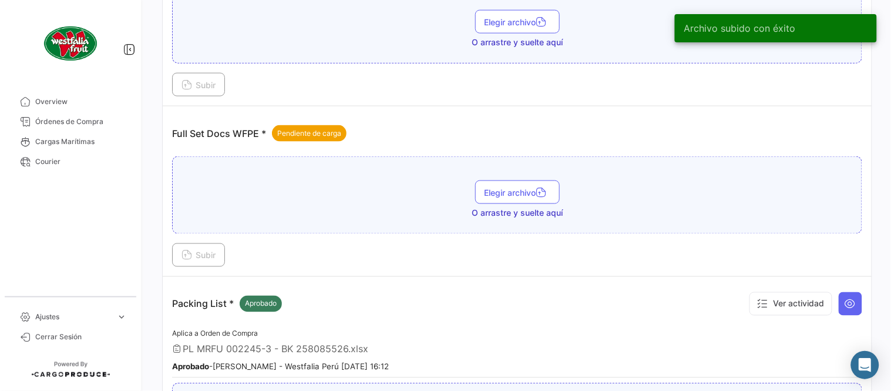
scroll to position [343, 0]
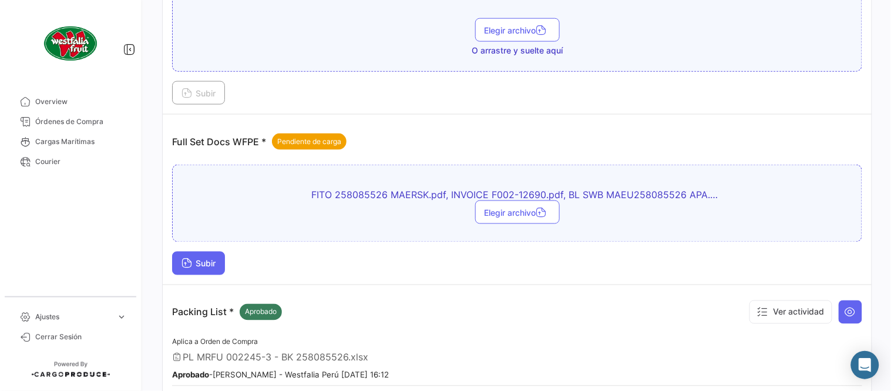
click at [197, 259] on span "Subir" at bounding box center [199, 263] width 34 height 10
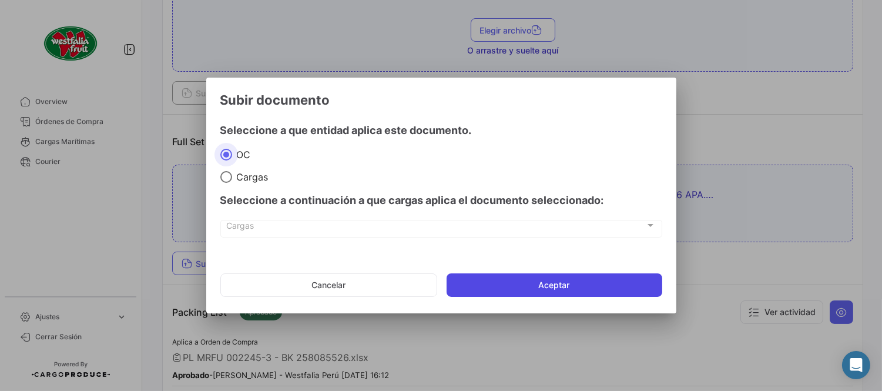
click at [492, 286] on button "Aceptar" at bounding box center [554, 284] width 216 height 23
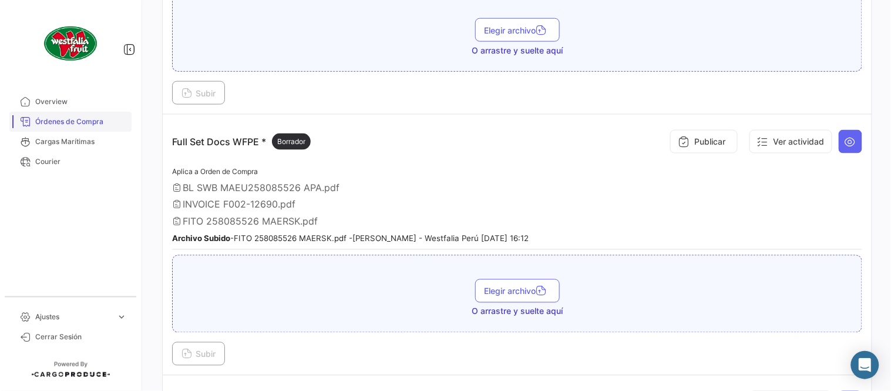
click at [87, 116] on span "Órdenes de Compra" at bounding box center [81, 121] width 92 height 11
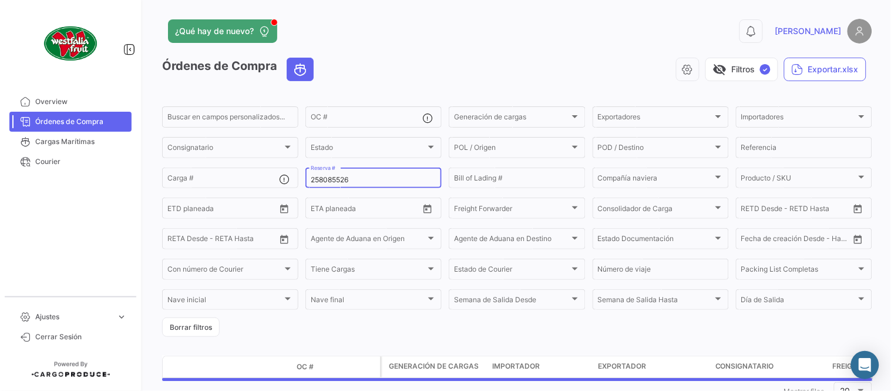
click at [338, 180] on input "258085526" at bounding box center [374, 180] width 126 height 8
click at [337, 180] on input "258085526" at bounding box center [374, 180] width 126 height 8
paste input "47"
type input "258085547"
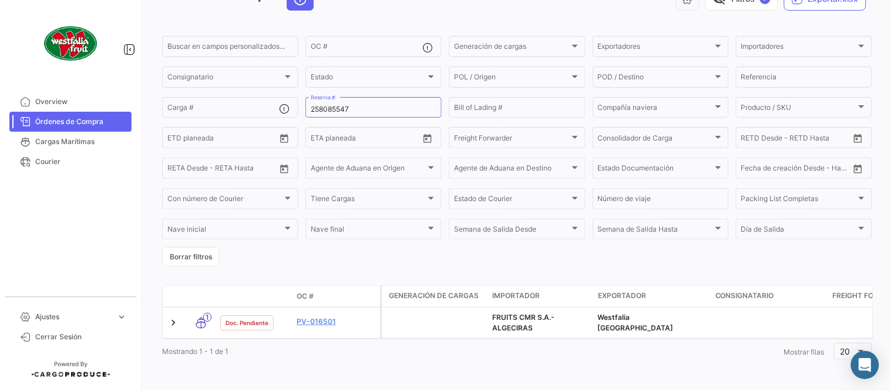
scroll to position [80, 0]
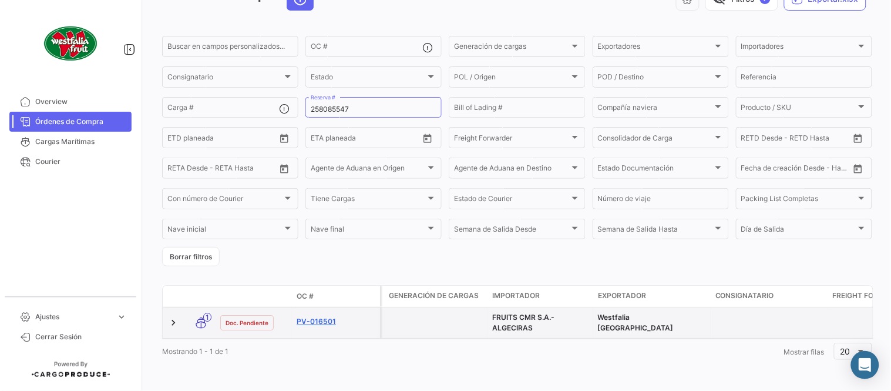
click at [324, 316] on link "PV-016501" at bounding box center [336, 321] width 79 height 11
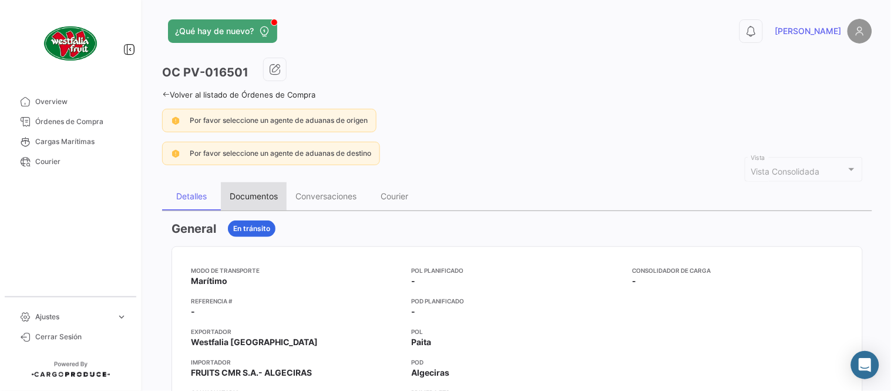
click at [234, 188] on div "Documentos" at bounding box center [254, 196] width 66 height 28
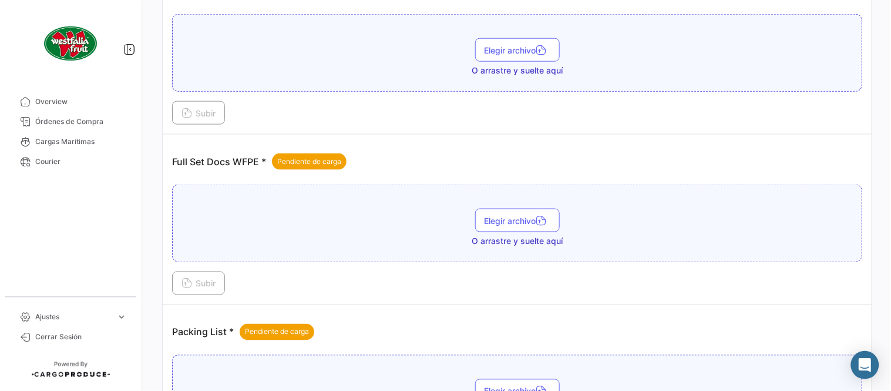
scroll to position [474, 0]
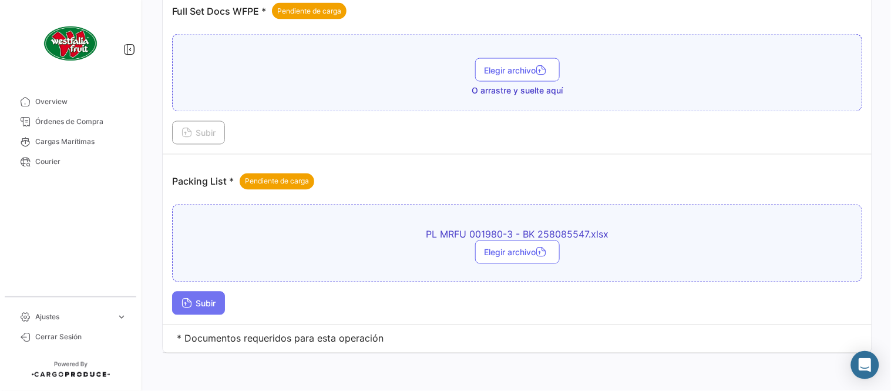
click at [216, 295] on button "Subir" at bounding box center [198, 302] width 53 height 23
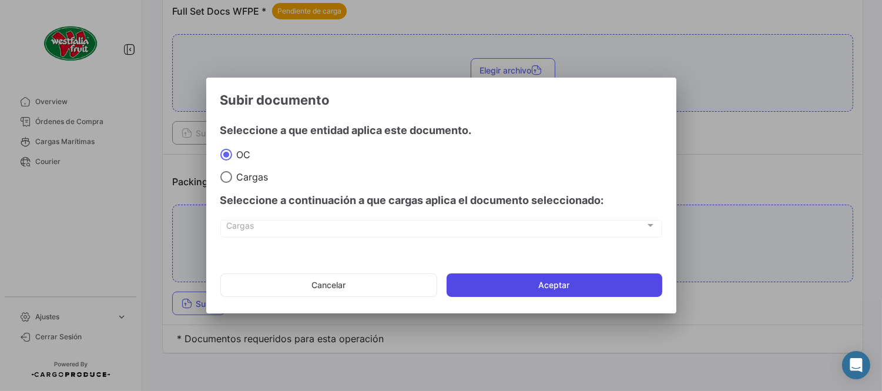
click at [478, 283] on button "Aceptar" at bounding box center [554, 284] width 216 height 23
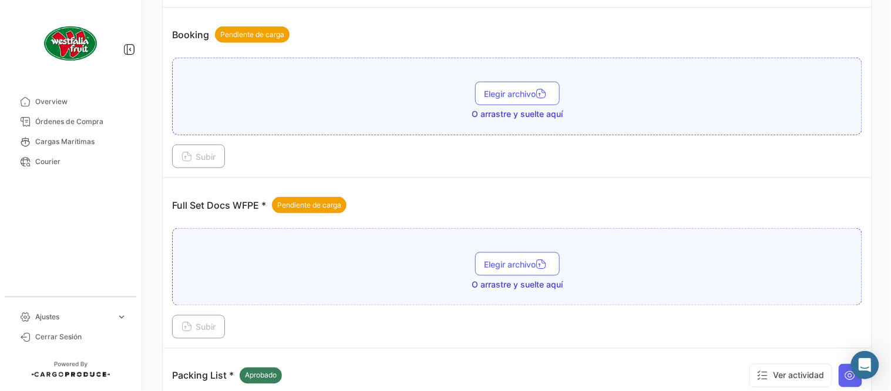
scroll to position [278, 0]
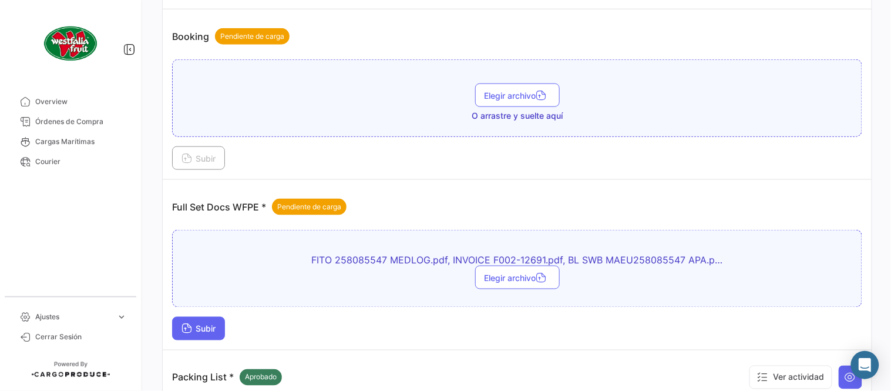
click at [213, 336] on button "Subir" at bounding box center [198, 328] width 53 height 23
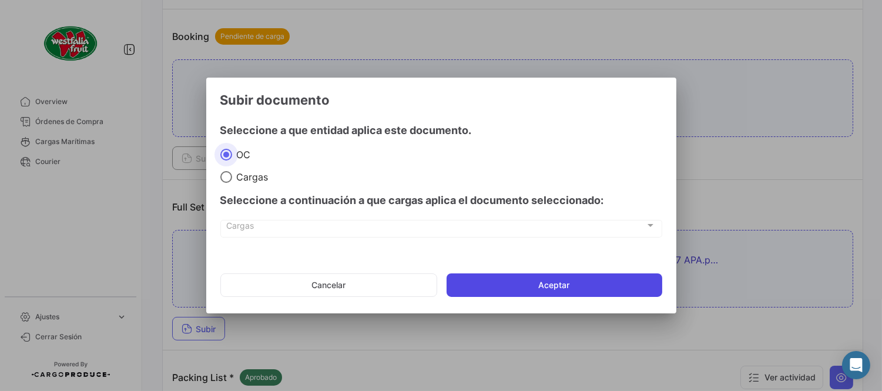
click at [516, 283] on button "Aceptar" at bounding box center [554, 284] width 216 height 23
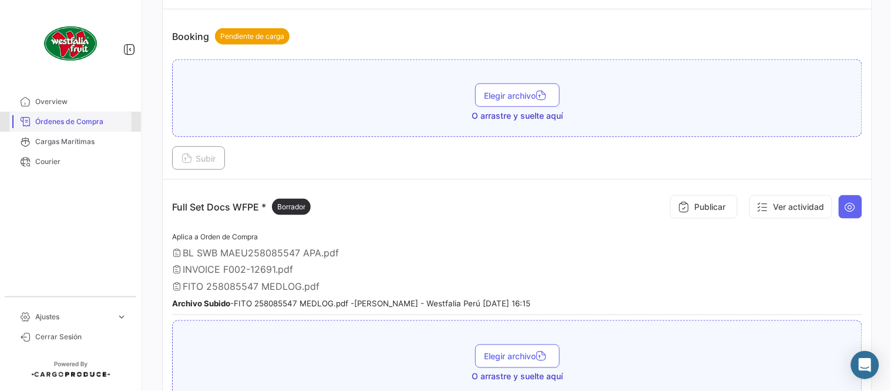
click at [102, 125] on span "Órdenes de Compra" at bounding box center [81, 121] width 92 height 11
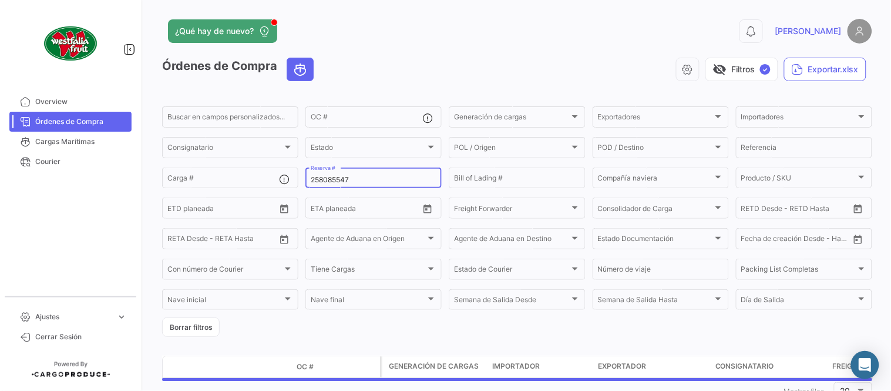
click at [388, 180] on input "258085547" at bounding box center [374, 180] width 126 height 8
paste input "36"
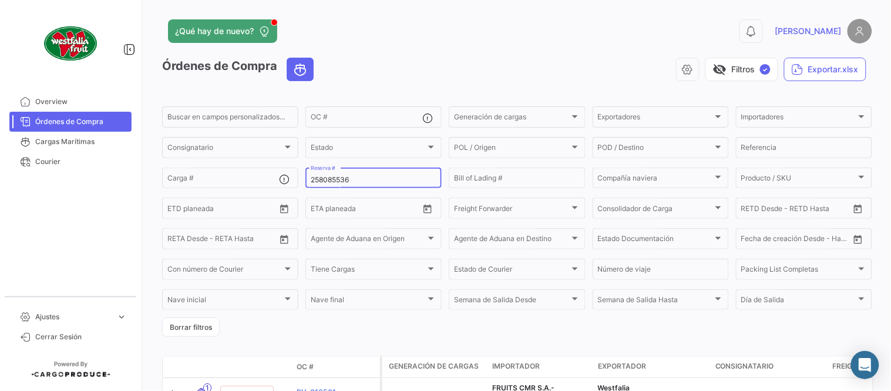
type input "258085536"
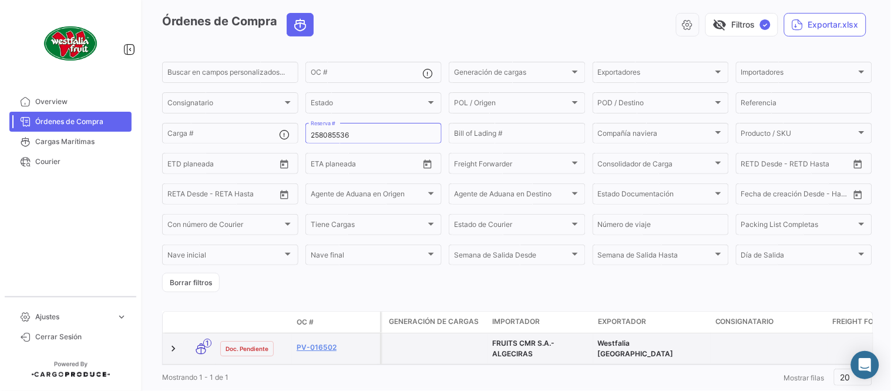
scroll to position [80, 0]
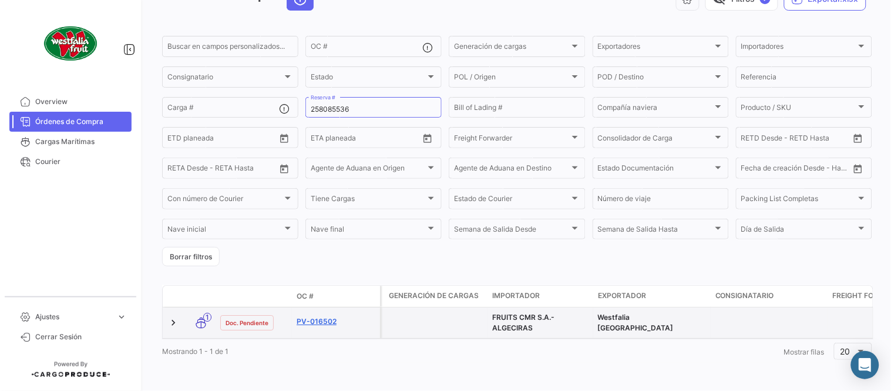
click at [309, 316] on link "PV-016502" at bounding box center [336, 321] width 79 height 11
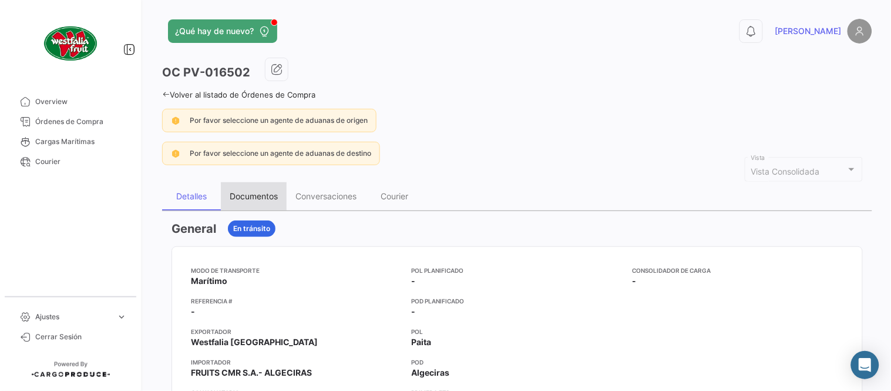
click at [243, 199] on div "Documentos" at bounding box center [254, 196] width 48 height 10
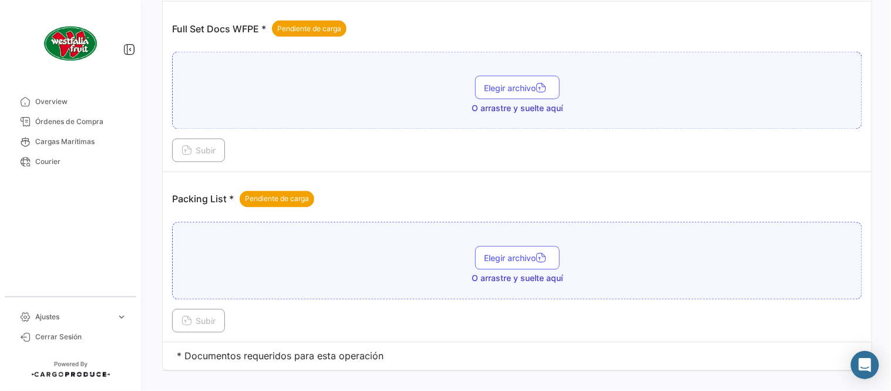
scroll to position [474, 0]
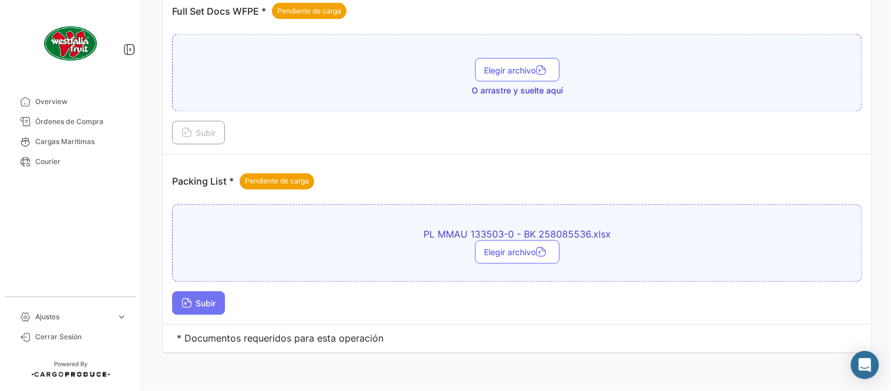
click at [191, 303] on icon at bounding box center [187, 304] width 11 height 11
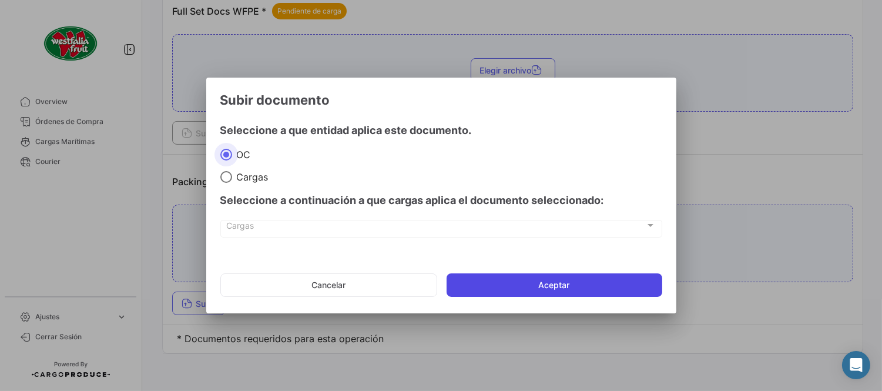
click at [481, 287] on button "Aceptar" at bounding box center [554, 284] width 216 height 23
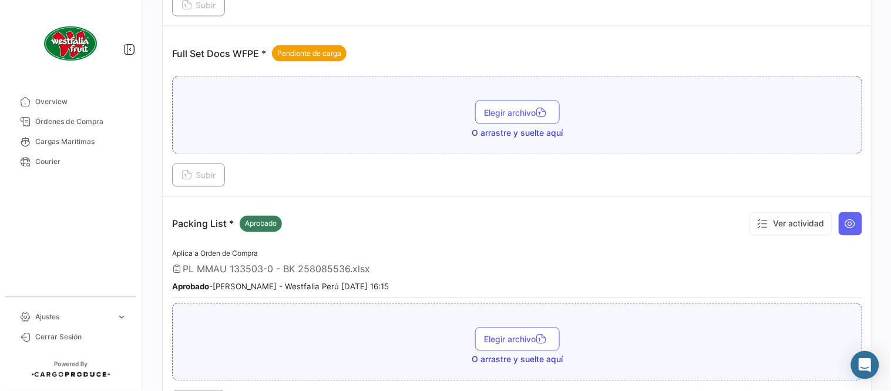
scroll to position [408, 0]
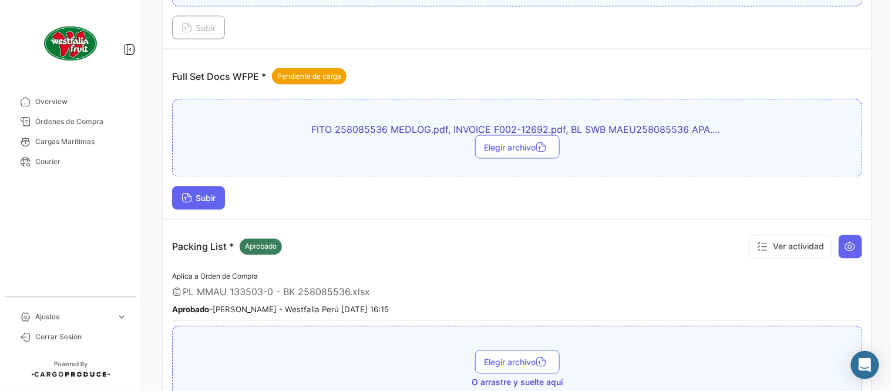
click at [208, 203] on button "Subir" at bounding box center [198, 197] width 53 height 23
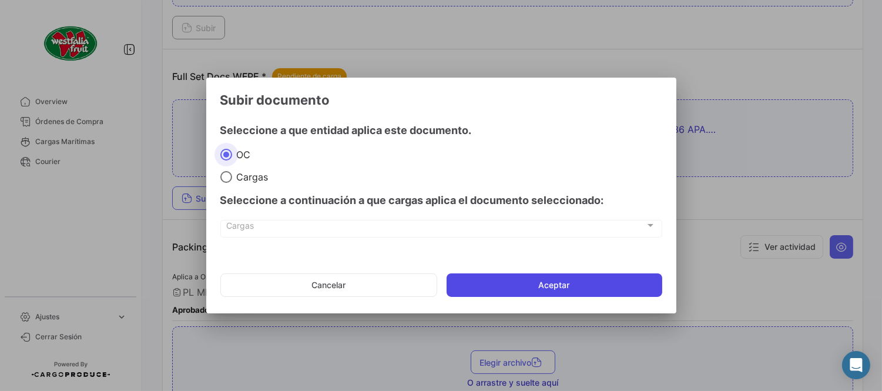
click at [521, 277] on button "Aceptar" at bounding box center [554, 284] width 216 height 23
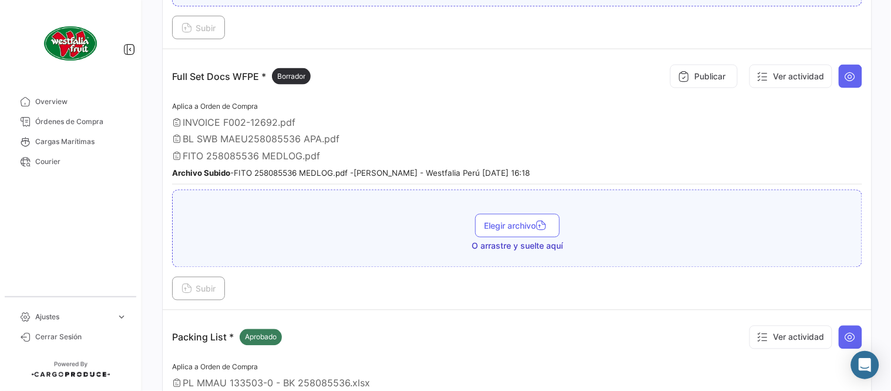
drag, startPoint x: 113, startPoint y: 120, endPoint x: 142, endPoint y: 122, distance: 29.5
click at [113, 120] on span "Órdenes de Compra" at bounding box center [81, 121] width 92 height 11
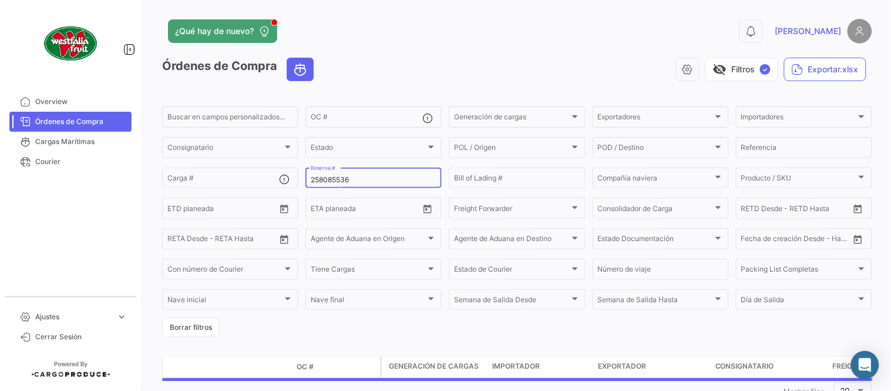
click at [348, 176] on input "258085536" at bounding box center [374, 180] width 126 height 8
paste input "64"
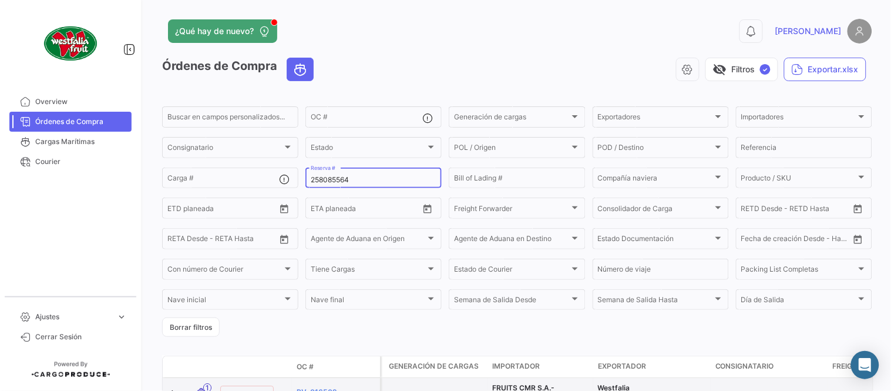
type input "258085564"
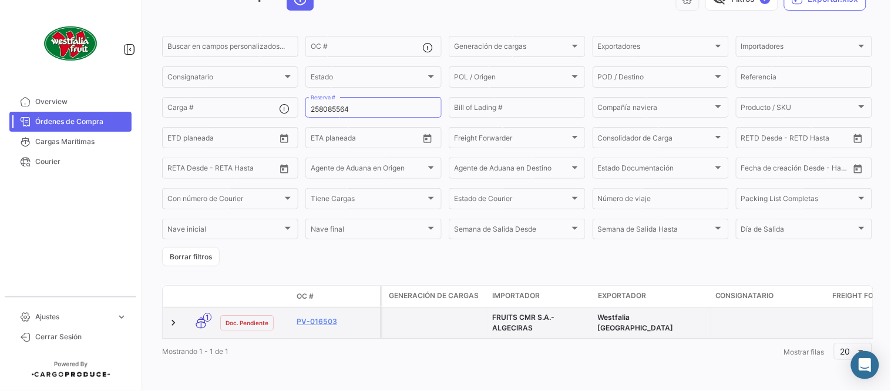
scroll to position [80, 0]
click at [327, 316] on link "PV-016503" at bounding box center [336, 321] width 79 height 11
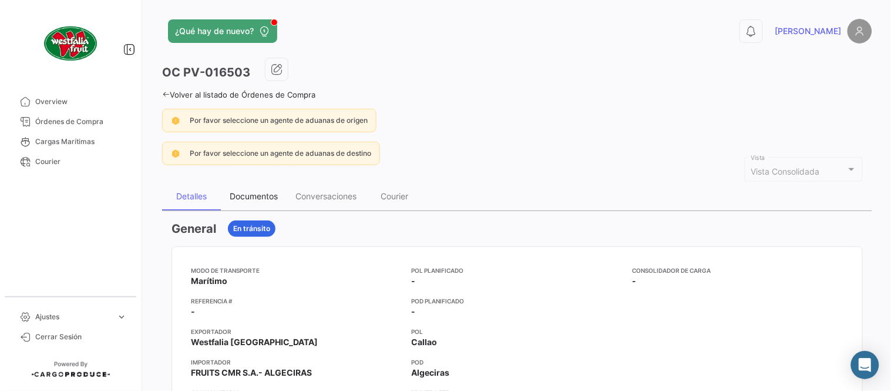
click at [244, 200] on div "Documentos" at bounding box center [254, 196] width 48 height 10
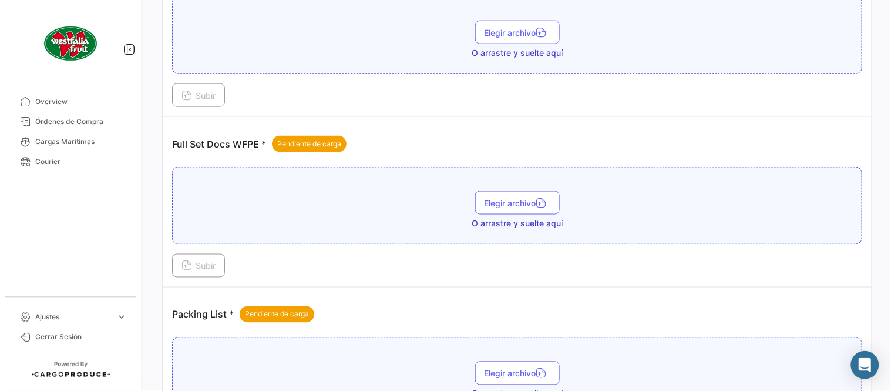
scroll to position [474, 0]
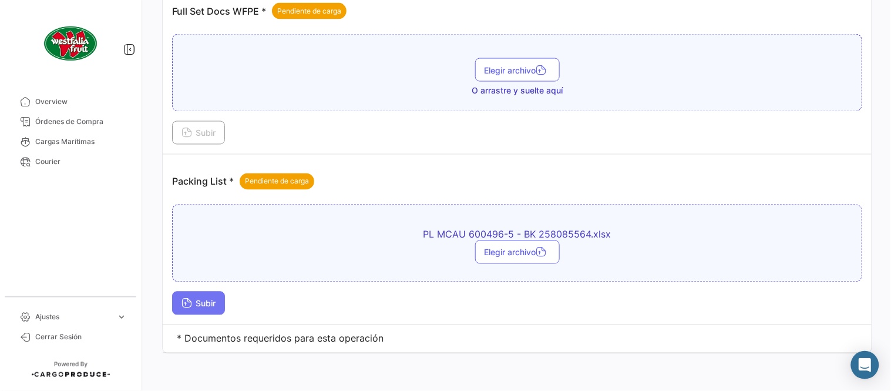
click at [200, 311] on button "Subir" at bounding box center [198, 302] width 53 height 23
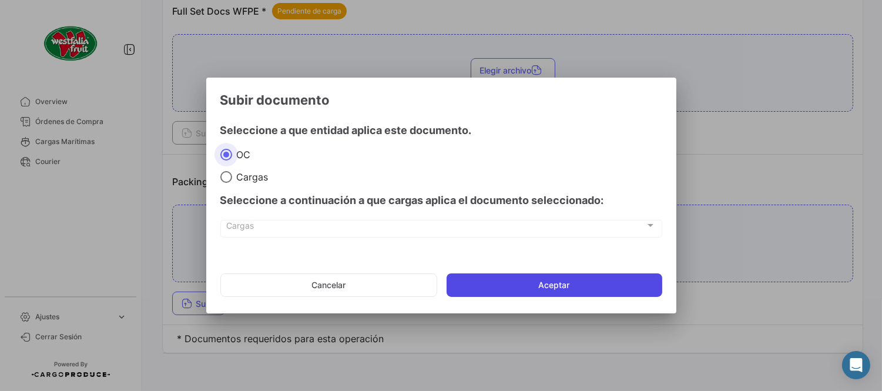
click at [476, 290] on button "Aceptar" at bounding box center [554, 284] width 216 height 23
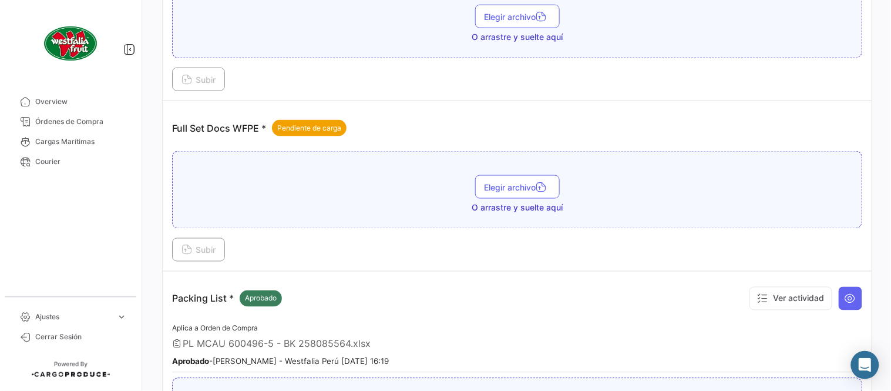
scroll to position [343, 0]
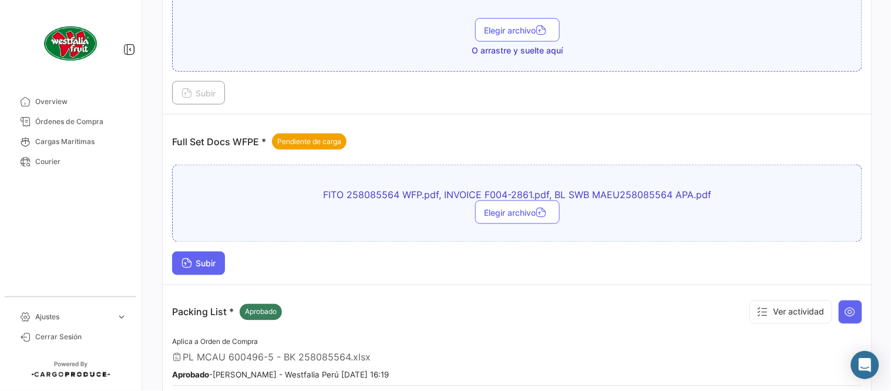
click at [200, 266] on span "Subir" at bounding box center [199, 263] width 34 height 10
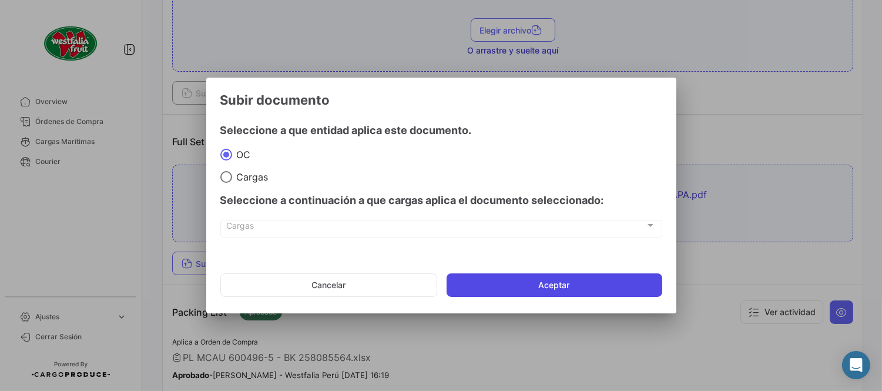
click at [486, 280] on button "Aceptar" at bounding box center [554, 284] width 216 height 23
